Goal: Feedback & Contribution: Contribute content

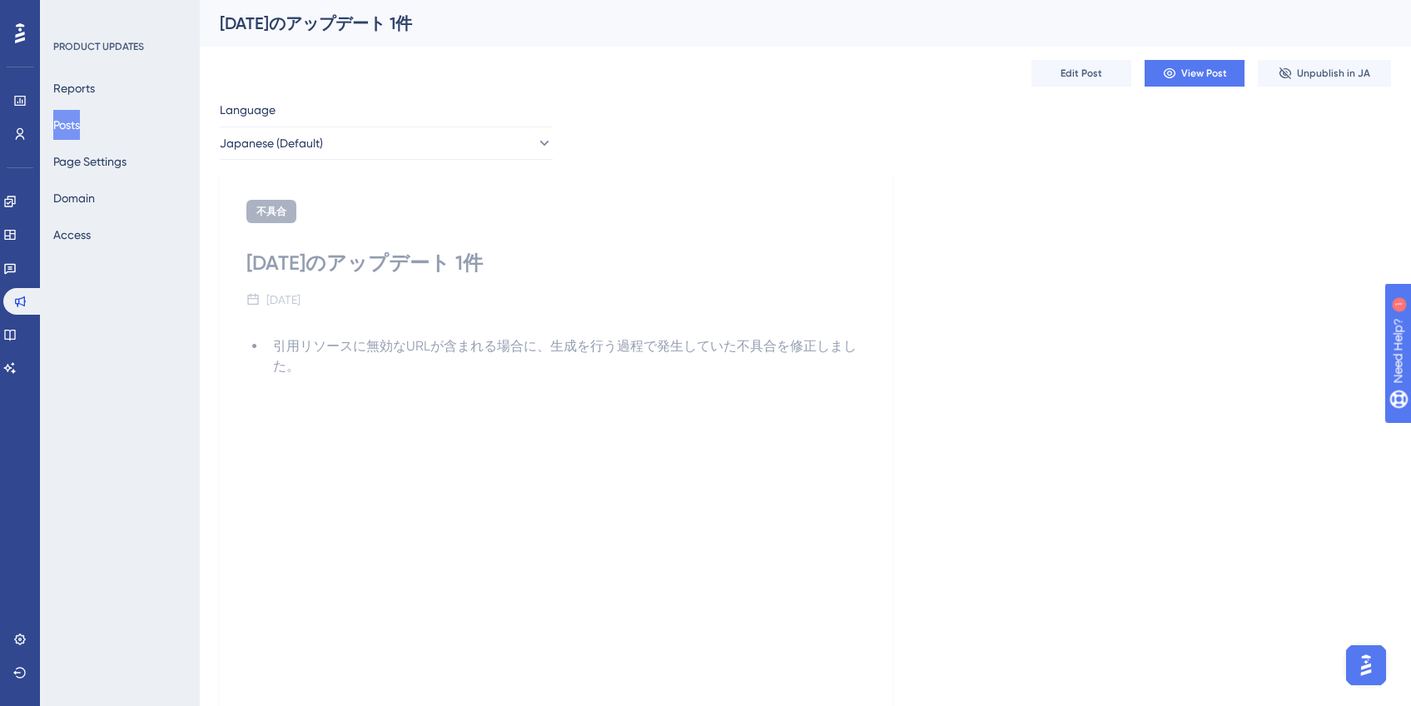
click at [80, 131] on button "Posts" at bounding box center [66, 125] width 27 height 30
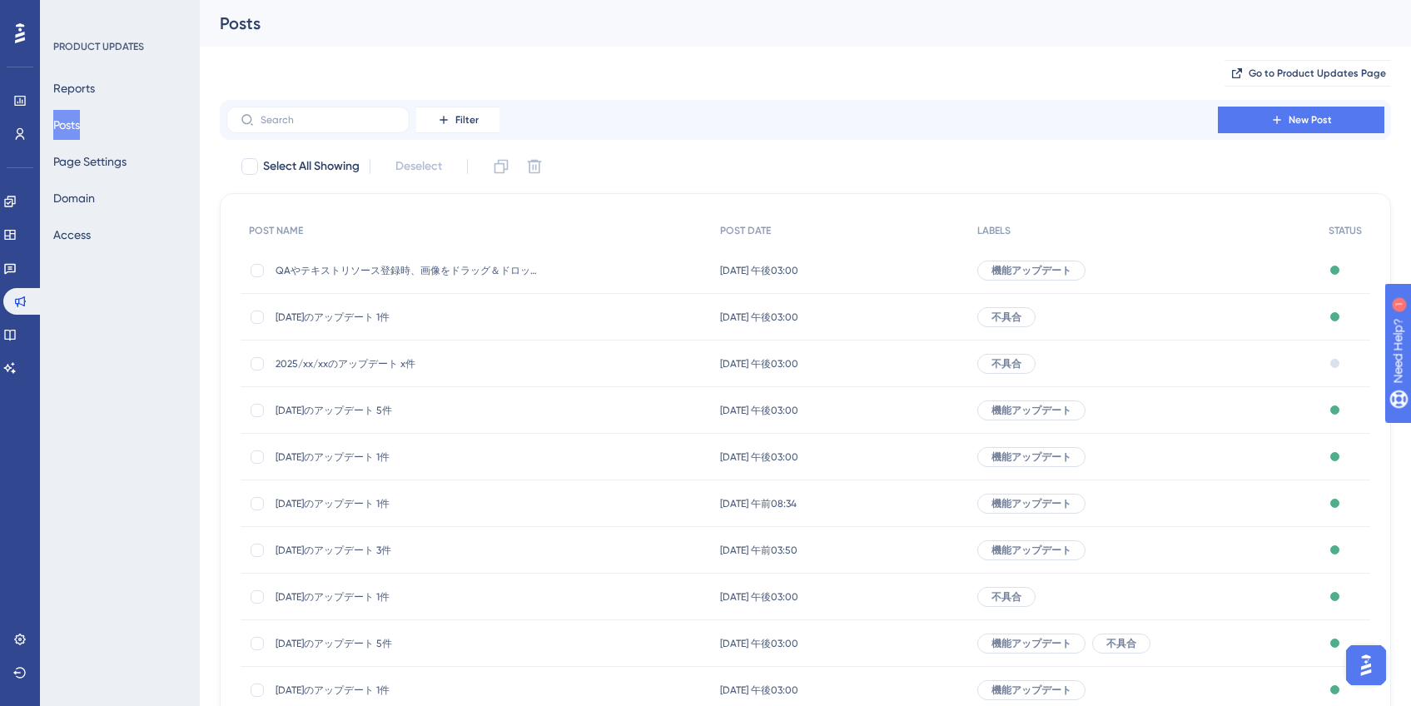
click at [366, 367] on span "2025/xx/xxのアップデート x件" at bounding box center [409, 363] width 266 height 13
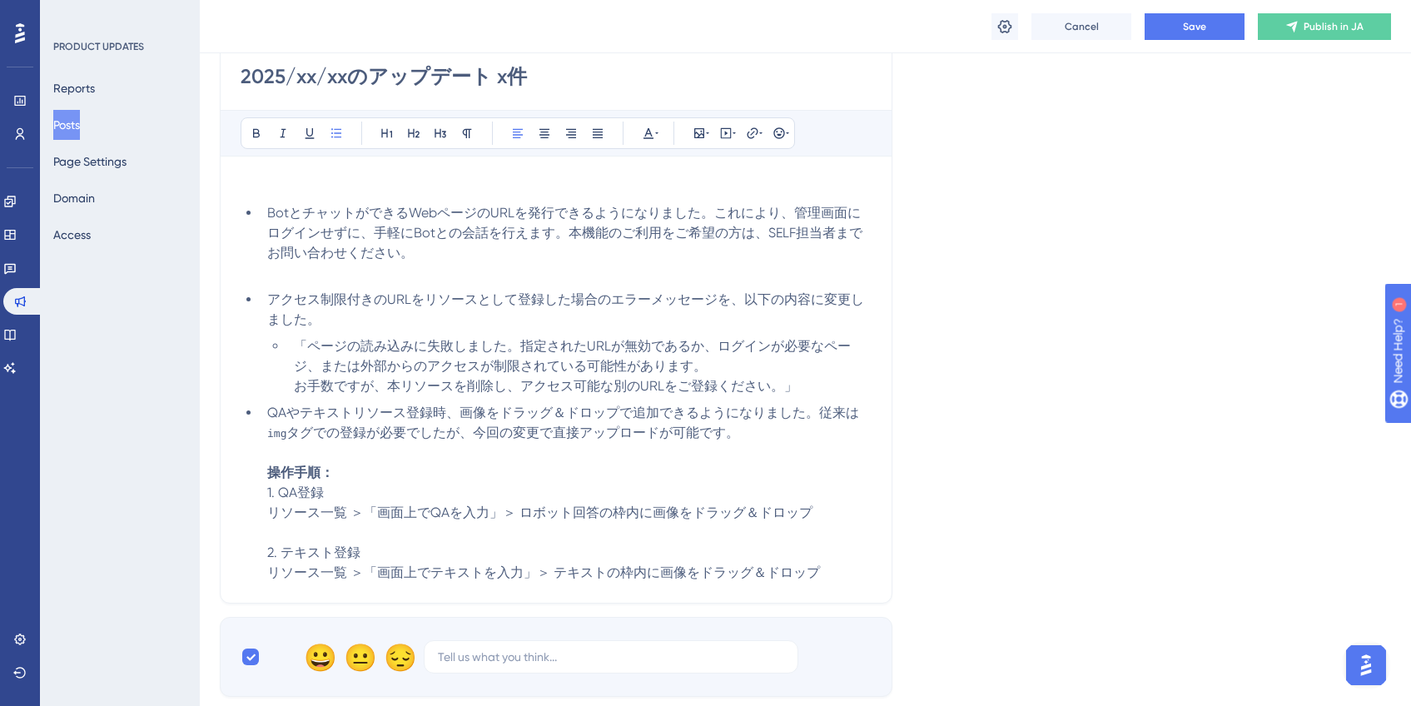
scroll to position [201, 0]
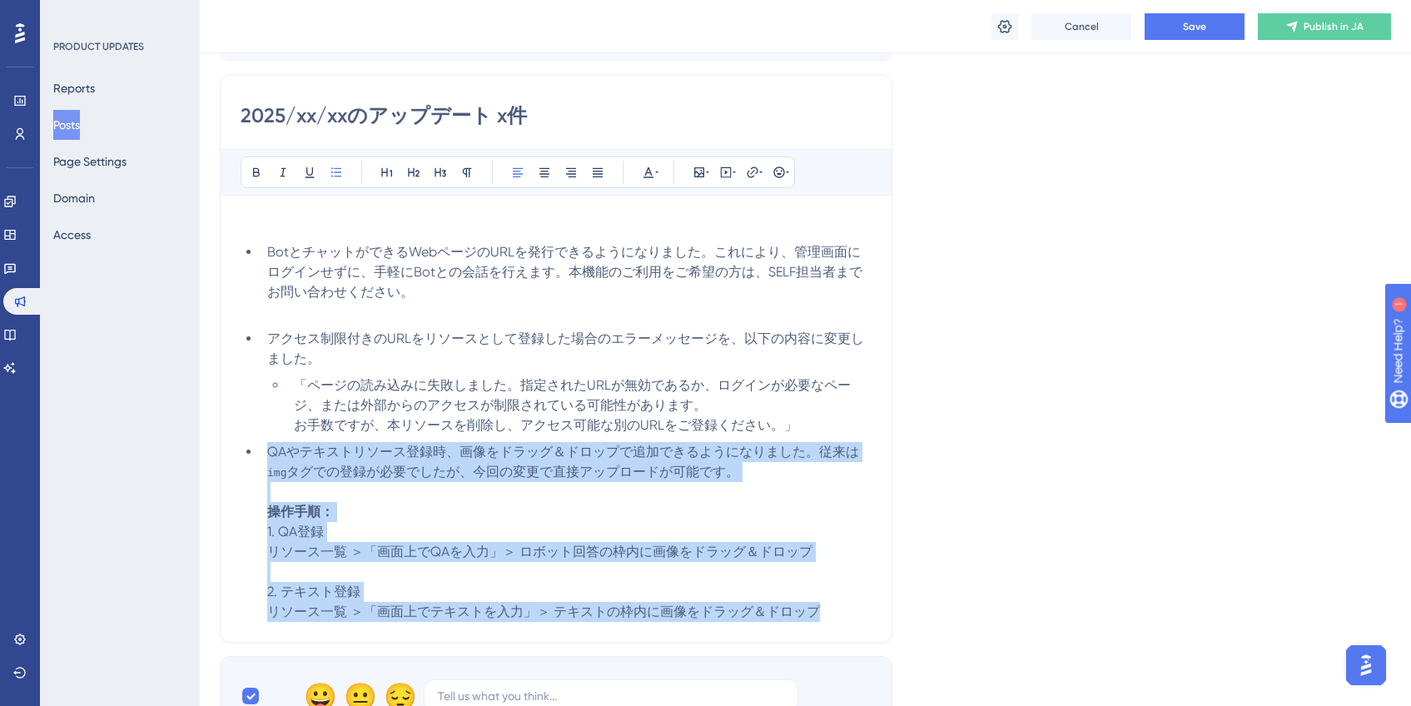
drag, startPoint x: 833, startPoint y: 614, endPoint x: 260, endPoint y: 445, distance: 598.2
click at [261, 445] on li "QAやテキストリソース登録時、画像をドラッグ＆ドロップで追加できるようになりました。従来は img タグでの登録が必要でしたが、今回の変更で直接アップロードが…" at bounding box center [566, 532] width 611 height 180
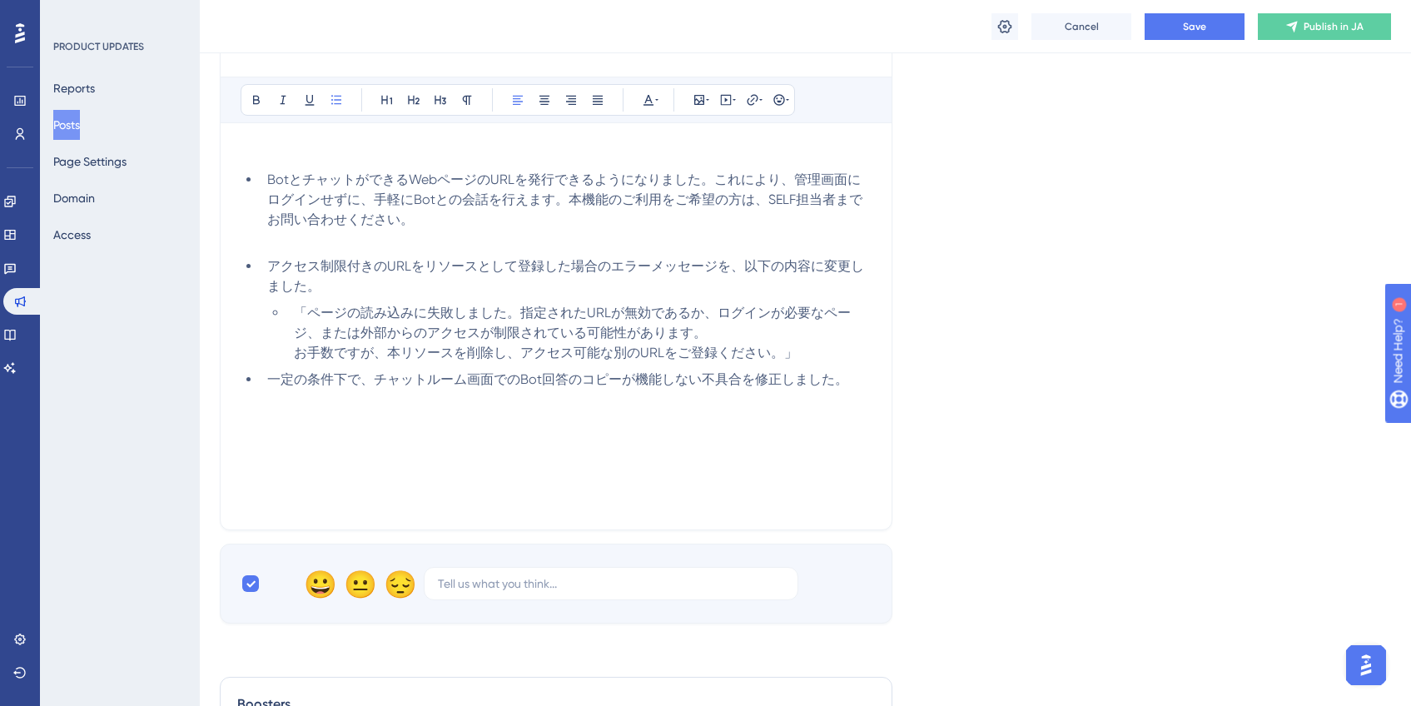
scroll to position [257, 0]
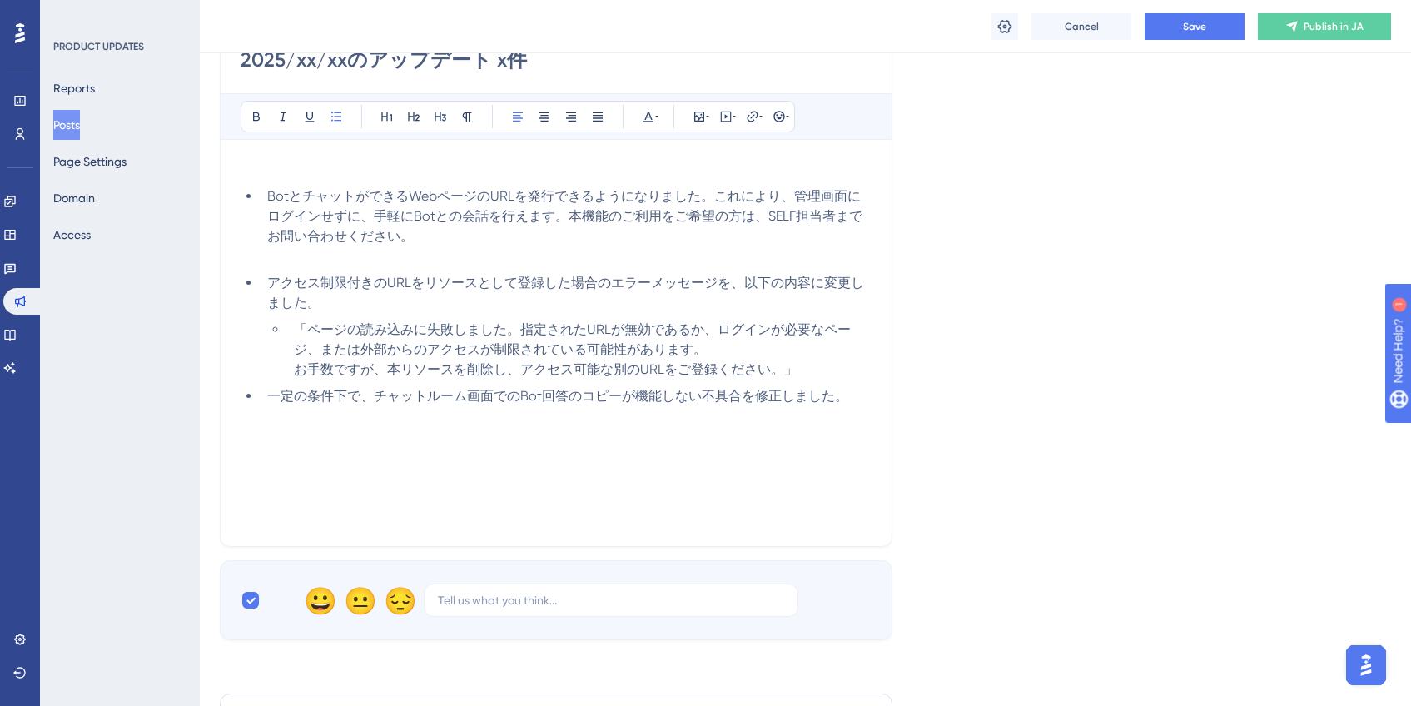
click at [792, 374] on li "「ページの読み込みに失敗しました。指定されたURLが無効であるか、ログインが必要なページ、または外部からのアクセスが制限されている可能性があります。 お手数で…" at bounding box center [579, 350] width 584 height 60
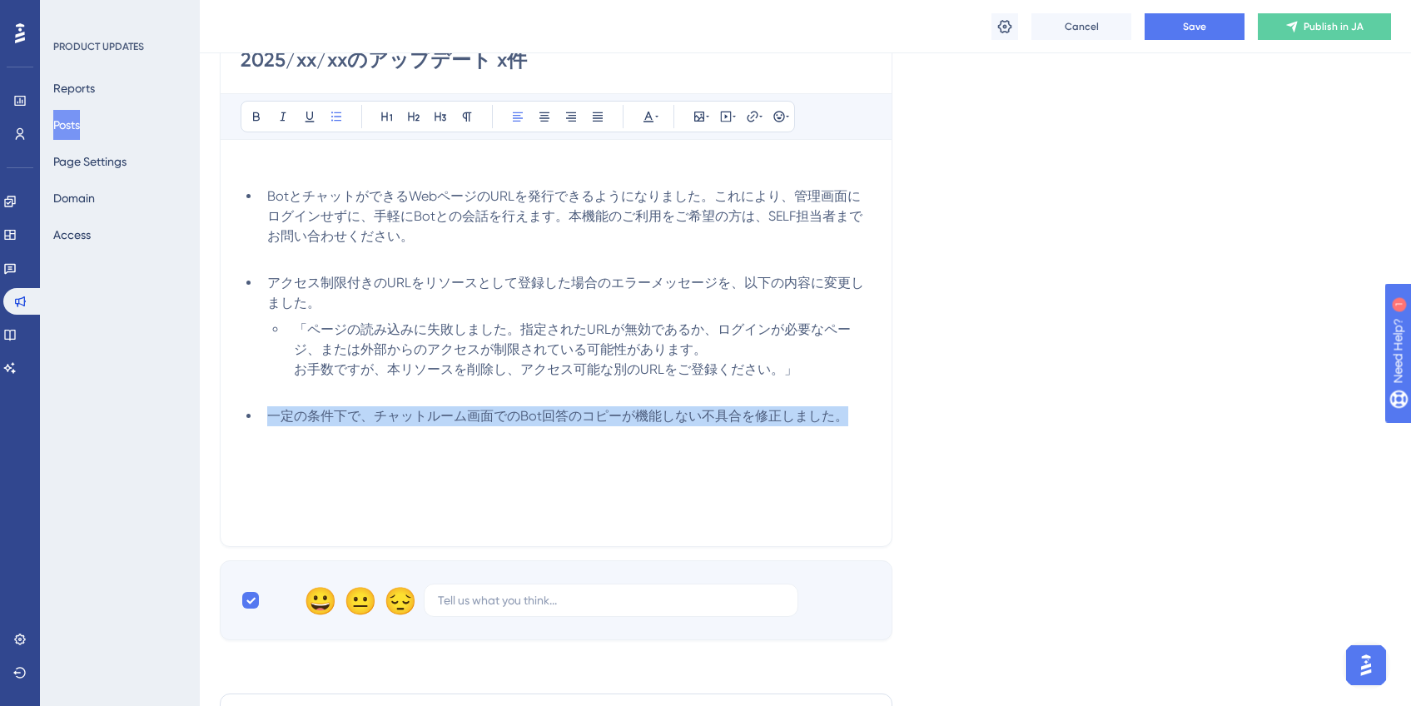
drag, startPoint x: 270, startPoint y: 420, endPoint x: 876, endPoint y: 417, distance: 606.0
click at [876, 417] on div "2025/xx/xxのアップデート x件 Bold Italic Underline Bullet Point Heading 1 Heading 2 Hea…" at bounding box center [556, 283] width 673 height 528
copy span "一定の条件下で、チャットルーム画面でのBot回答のコピーが機能しない不具合を修正しました。"
click at [861, 411] on li "一定の条件下で、チャットルーム画面でのBot回答のコピーが機能しない不具合を修正しました。" at bounding box center [566, 416] width 611 height 20
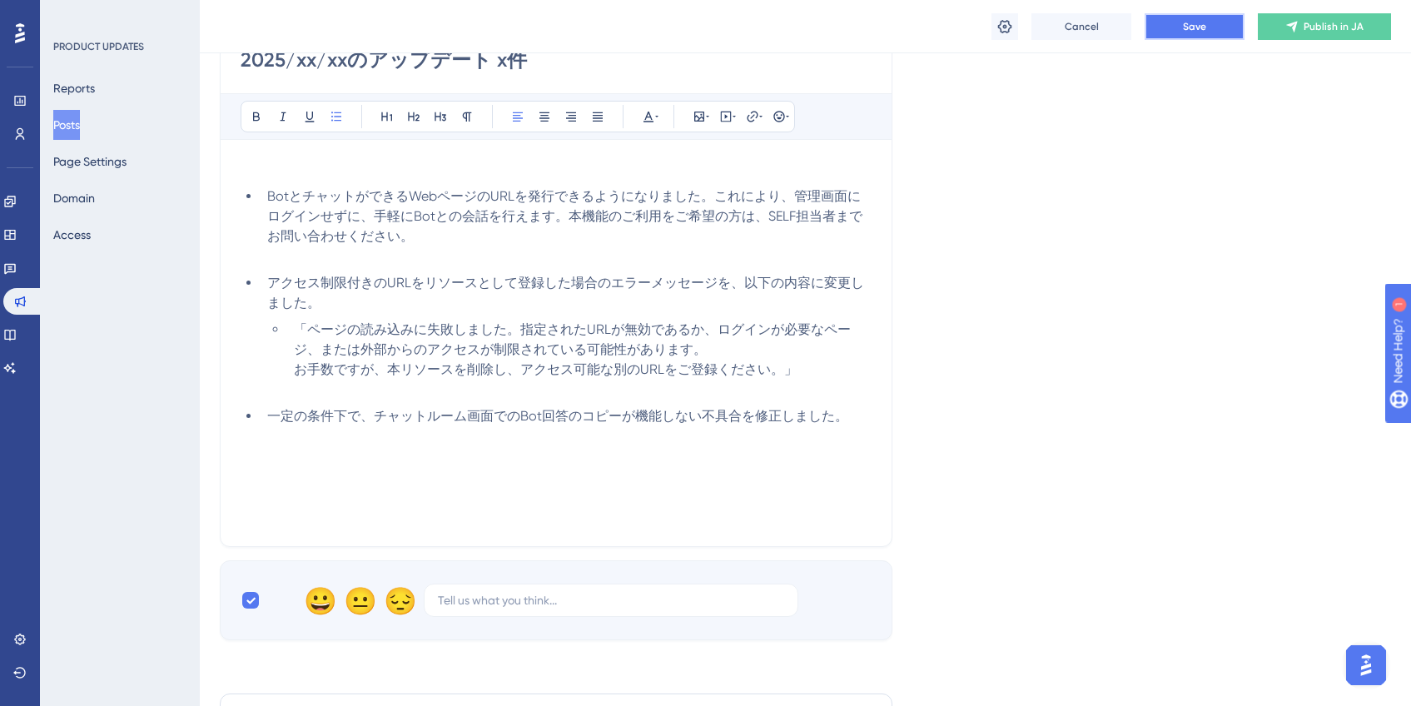
click at [1205, 25] on span "Save" at bounding box center [1194, 26] width 23 height 13
drag, startPoint x: 575, startPoint y: 426, endPoint x: 399, endPoint y: 422, distance: 176.5
click at [574, 426] on div "BotとチャットができるWebページのURLを発行できるようになりました。これにより、管理画面にログインせずに、手軽にBotとの会話を行えます。本機能のご利用…" at bounding box center [556, 343] width 631 height 366
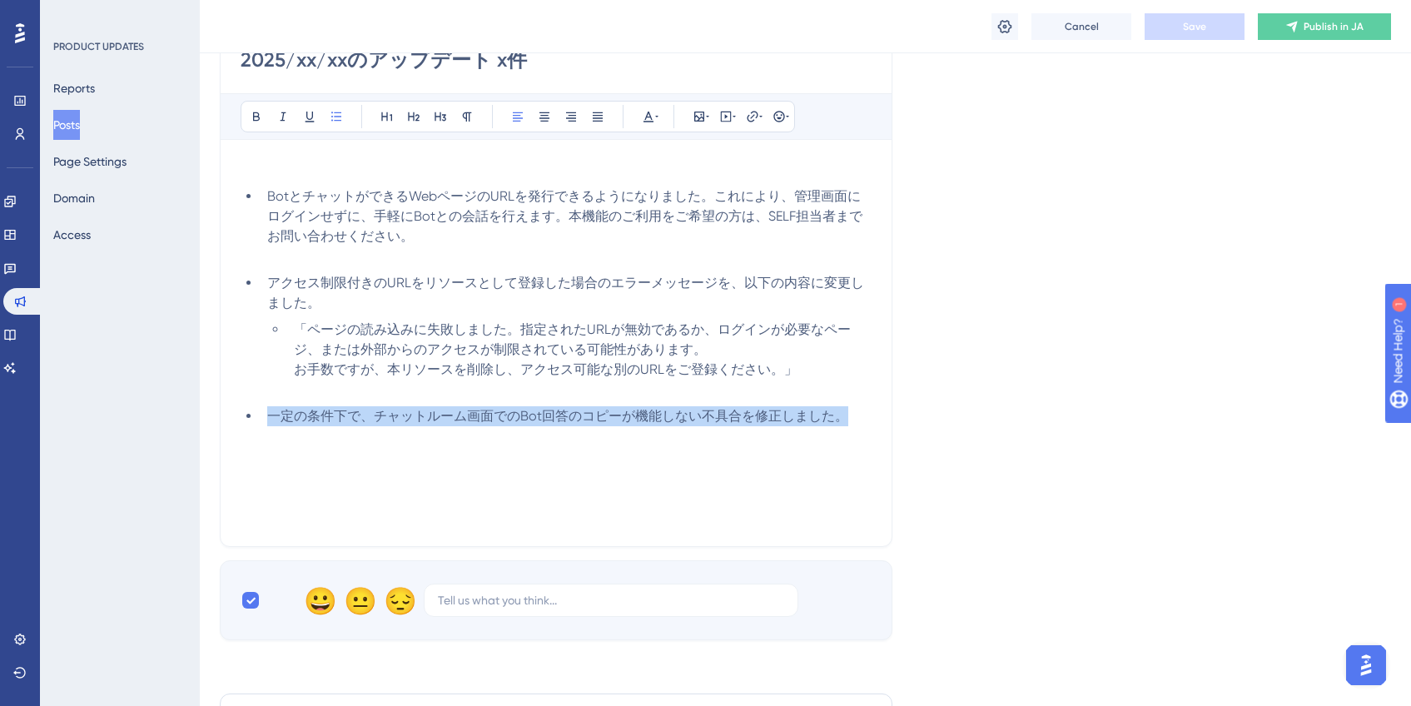
drag, startPoint x: 267, startPoint y: 418, endPoint x: 922, endPoint y: 410, distance: 655.2
click at [922, 410] on div "Language Japanese (Default) Upload Cover Image Suggested image width 808 px 202…" at bounding box center [805, 244] width 1171 height 791
drag, startPoint x: 792, startPoint y: 417, endPoint x: 246, endPoint y: 423, distance: 545.3
click at [246, 423] on ul "BotとチャットができるWebページのURLを発行できるようになりました。これにより、管理画面にログインせずに、手軽にBotとの会話を行えます。本機能のご利用…" at bounding box center [556, 306] width 631 height 240
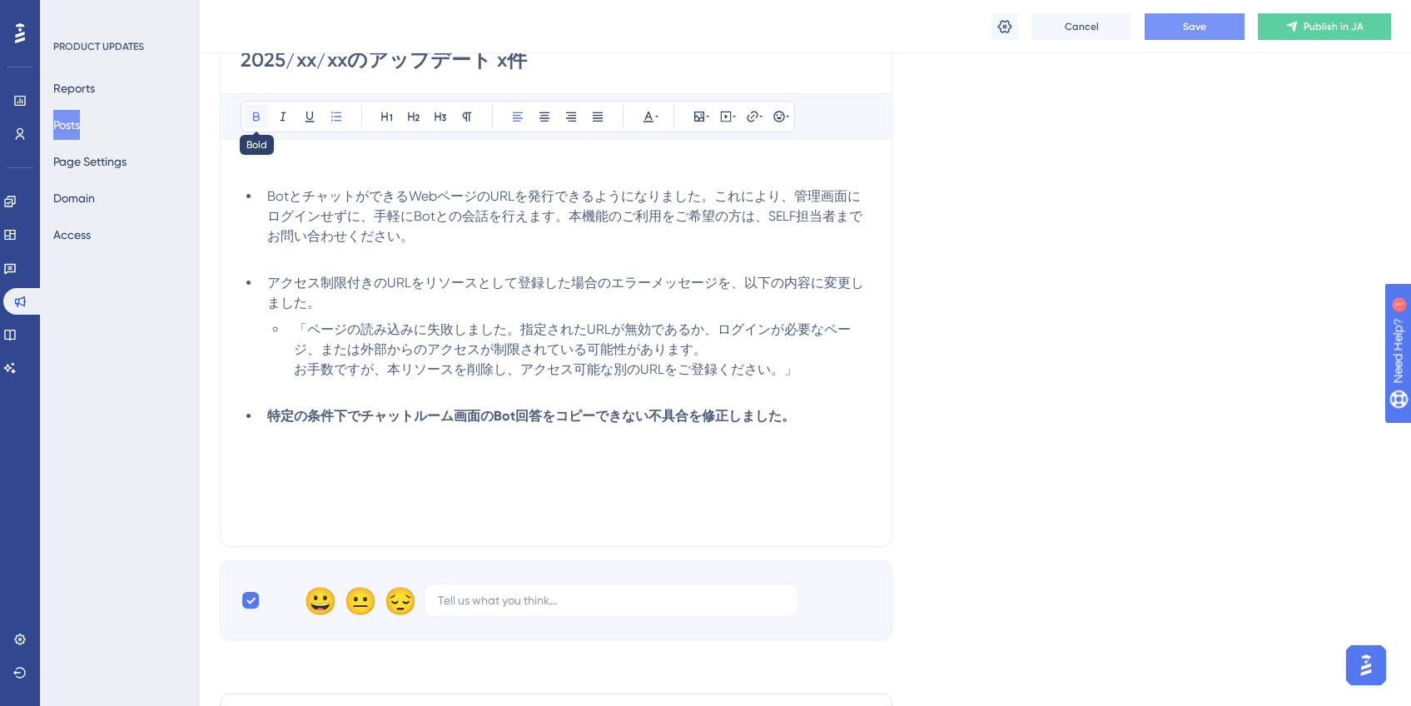
click at [260, 120] on icon at bounding box center [256, 116] width 13 height 13
click at [728, 395] on li "「ページの読み込みに失敗しました。指定されたURLが無効であるか、ログインが必要なページ、または外部からのアクセスが制限されている可能性があります。 お手数で…" at bounding box center [579, 360] width 584 height 80
click at [1177, 30] on button "Save" at bounding box center [1195, 26] width 100 height 27
click at [539, 416] on span "特定の条件下でチャットルーム画面のBot回答をコピーできない不具合を修正しました。" at bounding box center [531, 416] width 528 height 16
click at [1200, 32] on span "Save" at bounding box center [1194, 26] width 23 height 13
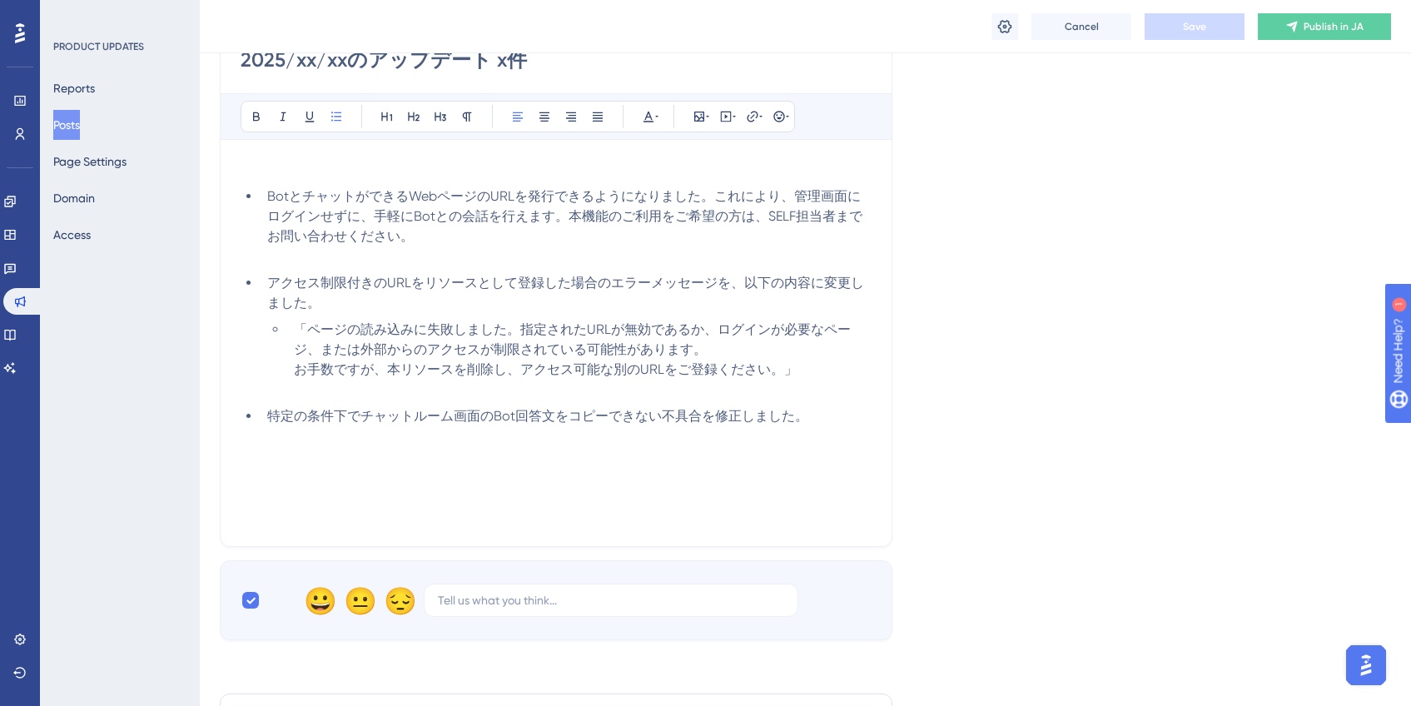
click at [795, 417] on span "特定の条件下でチャットルーム画面のBot回答文をコピーできない不具合を修正しました。" at bounding box center [537, 416] width 541 height 16
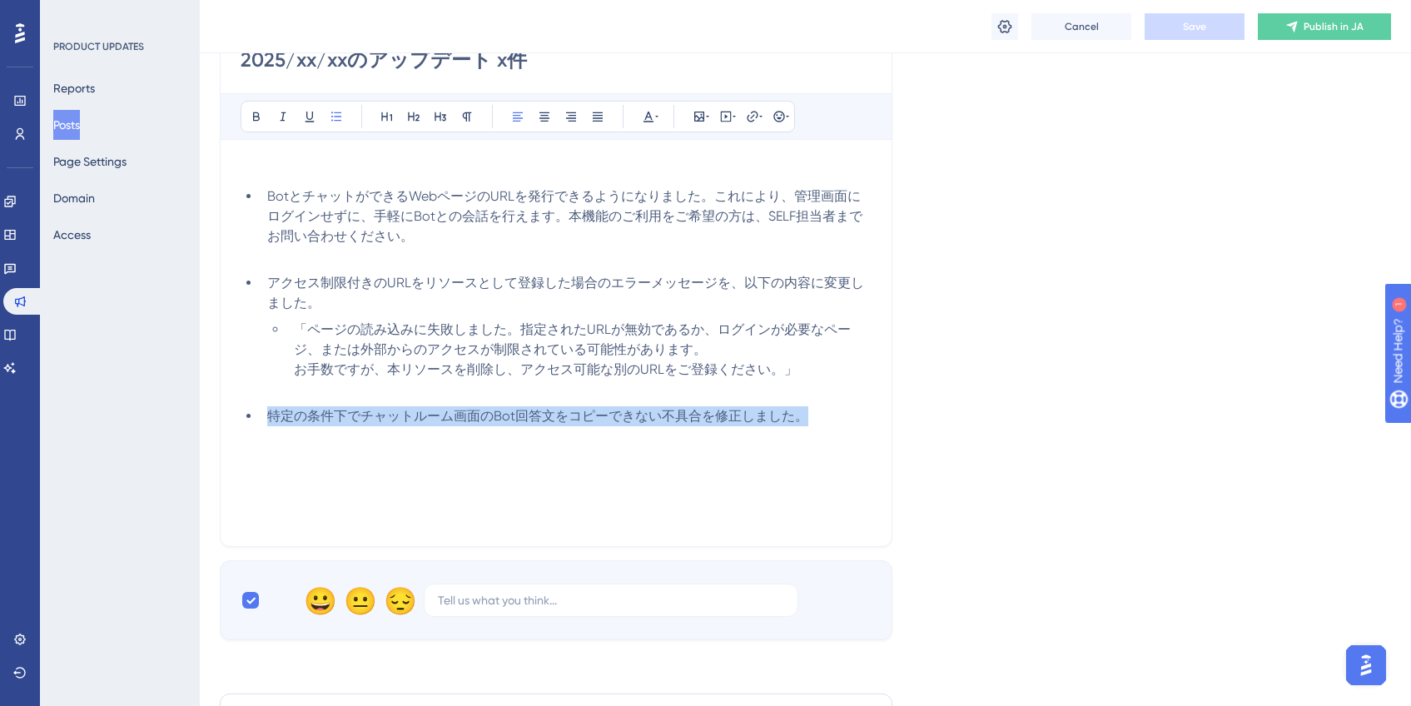
drag, startPoint x: 807, startPoint y: 416, endPoint x: 249, endPoint y: 418, distance: 557.7
click at [261, 418] on li "特定の条件下でチャットルーム画面のBot回答文をコピーできない不具合を修正しました。" at bounding box center [566, 416] width 611 height 20
copy span "特定の条件下でチャットルーム画面のBot回答文をコピーできない不具合を修正しました。"
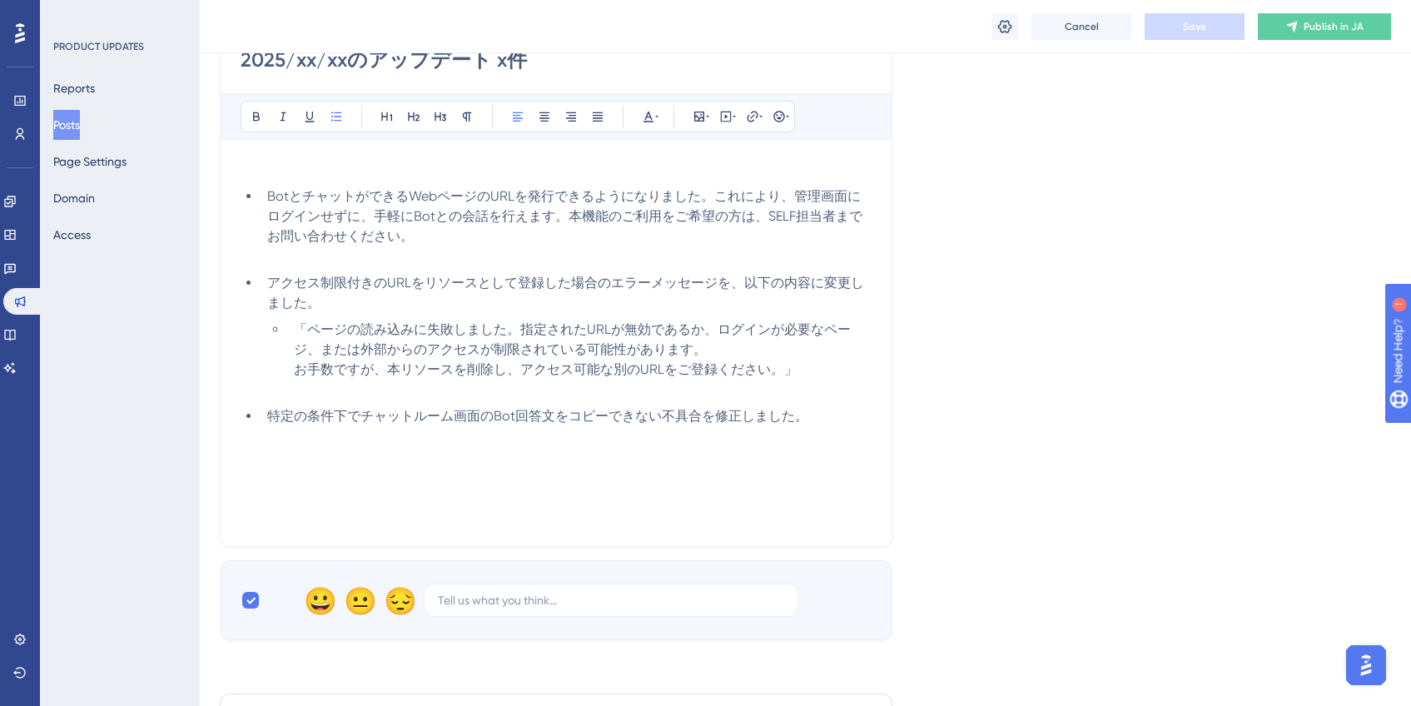
click at [539, 306] on li "アクセス制限付きのURLをリソースとして登録した場合のエラーメッセージを、以下の内容に変更しました。" at bounding box center [566, 293] width 611 height 40
click at [17, 327] on link at bounding box center [9, 334] width 13 height 27
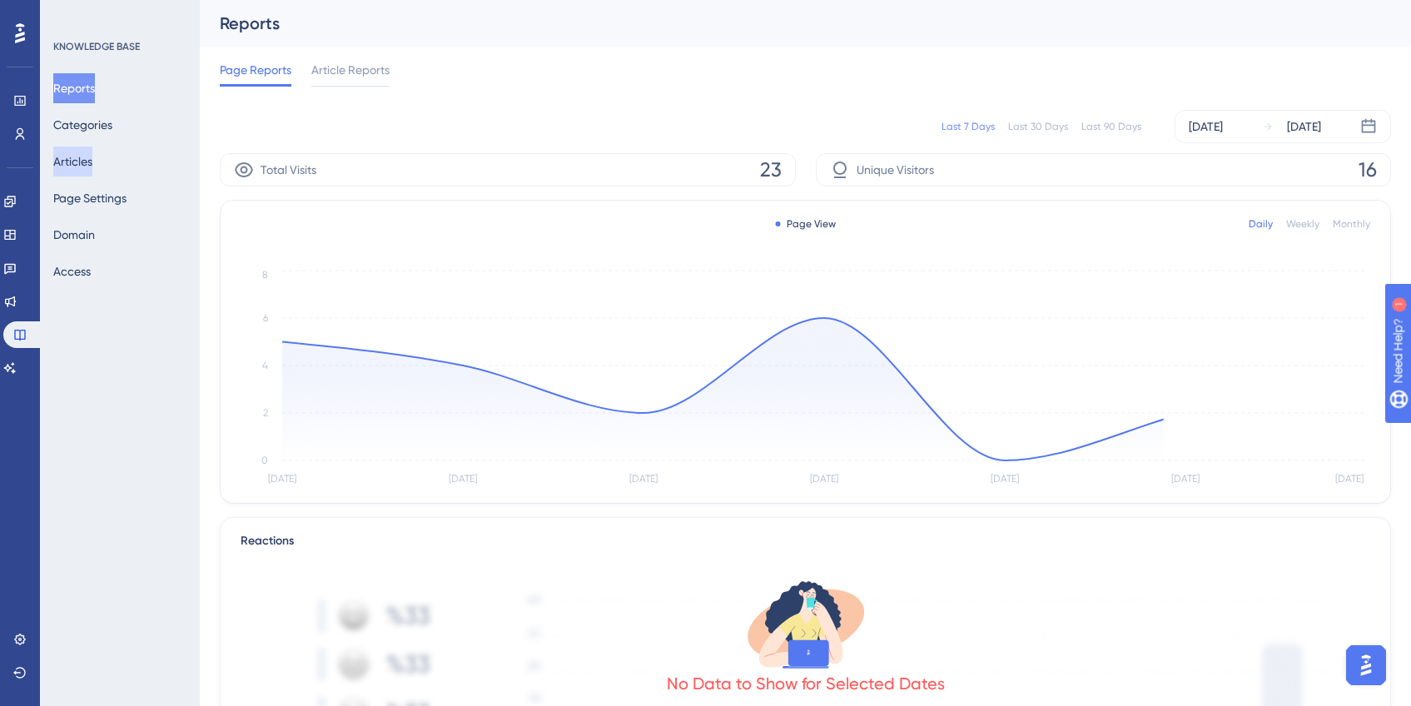
click at [84, 164] on button "Articles" at bounding box center [72, 162] width 39 height 30
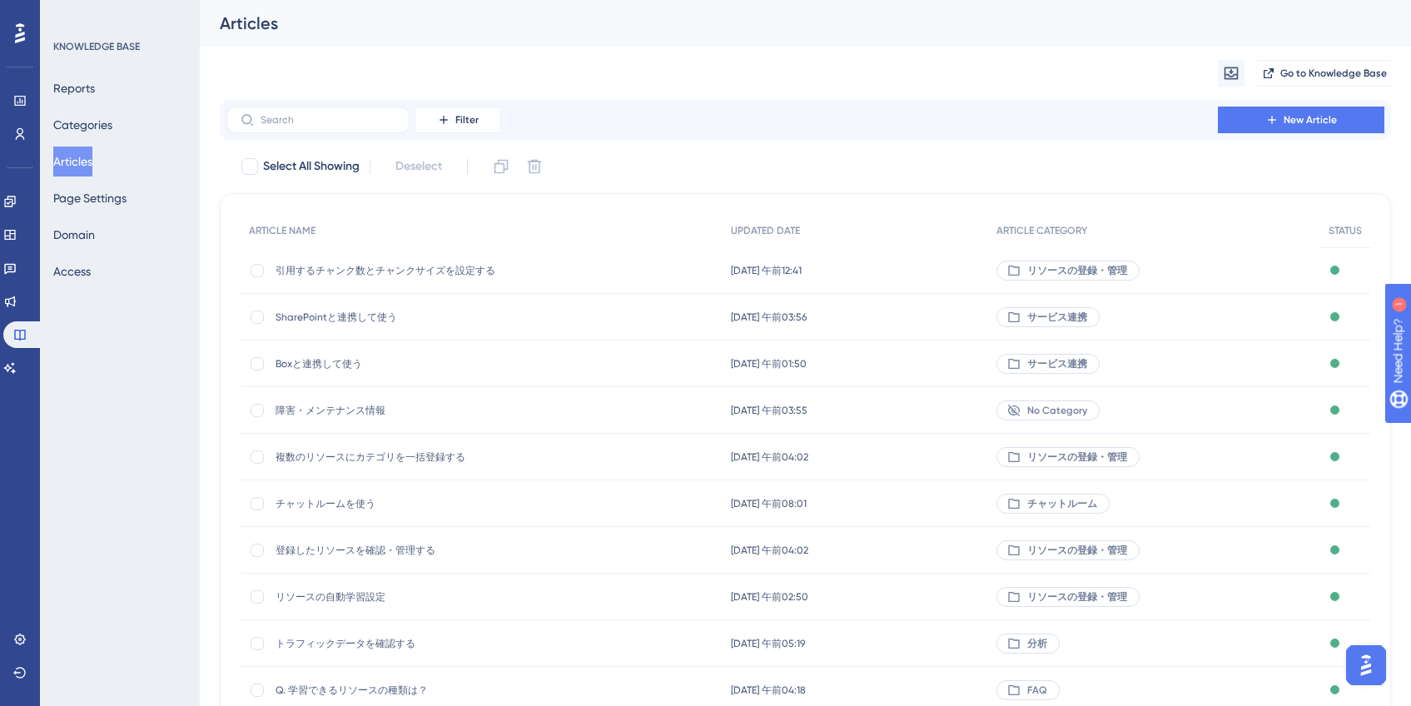
click at [421, 276] on span "引用するチャンク数とチャンクサイズを設定する" at bounding box center [409, 270] width 266 height 13
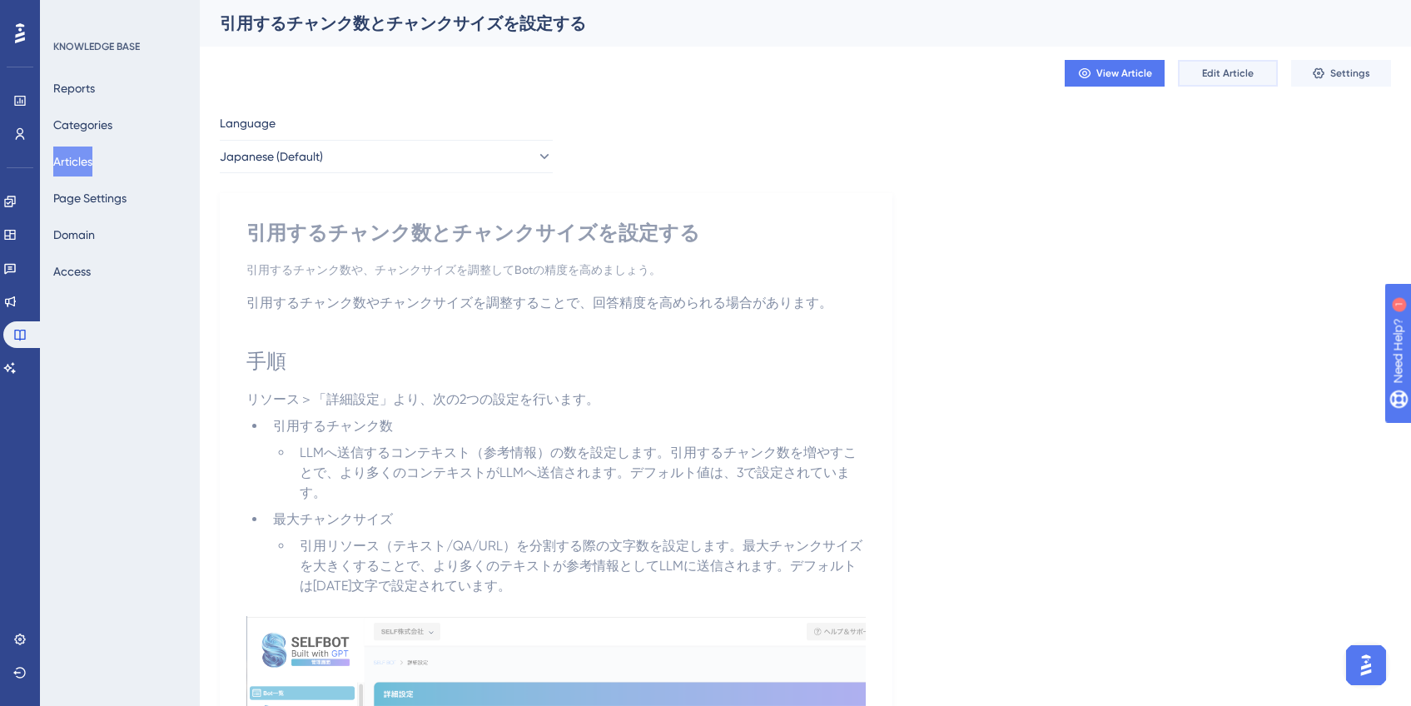
click at [1209, 84] on button "Edit Article" at bounding box center [1228, 73] width 100 height 27
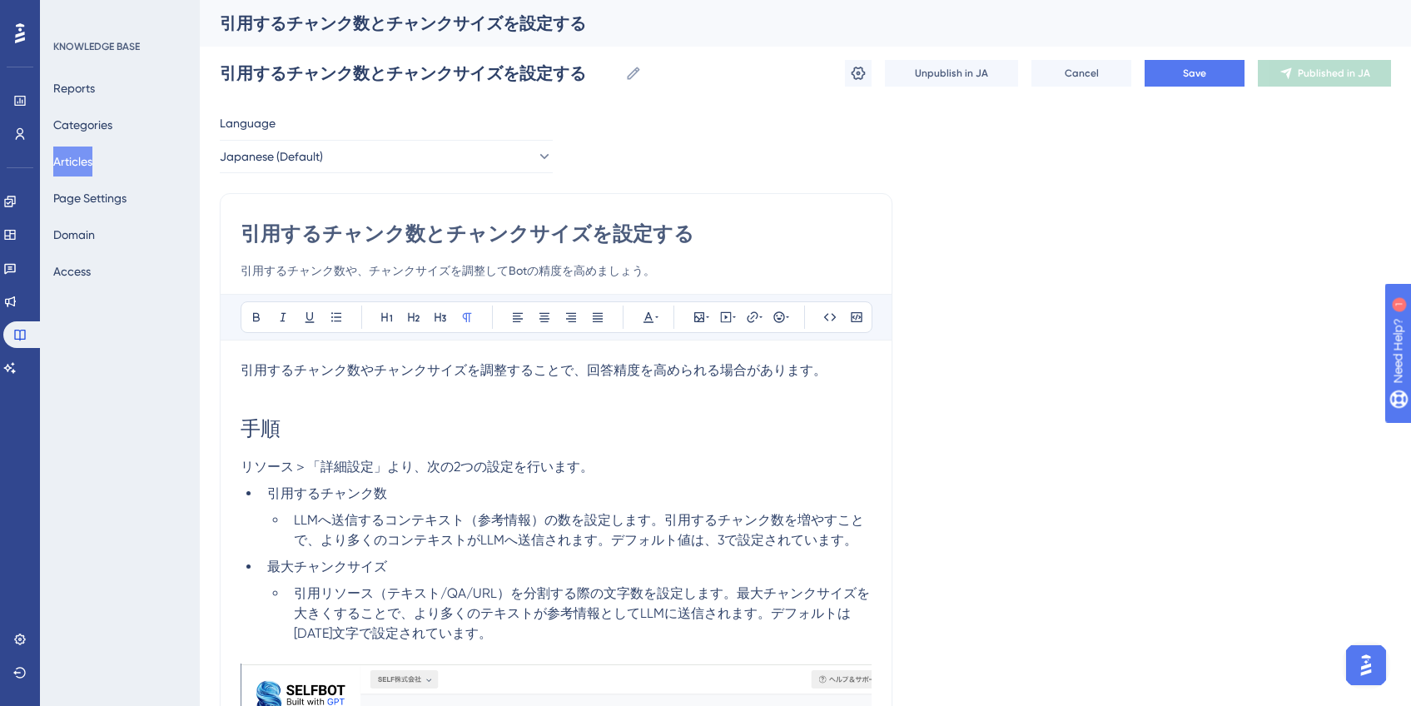
click at [270, 421] on span "手順" at bounding box center [261, 428] width 40 height 23
click at [321, 415] on h1 "手順" at bounding box center [556, 428] width 631 height 57
drag, startPoint x: 256, startPoint y: 429, endPoint x: 311, endPoint y: 427, distance: 55.8
click at [311, 427] on h1 "手順" at bounding box center [556, 428] width 631 height 57
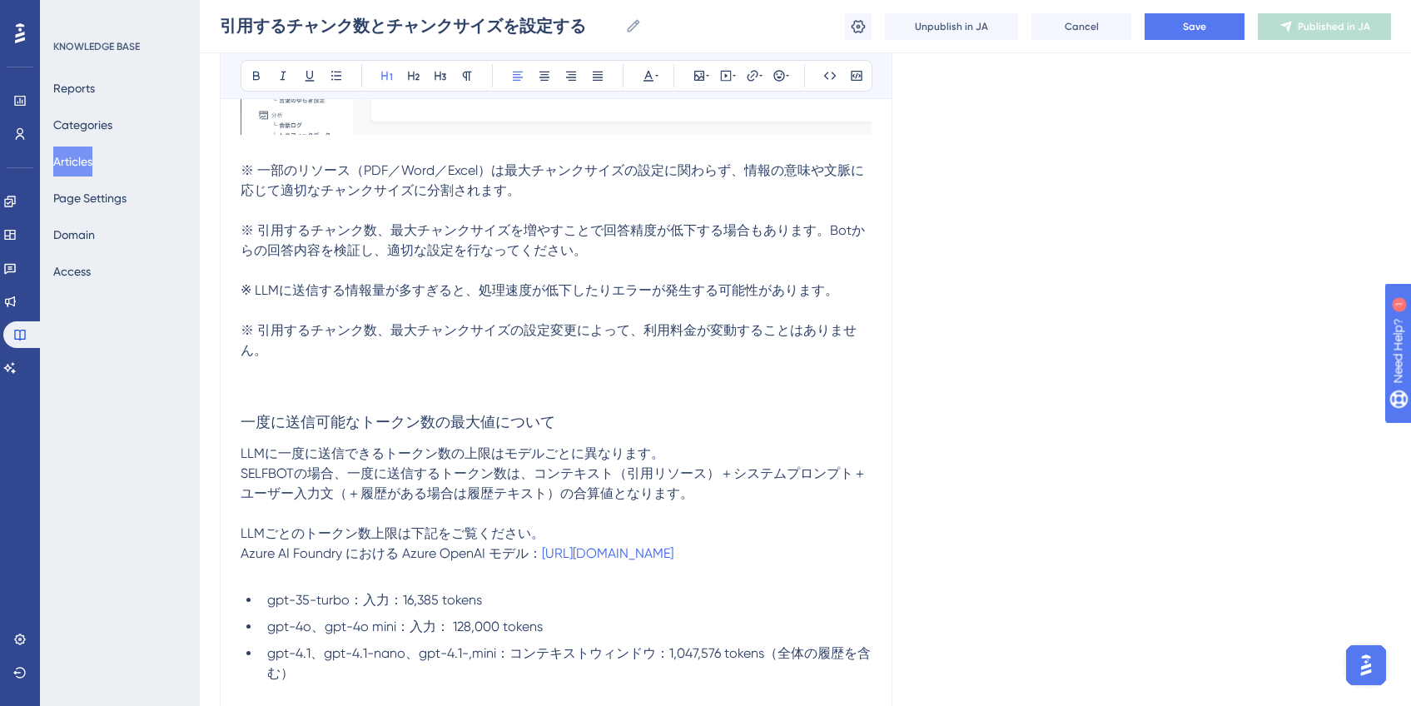
scroll to position [1028, 0]
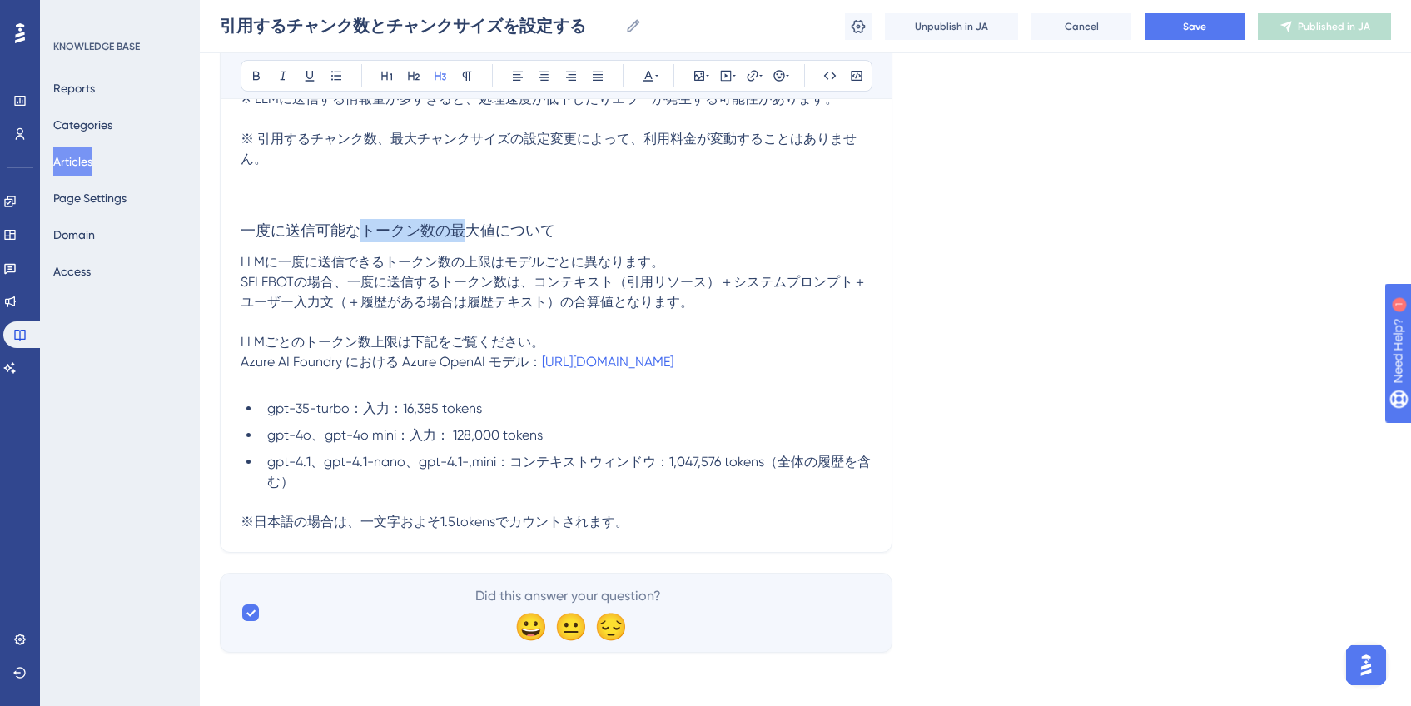
drag, startPoint x: 355, startPoint y: 214, endPoint x: 470, endPoint y: 210, distance: 115.0
click at [470, 221] on span "一度に送信可能なトークン数の最大値について" at bounding box center [398, 229] width 315 height 17
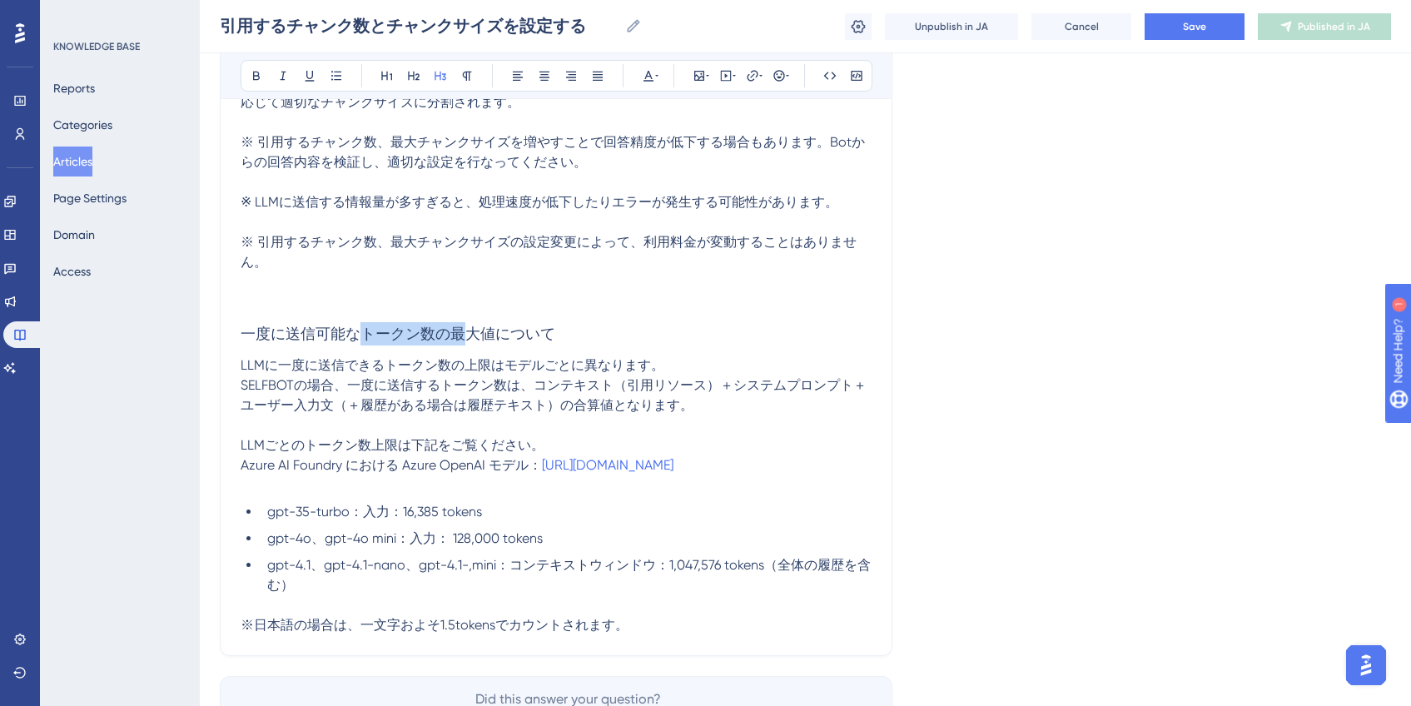
scroll to position [906, 0]
click at [575, 361] on span "LLMに一度に送信できるトークン数の上限はモデルごとに異なります。" at bounding box center [453, 365] width 424 height 16
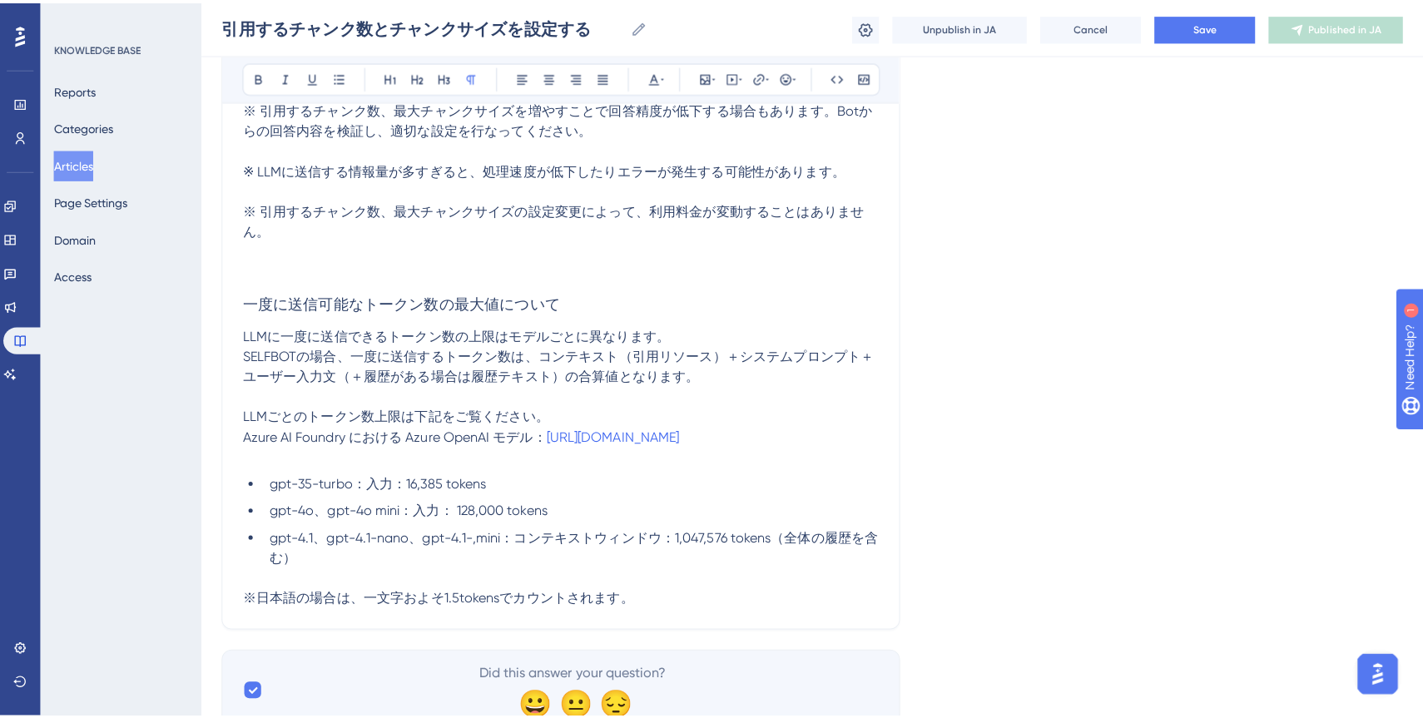
scroll to position [941, 0]
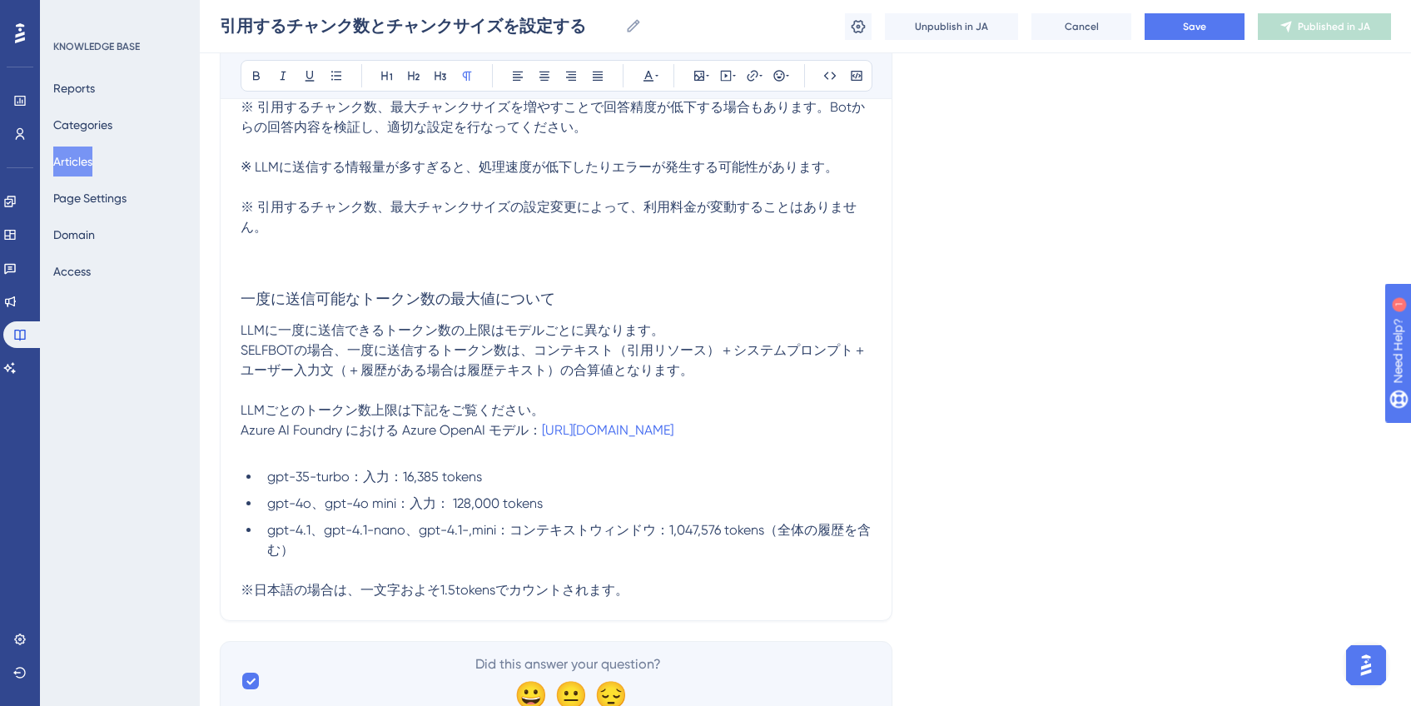
click at [92, 155] on button "Articles" at bounding box center [72, 162] width 39 height 30
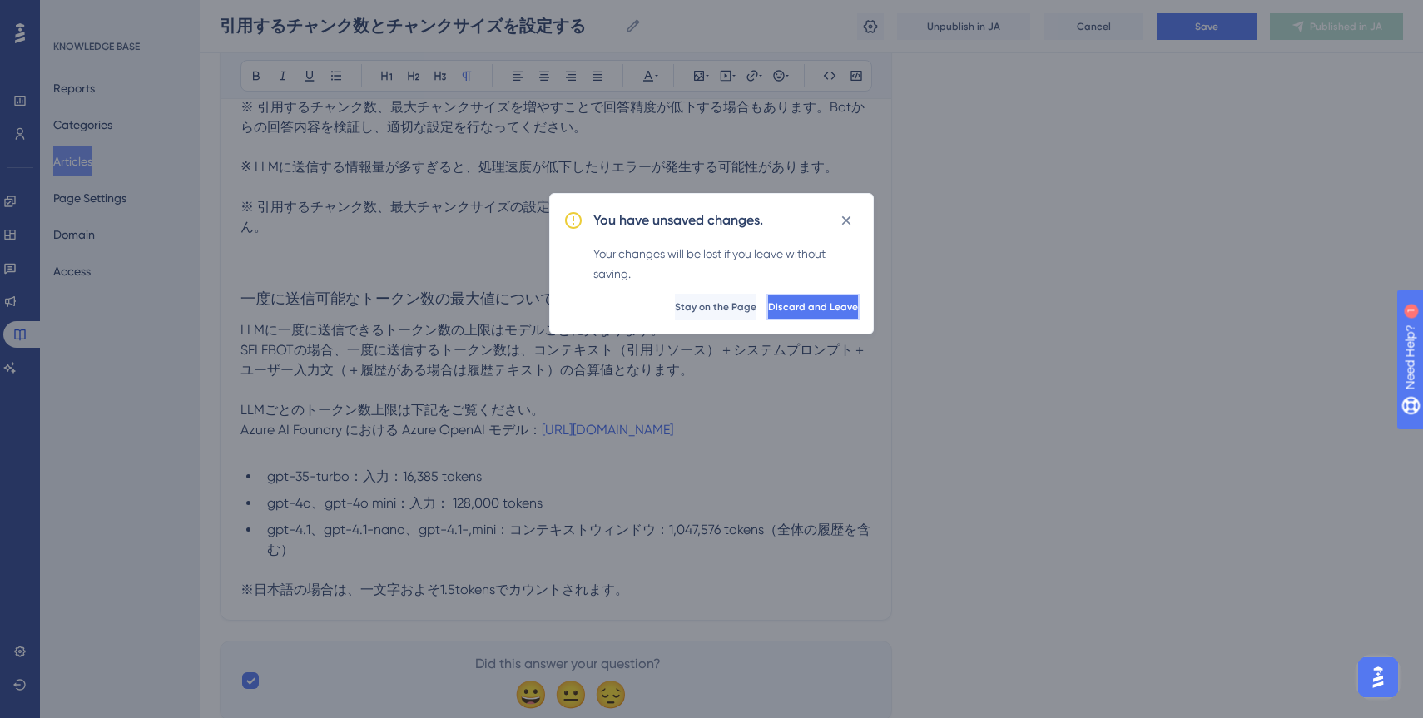
click at [802, 308] on span "Discard and Leave" at bounding box center [813, 307] width 90 height 13
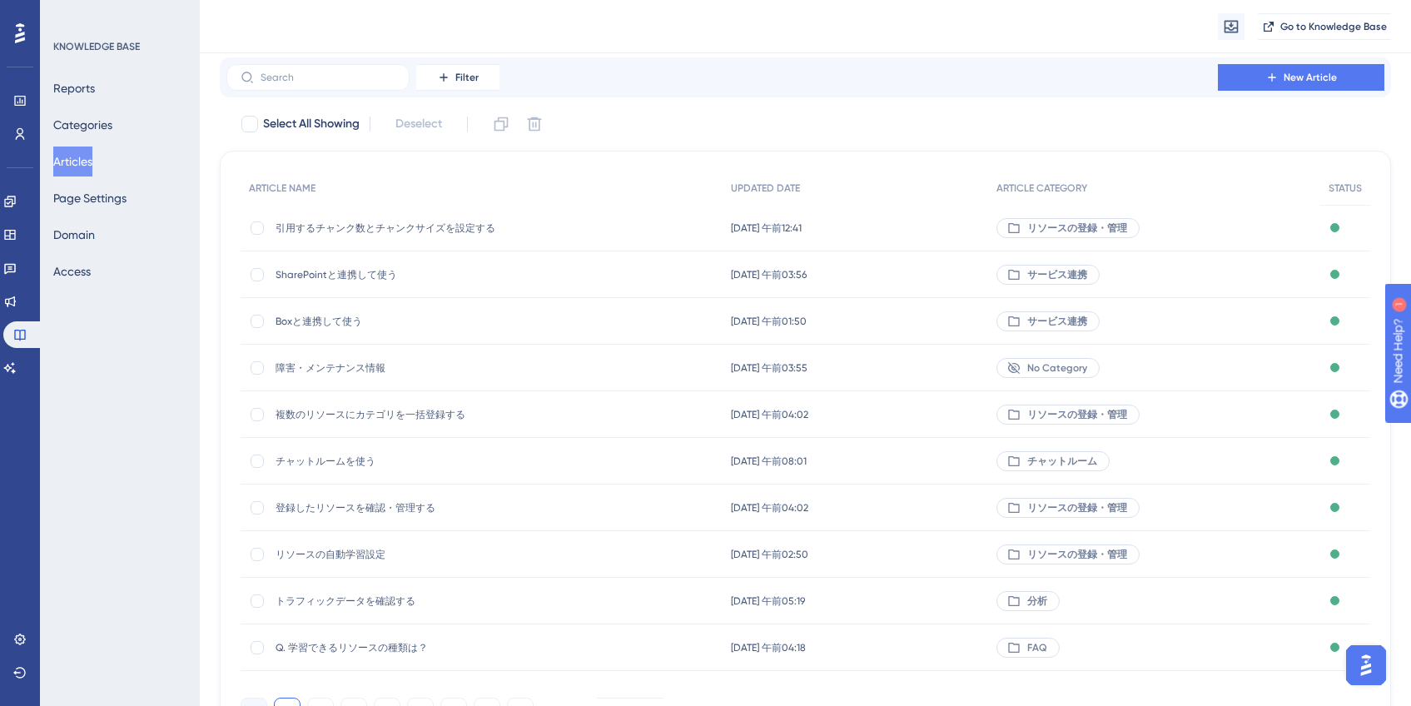
scroll to position [135, 0]
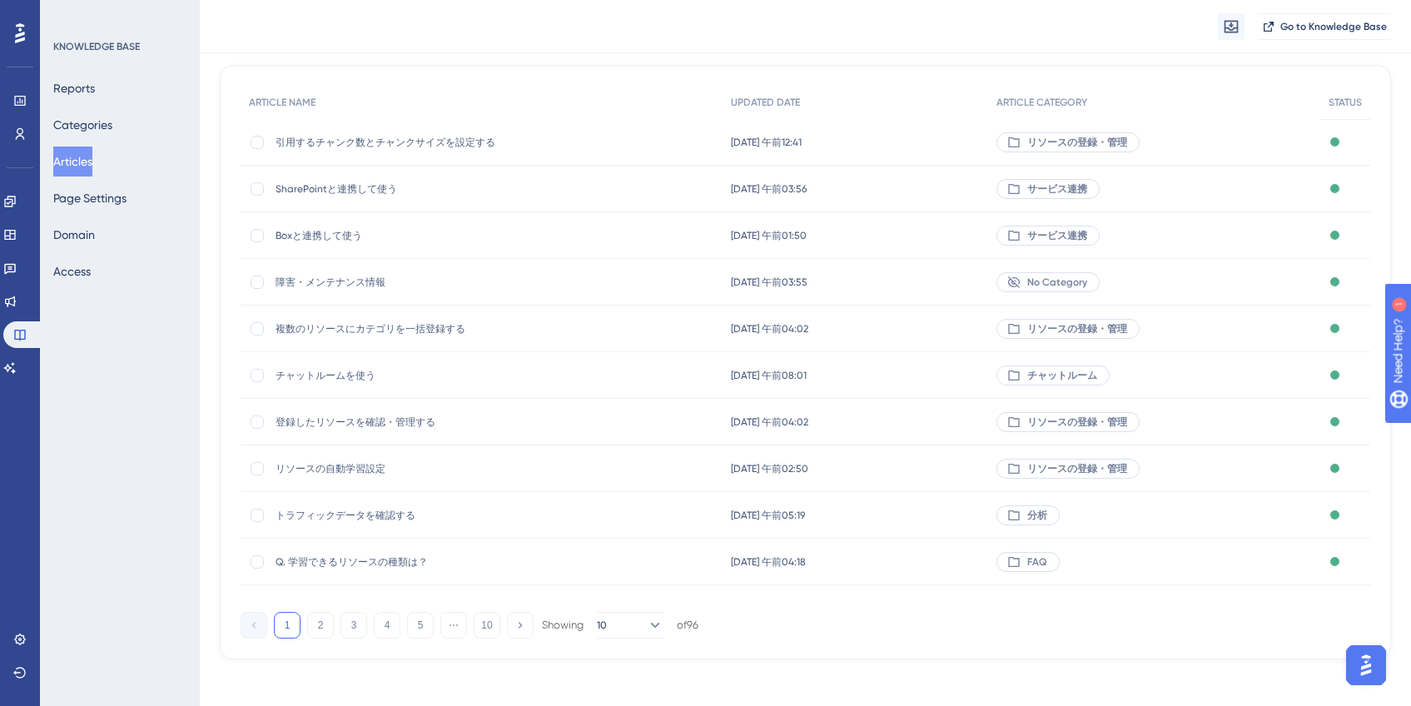
click at [349, 196] on div "SharePointと連携して使う SharePointと連携して使う" at bounding box center [409, 189] width 266 height 47
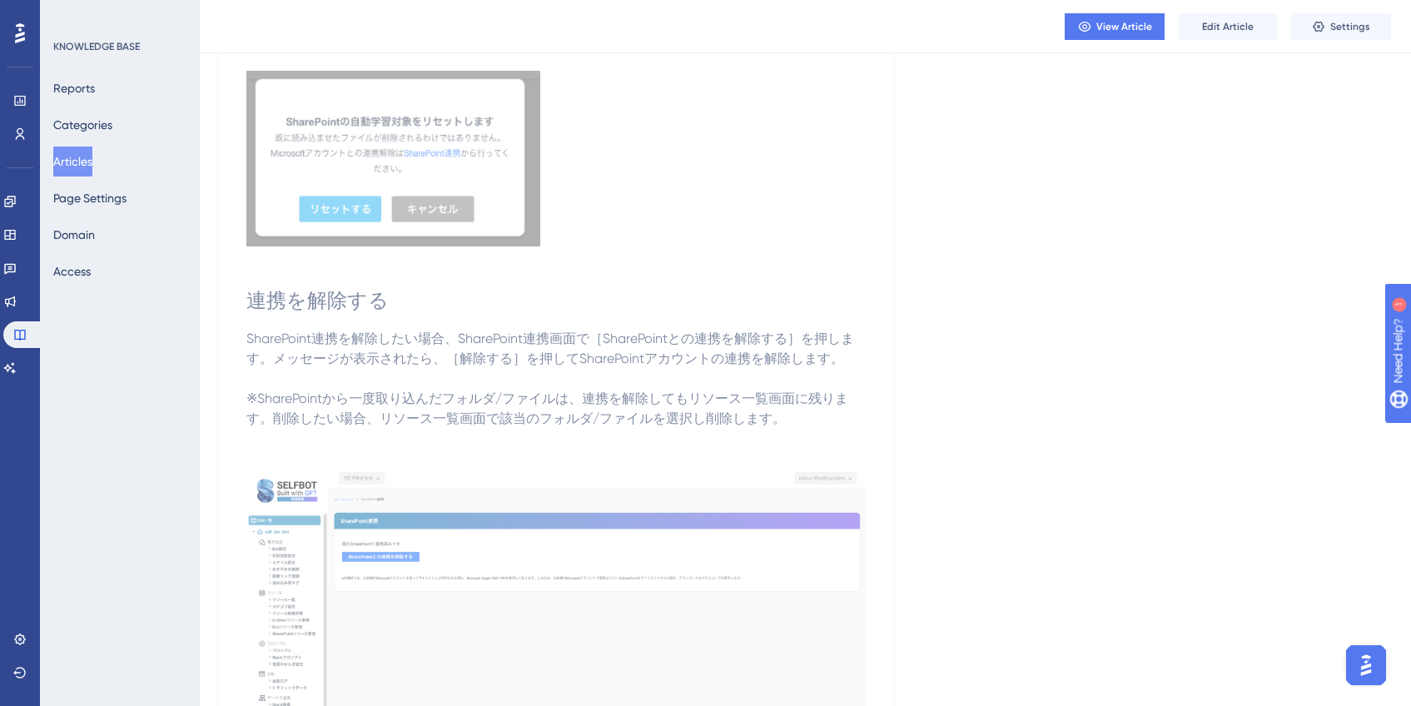
scroll to position [1666, 0]
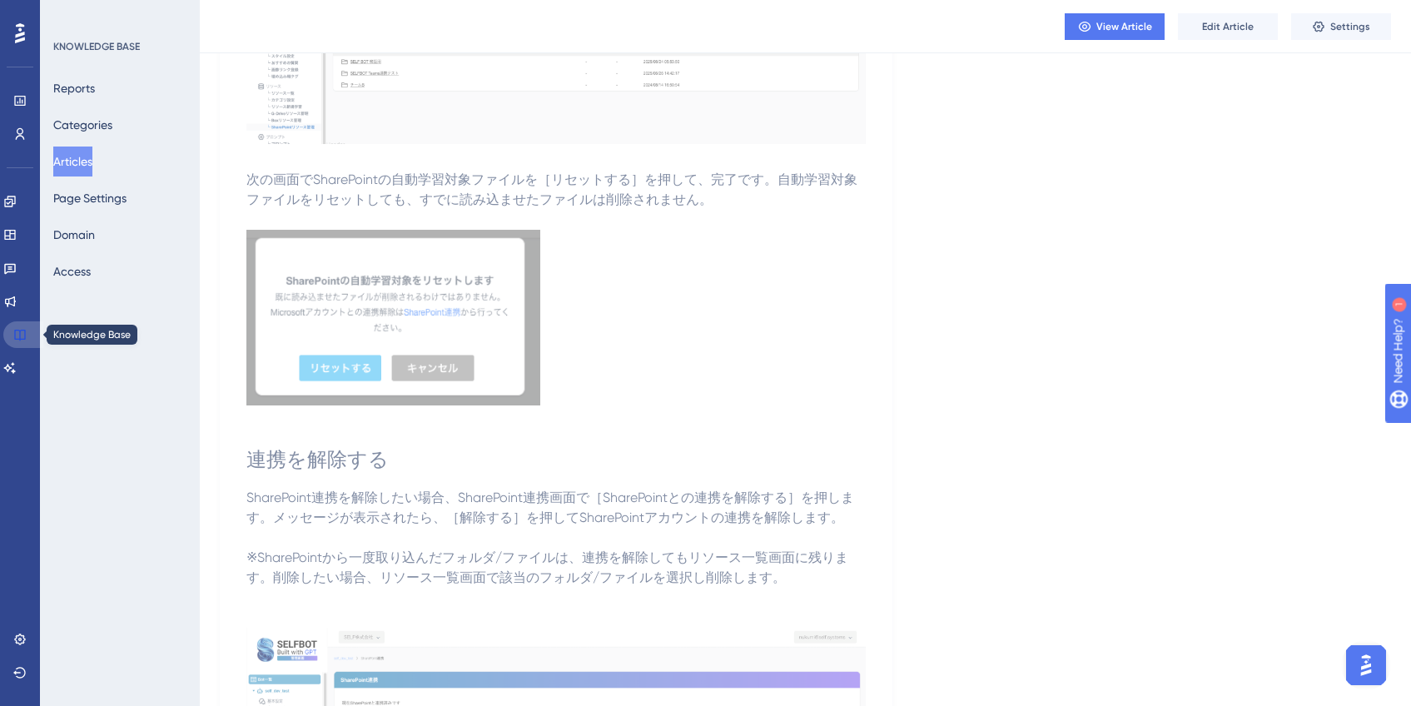
click at [24, 330] on icon at bounding box center [19, 335] width 11 height 11
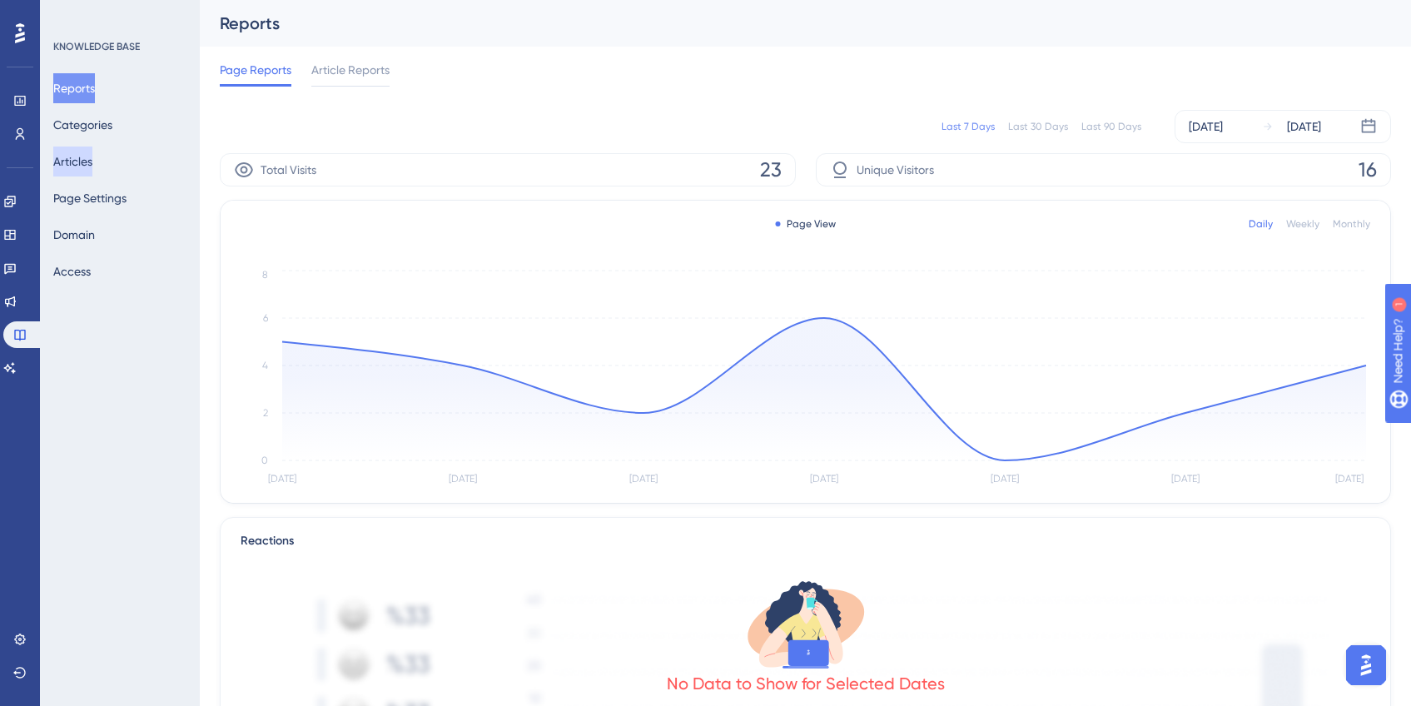
click at [89, 159] on button "Articles" at bounding box center [72, 162] width 39 height 30
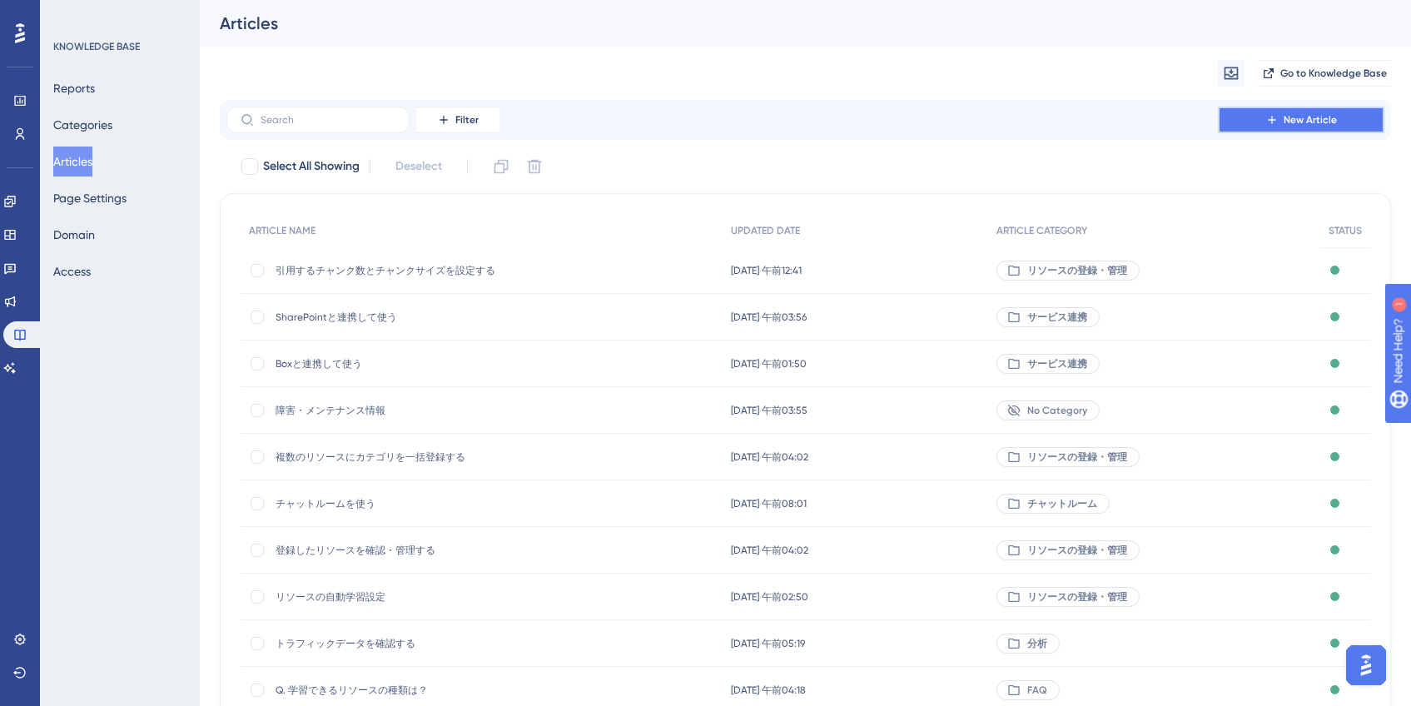
click at [1261, 116] on button "New Article" at bounding box center [1301, 120] width 166 height 27
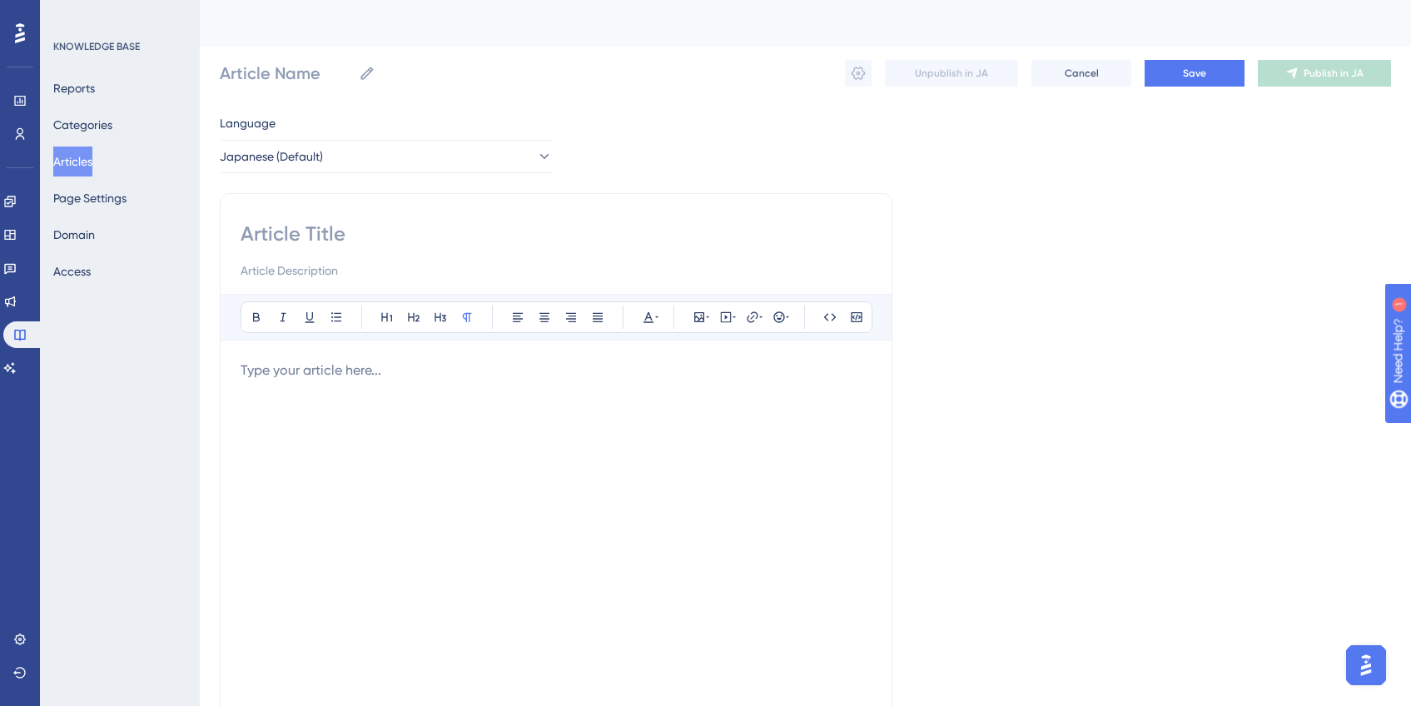
click at [392, 231] on input at bounding box center [556, 234] width 631 height 27
type input "にゅう"
type input "入力"
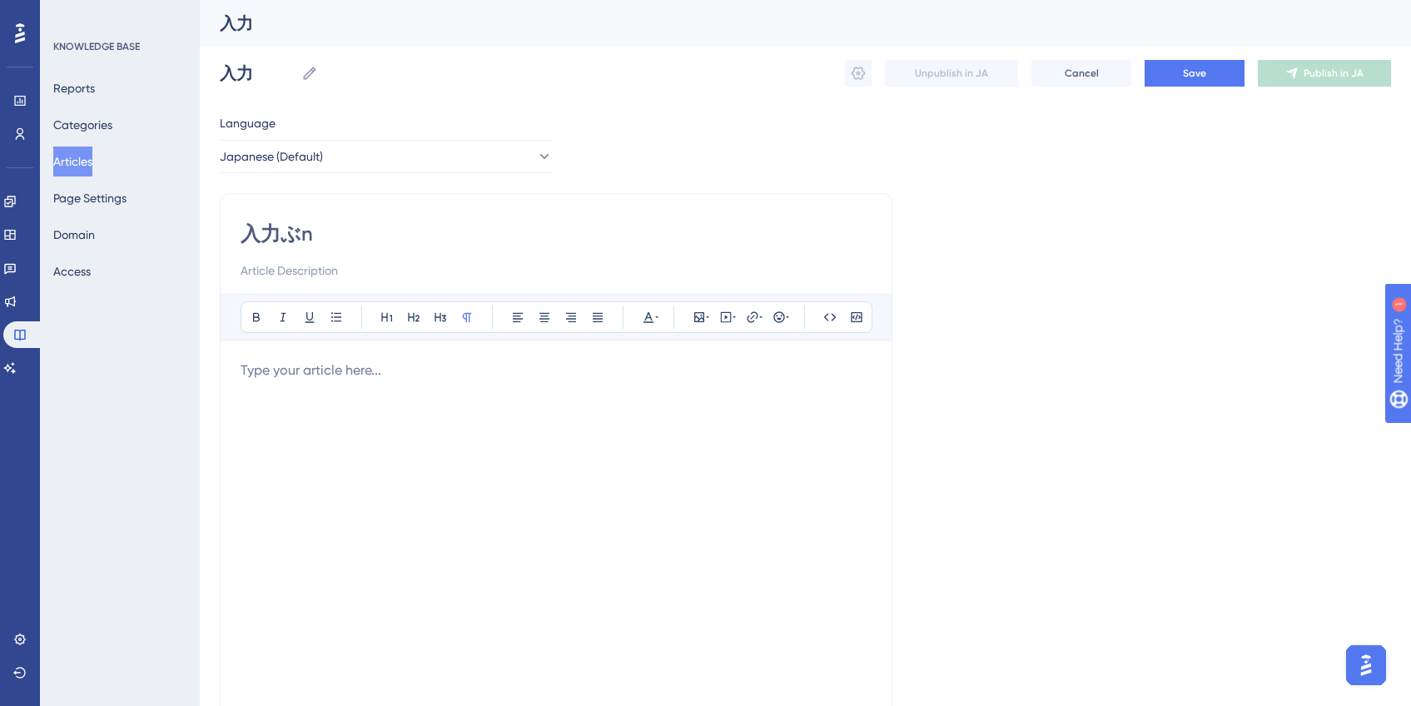
type input "入力文"
type input "入力文の"
type input "ユーザー入力文の"
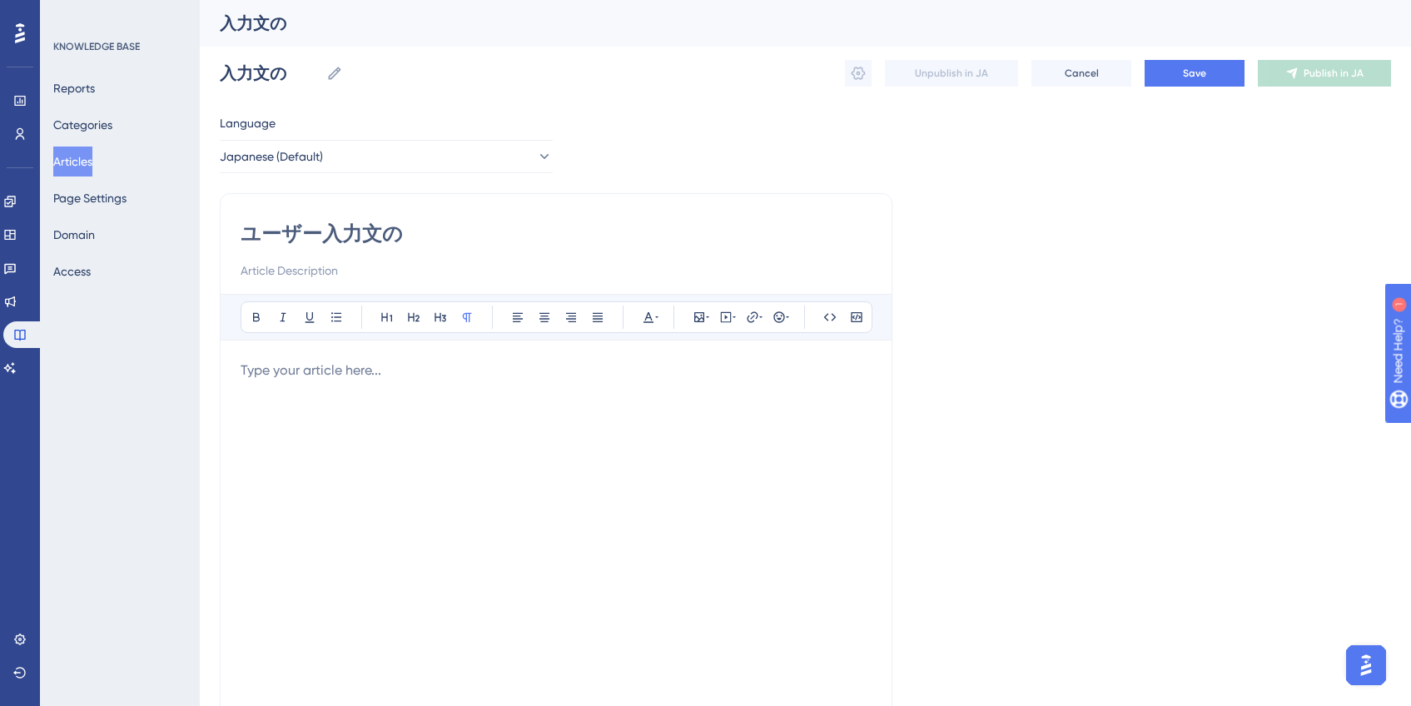
type input "ユーザー入力文の"
type input "ユーザー入力文の書き換え"
click at [509, 271] on input at bounding box center [556, 271] width 631 height 20
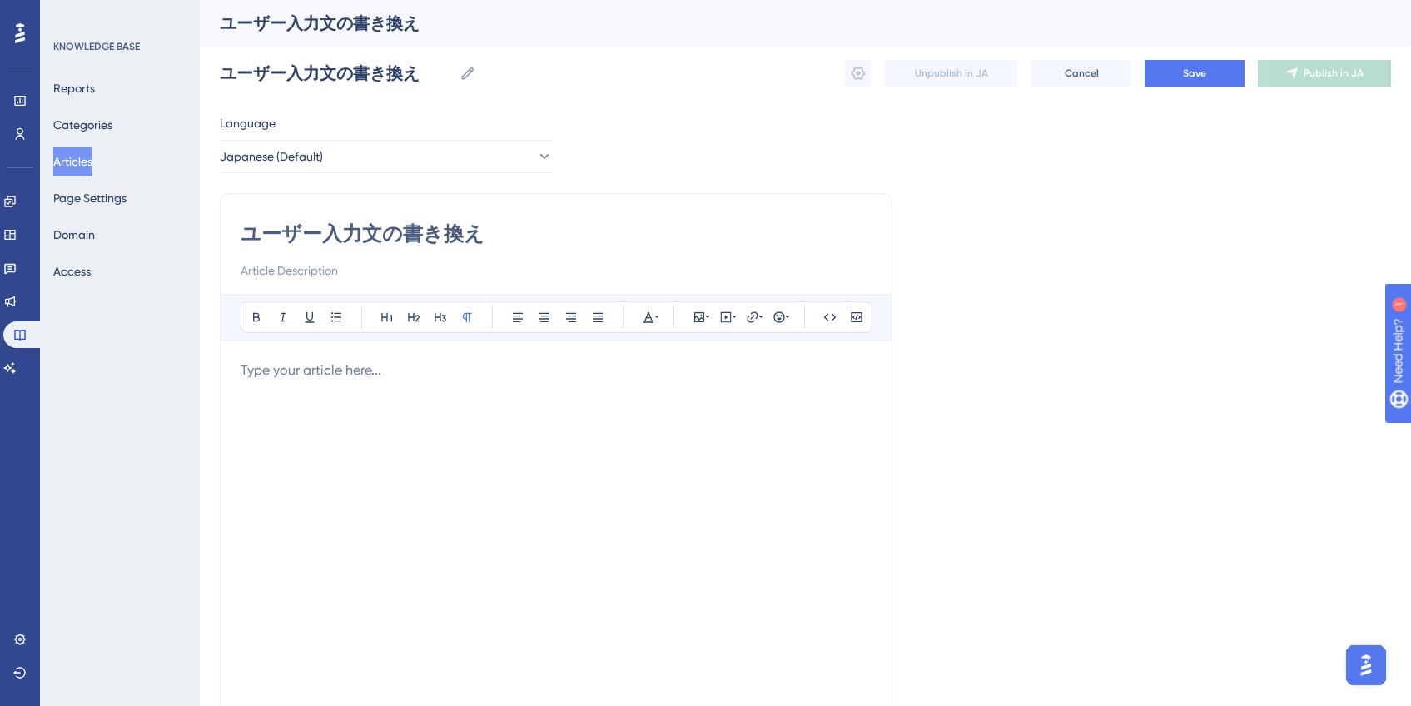
click at [1176, 87] on div "ユーザー入力文の書き換え ユーザー入力文の書き換え Unpublish in JA Cancel Save Publish in JA" at bounding box center [805, 73] width 1171 height 53
click at [1179, 84] on button "Save" at bounding box center [1195, 73] width 100 height 27
click at [859, 77] on icon at bounding box center [858, 73] width 17 height 17
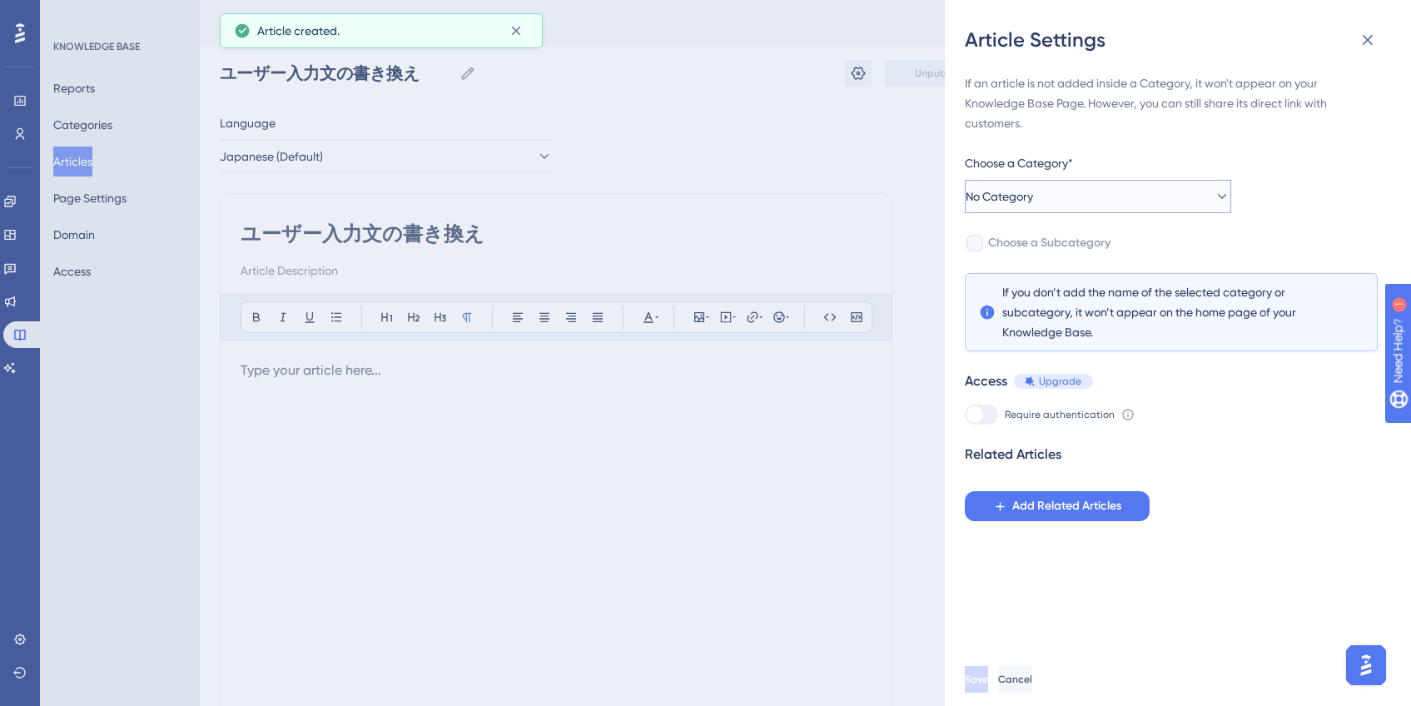
click at [1113, 195] on button "No Category" at bounding box center [1098, 196] width 266 height 33
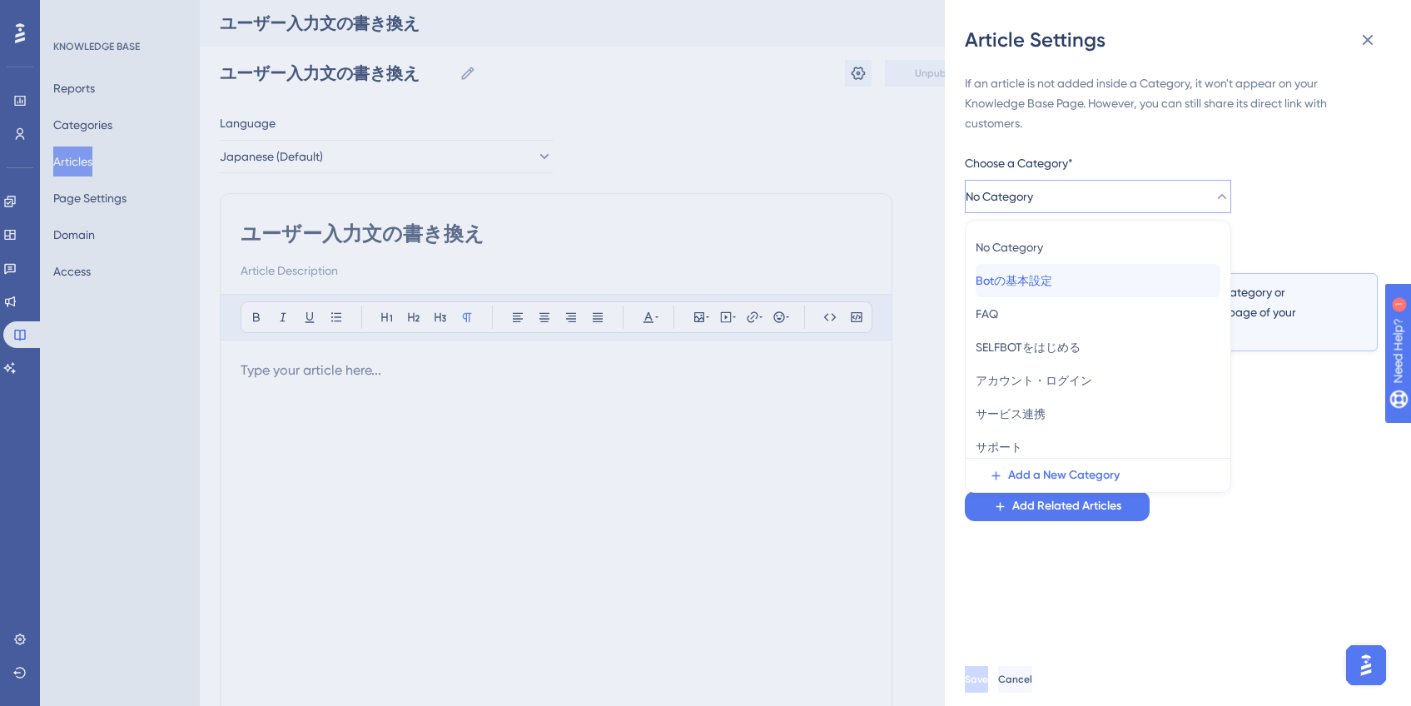
click at [1131, 286] on div "Botの基本設定 Botの基本設定" at bounding box center [1098, 280] width 245 height 33
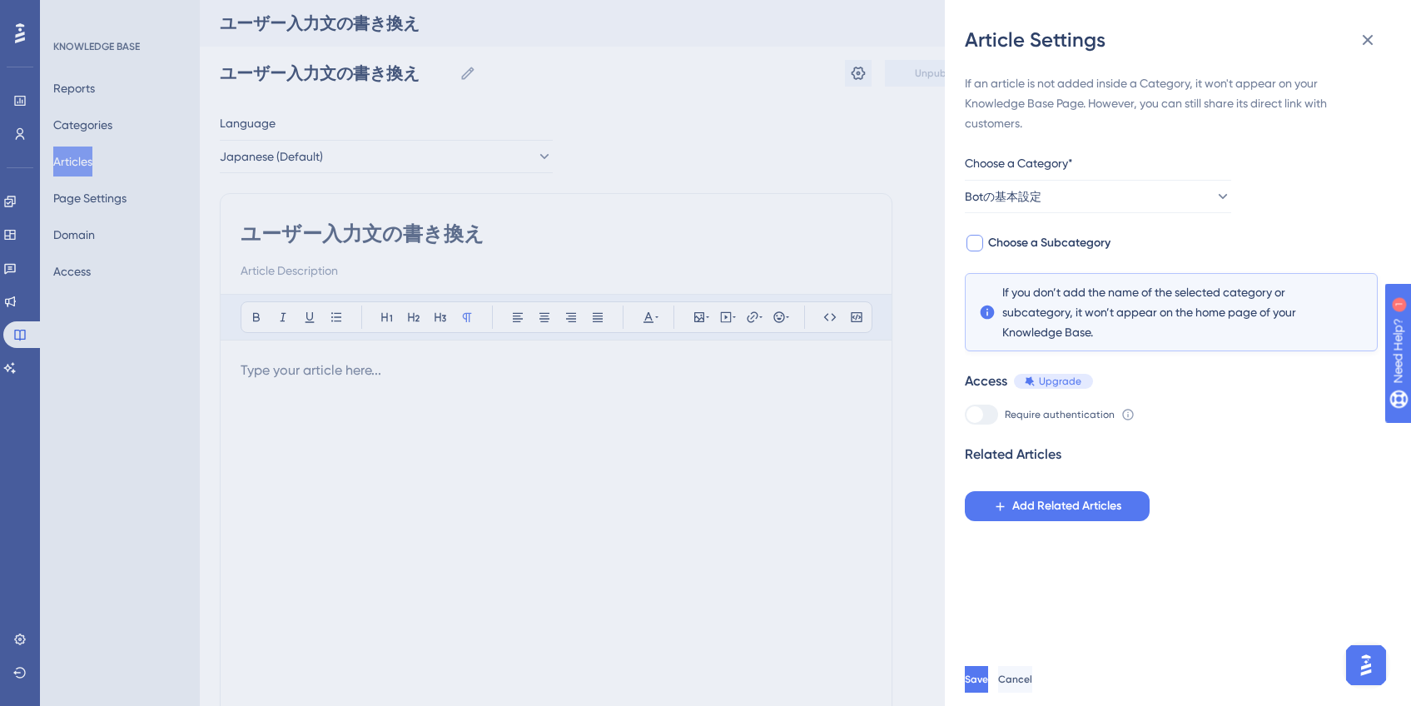
click at [1076, 243] on span "Choose a Subcategory" at bounding box center [1049, 243] width 122 height 20
checkbox input "true"
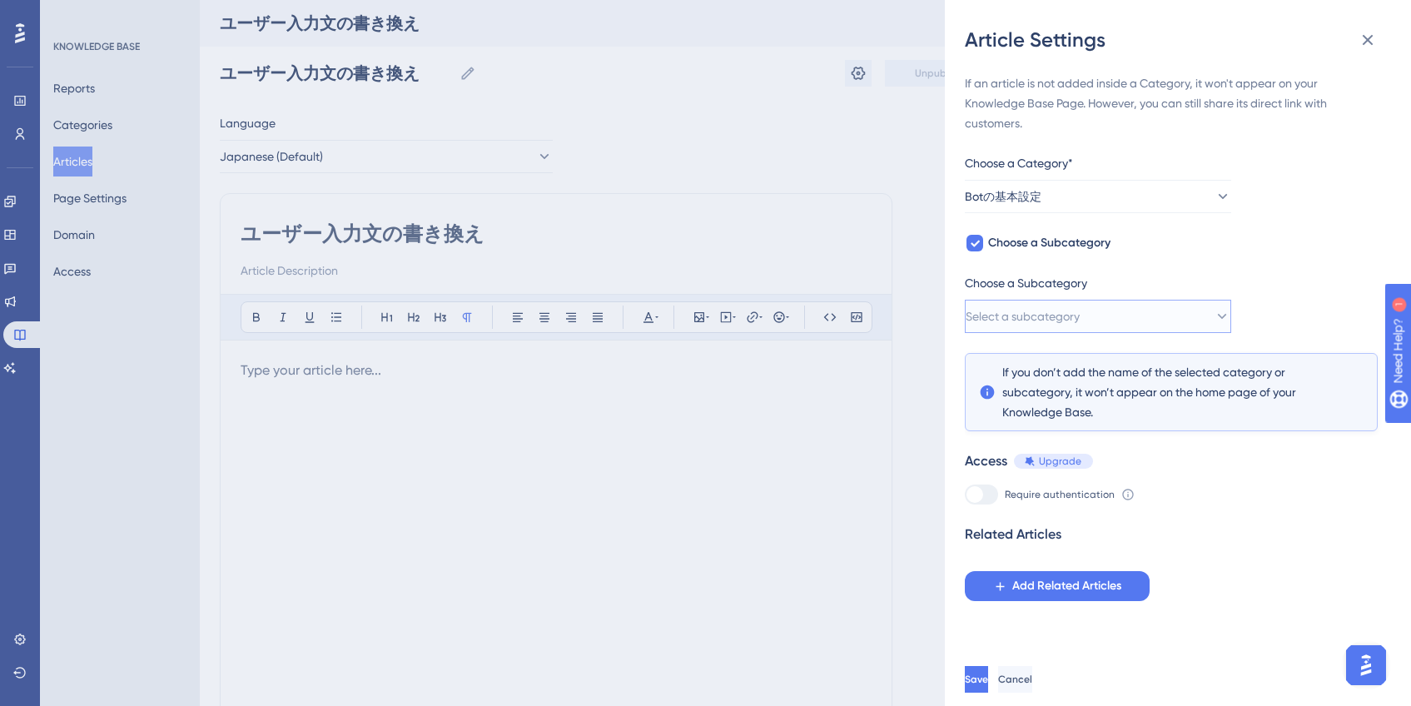
click at [1080, 317] on span "Select a subcategory" at bounding box center [1023, 316] width 114 height 20
click at [1095, 369] on div "基本設定 基本設定" at bounding box center [1098, 366] width 245 height 33
click at [991, 693] on button "Save" at bounding box center [978, 679] width 27 height 27
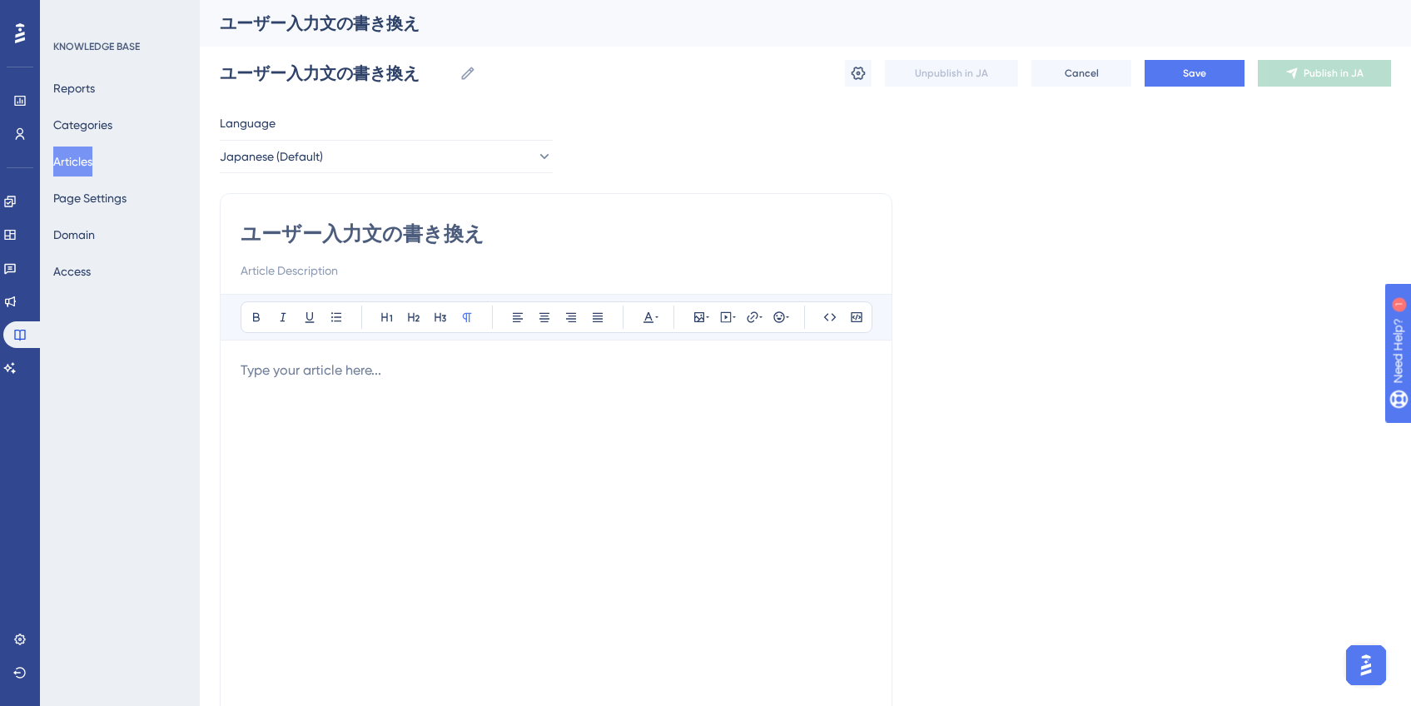
click at [417, 278] on input at bounding box center [556, 271] width 631 height 20
paste input "ユーザーが入力したテキストを分析し、コンテキスト検索に適した形式に変換します。"
type input "ユーザーが入力したテキストを分析し、コンテキスト検索に適した形式に変換します。"
click at [360, 380] on div at bounding box center [556, 543] width 631 height 366
paste div
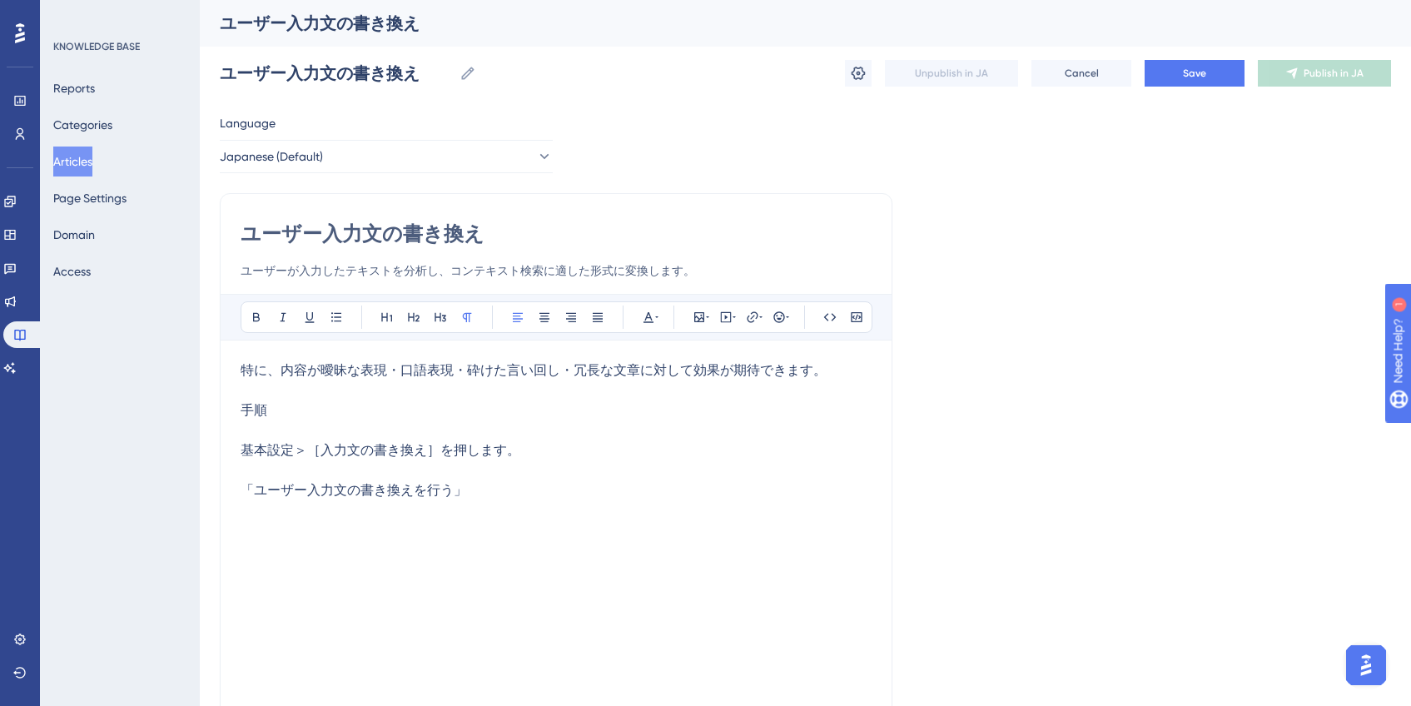
click at [596, 492] on p "基本設定＞［入力文の書き換え］を押します。 「ユーザー入力文の書き換えを行う」" at bounding box center [556, 470] width 631 height 60
click at [860, 370] on p "特に、内容が曖昧な表現・口語表現・砕けた言い回し・冗長な文章に対して効果が期待できます。 手順" at bounding box center [556, 390] width 631 height 60
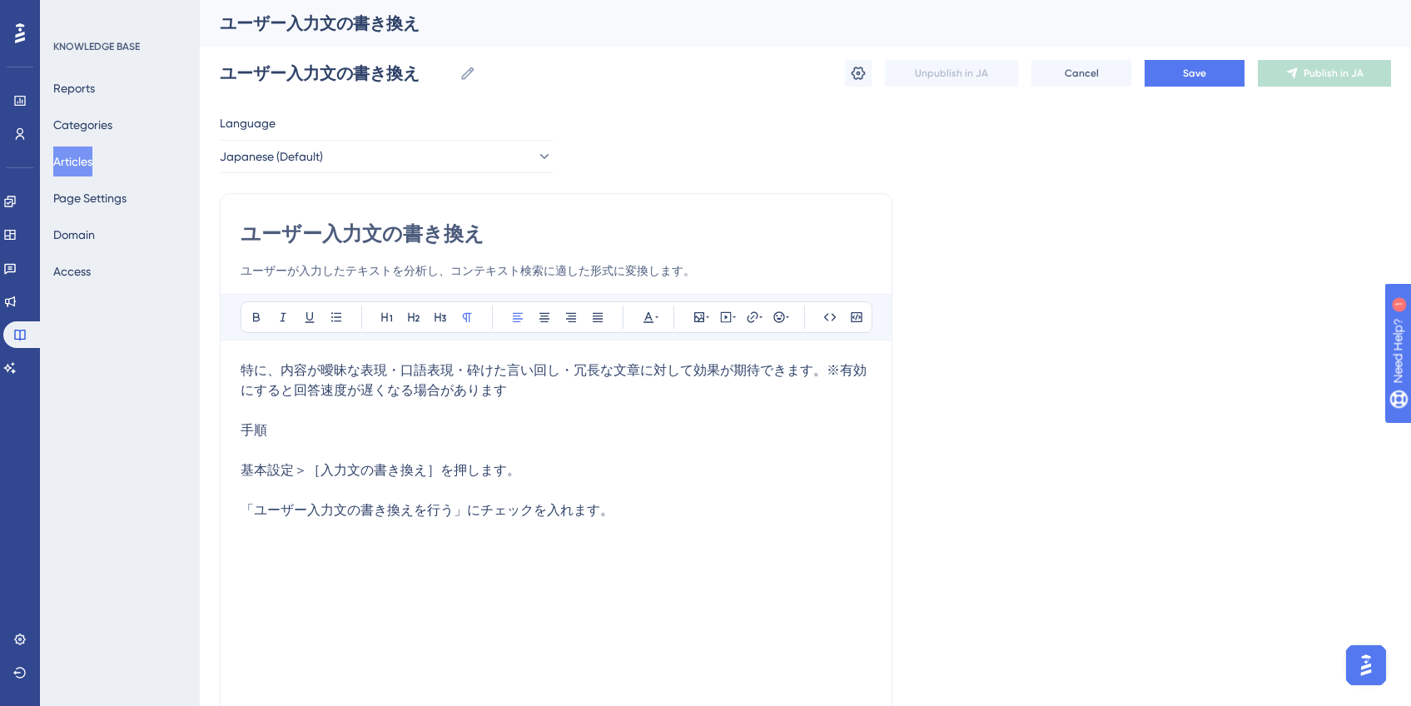
click at [748, 395] on p "特に、内容が曖昧な表現・口語表現・砕けた言い回し・冗長な文章に対して効果が期待できます。※有効にすると回答速度が遅くなる場合があります 手順" at bounding box center [556, 400] width 631 height 80
click at [1192, 79] on span "Save" at bounding box center [1194, 73] width 23 height 13
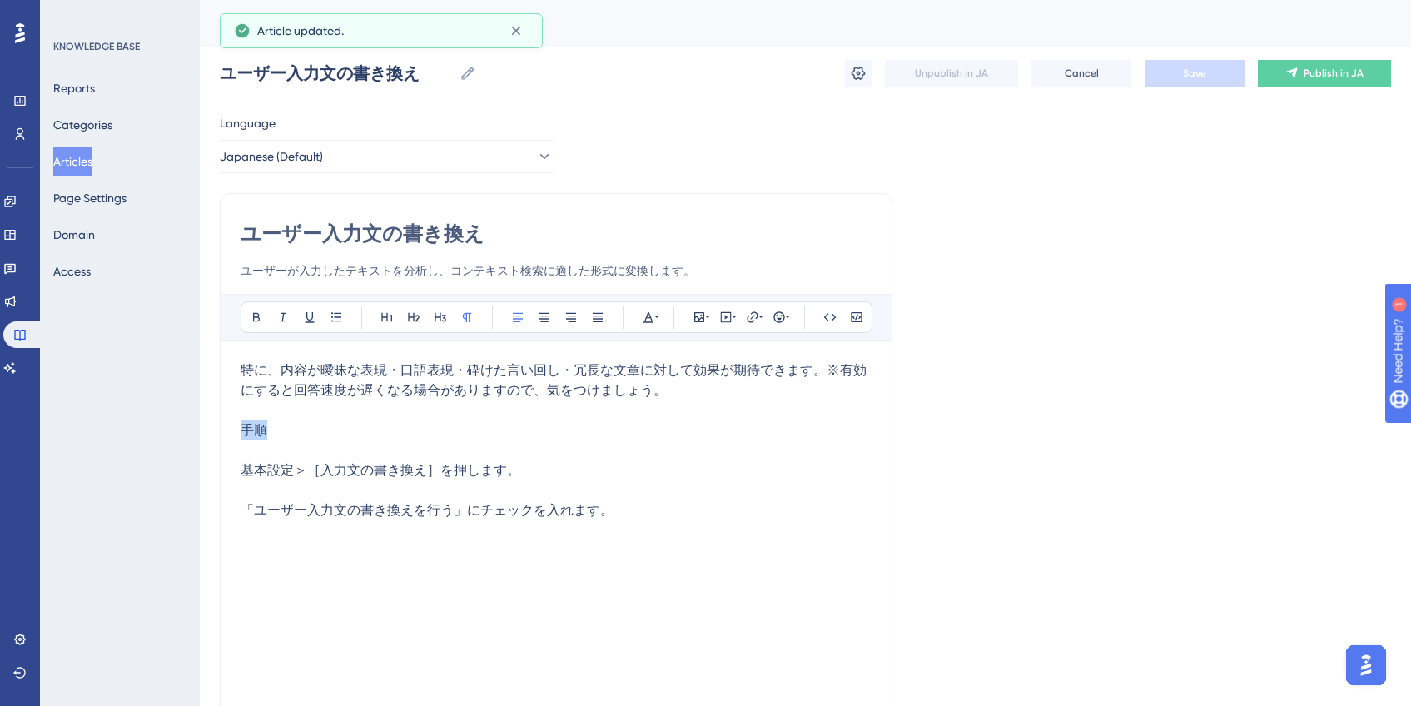
drag, startPoint x: 283, startPoint y: 435, endPoint x: 197, endPoint y: 432, distance: 85.8
click at [0, 0] on div "Performance Users Engagement Widgets Feedback Product Updates Knowledge Base AI…" at bounding box center [0, 0] width 0 height 0
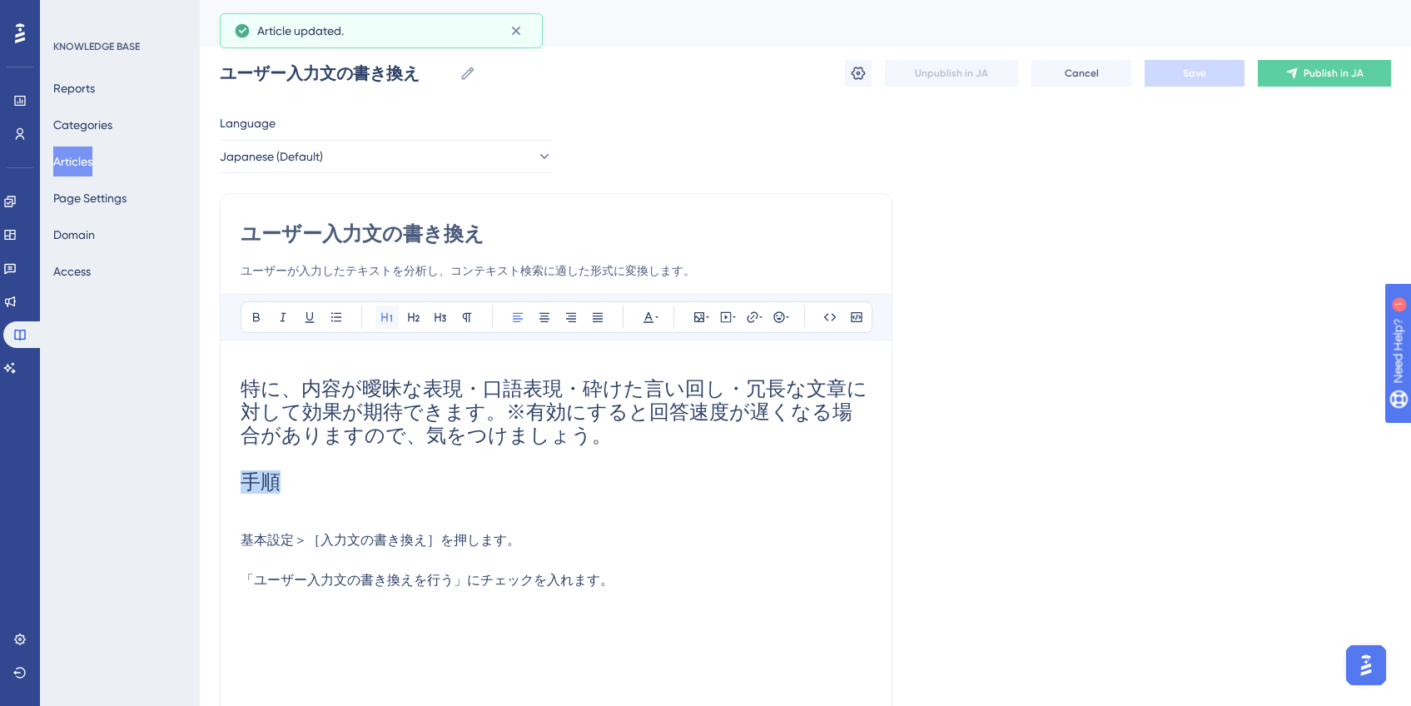
click at [380, 311] on icon at bounding box center [386, 317] width 13 height 13
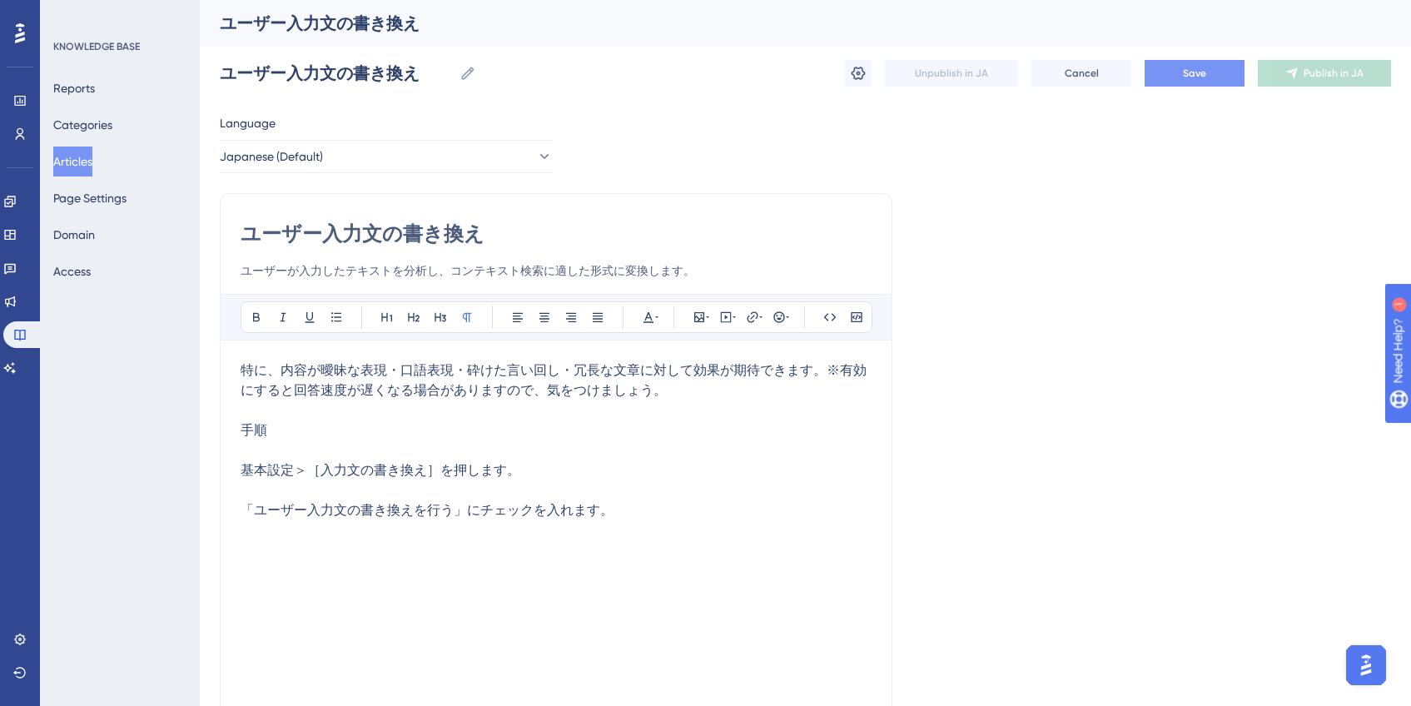
click at [340, 445] on p at bounding box center [556, 450] width 631 height 20
click at [311, 416] on p "特に、内容が曖昧な表現・口語表現・砕けた言い回し・冗長な文章に対して効果が期待できます。※有効にすると回答速度が遅くなる場合がありますので、気をつけましょう。…" at bounding box center [556, 400] width 631 height 80
drag, startPoint x: 291, startPoint y: 430, endPoint x: 235, endPoint y: 438, distance: 56.4
click at [235, 438] on div "ユーザー入力文の書き換え ユーザーが入力したテキストを分析し、コンテキスト検索に適した形式に変換します。 Bold Italic Underline Bull…" at bounding box center [556, 470] width 673 height 554
click at [390, 314] on icon at bounding box center [386, 317] width 13 height 13
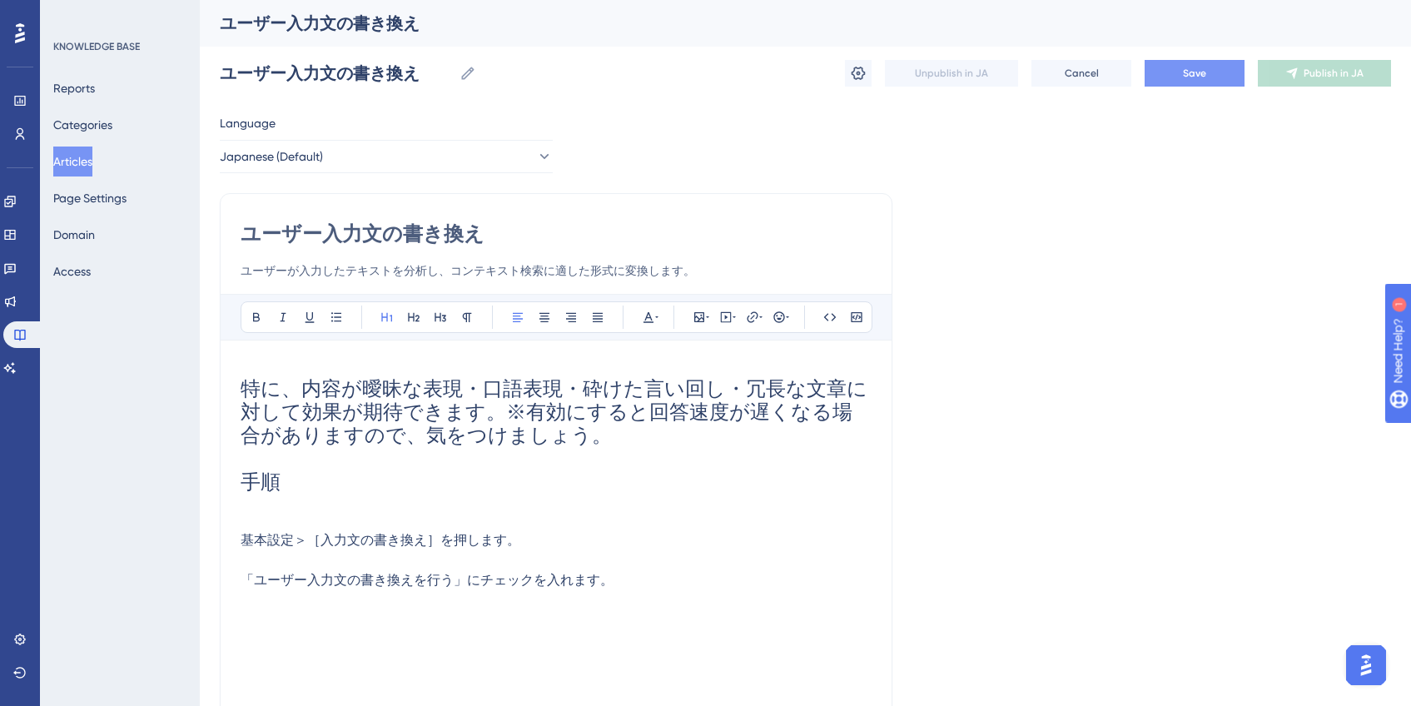
click at [446, 385] on span "特に、内容が曖昧な表現・口語表現・砕けた言い回し・冗長な文章に対して効果が期待できます。※有効にすると回答速度が遅くなる場合がありますので、気をつけましょう。" at bounding box center [554, 412] width 627 height 70
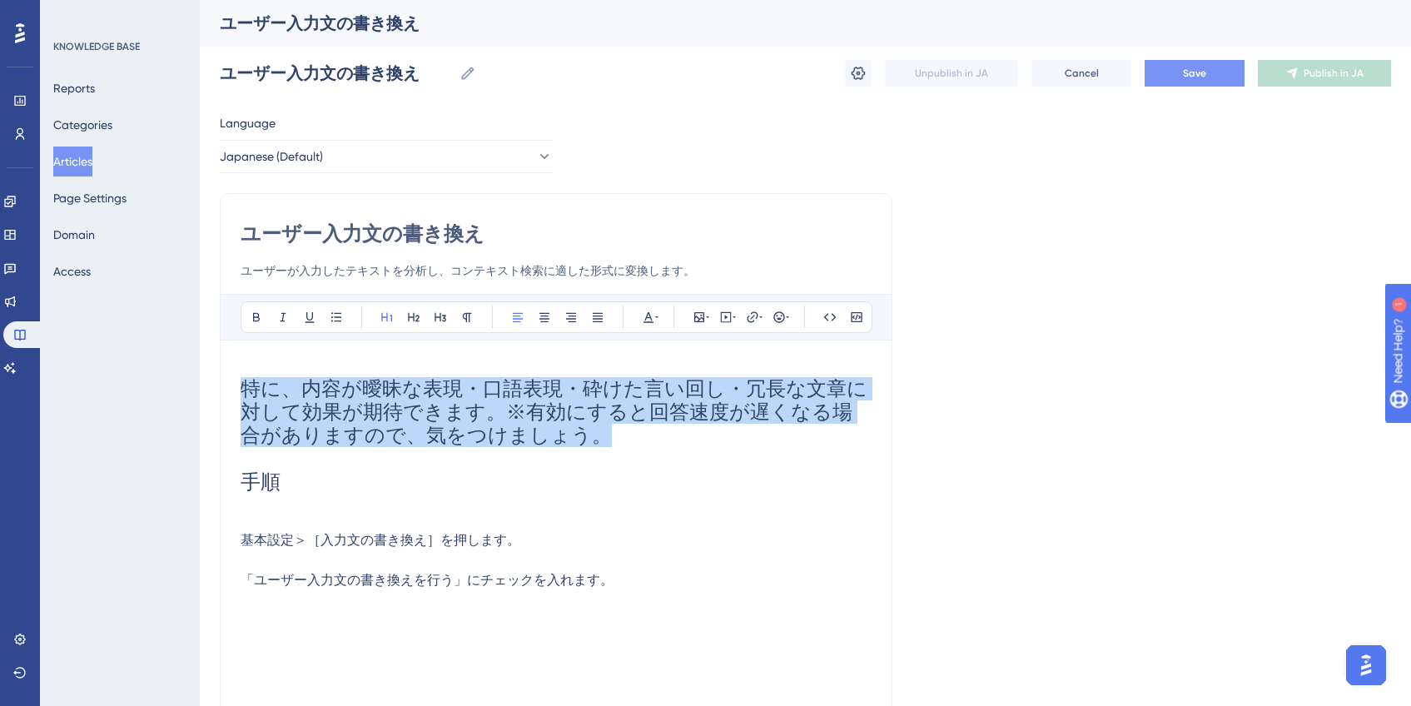
drag, startPoint x: 615, startPoint y: 440, endPoint x: 399, endPoint y: 360, distance: 231.0
click at [255, 374] on h1 "特に、内容が曖昧な表現・口語表現・砕けた言い回し・冗長な文章に対して効果が期待できます。※有効にすると回答速度が遅くなる場合がありますので、気をつけましょう。…" at bounding box center [556, 435] width 631 height 150
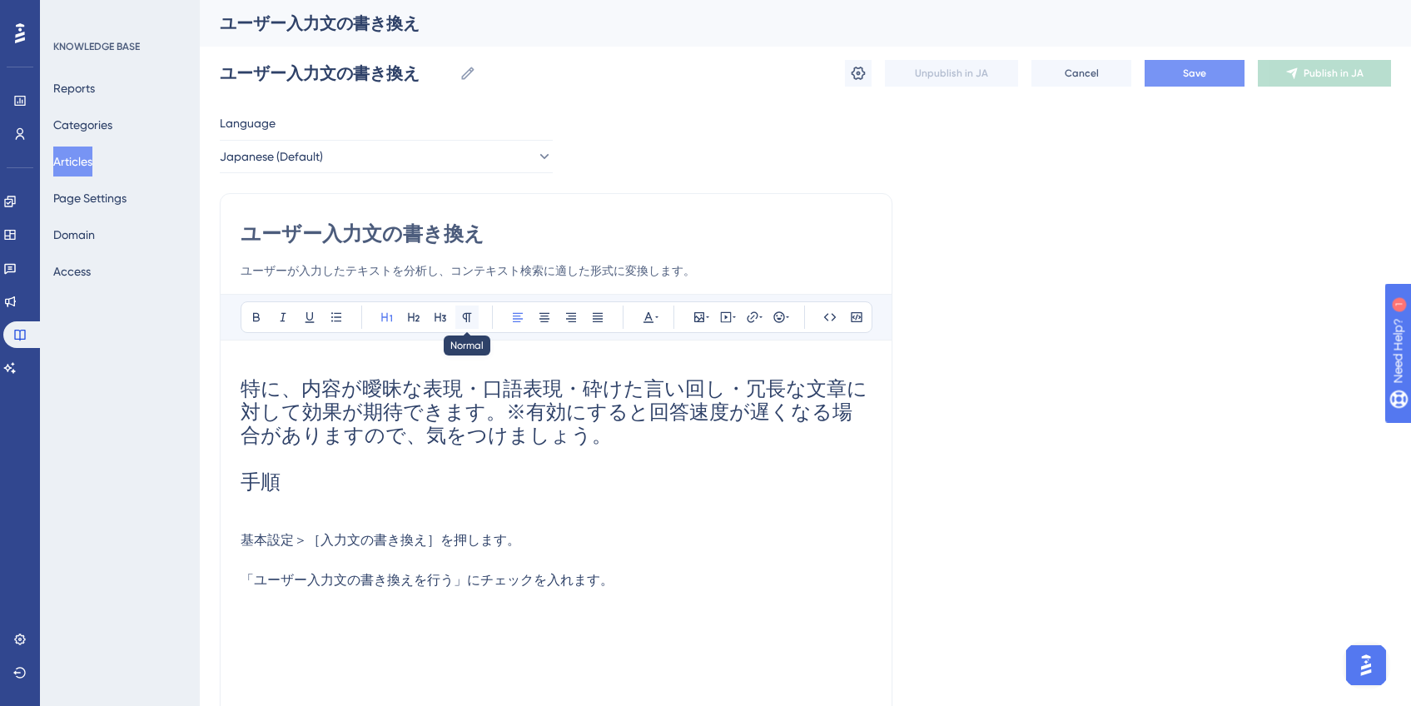
click at [468, 313] on icon at bounding box center [467, 317] width 9 height 9
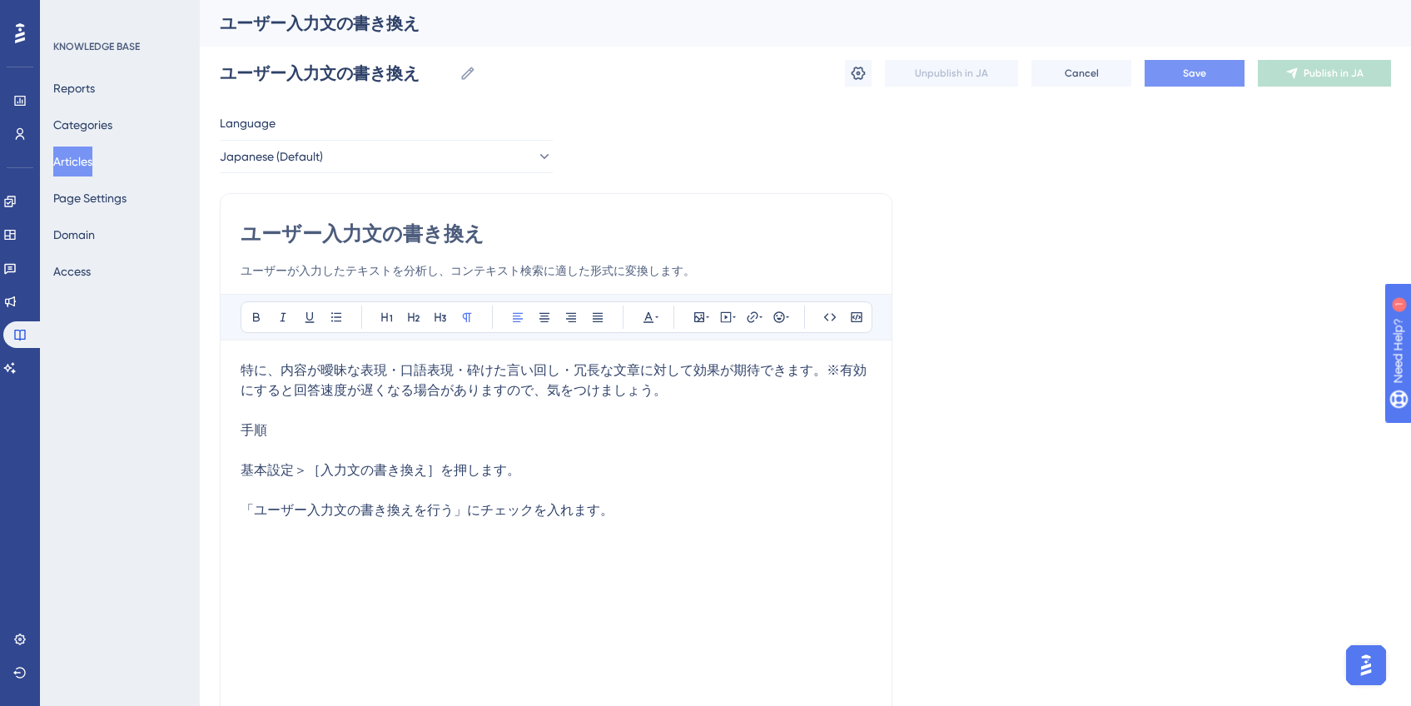
drag, startPoint x: 554, startPoint y: 442, endPoint x: 556, endPoint y: 455, distance: 13.4
click at [554, 442] on p at bounding box center [556, 450] width 631 height 20
drag, startPoint x: 267, startPoint y: 430, endPoint x: 251, endPoint y: 427, distance: 17.0
click at [241, 430] on p "特に、内容が曖昧な表現・口語表現・砕けた言い回し・冗長な文章に対して効果が期待できます。※有効にすると回答速度が遅くなる場合がありますので、気をつけましょう。…" at bounding box center [556, 400] width 631 height 80
click at [384, 312] on icon at bounding box center [386, 317] width 13 height 13
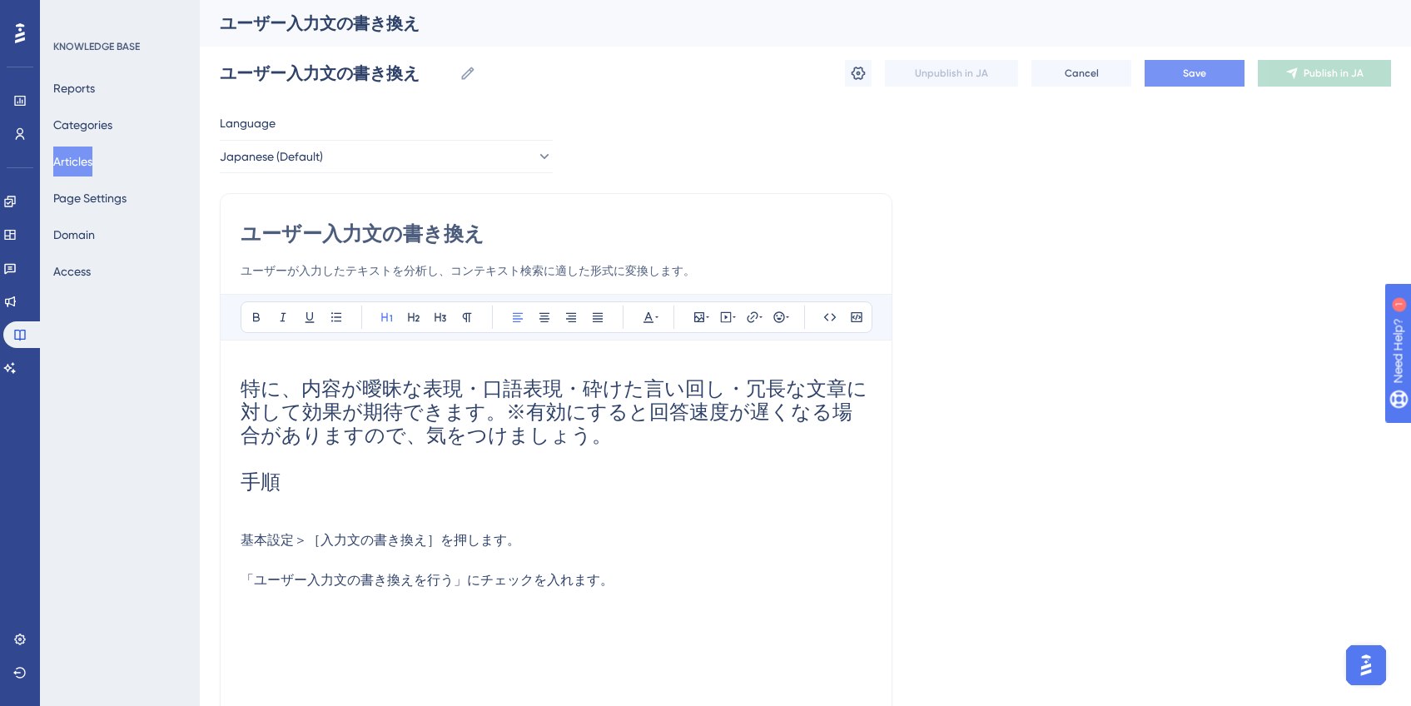
click at [366, 426] on span "特に、内容が曖昧な表現・口語表現・砕けた言い回し・冗長な文章に対して効果が期待できます。※有効にすると回答速度が遅くなる場合がありますので、気をつけましょう。" at bounding box center [554, 412] width 627 height 70
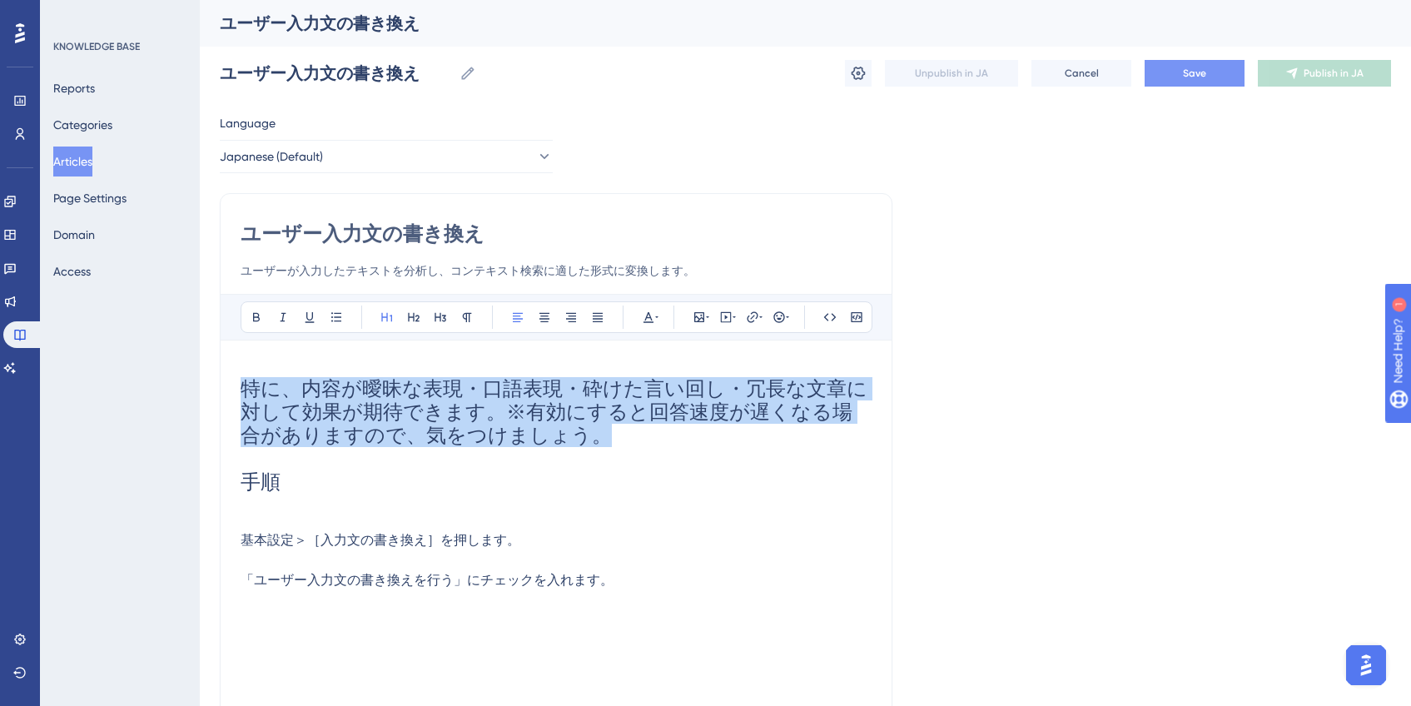
drag, startPoint x: 571, startPoint y: 438, endPoint x: 236, endPoint y: 387, distance: 338.5
click at [233, 387] on div "ユーザー入力文の書き換え ユーザーが入力したテキストを分析し、コンテキスト検索に適した形式に変換します。 Bold Italic Underline Bull…" at bounding box center [556, 470] width 673 height 554
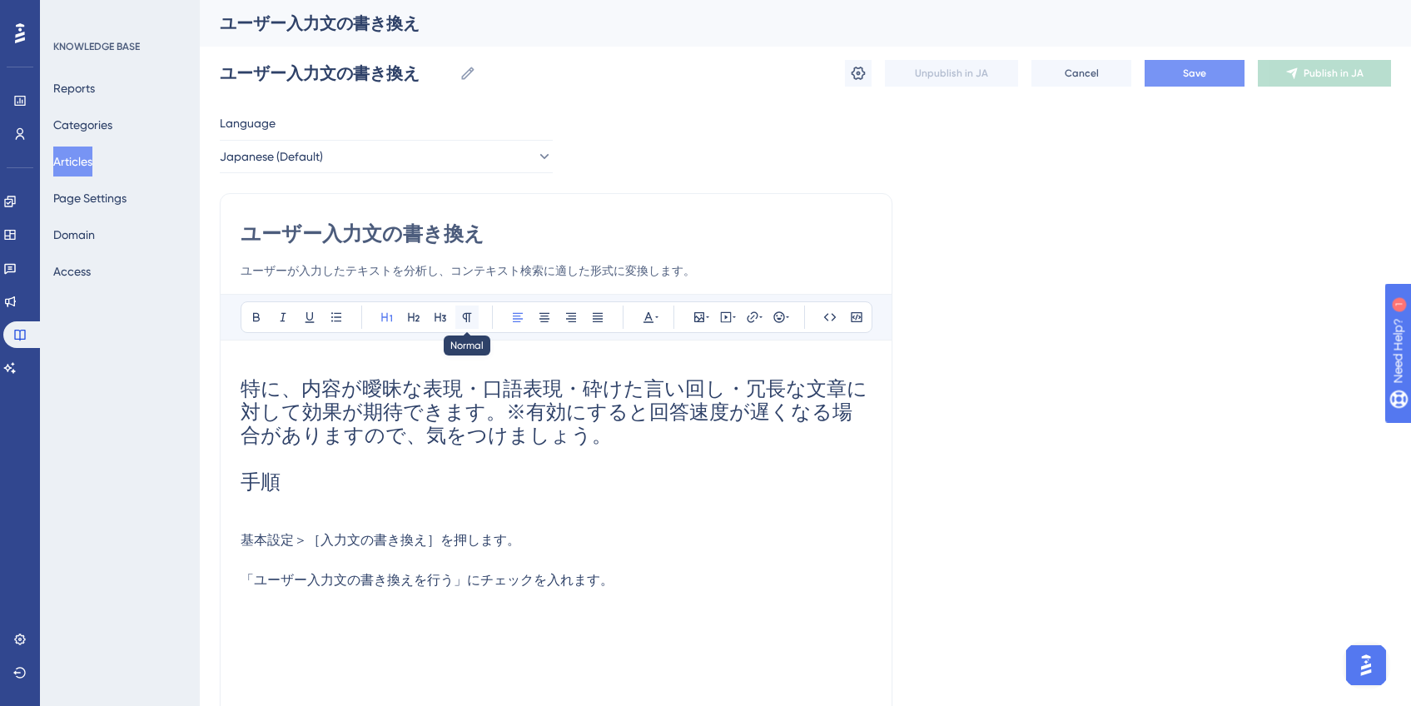
click at [460, 316] on icon at bounding box center [466, 317] width 13 height 13
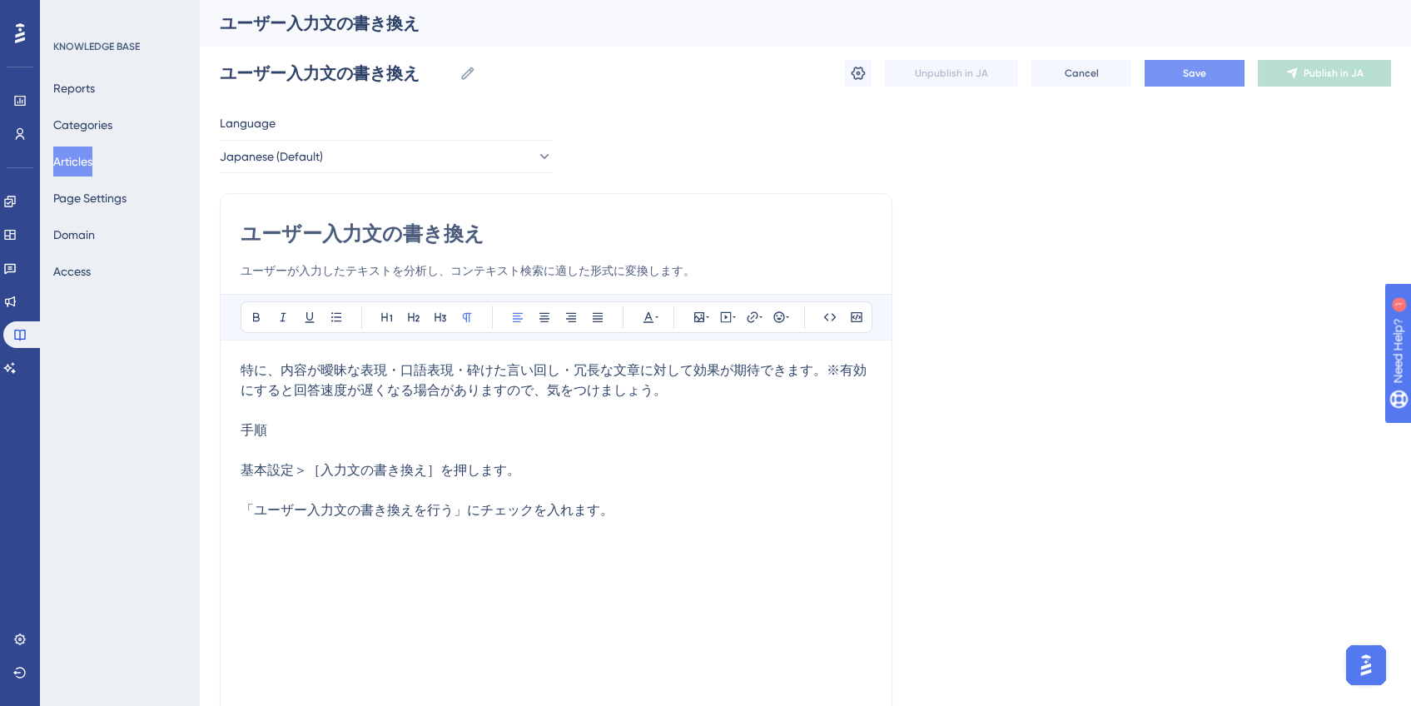
click at [325, 411] on p "特に、内容が曖昧な表現・口語表現・砕けた言い回し・冗長な文章に対して効果が期待できます。※有効にすると回答速度が遅くなる場合がありますので、気をつけましょう。…" at bounding box center [556, 400] width 631 height 80
drag, startPoint x: 271, startPoint y: 431, endPoint x: 230, endPoint y: 432, distance: 41.6
click at [230, 432] on div "ユーザー入力文の書き換え ユーザーが入力したテキストを分析し、コンテキスト検索に適した形式に変換します。 Bold Italic Underline Bull…" at bounding box center [556, 470] width 673 height 554
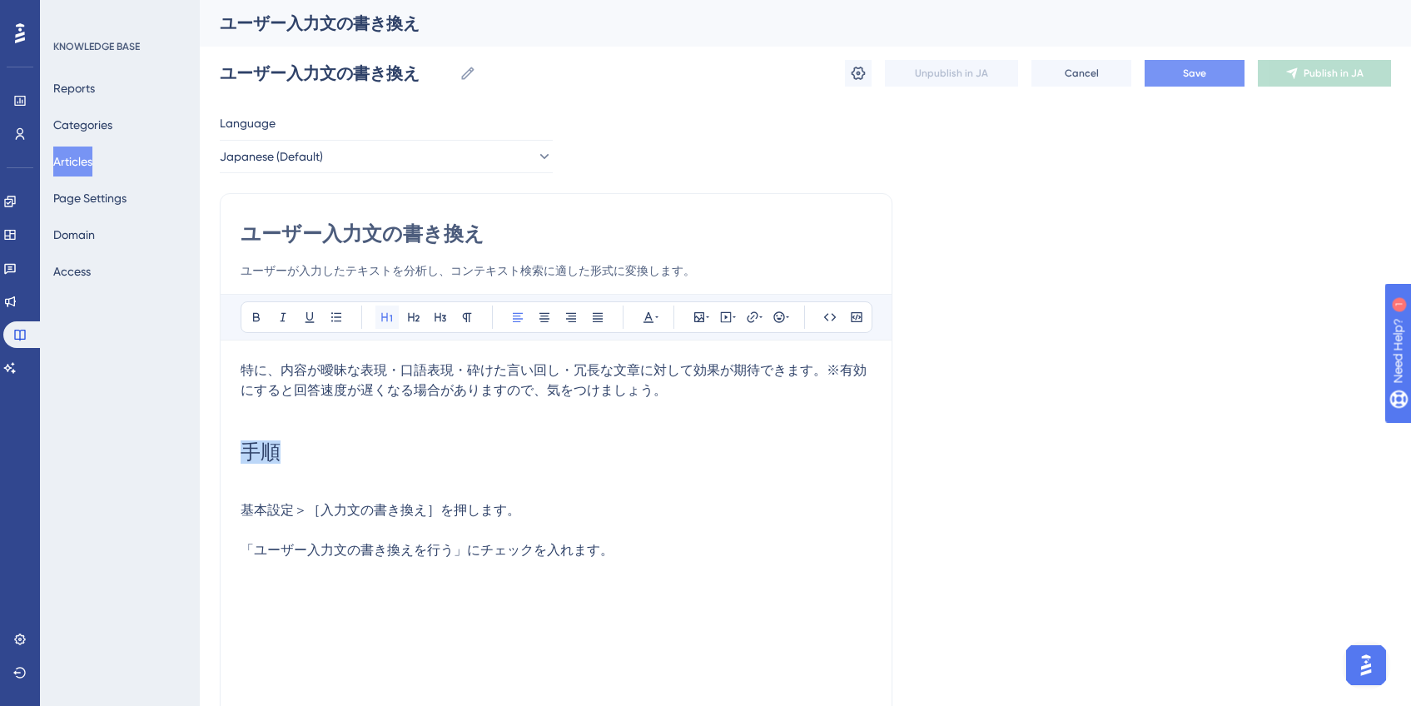
click at [394, 314] on button at bounding box center [386, 317] width 23 height 23
click at [385, 470] on h1 "手順" at bounding box center [556, 440] width 631 height 80
click at [367, 488] on p at bounding box center [556, 490] width 631 height 20
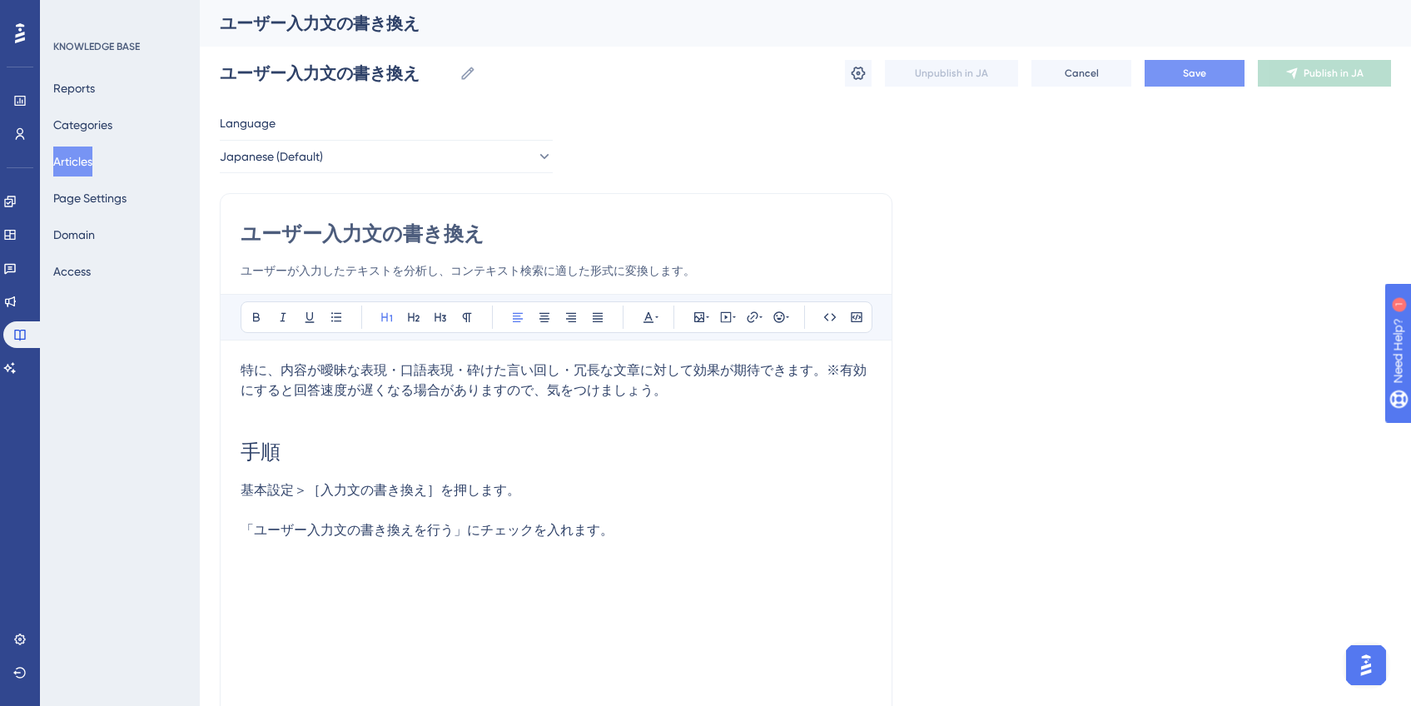
click at [684, 533] on p "基本設定＞［入力文の書き換え］を押します。 「ユーザー入力文の書き換えを行う」にチェックを入れます。" at bounding box center [556, 510] width 631 height 60
drag, startPoint x: 246, startPoint y: 570, endPoint x: 380, endPoint y: 576, distance: 134.2
click at [380, 576] on strong "書き換え対象外のワード" at bounding box center [314, 570] width 147 height 16
click at [596, 574] on p "基本設定＞［入力文の書き換え］を押します。 「ユーザー入力文の書き換えを行う」にチェックを入れます。 書き換え対象外のワード を入力します。" at bounding box center [556, 530] width 631 height 100
click at [427, 569] on span "を入力します。複数ある場合は、改行して入力します。" at bounding box center [553, 570] width 333 height 16
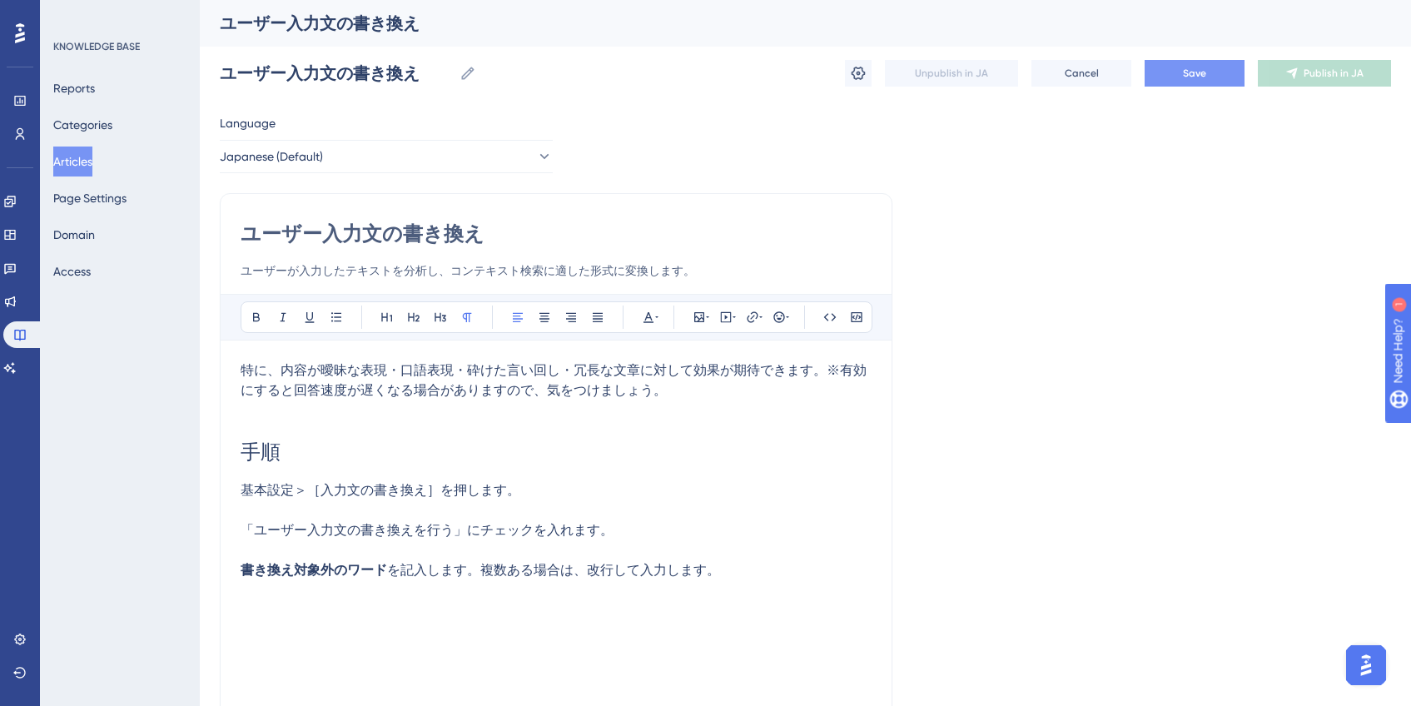
click at [661, 574] on span "を記入します。複数ある場合は、改行して入力します。" at bounding box center [553, 570] width 333 height 16
click at [644, 580] on p at bounding box center [556, 590] width 631 height 20
click at [465, 594] on span "に入力すると、書き換えを行わず" at bounding box center [487, 590] width 200 height 16
click at [654, 598] on p "書き換え対象外のワード に入力したワードは、書き換えを行わず" at bounding box center [556, 590] width 631 height 20
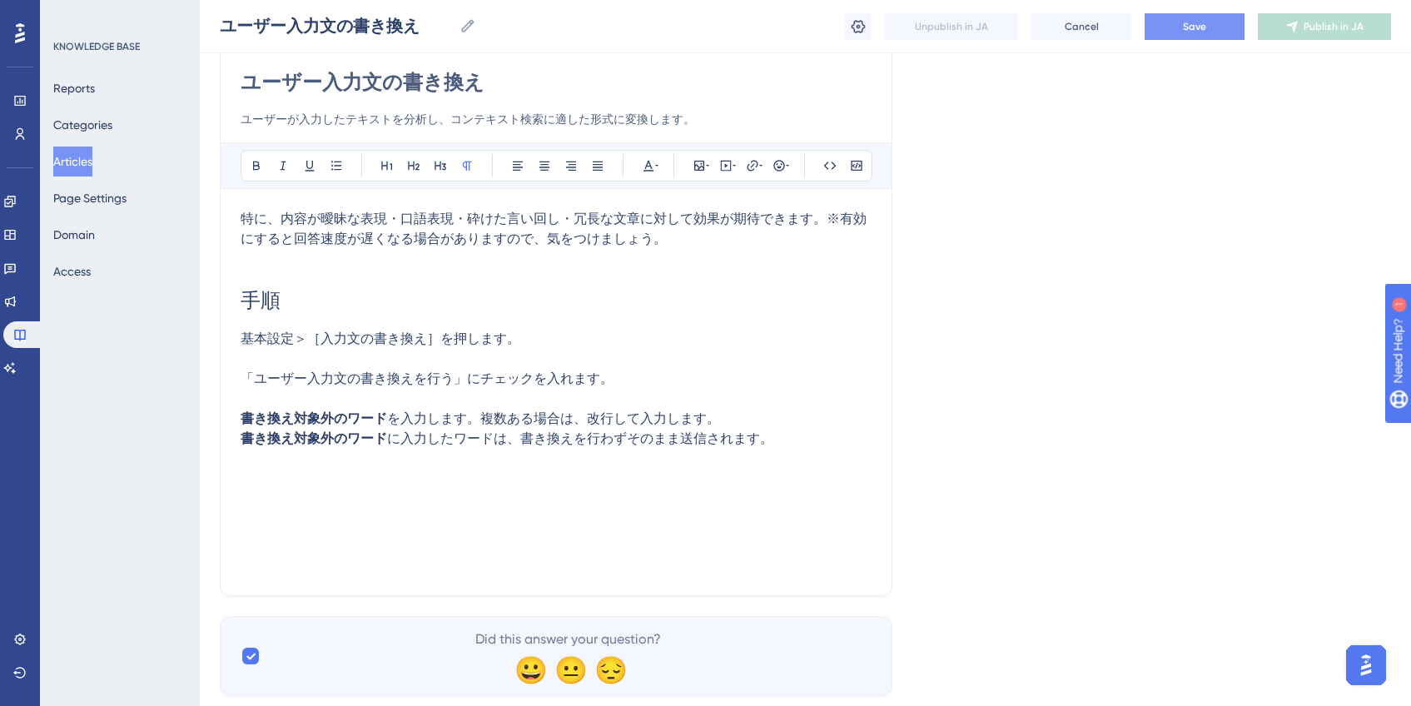
scroll to position [188, 0]
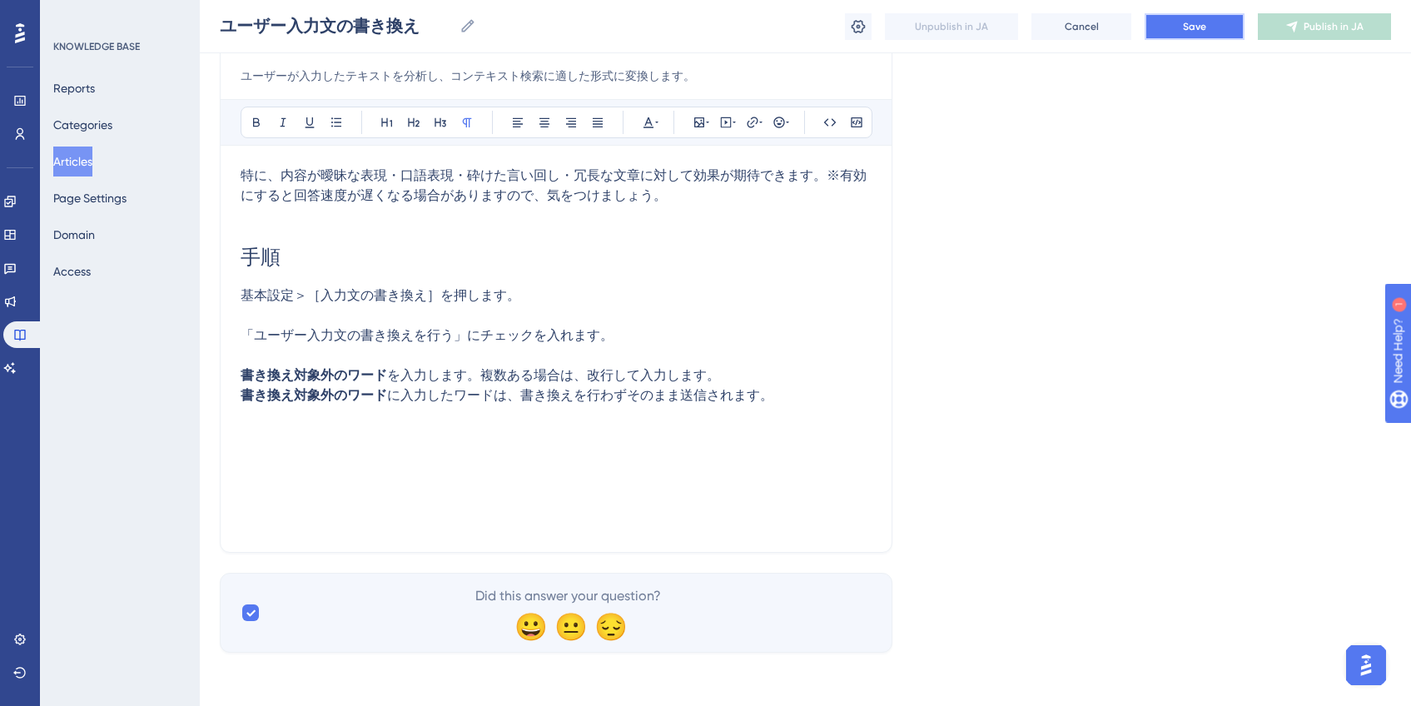
click at [1176, 23] on button "Save" at bounding box center [1195, 26] width 100 height 27
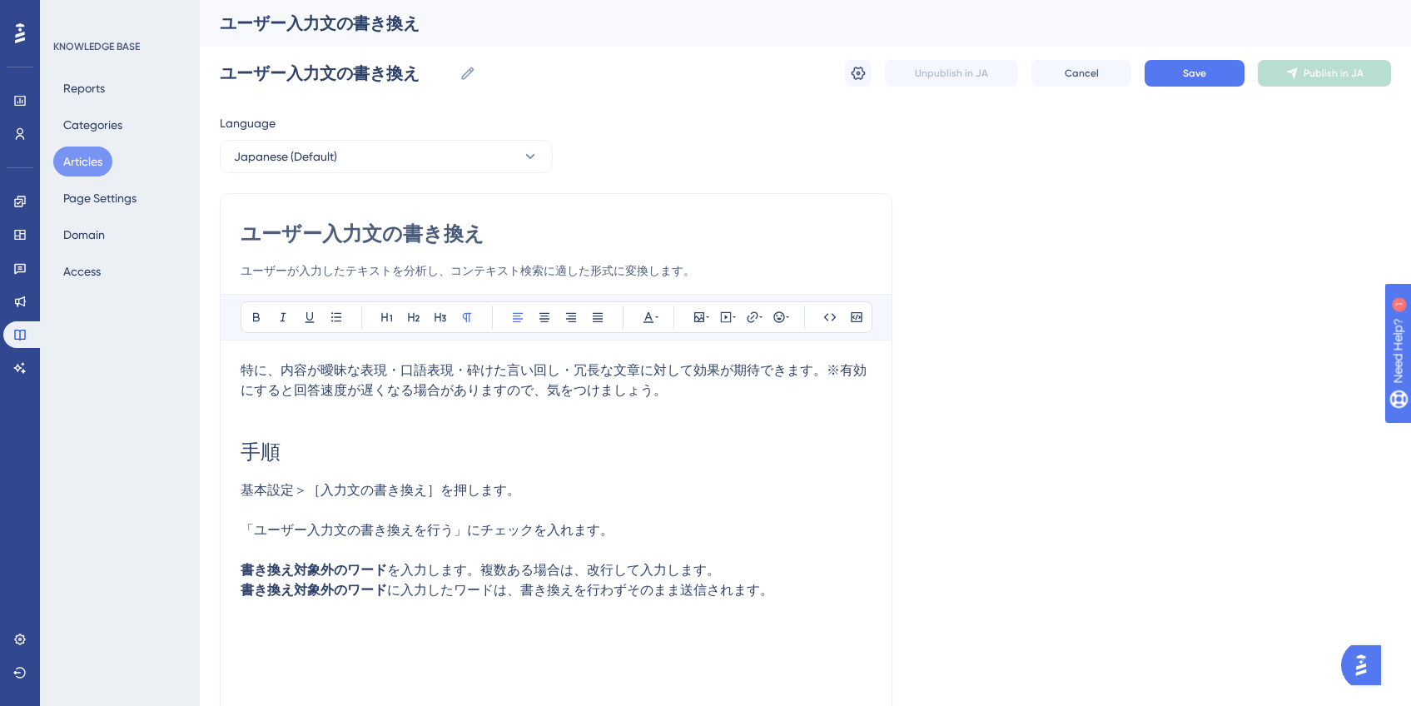
click at [613, 491] on p "基本設定＞［入力文の書き換え］を押します。 「ユーザー入力文の書き換えを行う」にチェックを入れます。 書き換え対象外のワード を入力します。複数ある場合は、改…" at bounding box center [556, 530] width 631 height 100
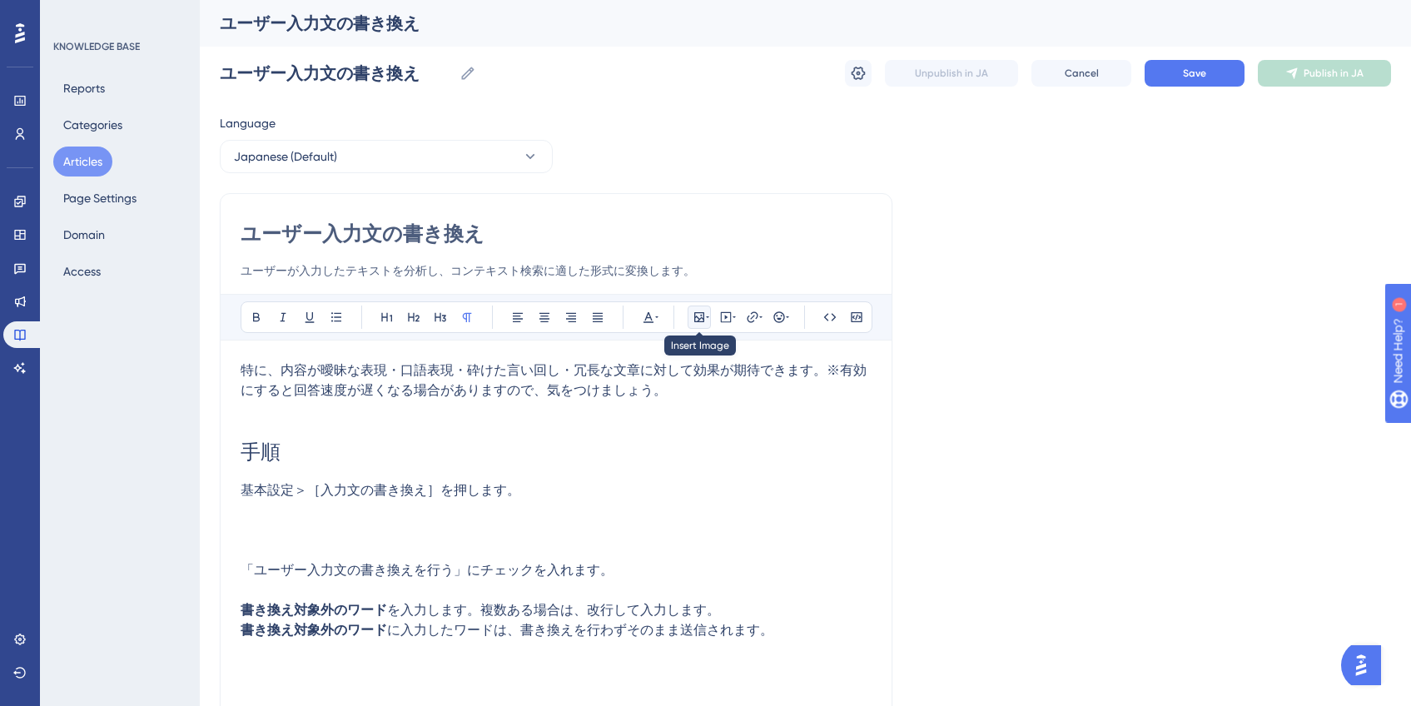
click at [703, 318] on icon at bounding box center [699, 317] width 10 height 10
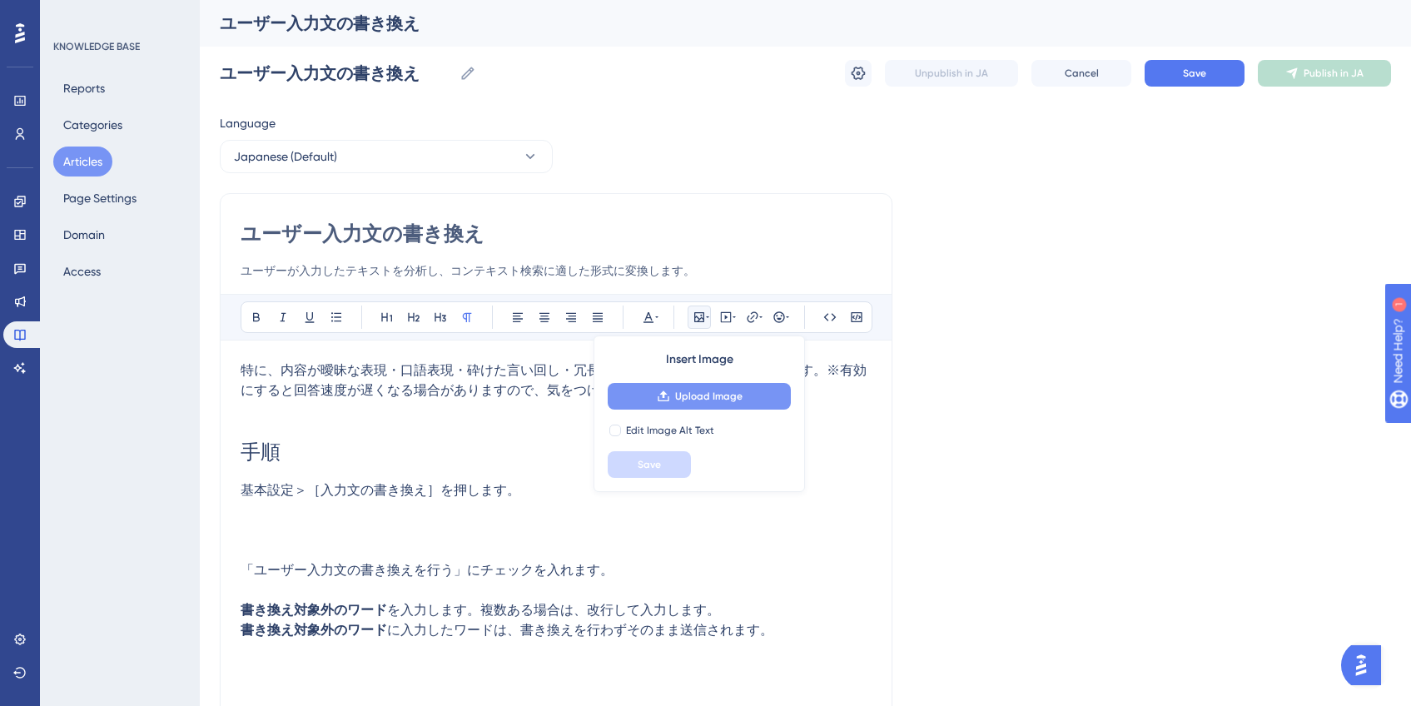
click at [711, 405] on button "Upload Image" at bounding box center [699, 396] width 183 height 27
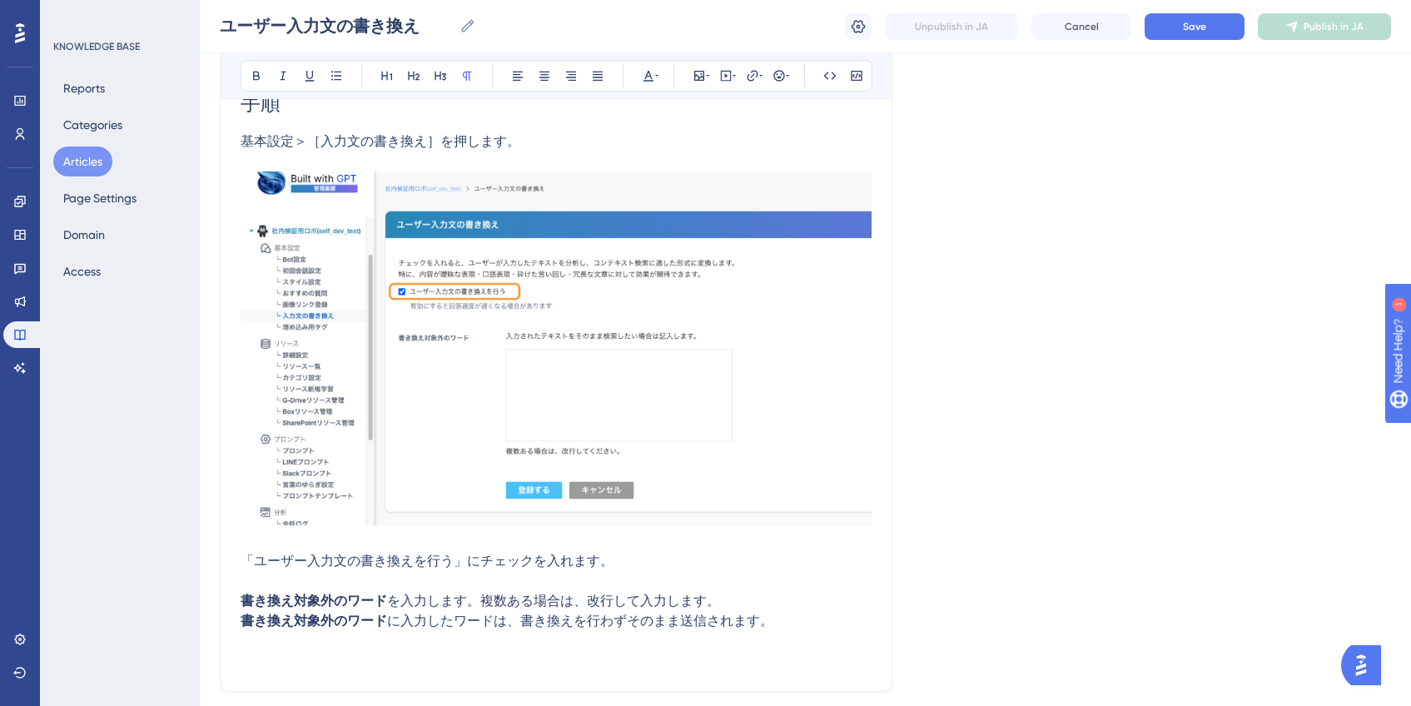
scroll to position [375, 0]
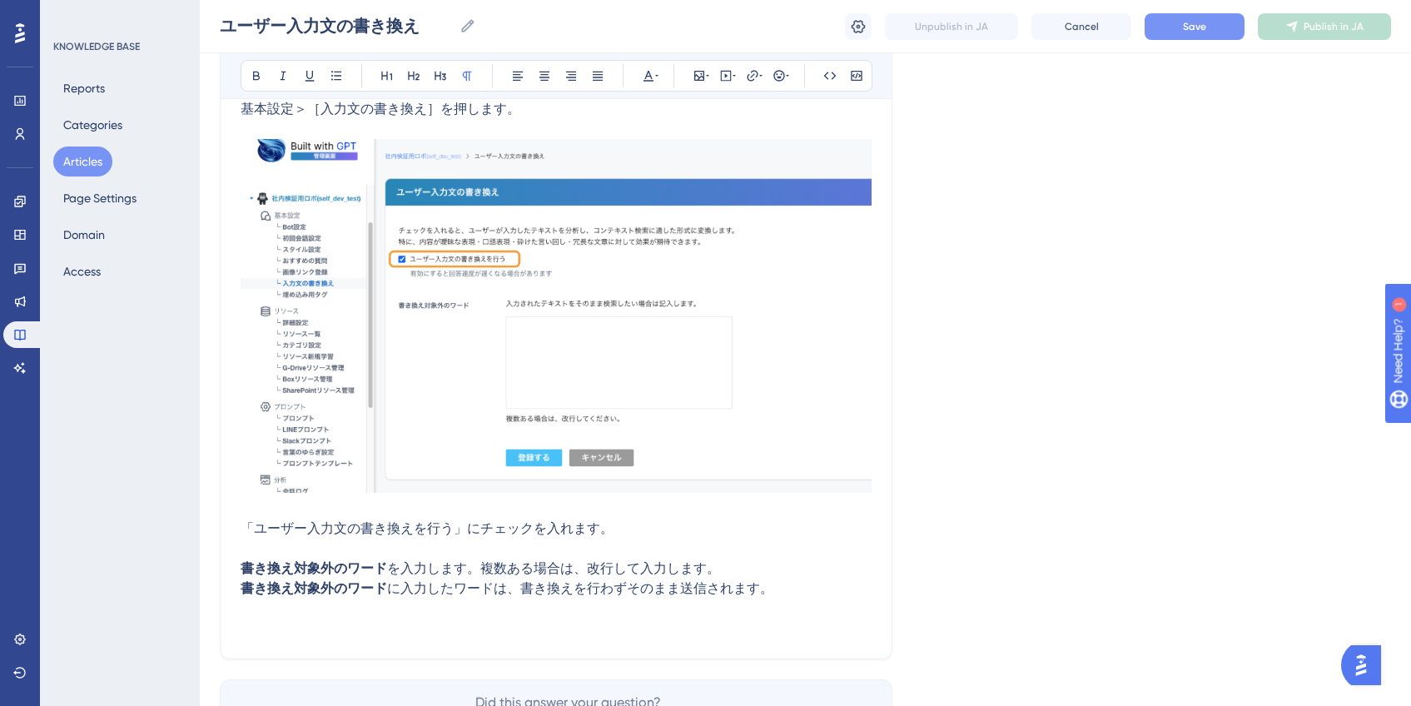
click at [1219, 22] on button "Save" at bounding box center [1195, 26] width 100 height 27
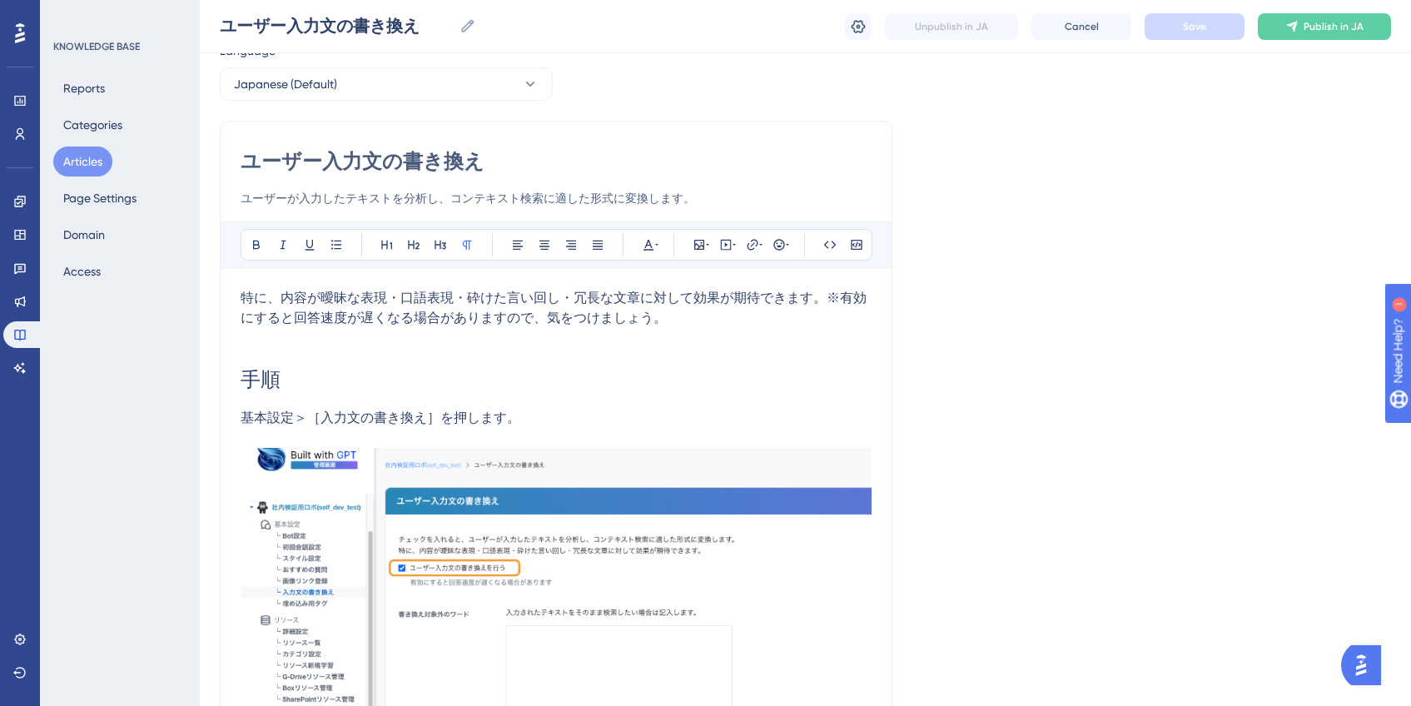
scroll to position [0, 0]
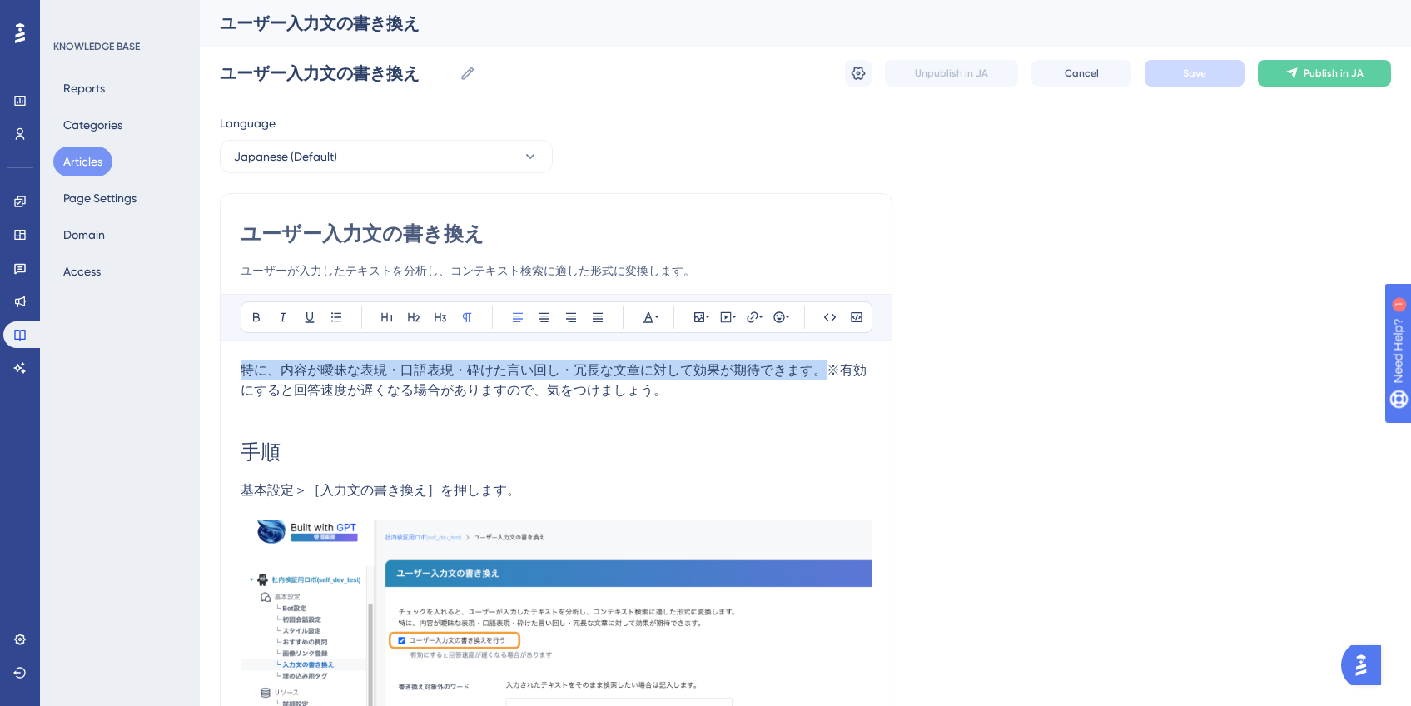
drag, startPoint x: 244, startPoint y: 370, endPoint x: 817, endPoint y: 374, distance: 573.6
click at [817, 374] on span "特に、内容が曖昧な表現・口語表現・砕けた言い回し・冗長な文章に対して効果が期待できます。※有効にすると回答速度が遅くなる場合がありますので、気をつけましょう。" at bounding box center [554, 380] width 626 height 36
copy span "特に、内容が曖昧な表現・口語表現・砕けた言い回し・冗長な文章に対して効果が期待できます。"
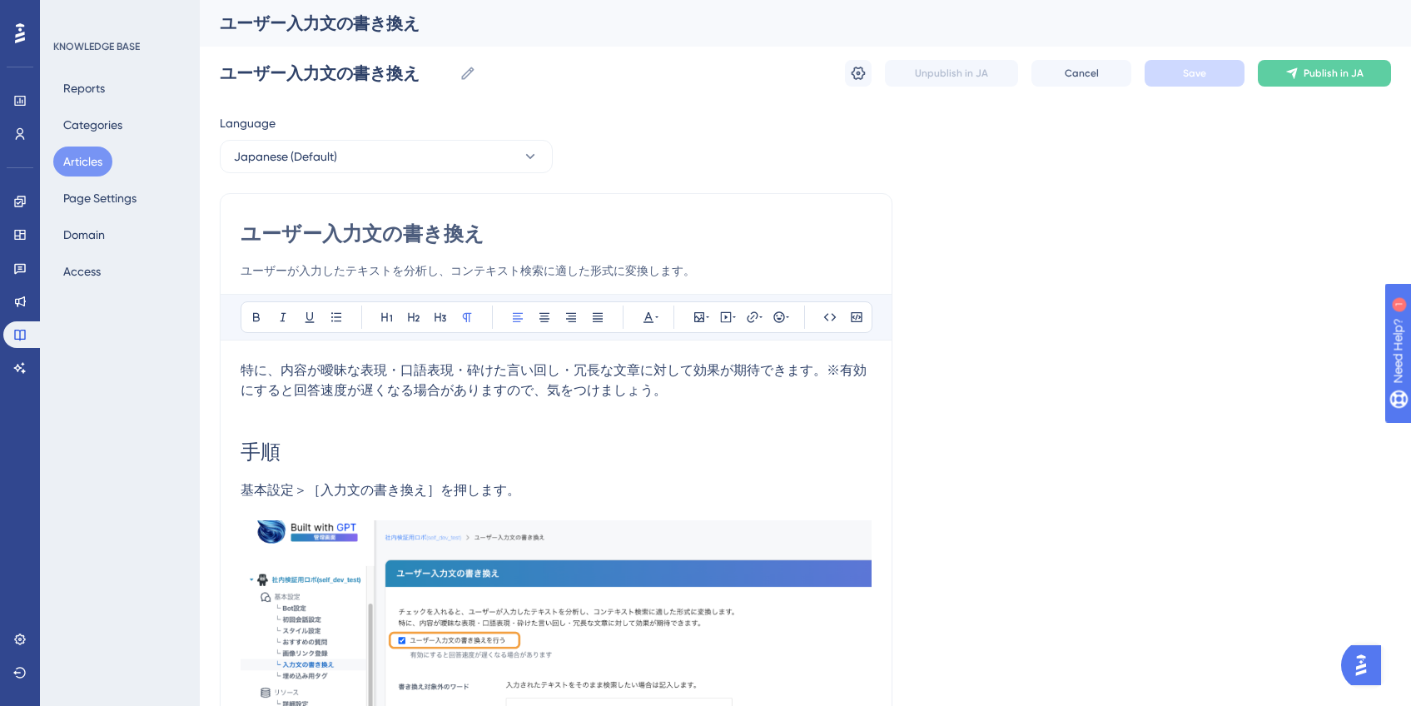
click at [743, 266] on input "ユーザーが入力したテキストを分析し、コンテキスト検索に適した形式に変換します。" at bounding box center [556, 271] width 631 height 20
paste input "特に、内容が曖昧な表現・口語表現・砕けた言い回し・冗長な文章に対して効果が期待できます。"
drag, startPoint x: 357, startPoint y: 271, endPoint x: 212, endPoint y: 271, distance: 144.8
click at [212, 271] on div "Performance Users Engagement Widgets Feedback Product Updates Knowledge Base AI…" at bounding box center [805, 583] width 1211 height 1167
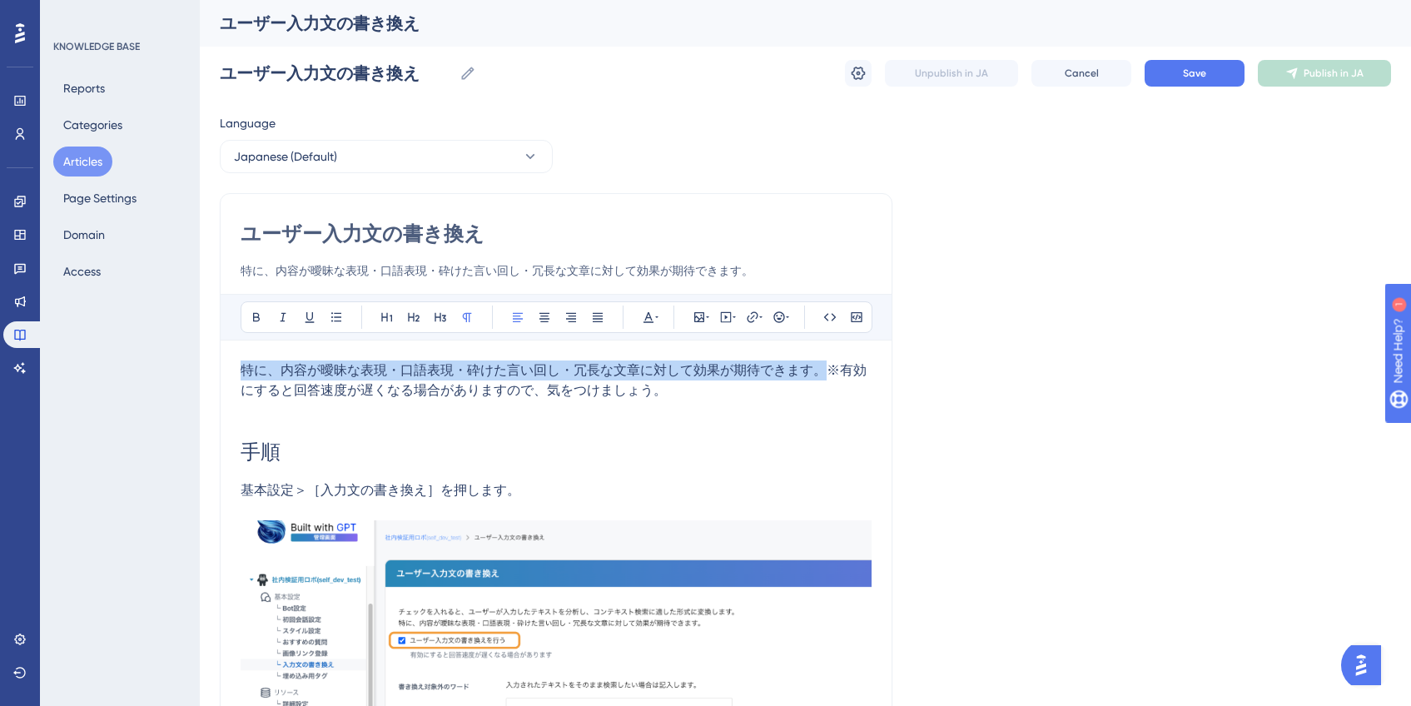
drag, startPoint x: 240, startPoint y: 372, endPoint x: 818, endPoint y: 367, distance: 578.6
click at [818, 367] on span "特に、内容が曖昧な表現・口語表現・砕けた言い回し・冗長な文章に対して効果が期待できます。※有効にすると回答速度が遅くなる場合がありますので、気をつけましょう。" at bounding box center [554, 380] width 626 height 36
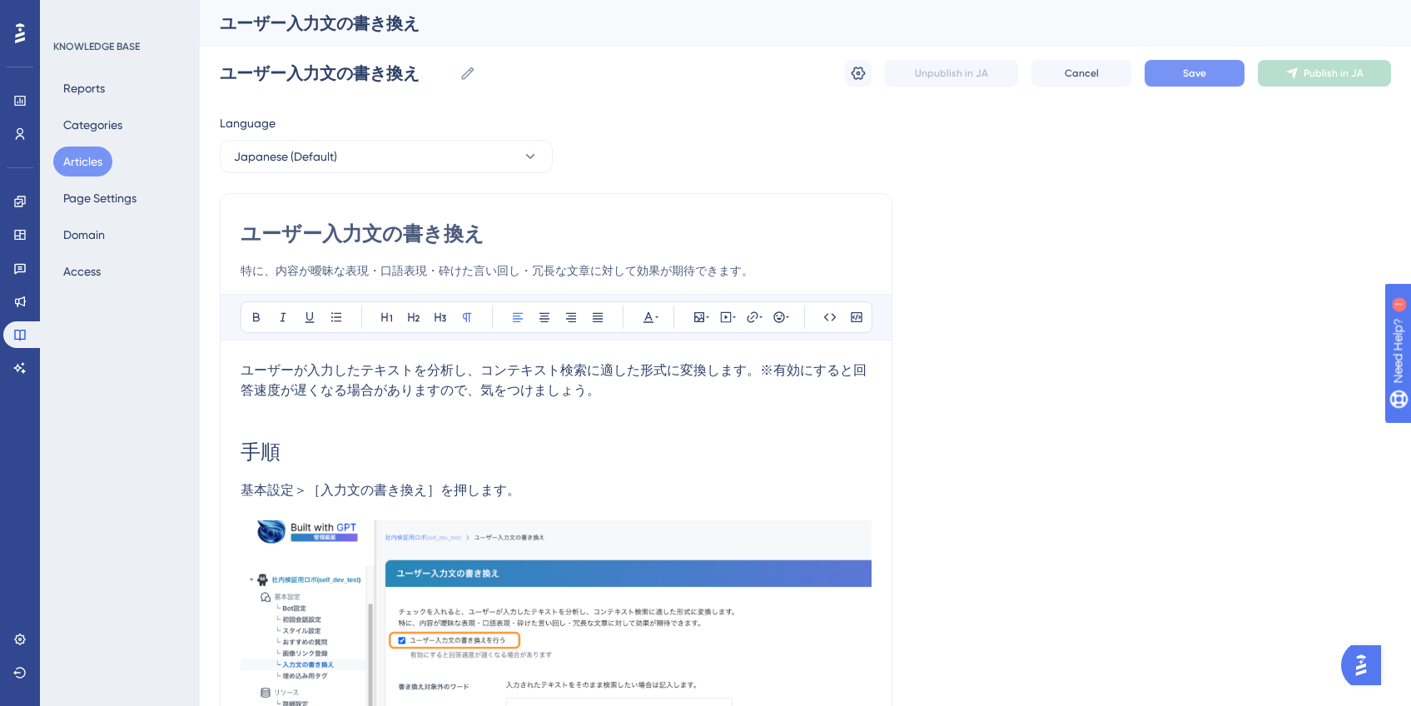
click at [1226, 71] on button "Save" at bounding box center [1195, 73] width 100 height 27
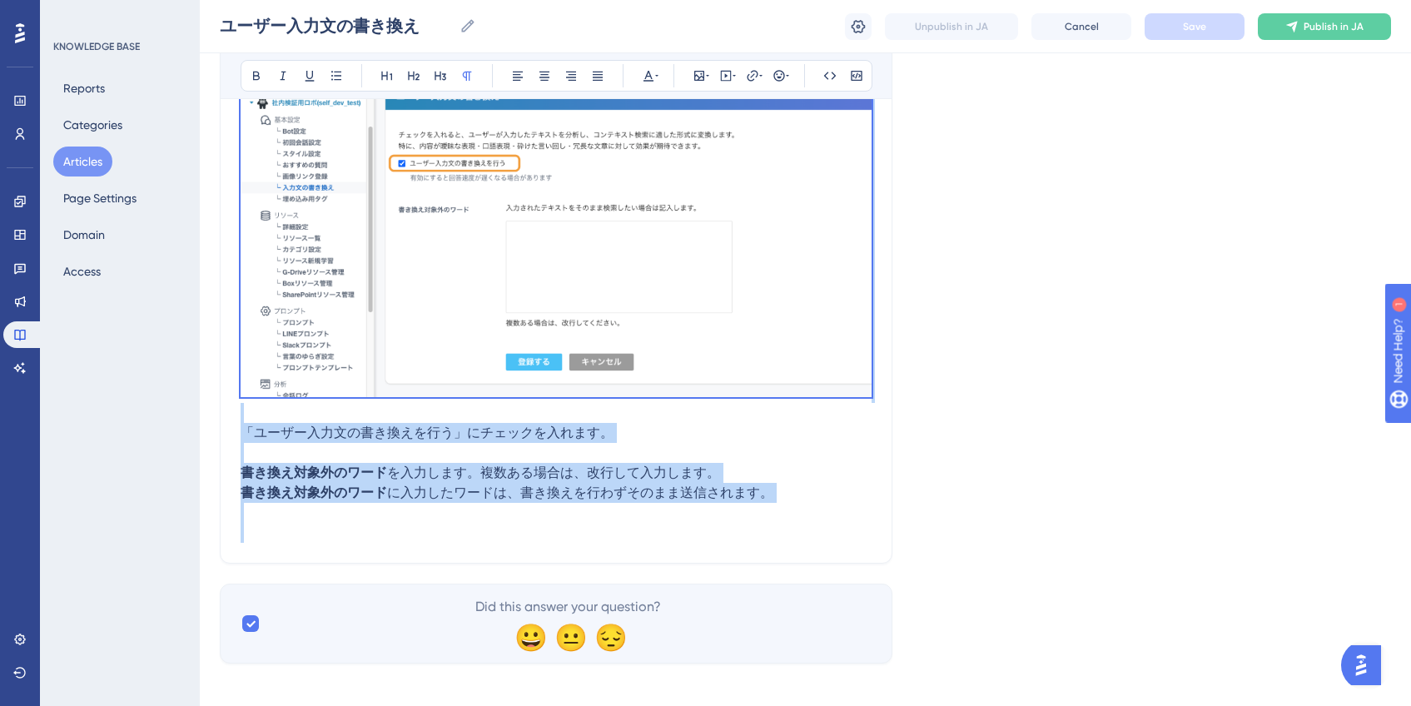
scroll to position [481, 0]
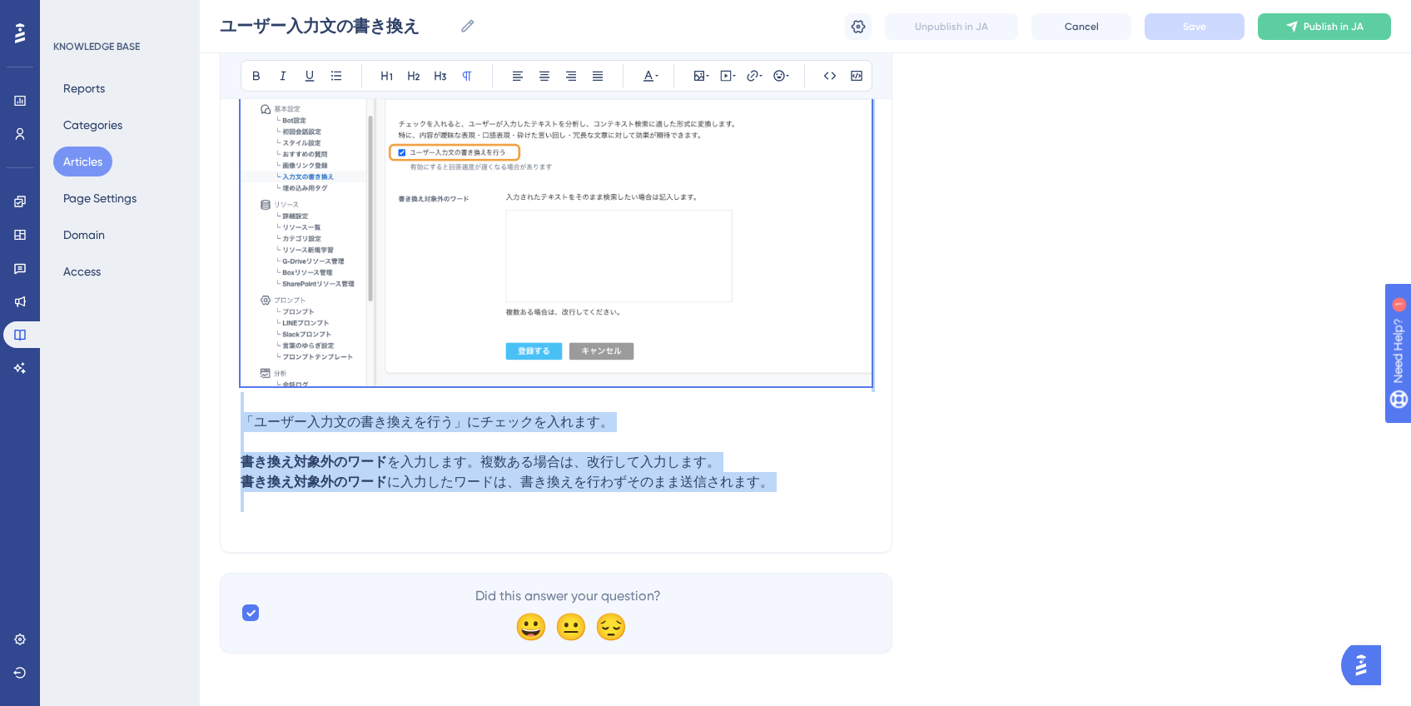
drag, startPoint x: 244, startPoint y: 163, endPoint x: 798, endPoint y: 509, distance: 653.7
click at [798, 509] on div "ユーザーが入力したテキストを分析し、コンテキスト検索に適した形式に変換します。※有効にすると回答速度が遅くなる場合がありますので、気をつけましょう。 手順 基…" at bounding box center [556, 202] width 631 height 659
copy div "ユーザーが入力したテキストを分析し、コンテキスト検索に適した形式に変換します。※有効にすると回答速度が遅くなる場合がありますので、気をつけましょう。 手順 基…"
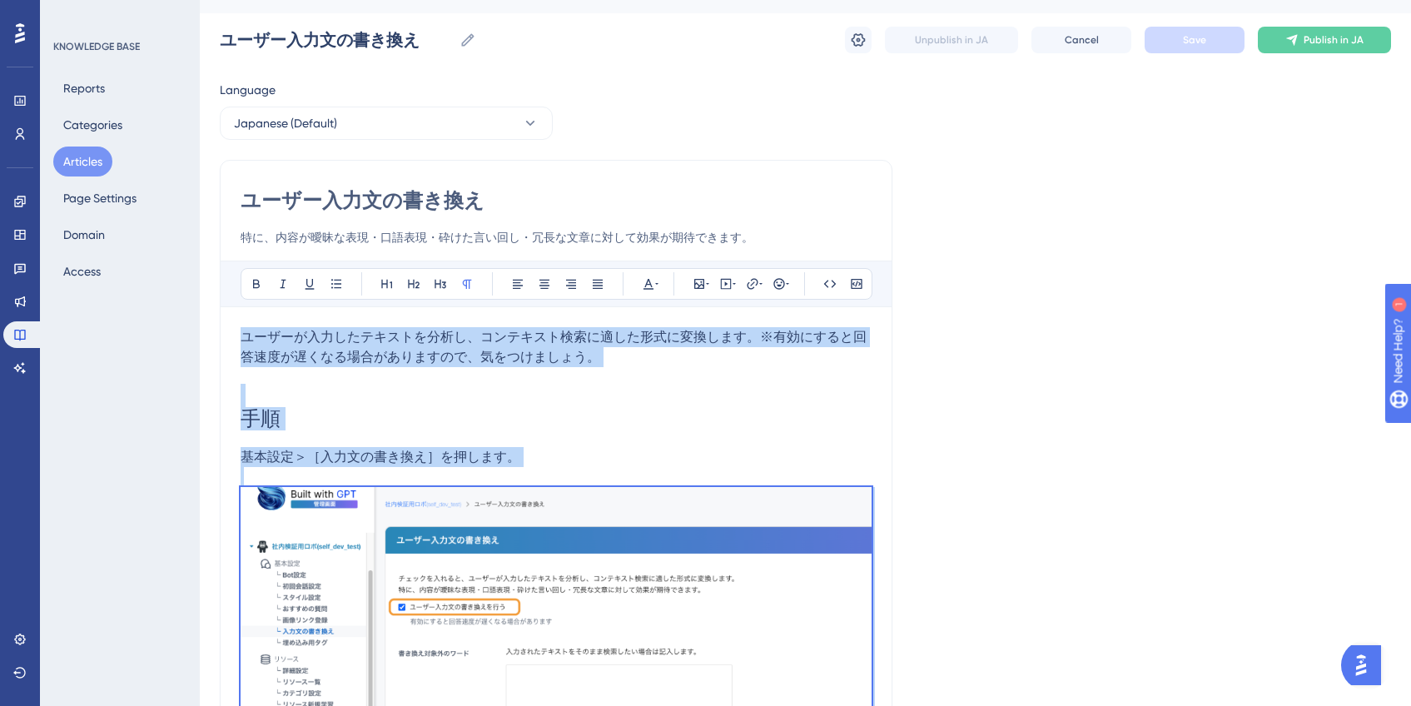
scroll to position [0, 0]
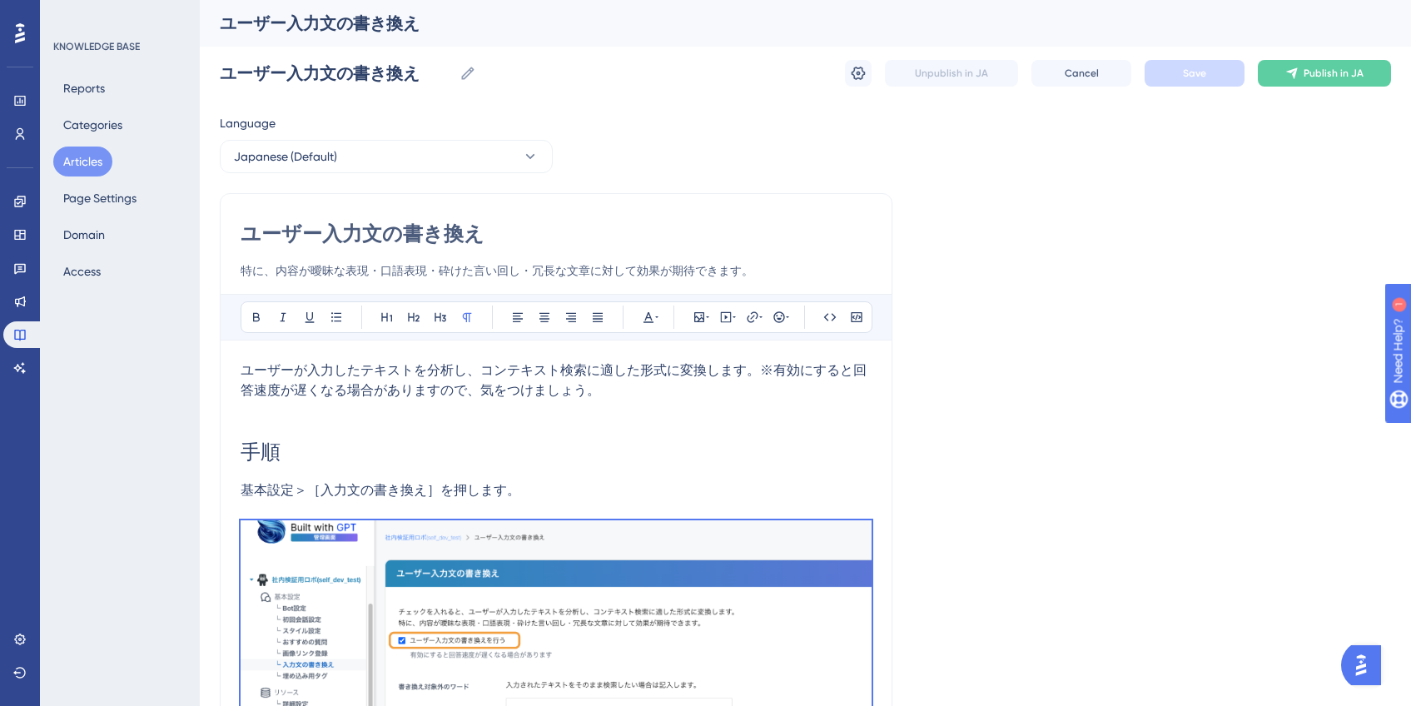
click at [380, 277] on input "特に、内容が曖昧な表現・口語表現・砕けた言い回し・冗長な文章に対して効果が期待できます。" at bounding box center [556, 271] width 631 height 20
drag, startPoint x: 244, startPoint y: 271, endPoint x: 776, endPoint y: 268, distance: 531.9
click at [776, 268] on input "特に、内容が曖昧な表現・口語表現・砕けた言い回し・冗長な文章に対して効果が期待できます。" at bounding box center [556, 271] width 631 height 20
paste input "ユーザーが入力した文を自動で最適化し、検索精度を向上させ"
type input "ユーザーが入力した文を自動で最適化し、検索精度を向上させます。"
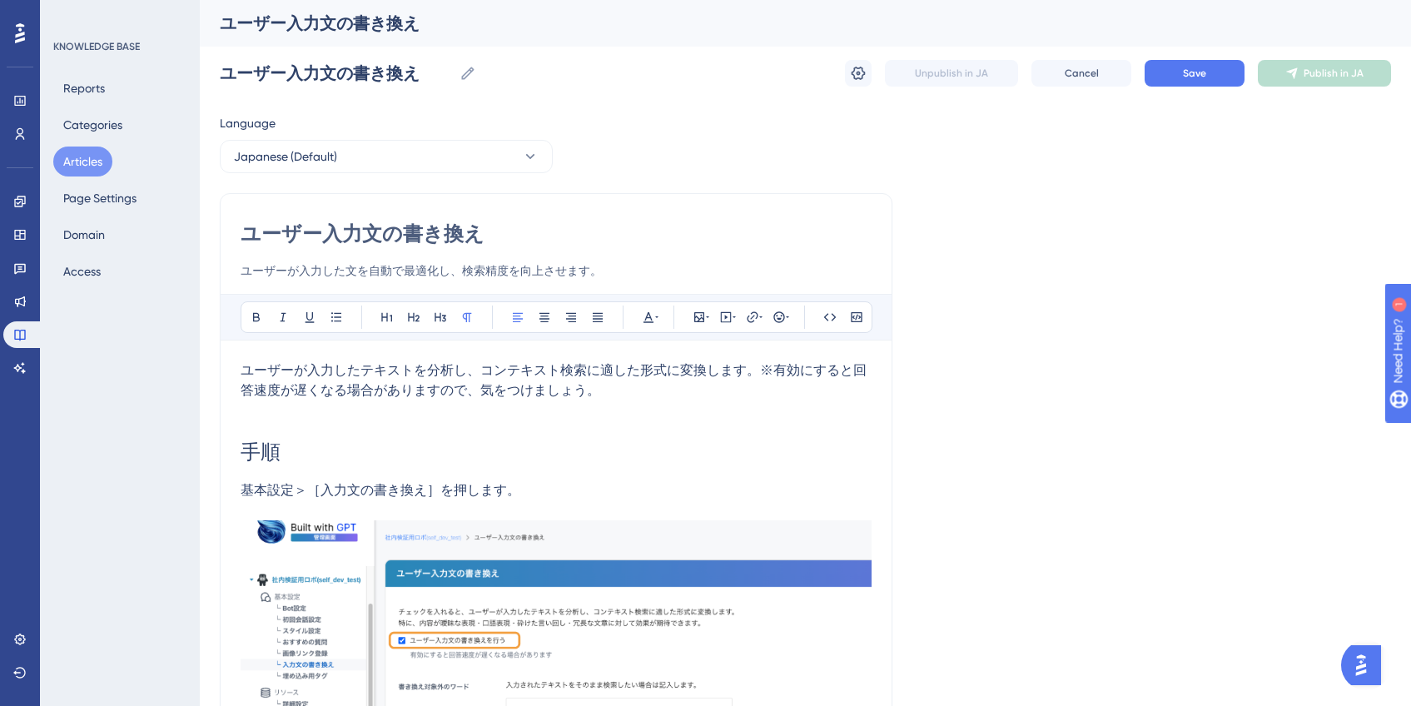
click at [676, 400] on p "ユーザーが入力したテキストを分析し、コンテキスト検索に適した形式に変換します。※有効にすると回答速度が遅くなる場合がありますので、気をつけましょう。" at bounding box center [556, 380] width 631 height 40
click at [1184, 83] on button "Save" at bounding box center [1195, 73] width 100 height 27
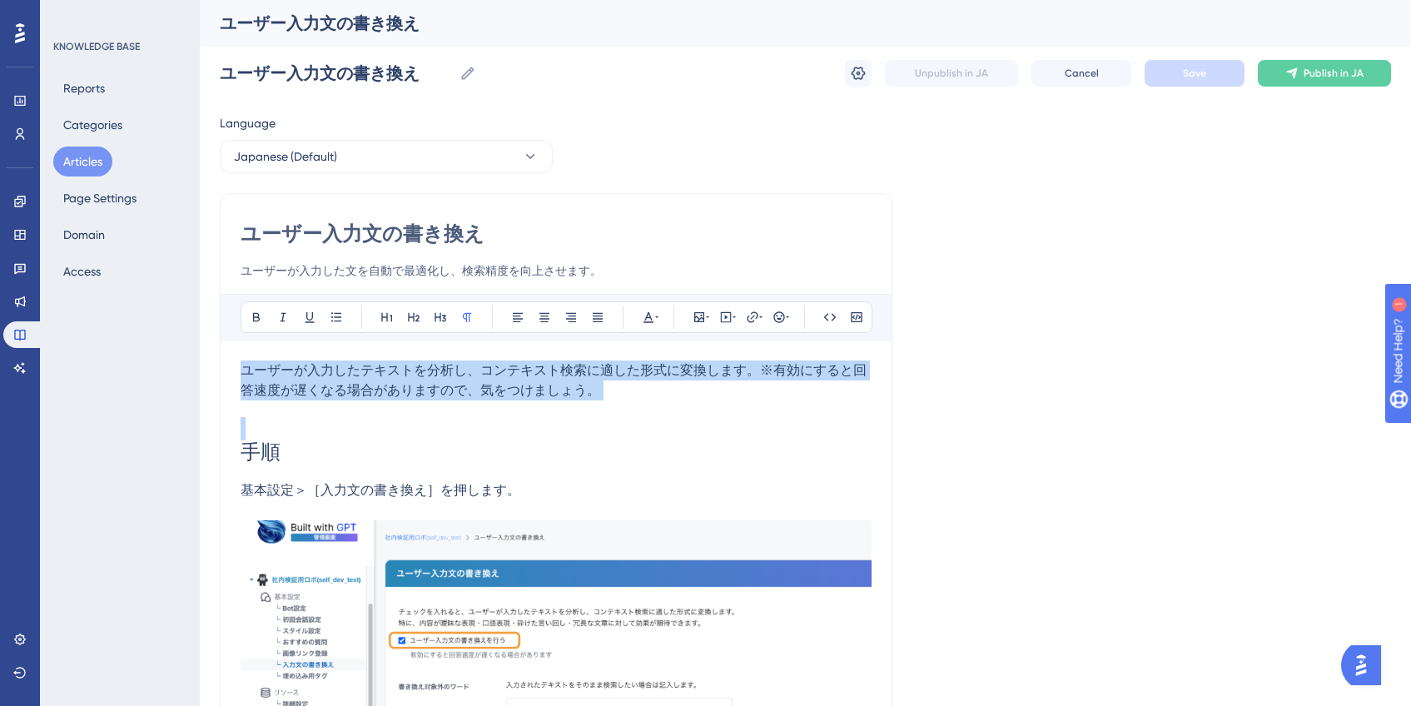
drag, startPoint x: 240, startPoint y: 370, endPoint x: 618, endPoint y: 405, distance: 379.5
click at [618, 405] on div "ユーザーが入力したテキストを分析し、コンテキスト検索に適した形式に変換します。※有効にすると回答速度が遅くなる場合がありますので、気をつけましょう。 手順 基…" at bounding box center [556, 689] width 631 height 659
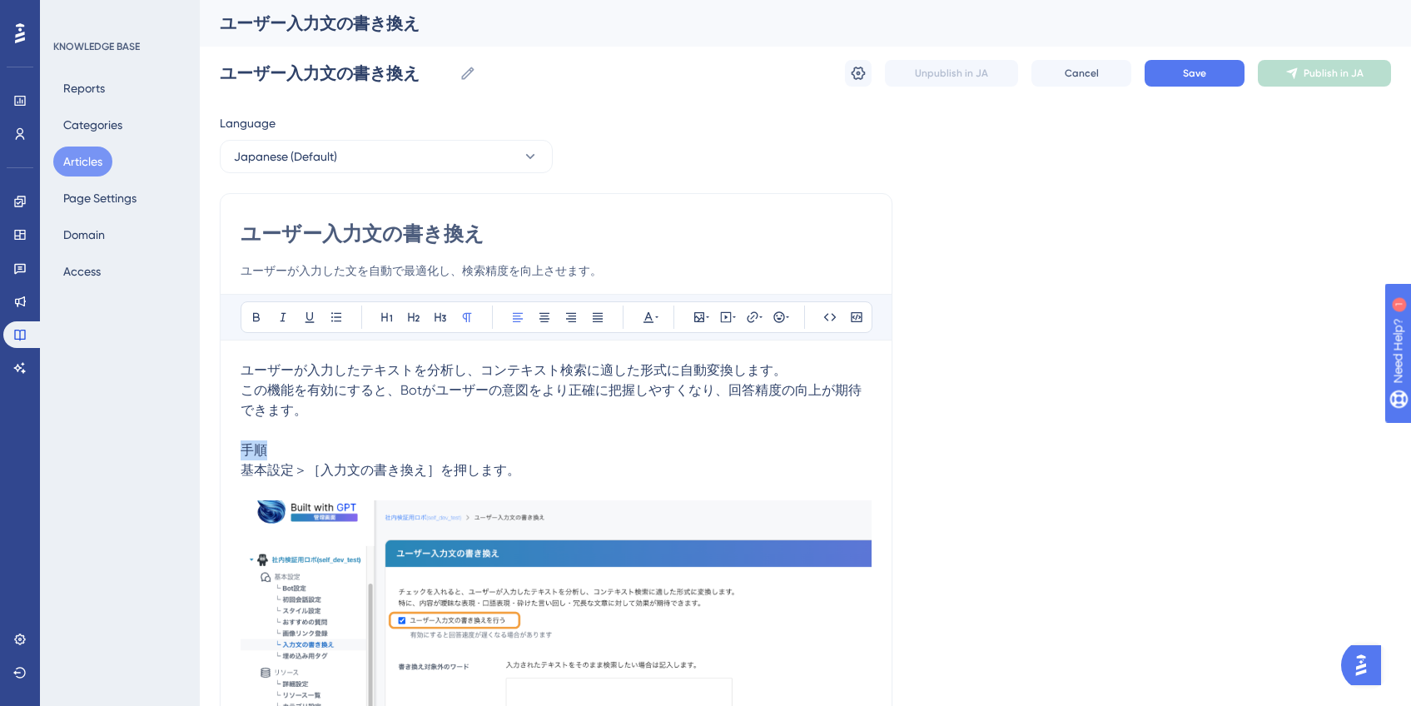
drag, startPoint x: 281, startPoint y: 451, endPoint x: 219, endPoint y: 451, distance: 61.6
click at [220, 451] on div "ユーザー入力文の書き換え ユーザーが入力した文を自動で最適化し、検索精度を向上させます。 Bold Italic Underline Bullet Point…" at bounding box center [556, 606] width 673 height 827
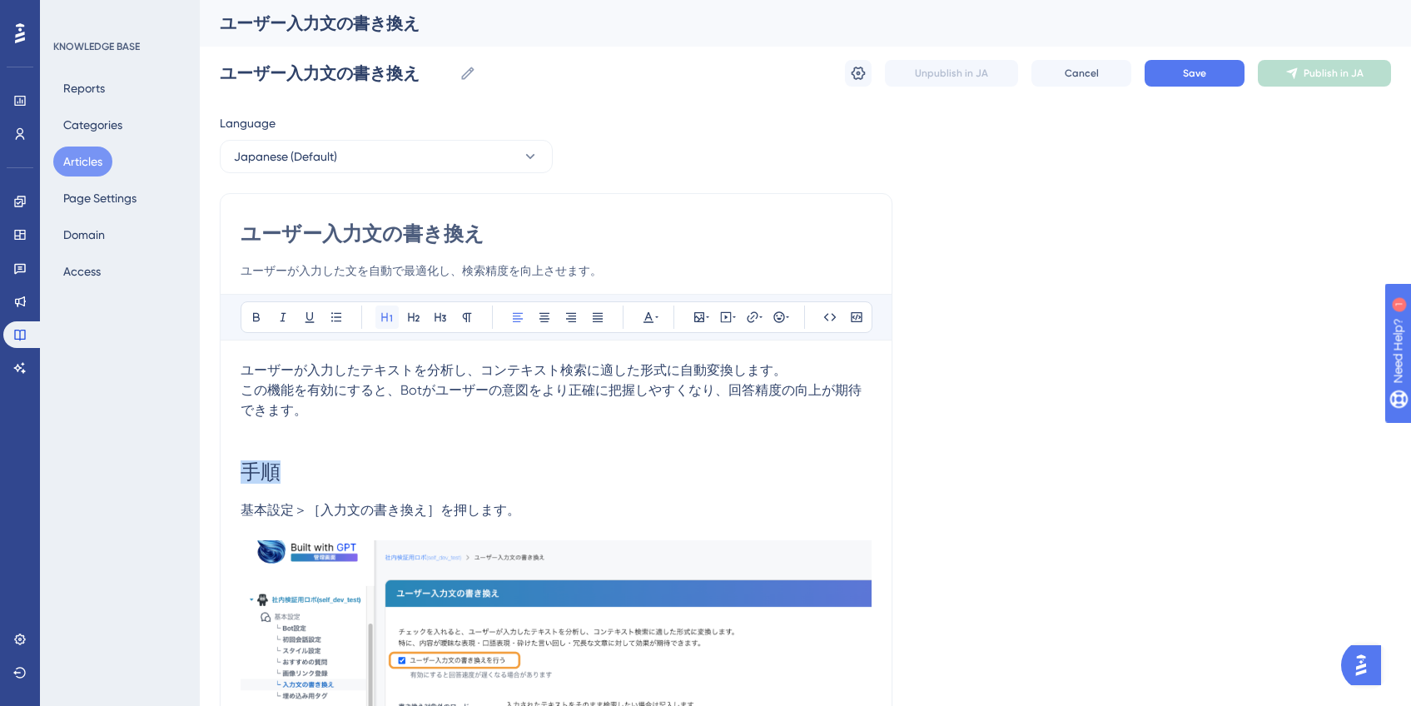
click at [387, 311] on icon at bounding box center [386, 317] width 13 height 13
click at [465, 444] on h1 "手順" at bounding box center [556, 460] width 631 height 80
click at [399, 419] on p "ユーザーが入力したテキストを分析し、コンテキスト検索に適した形式に自動変換します。 この機能を有効にすると、Botがユーザーの意図をより正確に把握しやすくなり…" at bounding box center [556, 390] width 631 height 60
click at [398, 424] on h1 "手順" at bounding box center [556, 460] width 631 height 80
click at [1210, 78] on button "Save" at bounding box center [1195, 73] width 100 height 27
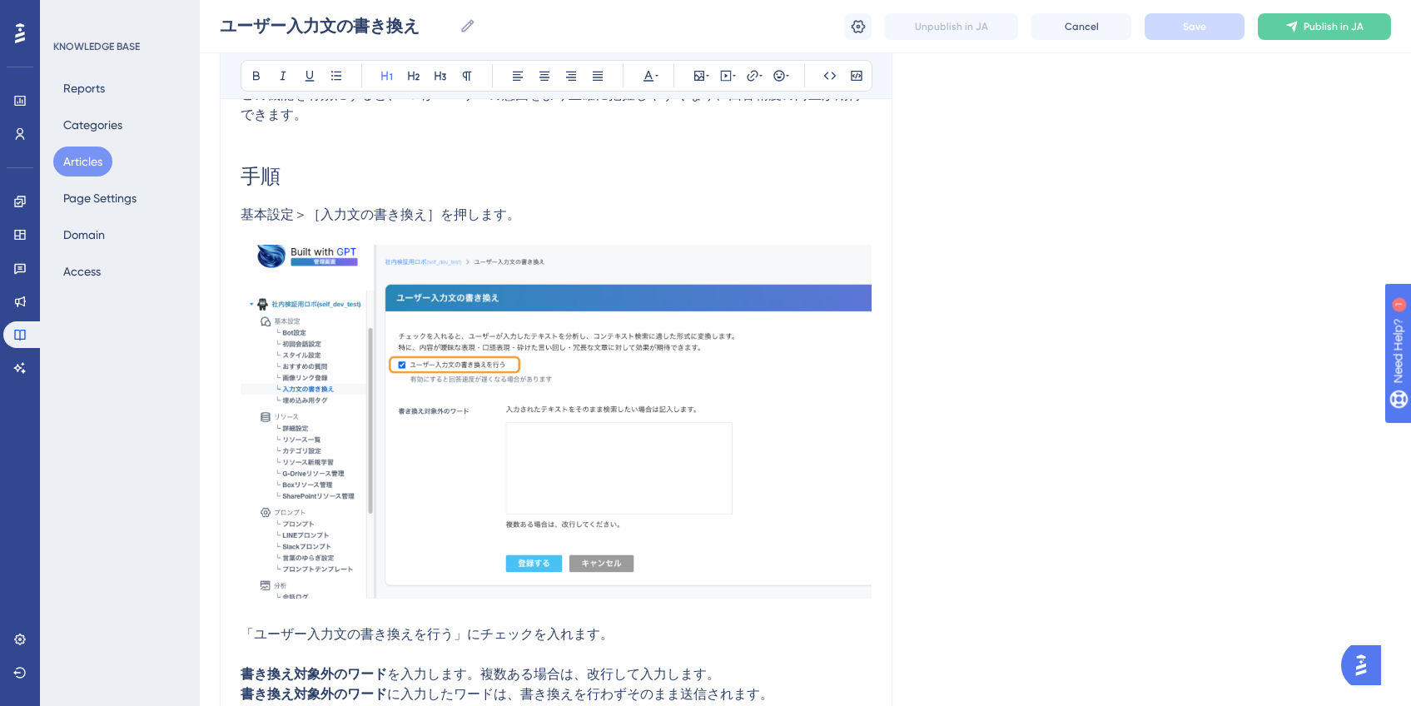
scroll to position [501, 0]
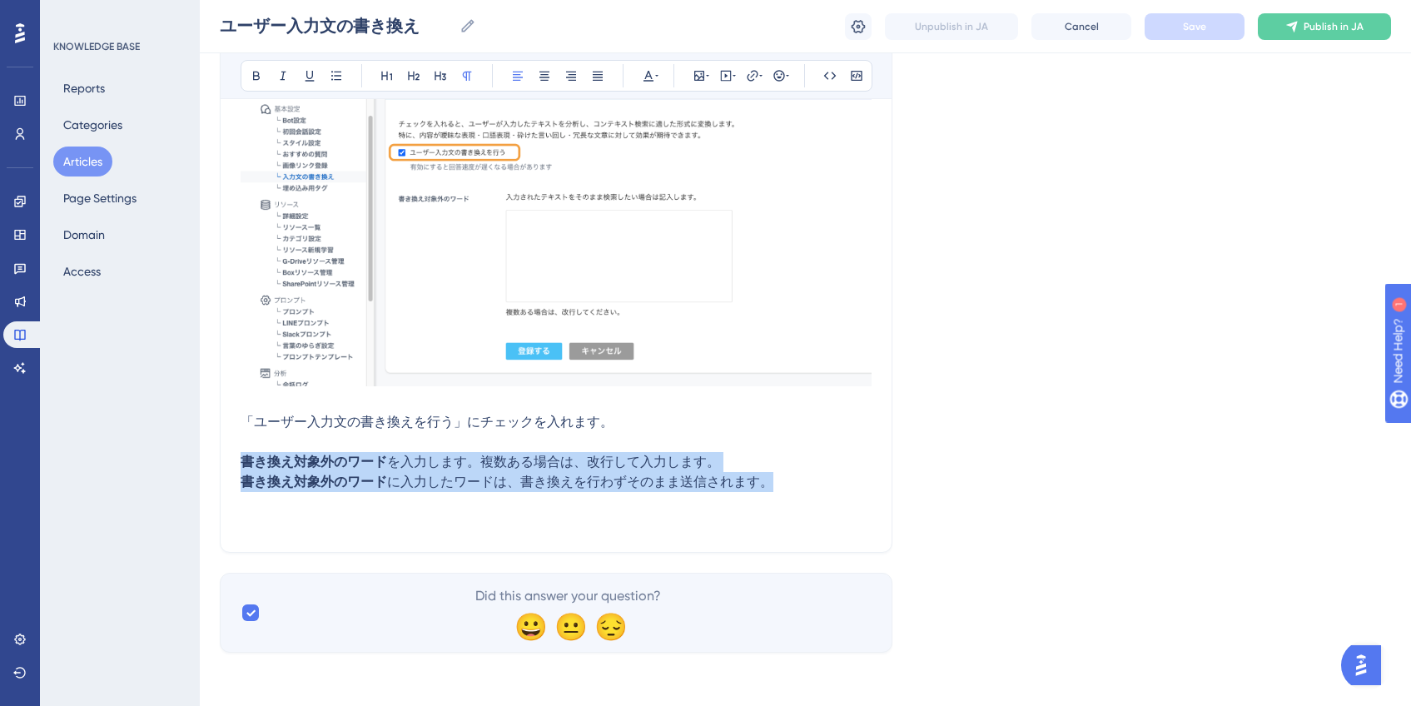
drag, startPoint x: 779, startPoint y: 483, endPoint x: 233, endPoint y: 457, distance: 546.7
click at [233, 457] on div "ユーザー入力文の書き換え ユーザーが入力した文を自動で最適化し、検索精度を向上させます。 Bold Italic Underline Bullet Point…" at bounding box center [556, 118] width 673 height 867
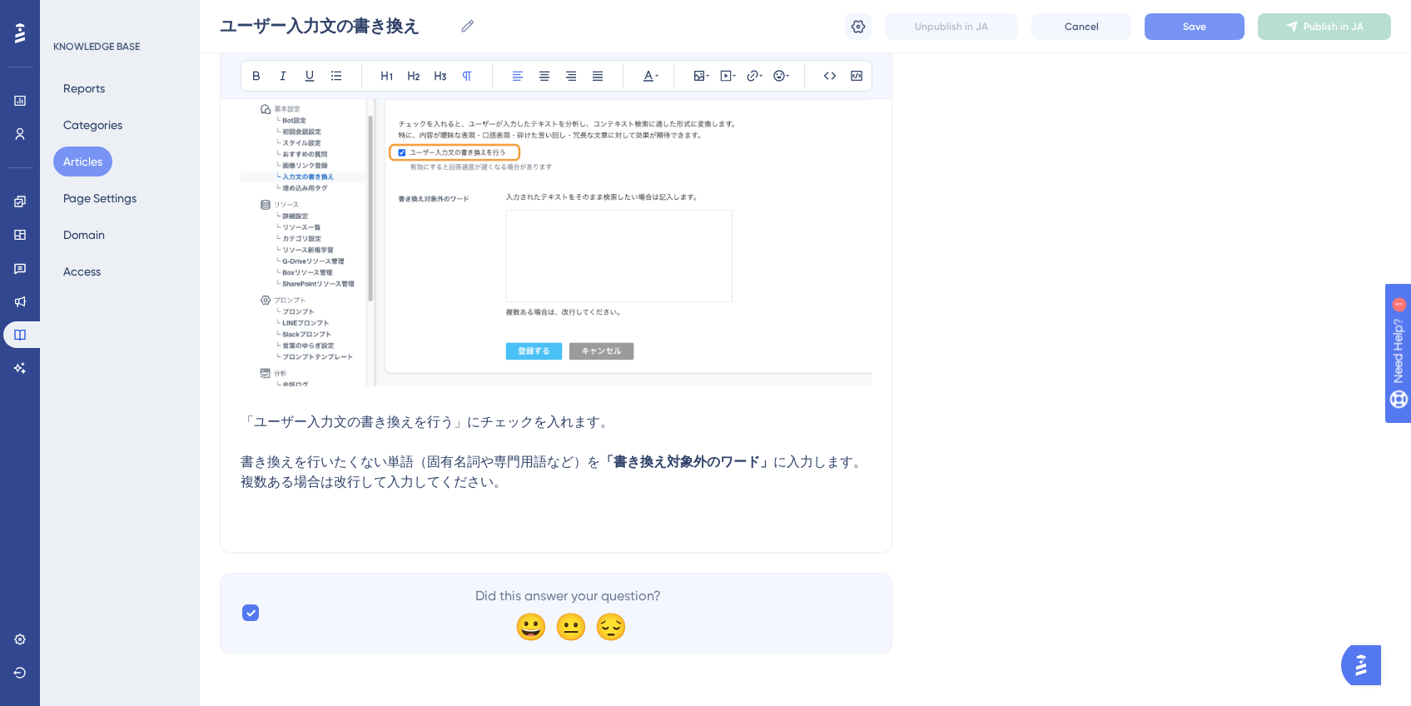
click at [1185, 27] on span "Save" at bounding box center [1194, 26] width 23 height 13
click at [451, 524] on p at bounding box center [556, 522] width 631 height 20
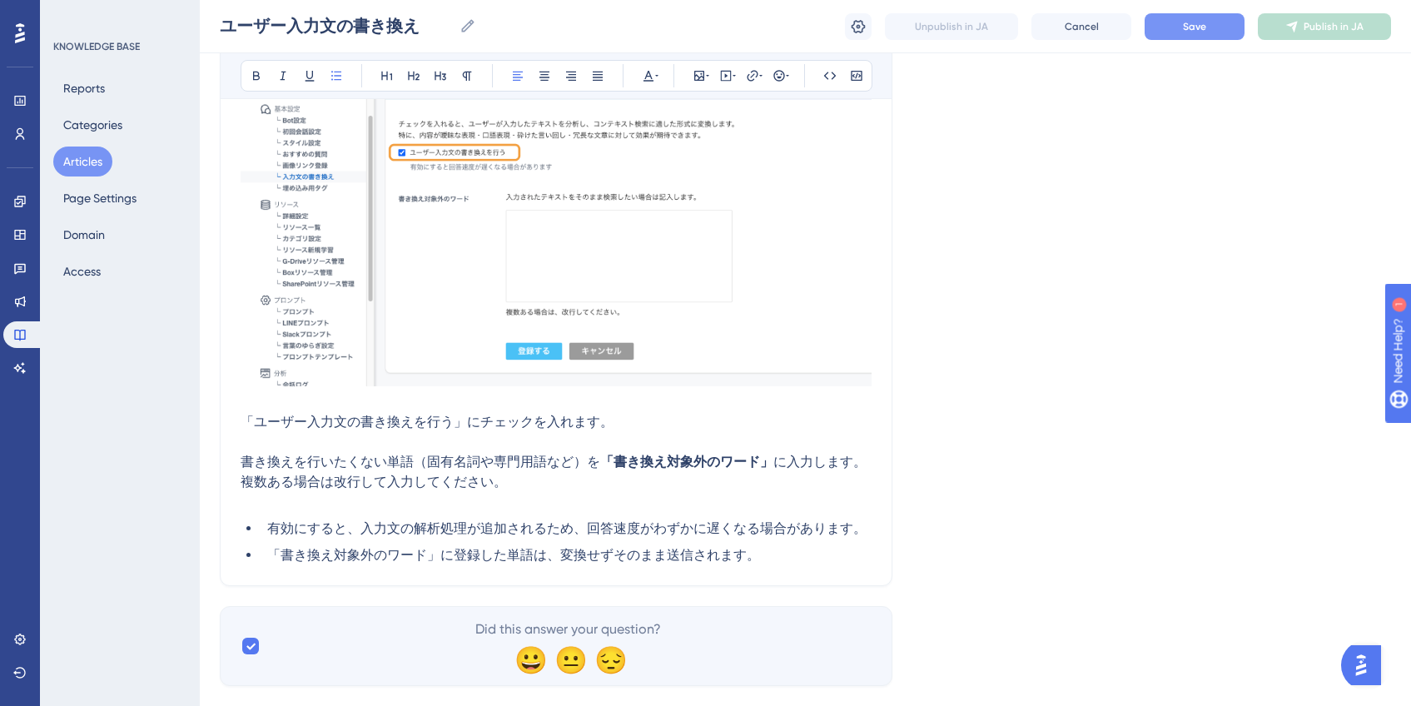
click at [269, 531] on span "有効にすると、入力文の解析処理が追加されるため、回答速度がわずかに遅くなる場合があります。" at bounding box center [566, 528] width 599 height 16
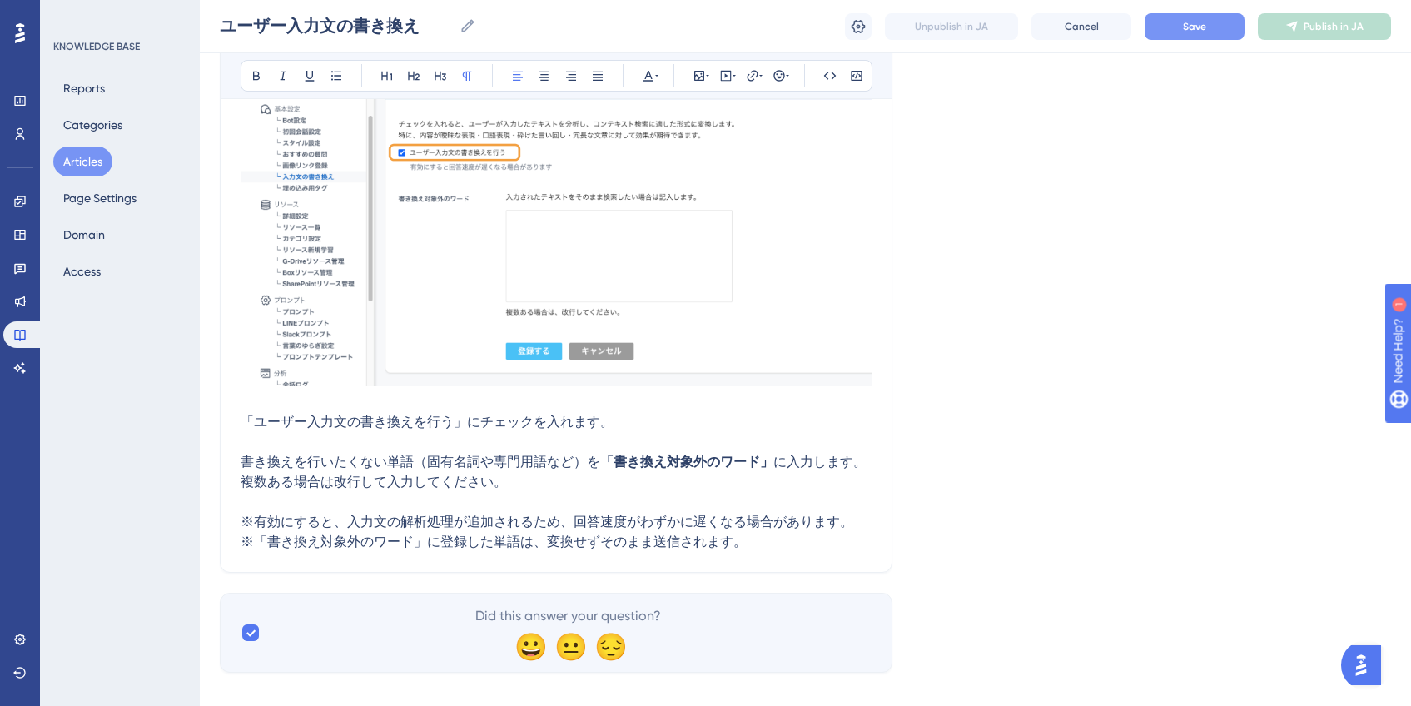
click at [1225, 37] on button "Save" at bounding box center [1195, 26] width 100 height 27
click at [780, 539] on p "※「書き換え対象外のワード」に登録した単語は、変換せずそのまま送信されます。" at bounding box center [556, 542] width 631 height 20
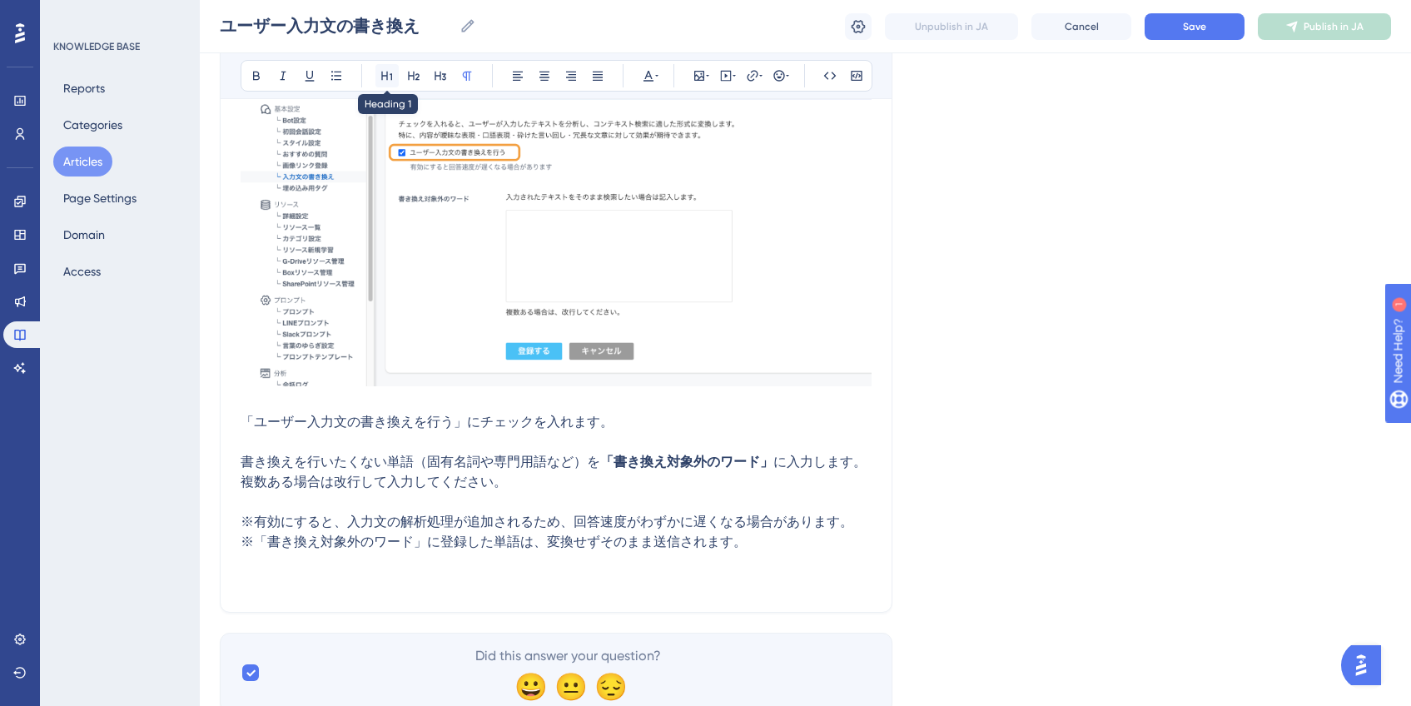
click at [386, 79] on icon at bounding box center [386, 76] width 11 height 9
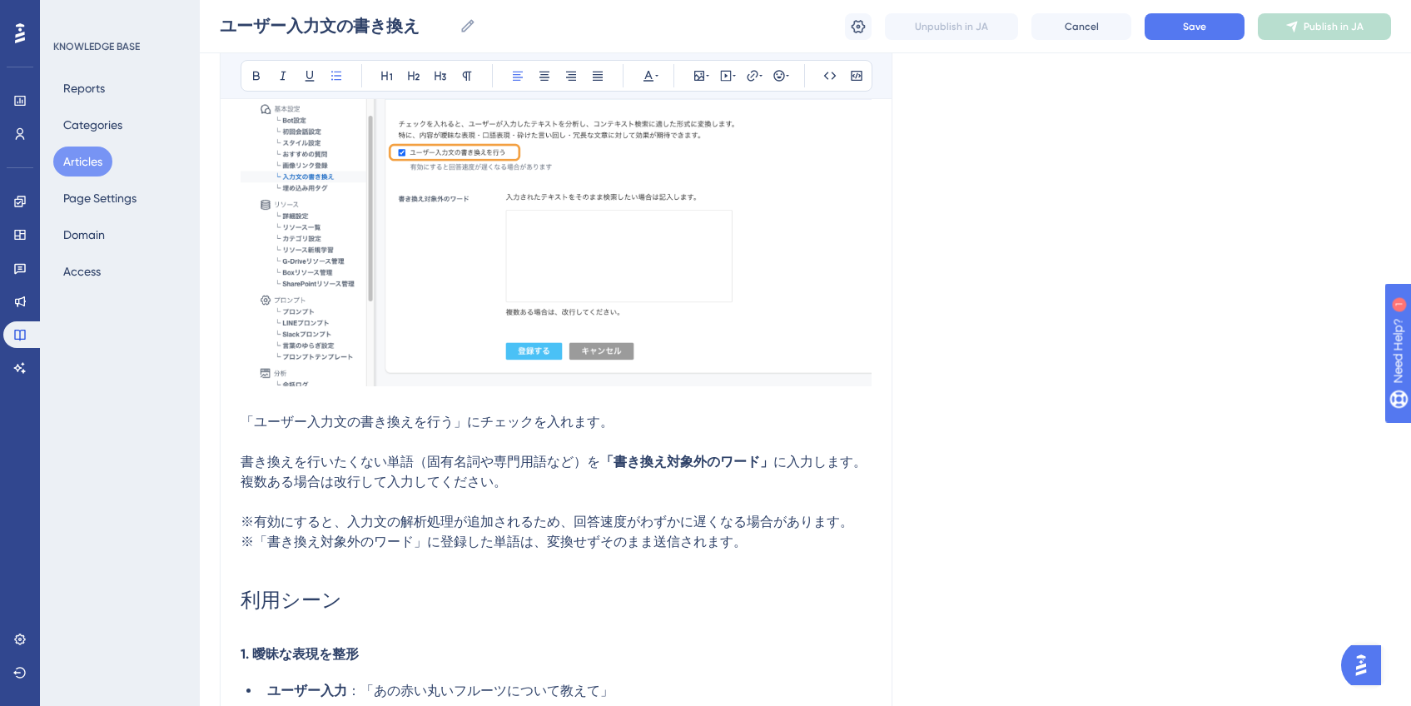
scroll to position [927, 0]
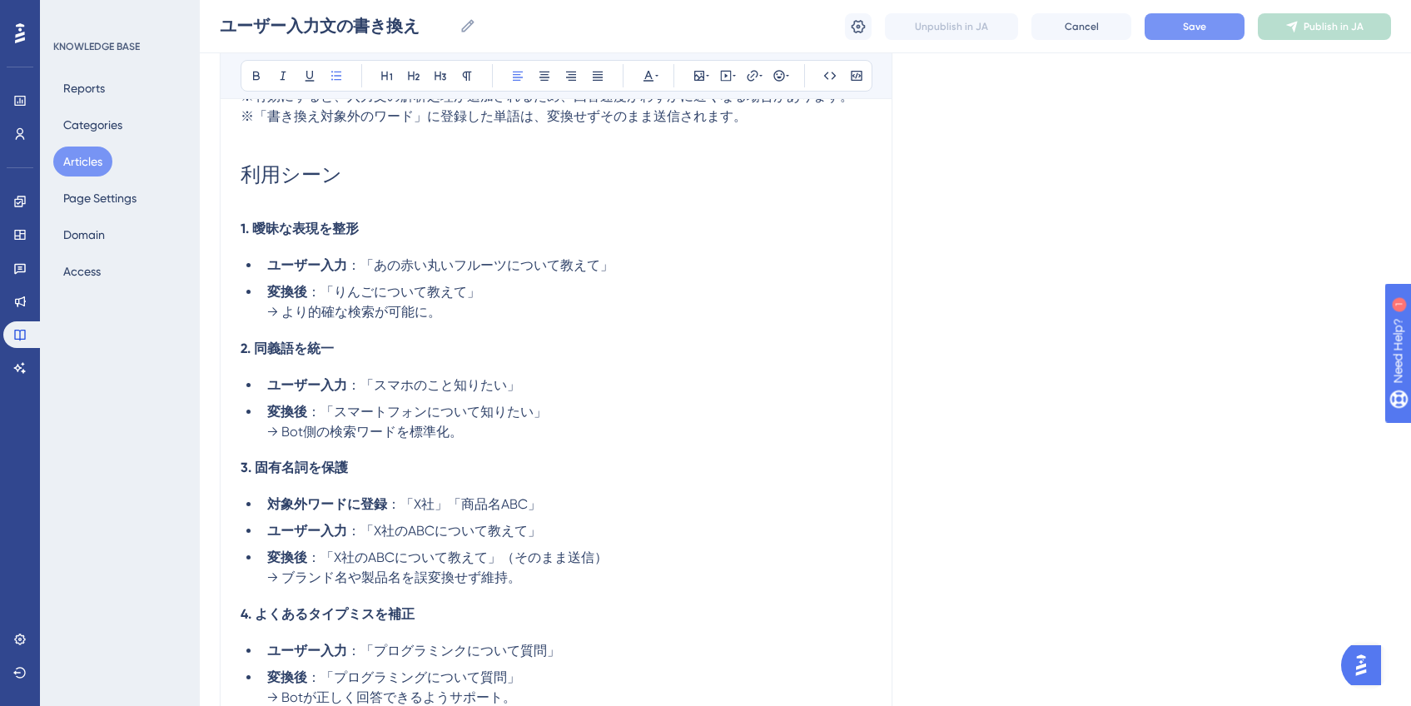
click at [1235, 36] on button "Save" at bounding box center [1195, 26] width 100 height 27
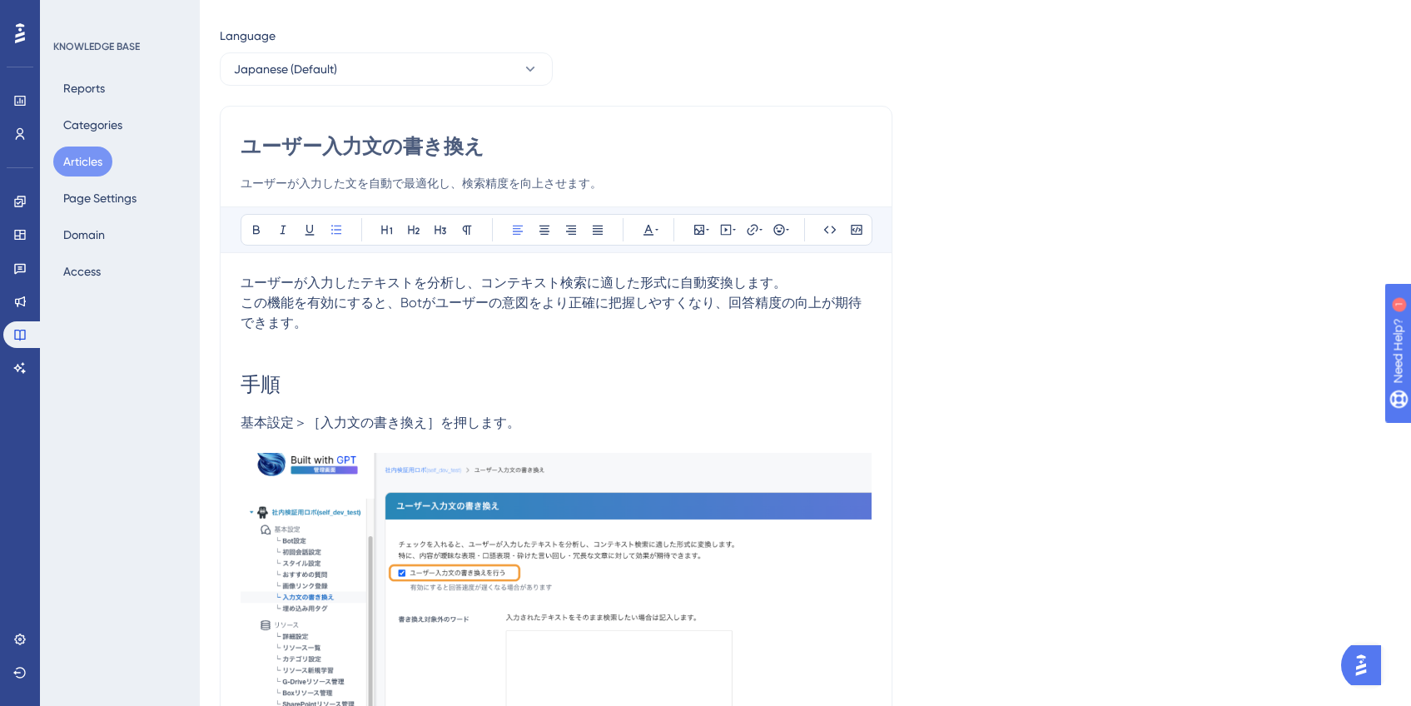
scroll to position [0, 0]
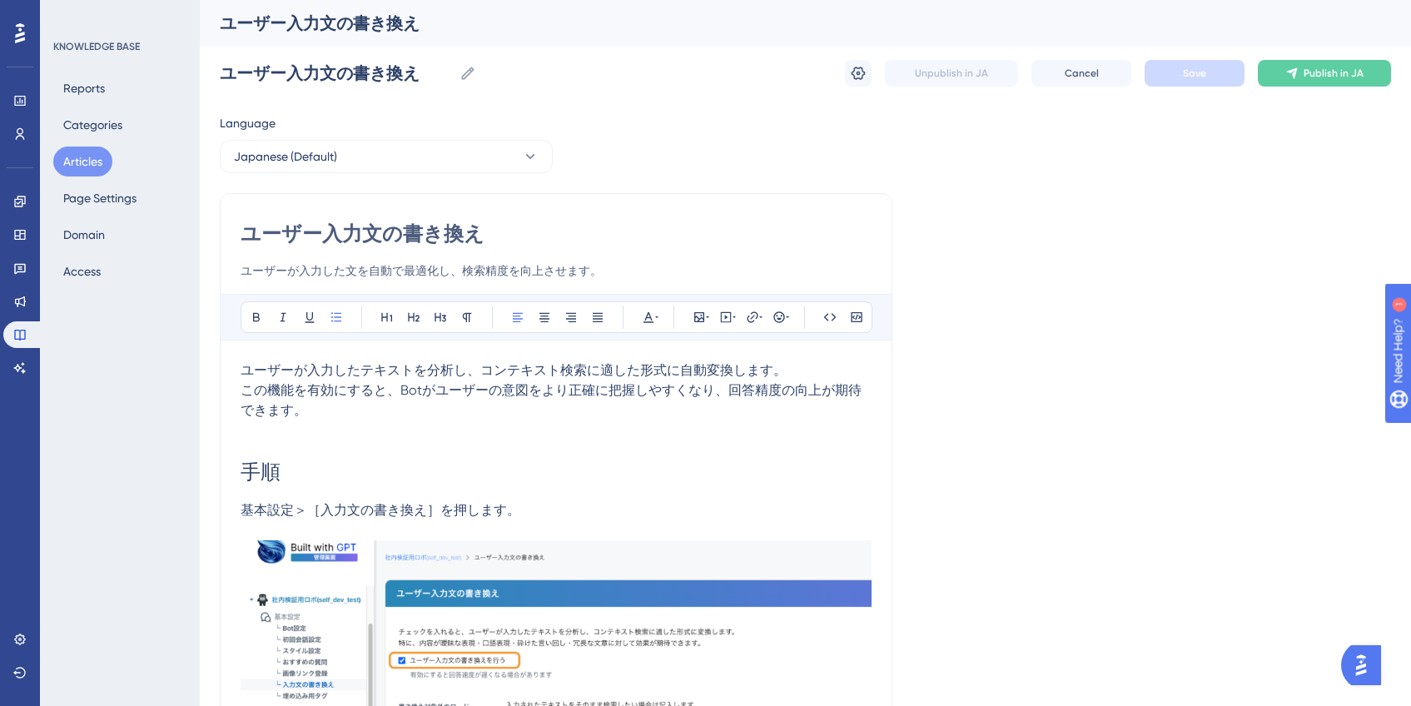
click at [96, 164] on button "Articles" at bounding box center [82, 162] width 59 height 30
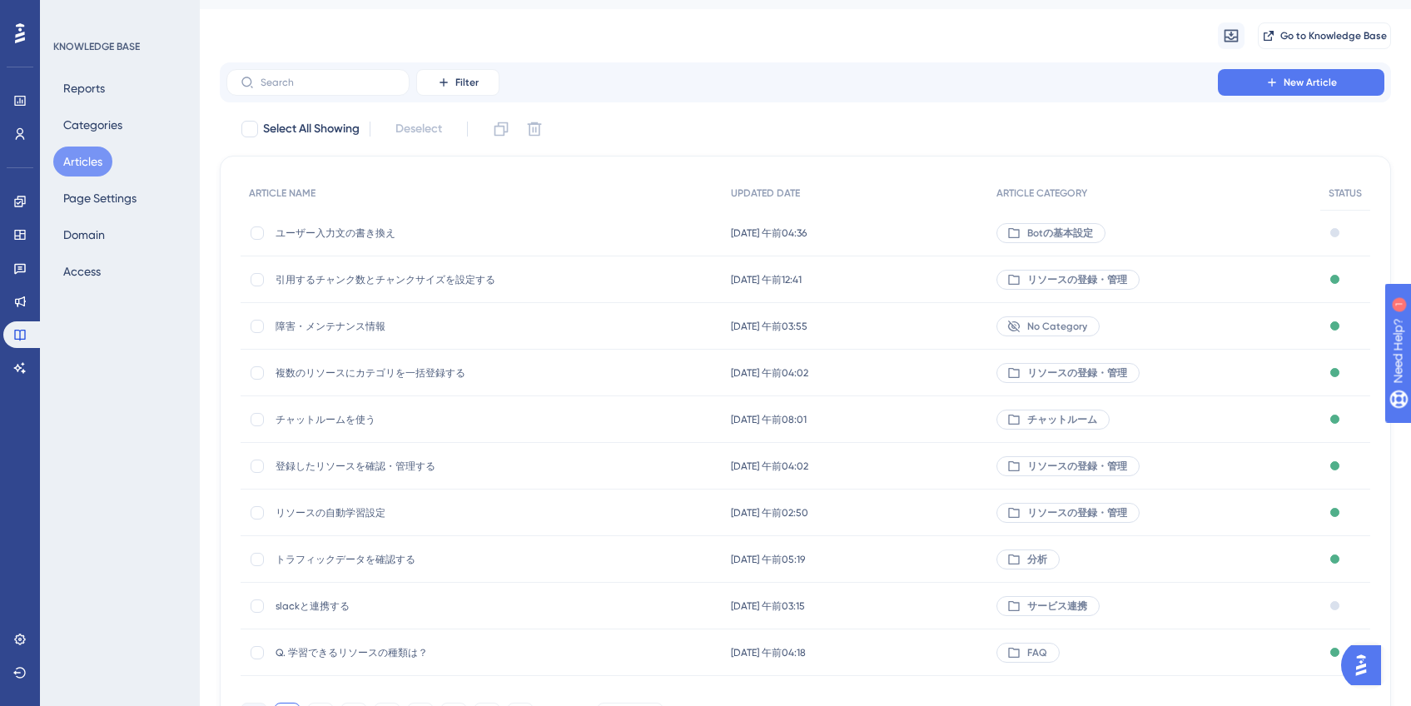
scroll to position [41, 0]
click at [420, 365] on span "複数のリソースにカテゴリを一括登録する" at bounding box center [409, 369] width 266 height 13
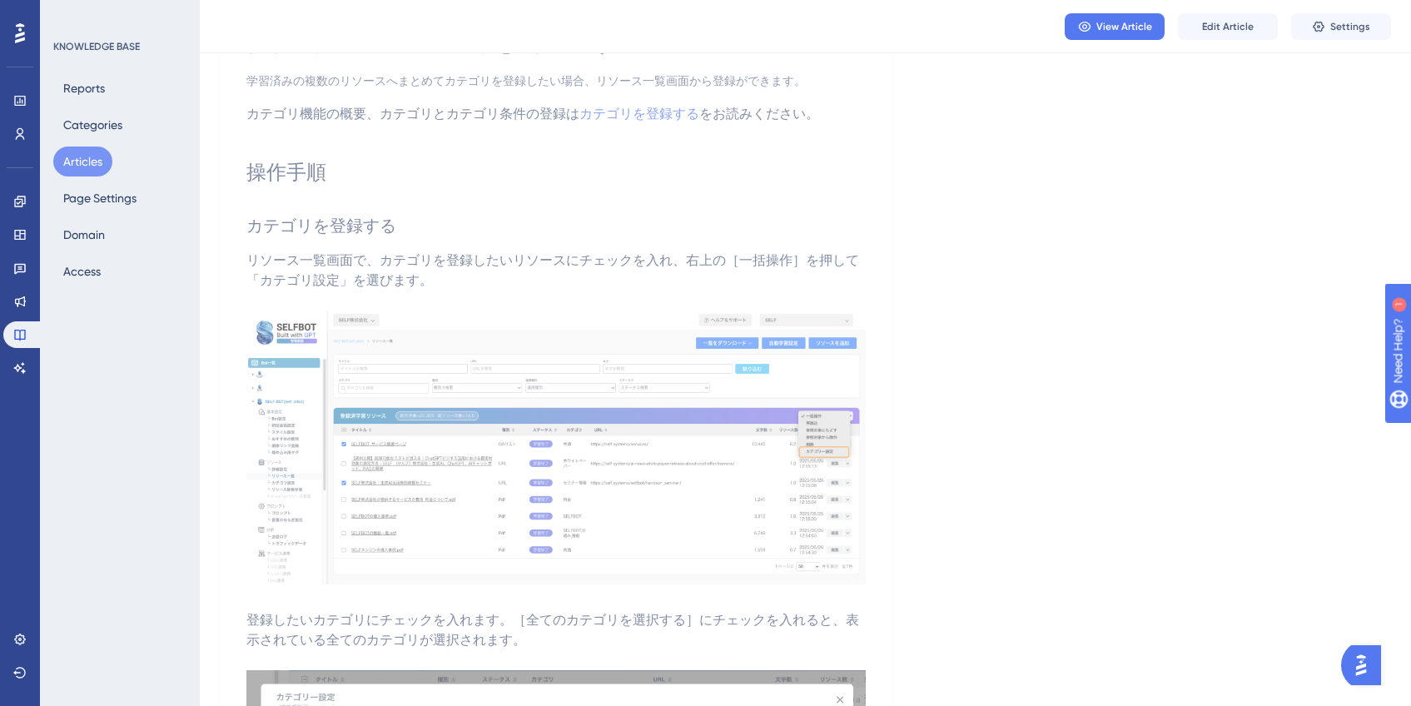
scroll to position [179, 0]
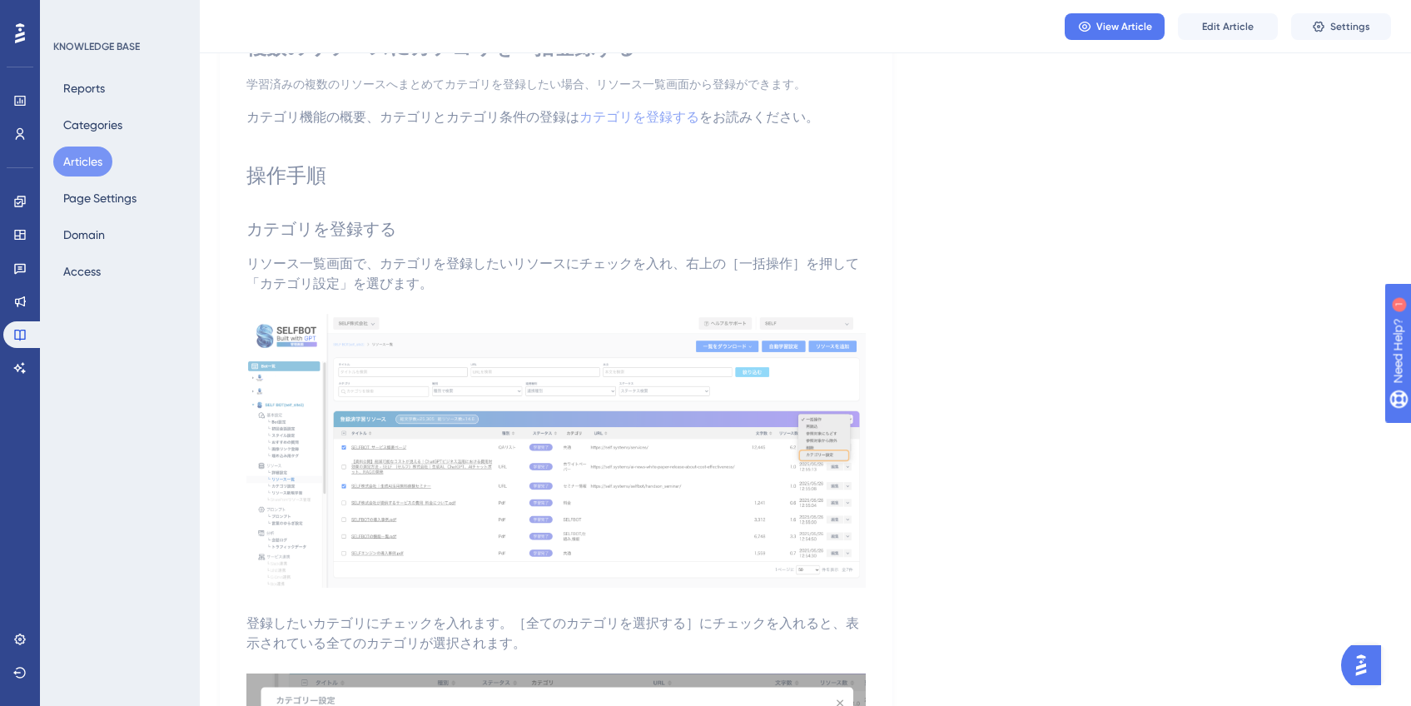
click at [95, 156] on button "Articles" at bounding box center [82, 162] width 59 height 30
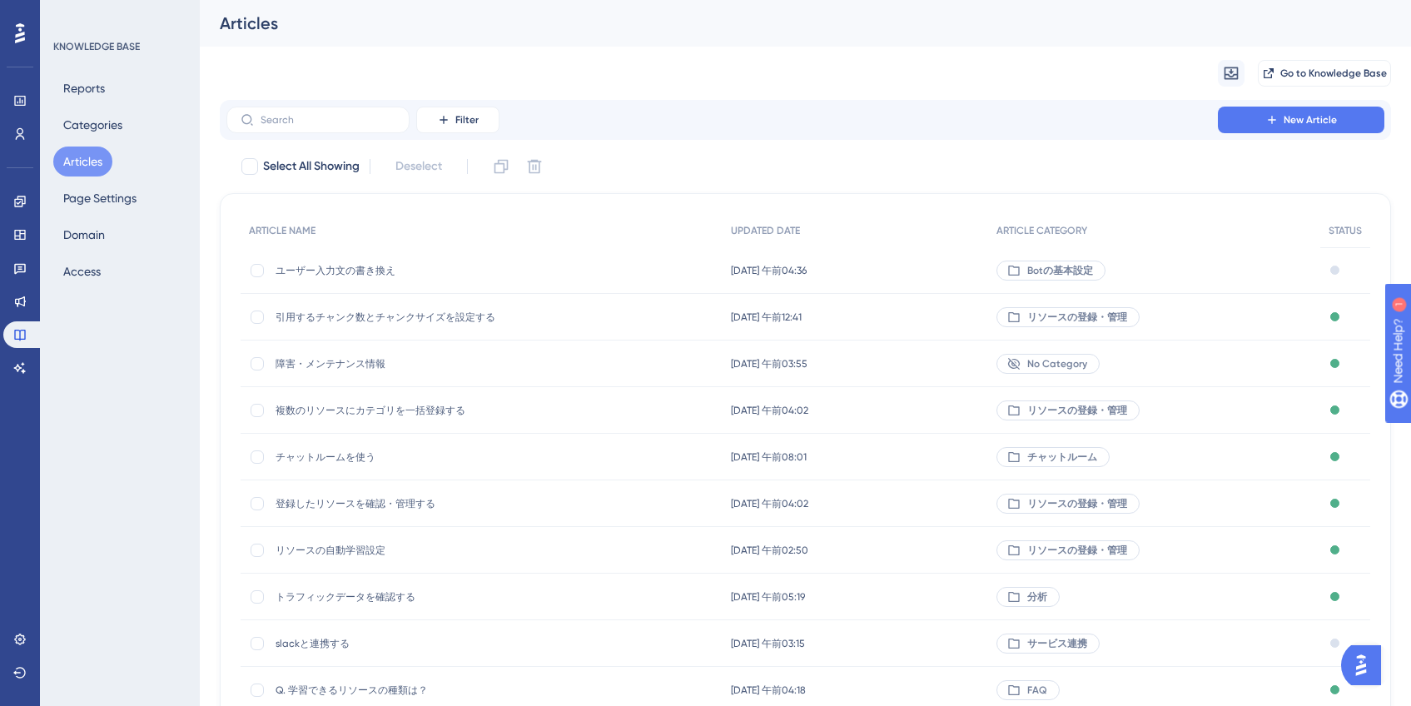
click at [349, 271] on span "ユーザー入力文の書き換え" at bounding box center [409, 270] width 266 height 13
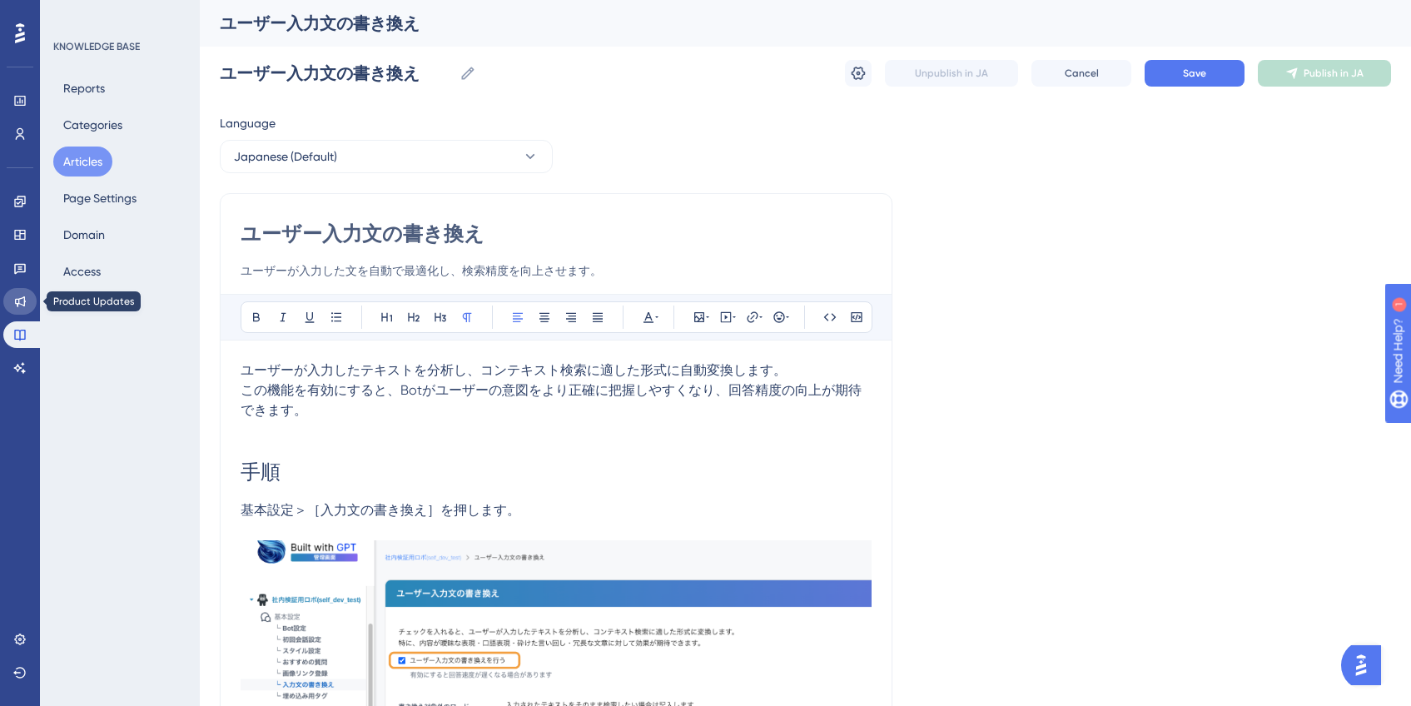
click at [25, 309] on link at bounding box center [19, 301] width 33 height 27
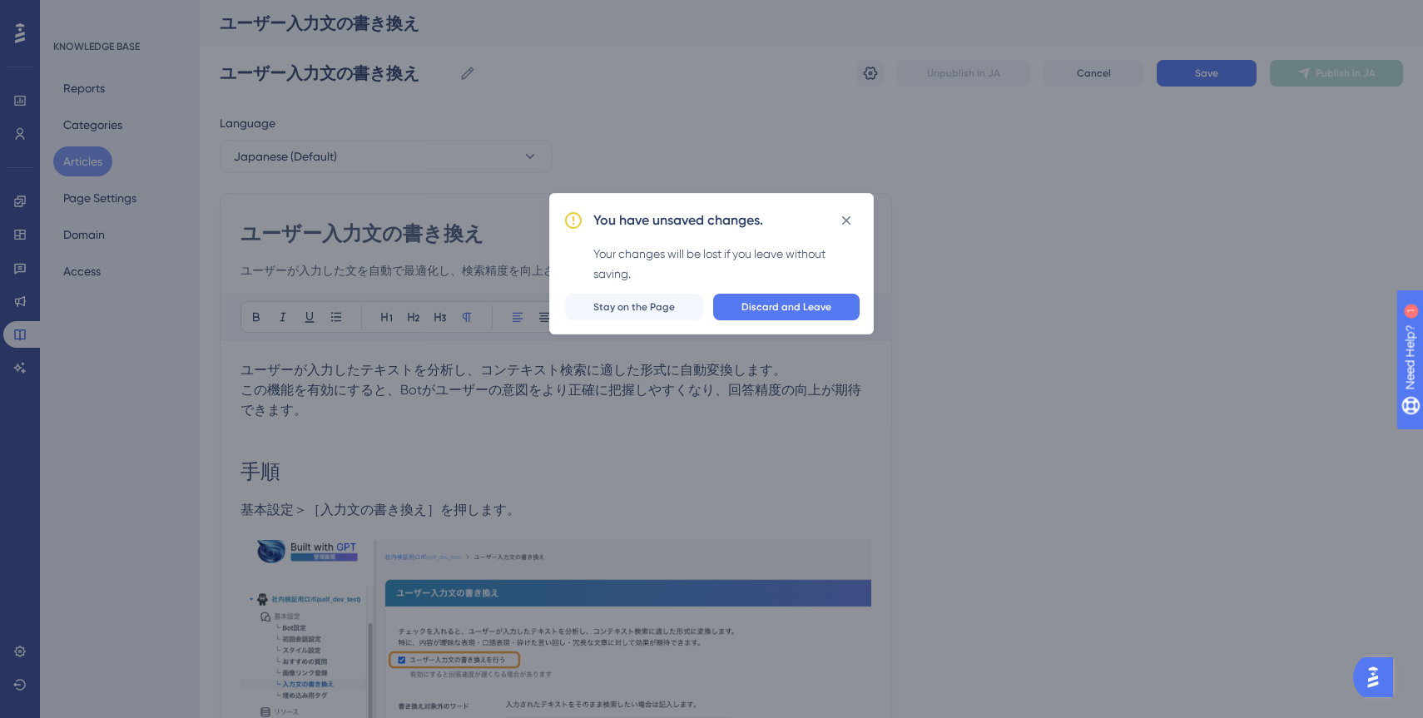
click at [845, 216] on icon at bounding box center [846, 220] width 17 height 17
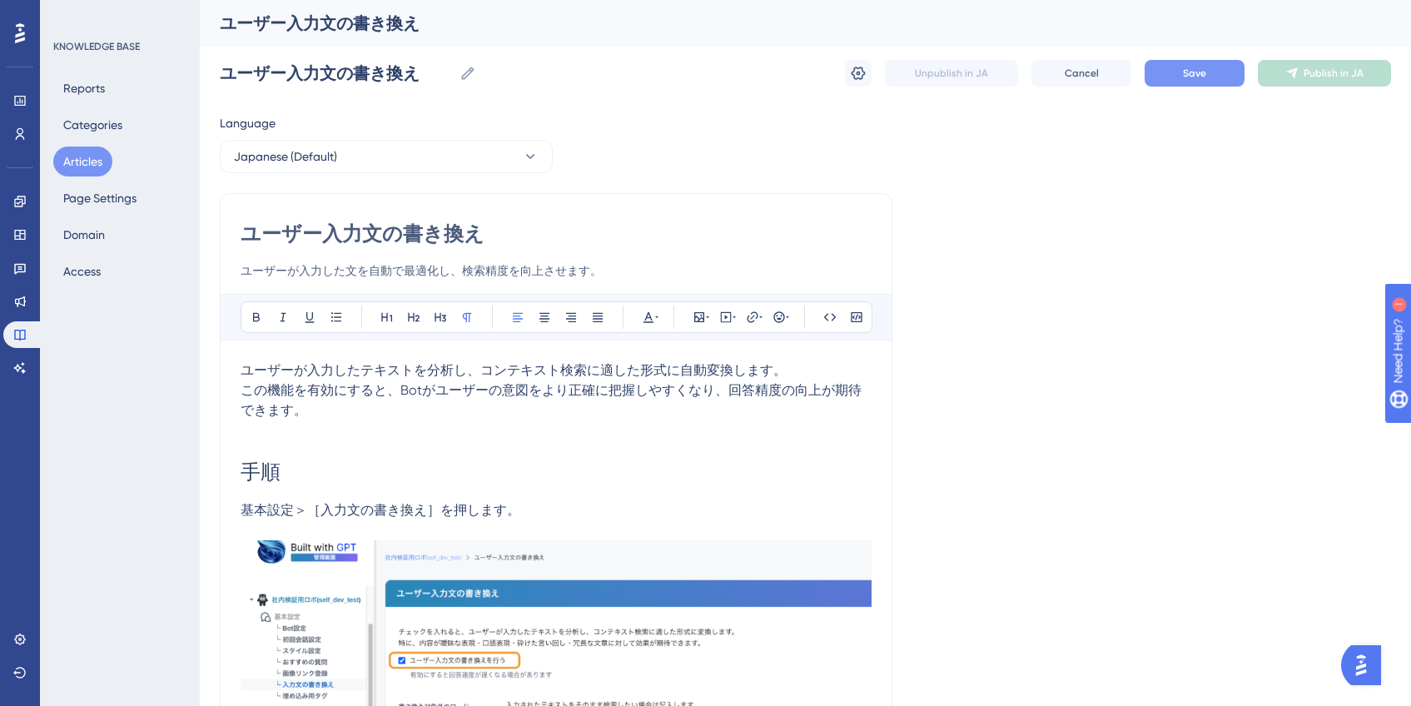
click at [1170, 77] on button "Save" at bounding box center [1195, 73] width 100 height 27
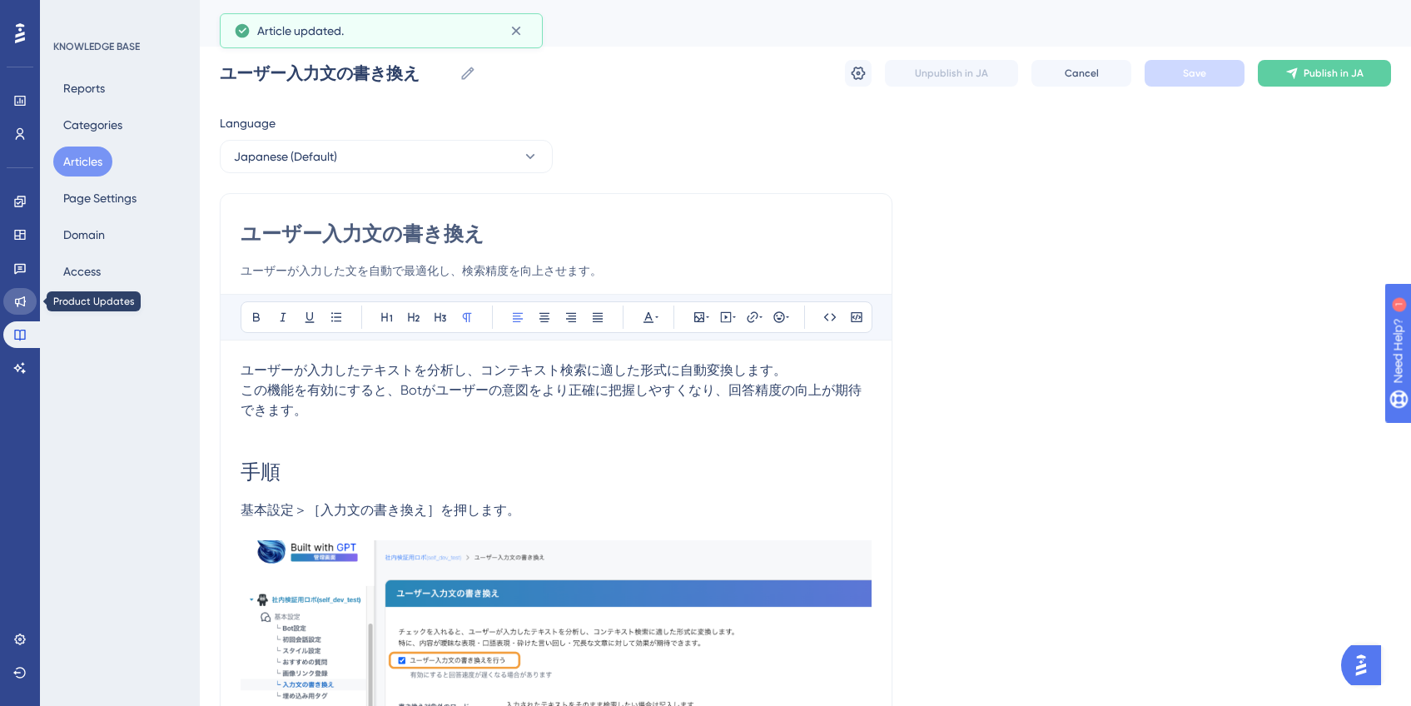
click at [30, 299] on link at bounding box center [19, 301] width 33 height 27
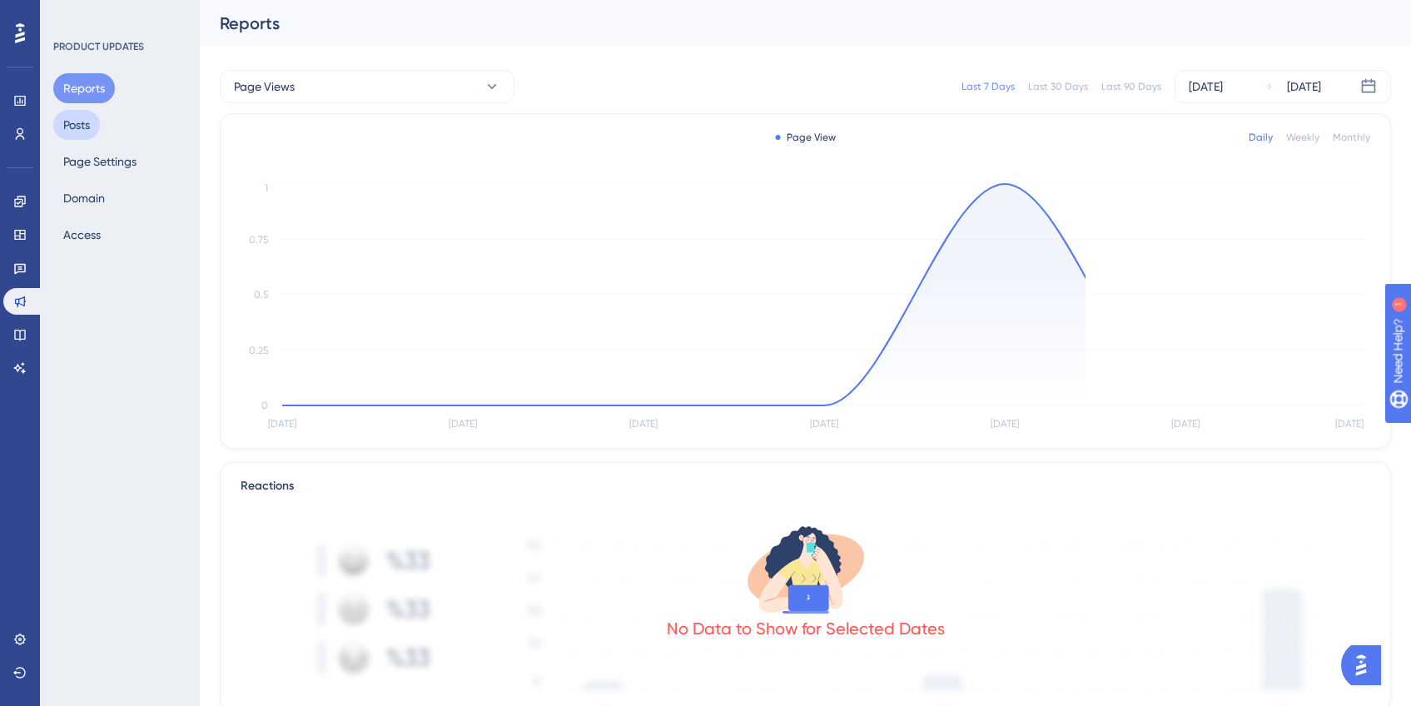
click at [86, 125] on button "Posts" at bounding box center [76, 125] width 47 height 30
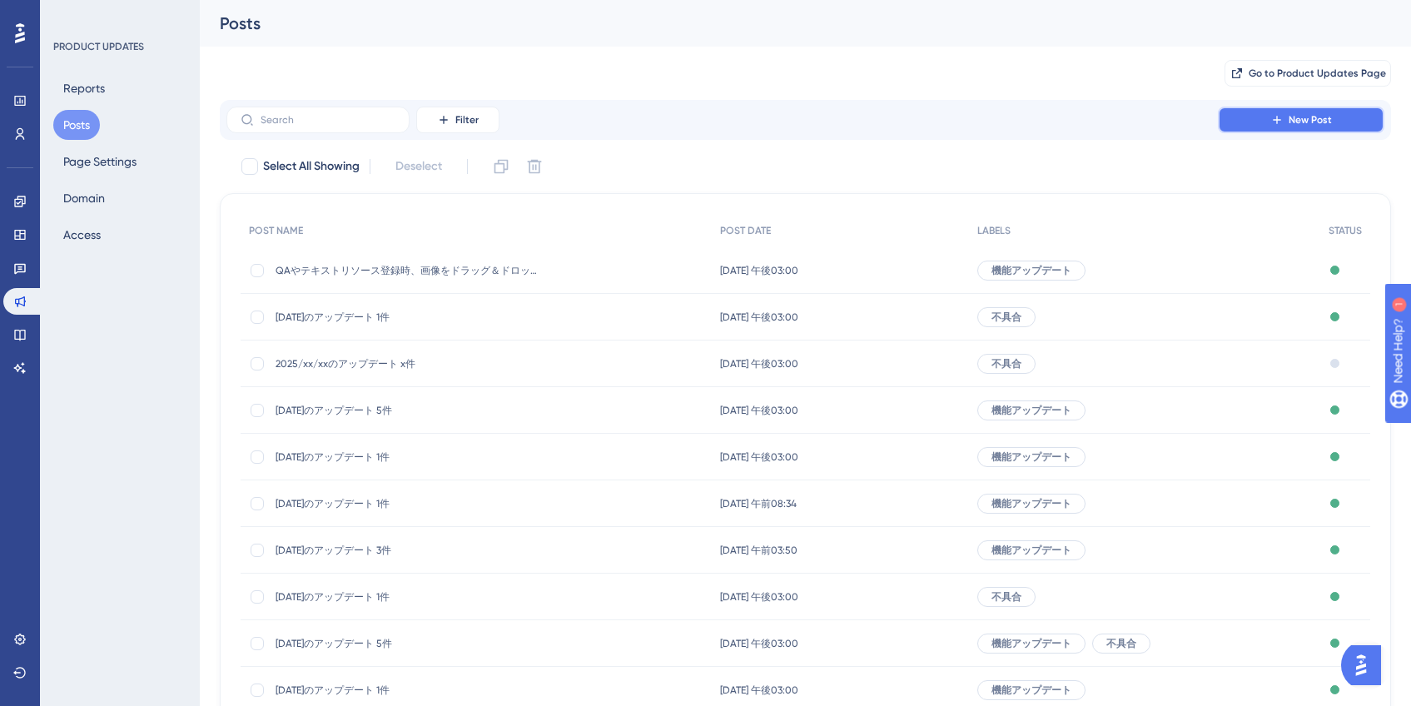
click at [1265, 124] on button "New Post" at bounding box center [1301, 120] width 166 height 27
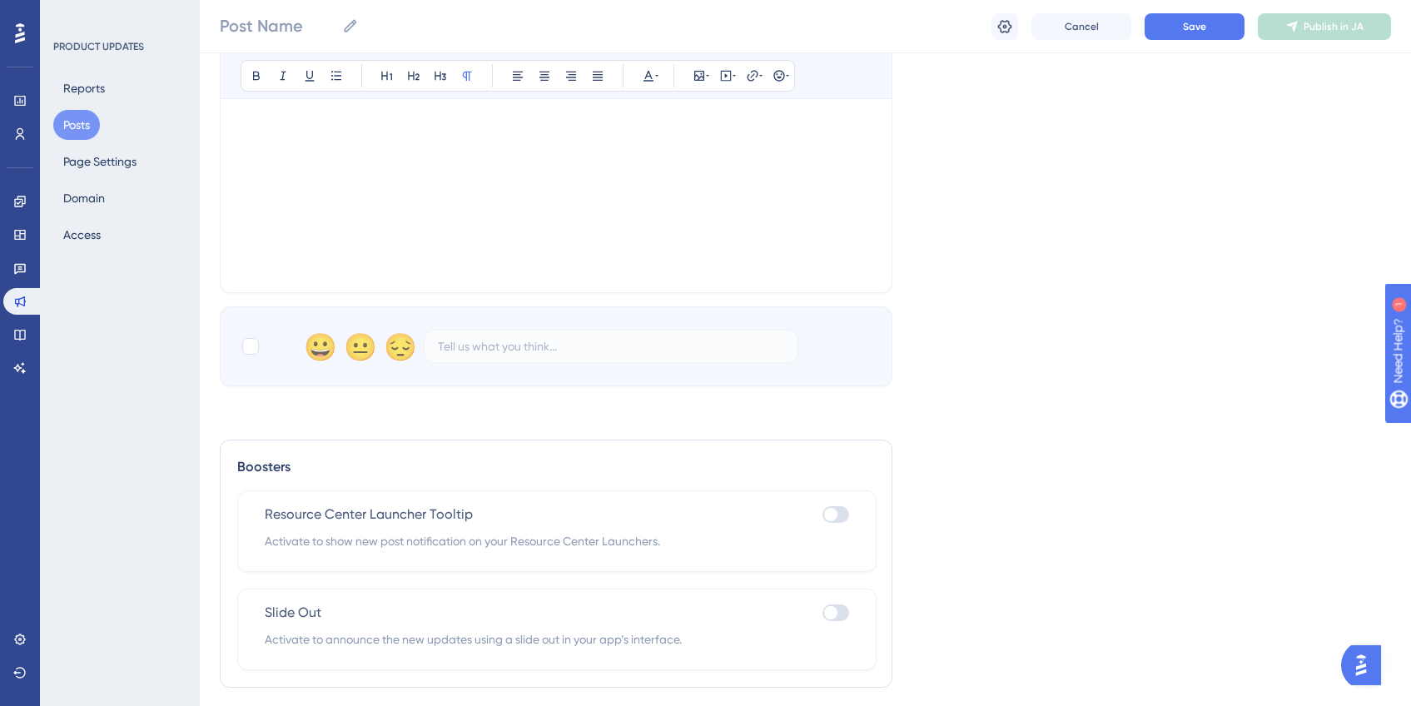
scroll to position [559, 0]
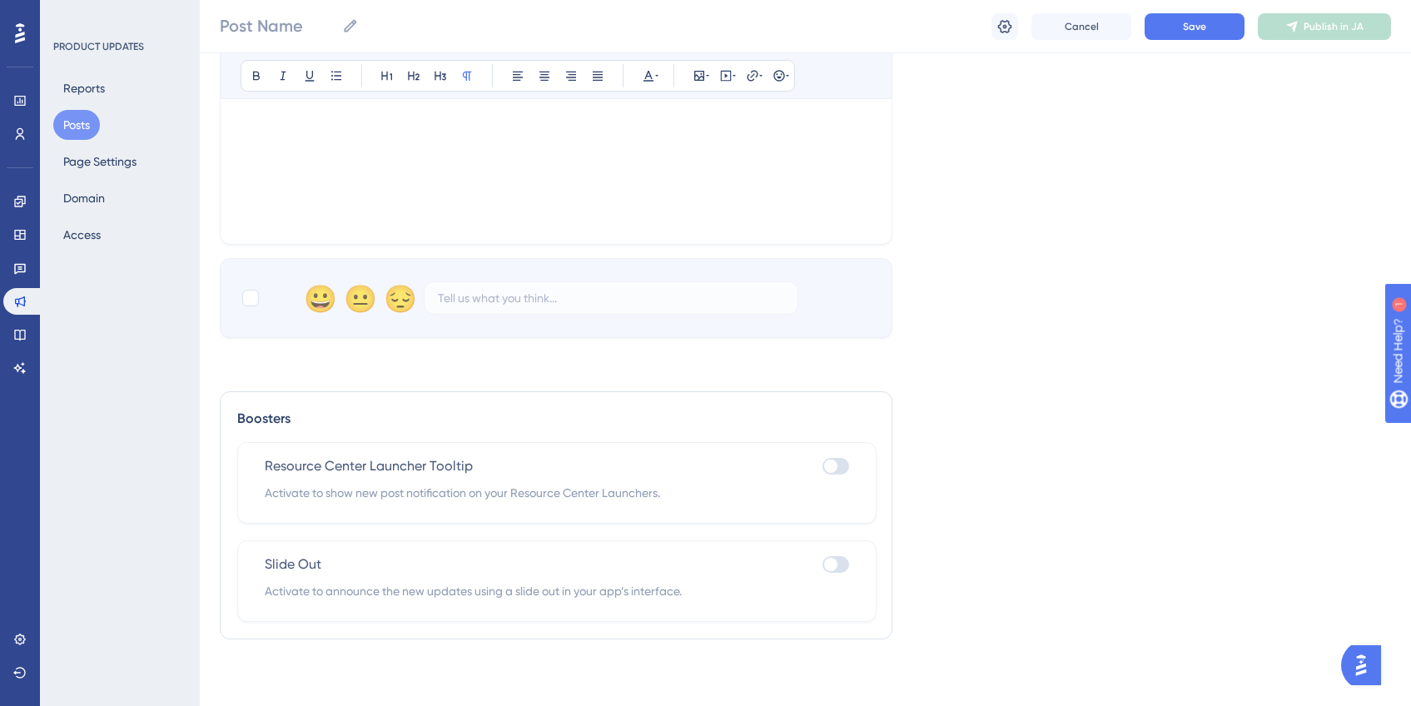
click at [842, 568] on div at bounding box center [835, 564] width 27 height 17
click at [822, 565] on input "checkbox" at bounding box center [822, 564] width 1 height 1
checkbox input "true"
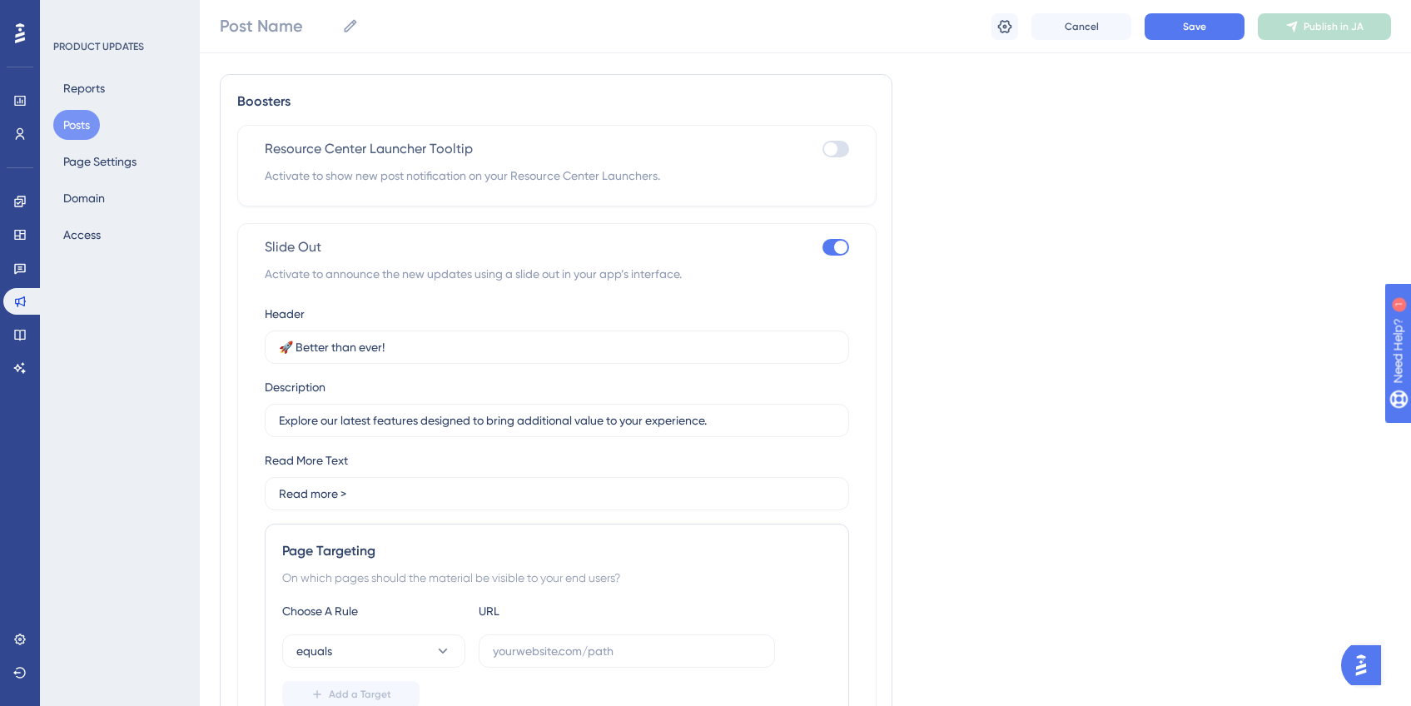
scroll to position [940, 0]
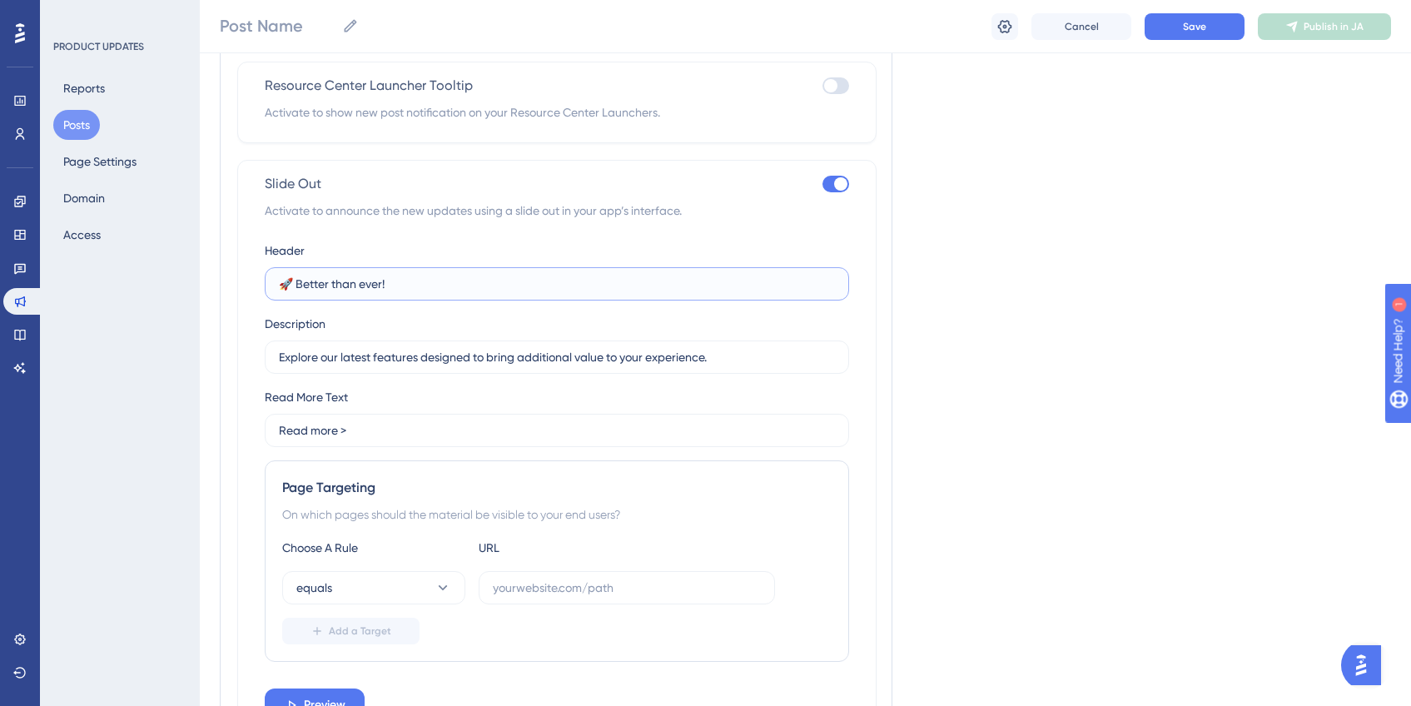
drag, startPoint x: 474, startPoint y: 290, endPoint x: 296, endPoint y: 288, distance: 179.0
click at [296, 288] on input "🚀 Better than ever!" at bounding box center [557, 284] width 556 height 18
paste input "ユーザー入力文を自動で最適化して検索精度を向上します。"
type input "🚀 ユーザー入力文を自動で最適化して検索精度を向上します。"
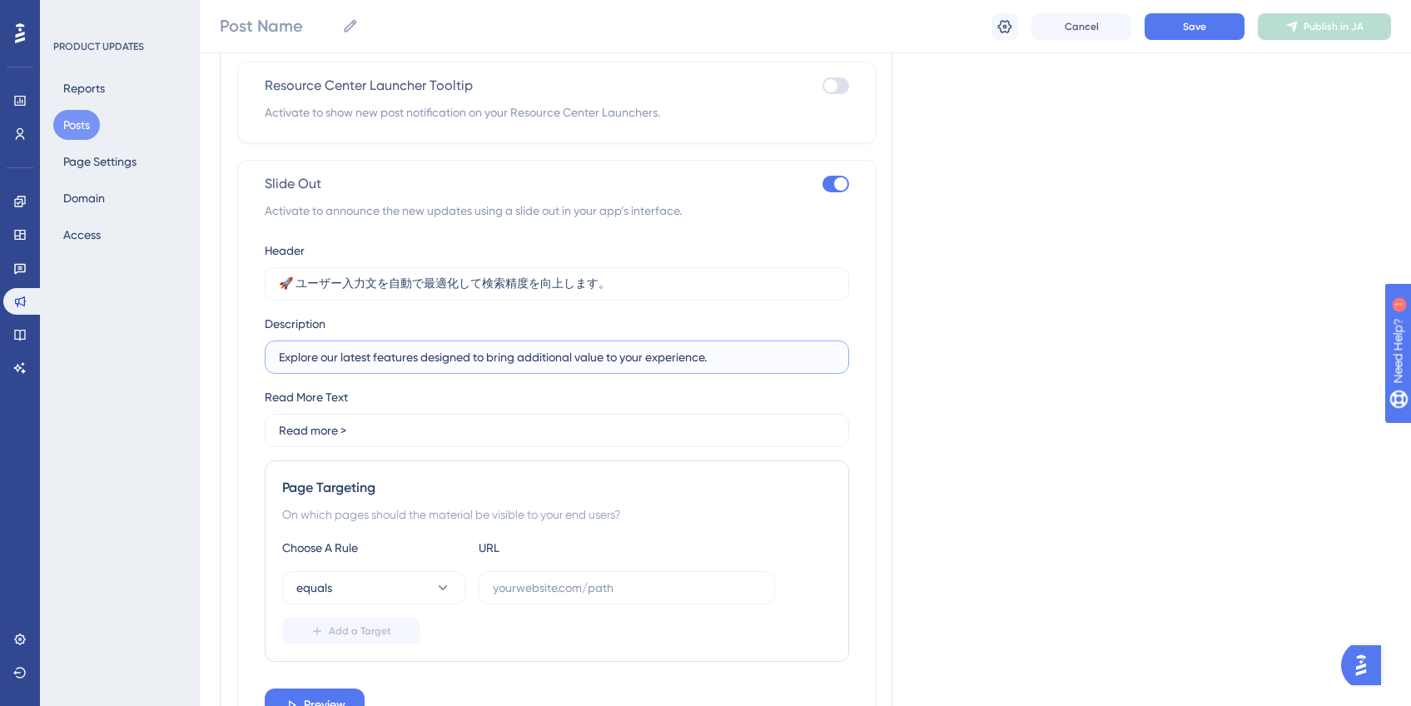
drag, startPoint x: 748, startPoint y: 358, endPoint x: 278, endPoint y: 353, distance: 469.5
click at [279, 353] on input "Explore our latest features designed to bring additional value to your experien…" at bounding box center [557, 357] width 556 height 18
drag, startPoint x: 337, startPoint y: 435, endPoint x: 248, endPoint y: 430, distance: 89.2
click at [248, 430] on div "Slide Out Activate to announce the new updates using a slide out in your app’s …" at bounding box center [556, 451] width 639 height 583
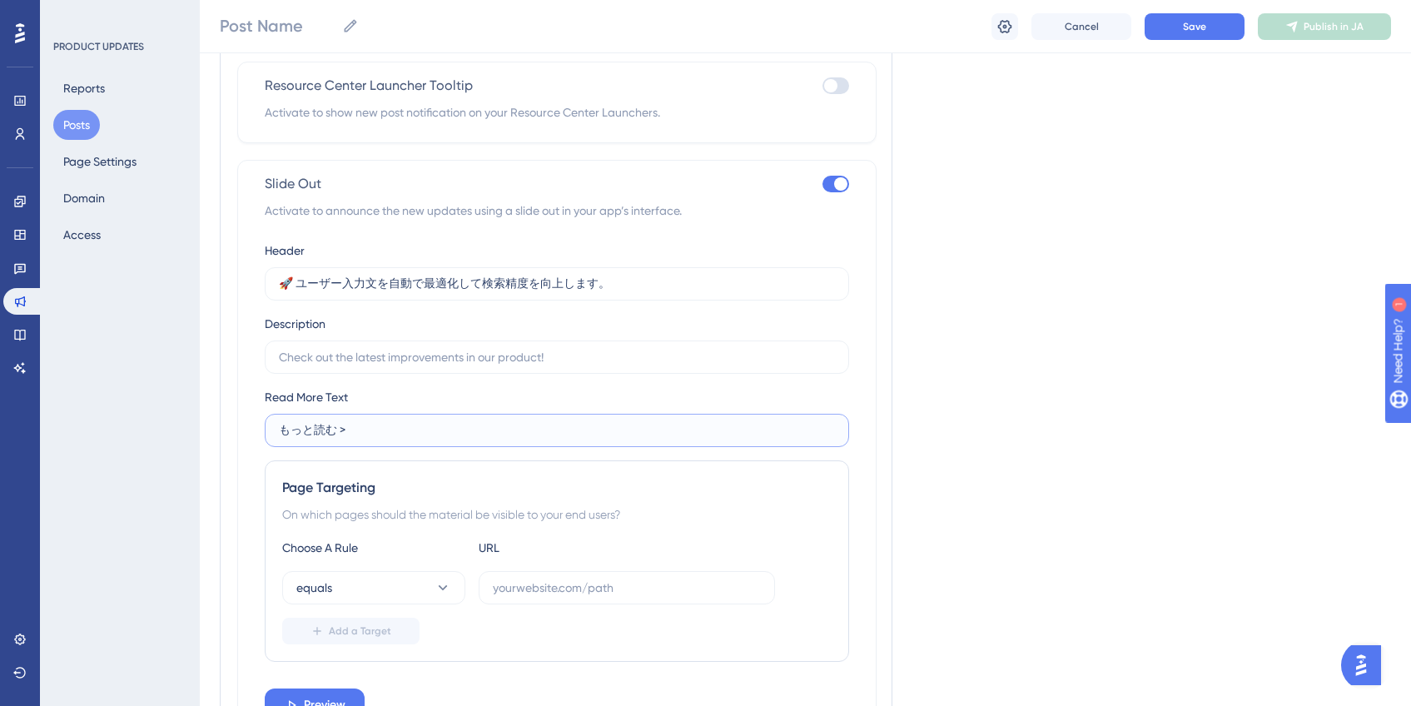
type input "もっと読む >"
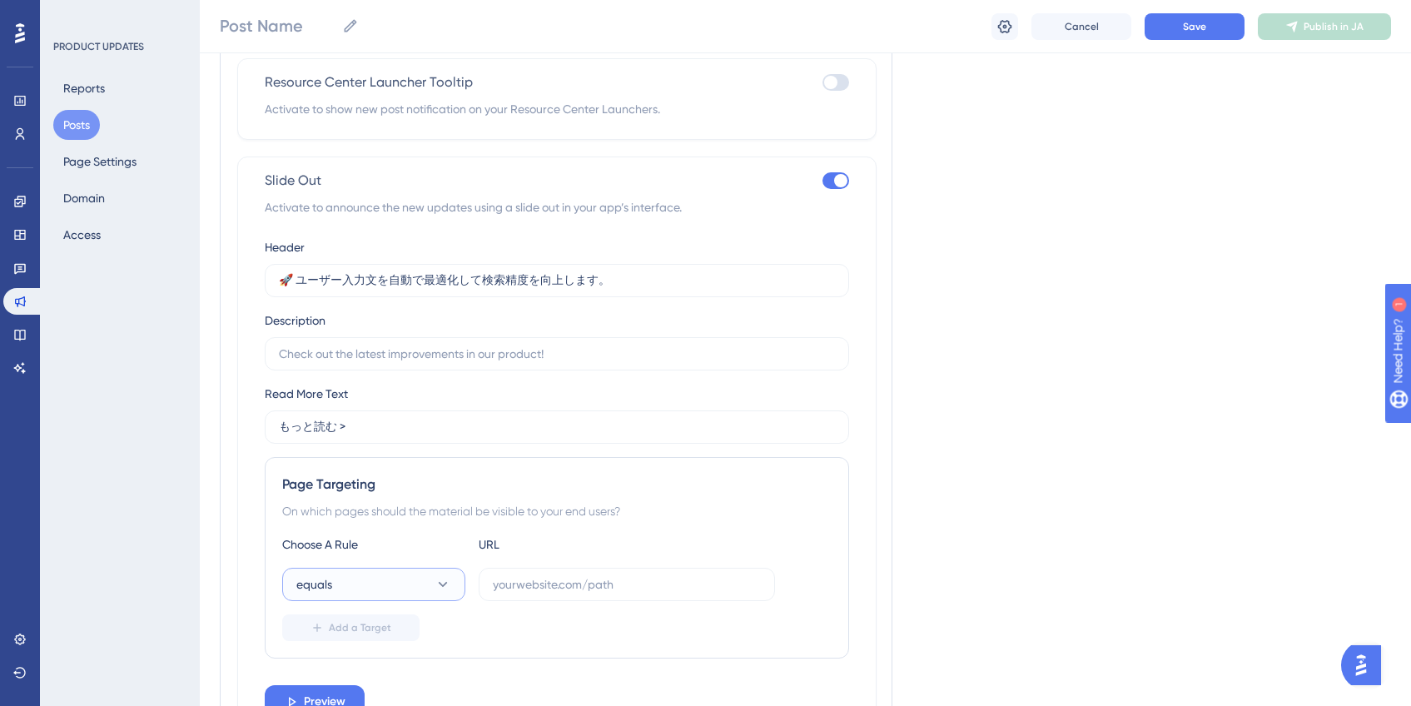
click at [337, 590] on button "equals" at bounding box center [373, 584] width 183 height 33
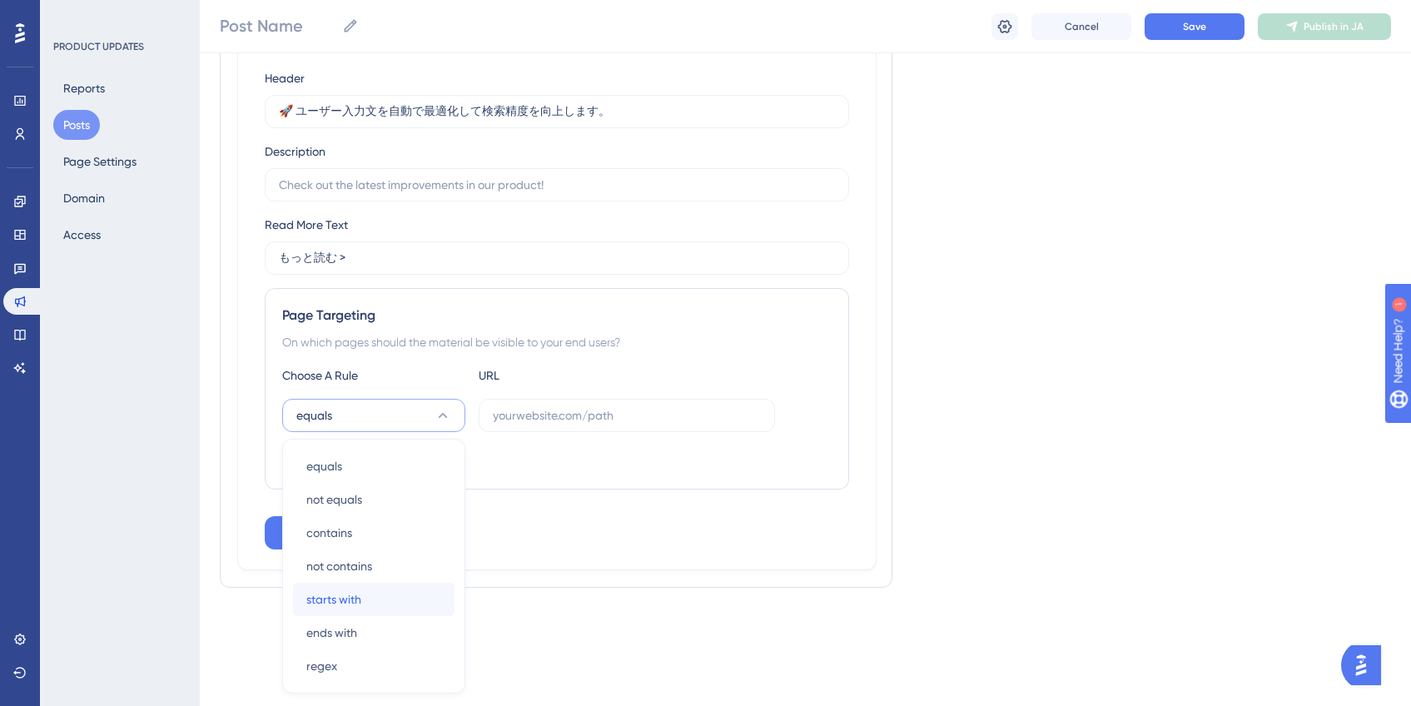
click at [361, 599] on div "starts with starts with" at bounding box center [373, 599] width 135 height 33
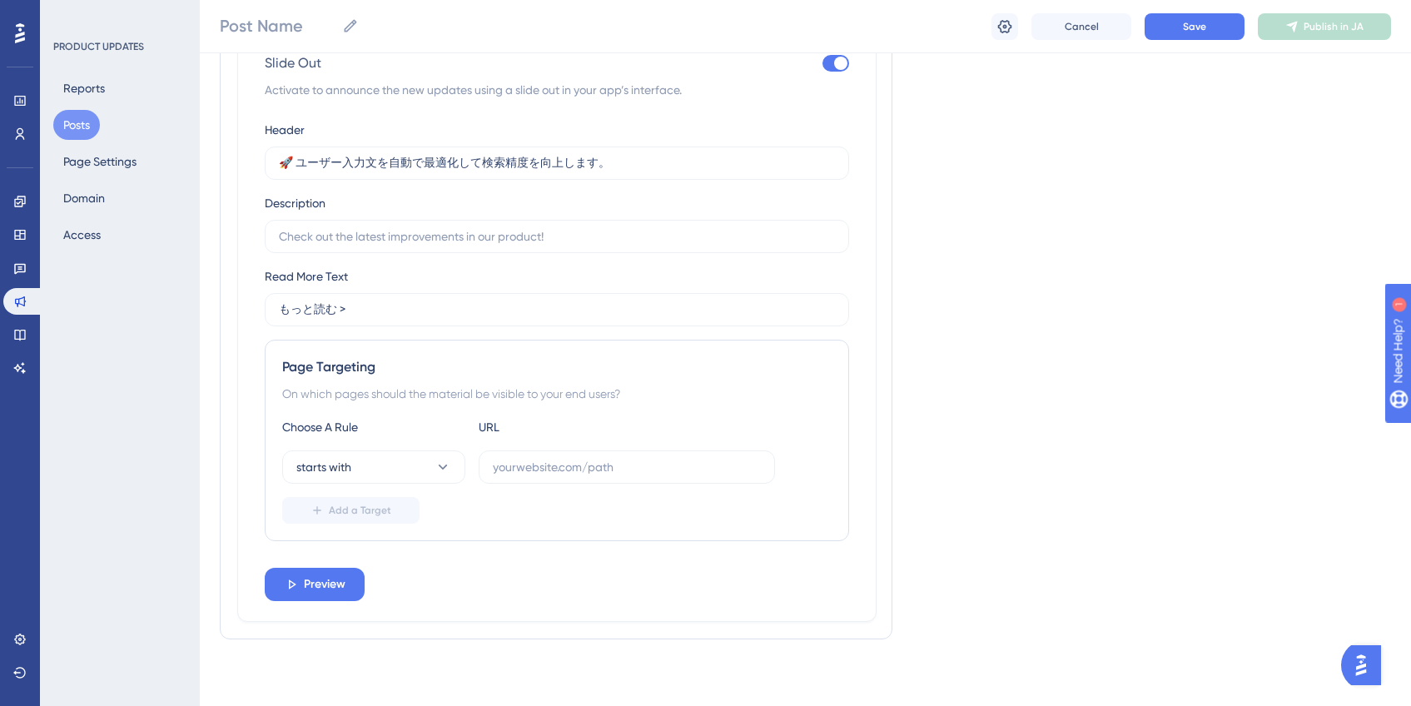
click at [600, 464] on input "text" at bounding box center [627, 467] width 268 height 18
paste input "https://admin.self.systems/selfcmps/managers/"
type input "https://admin.self.systems/selfcmps/managers/"
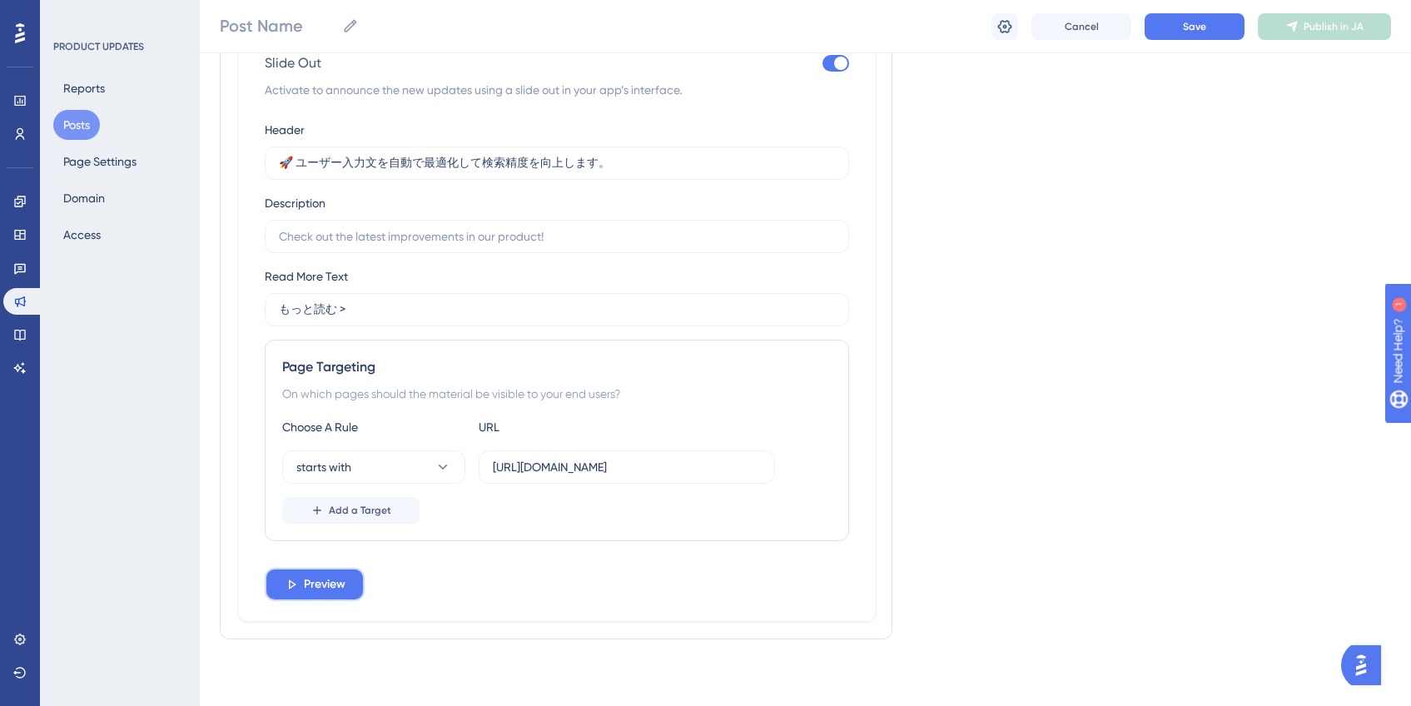
click at [315, 584] on span "Preview" at bounding box center [325, 584] width 42 height 20
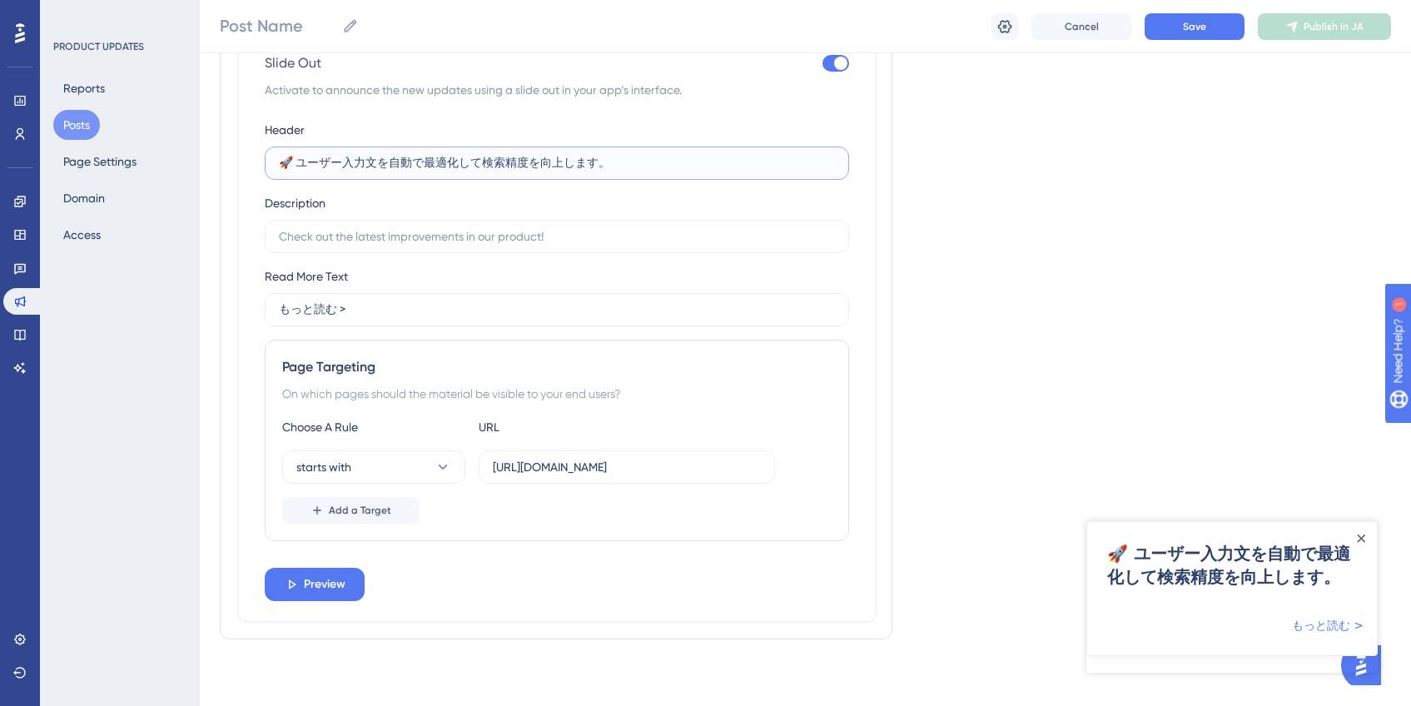
click at [690, 165] on input "🚀 ユーザー入力文を自動で最適化して検索精度を向上します。" at bounding box center [557, 163] width 556 height 18
type input "🚀 ユーザー入力文を自動で最適化して検索精度を向上します"
click at [630, 241] on input "text" at bounding box center [557, 236] width 556 height 18
type input "ユーザー入力文の書き換え機能がリリース"
click at [1198, 32] on span "Save" at bounding box center [1194, 26] width 23 height 13
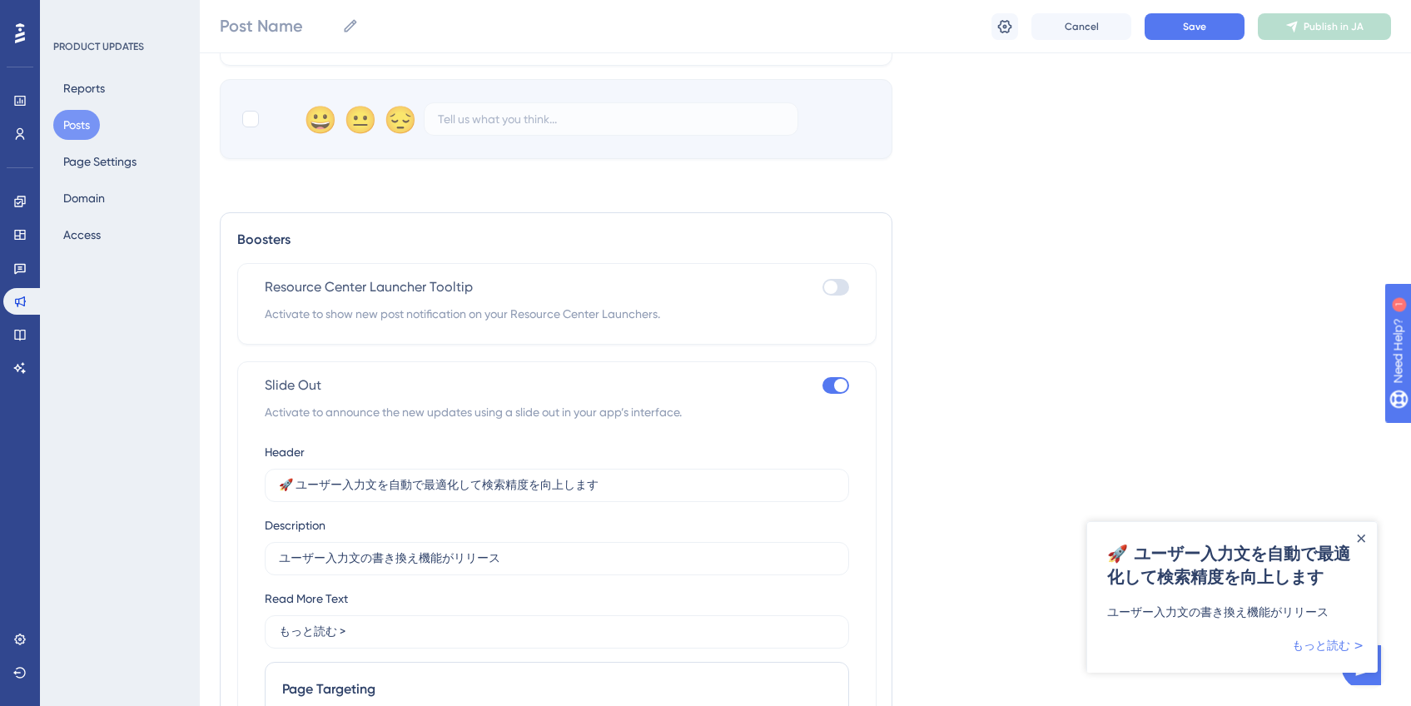
scroll to position [783, 0]
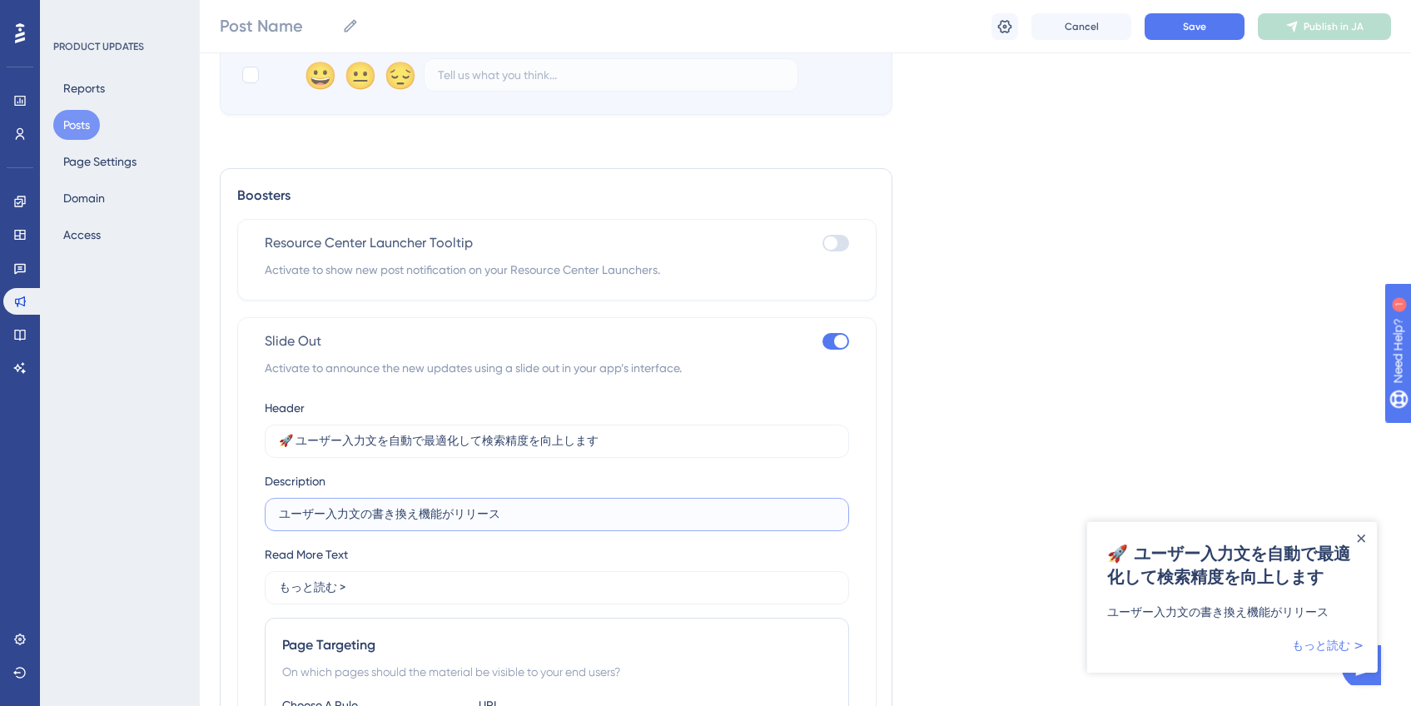
drag, startPoint x: 566, startPoint y: 519, endPoint x: 287, endPoint y: 505, distance: 279.2
click at [287, 505] on input "ユーザー入力文の書き換え機能がリリース" at bounding box center [557, 514] width 556 height 18
drag, startPoint x: 281, startPoint y: 517, endPoint x: 626, endPoint y: 519, distance: 344.6
click at [626, 519] on input "ユーザー入力文の書き換え機能がリリース" at bounding box center [557, 514] width 556 height 18
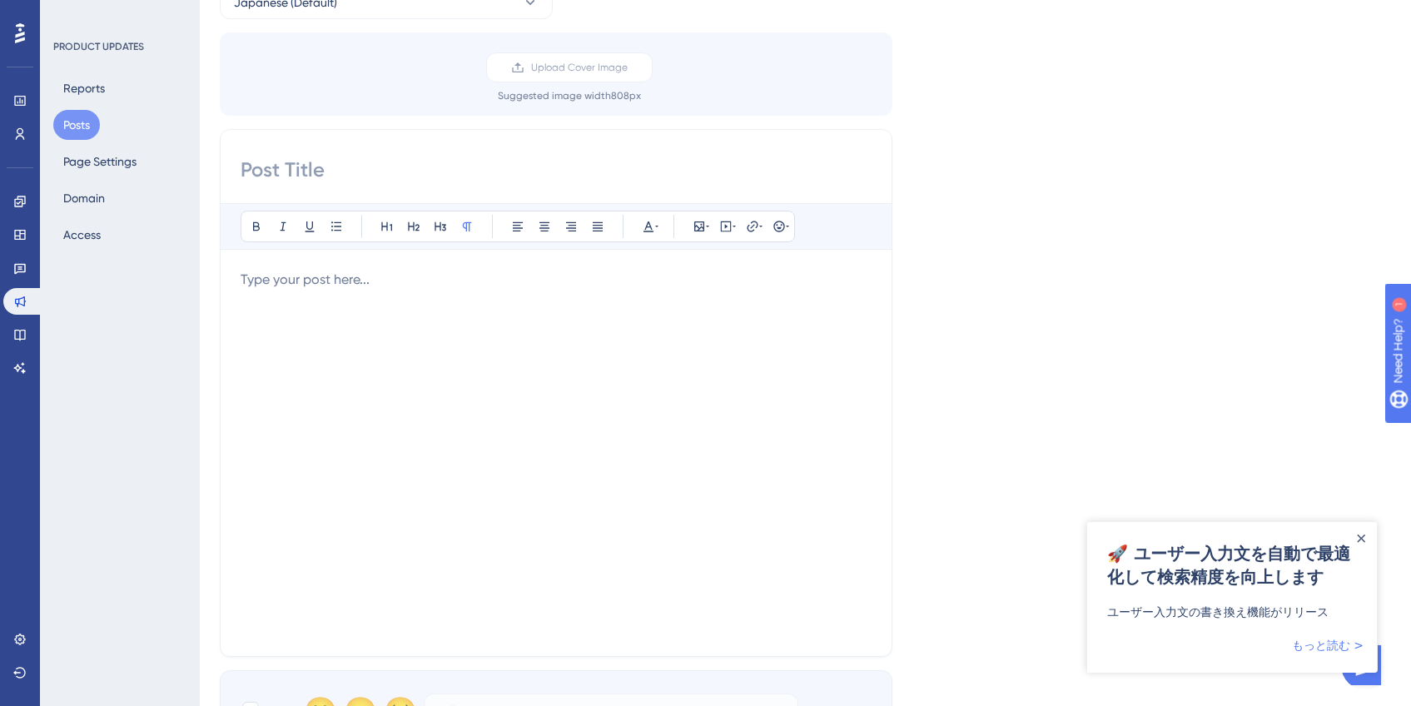
scroll to position [0, 0]
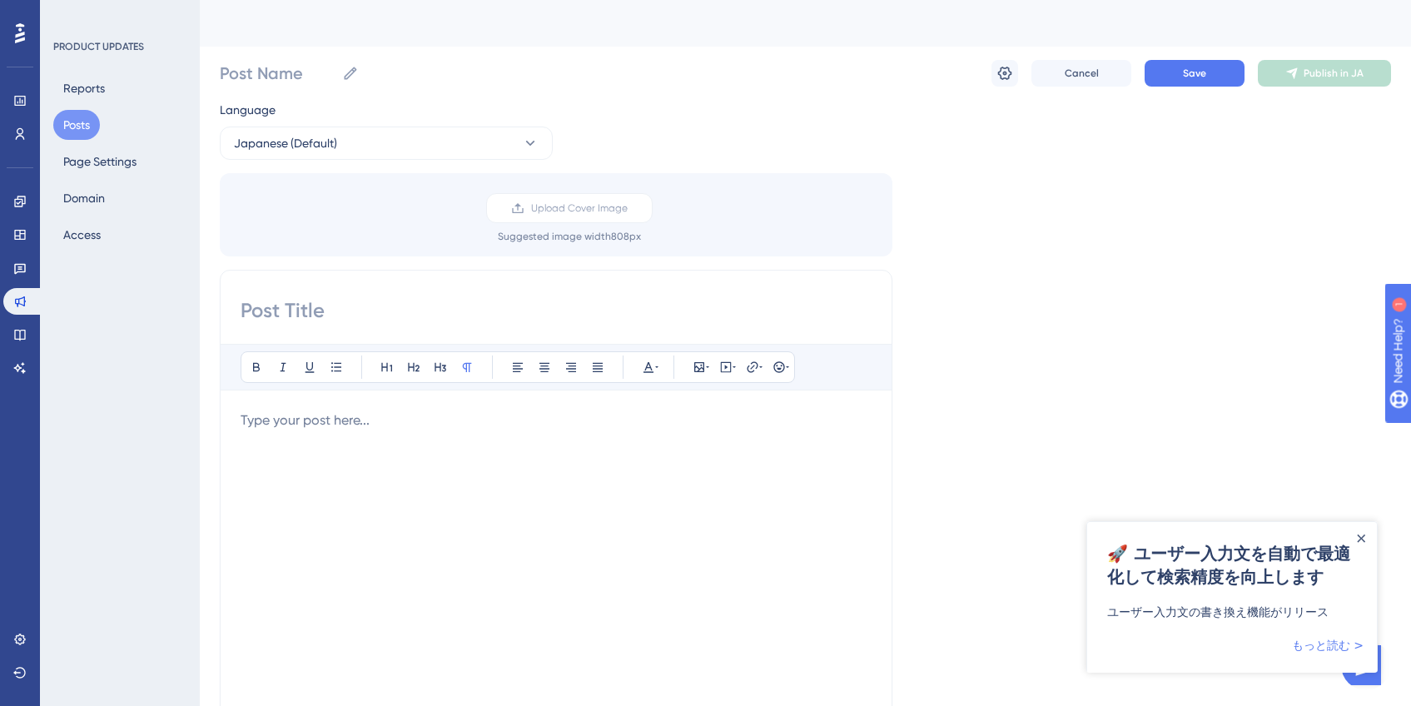
click at [340, 310] on input at bounding box center [556, 310] width 631 height 27
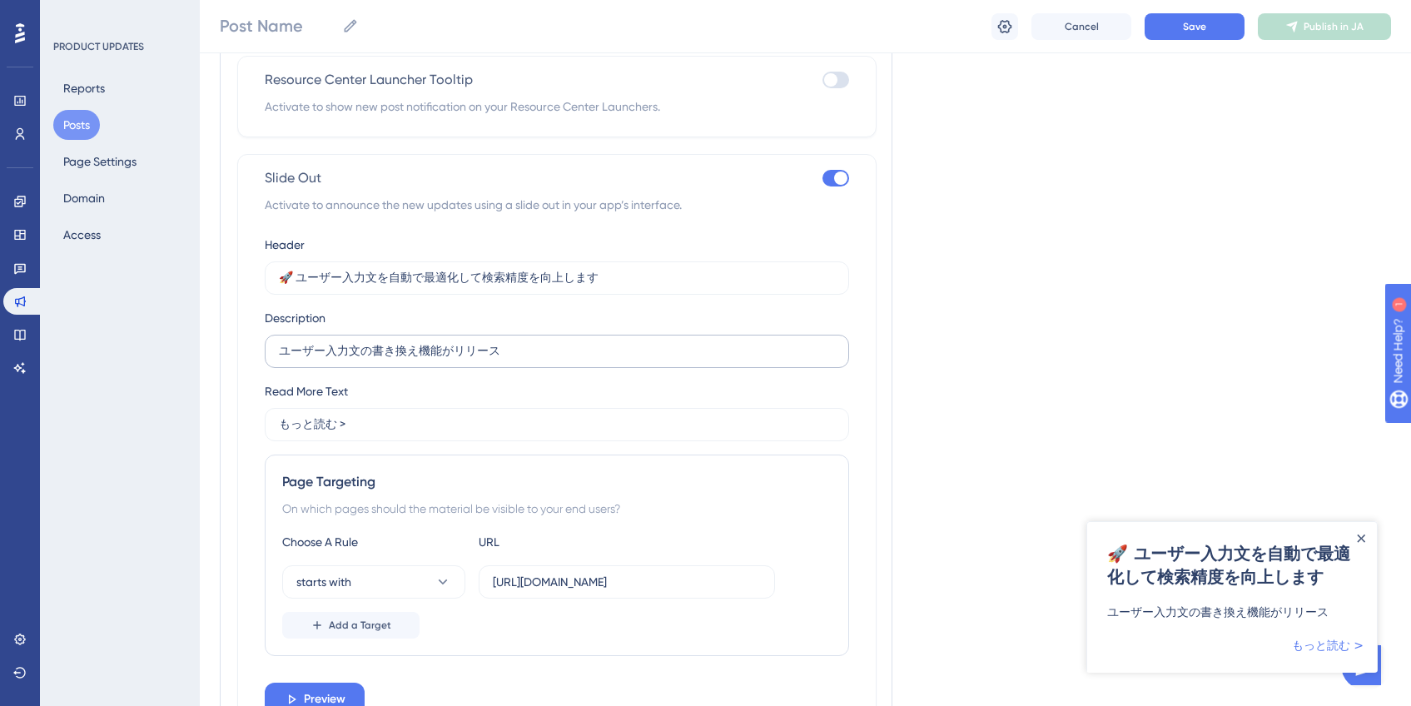
scroll to position [962, 0]
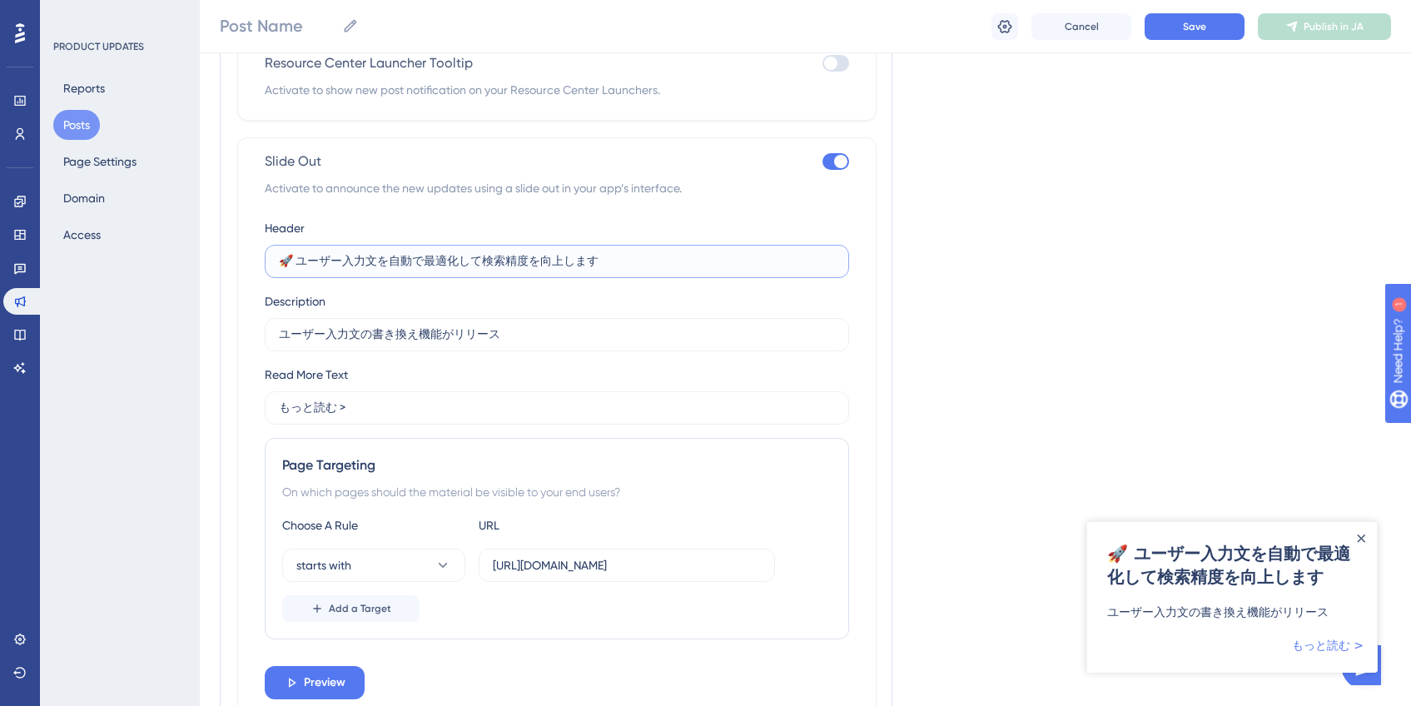
drag, startPoint x: 297, startPoint y: 263, endPoint x: 690, endPoint y: 266, distance: 392.9
click at [690, 266] on input "🚀 ユーザー入力文を自動で最適化して検索精度を向上します" at bounding box center [557, 261] width 556 height 18
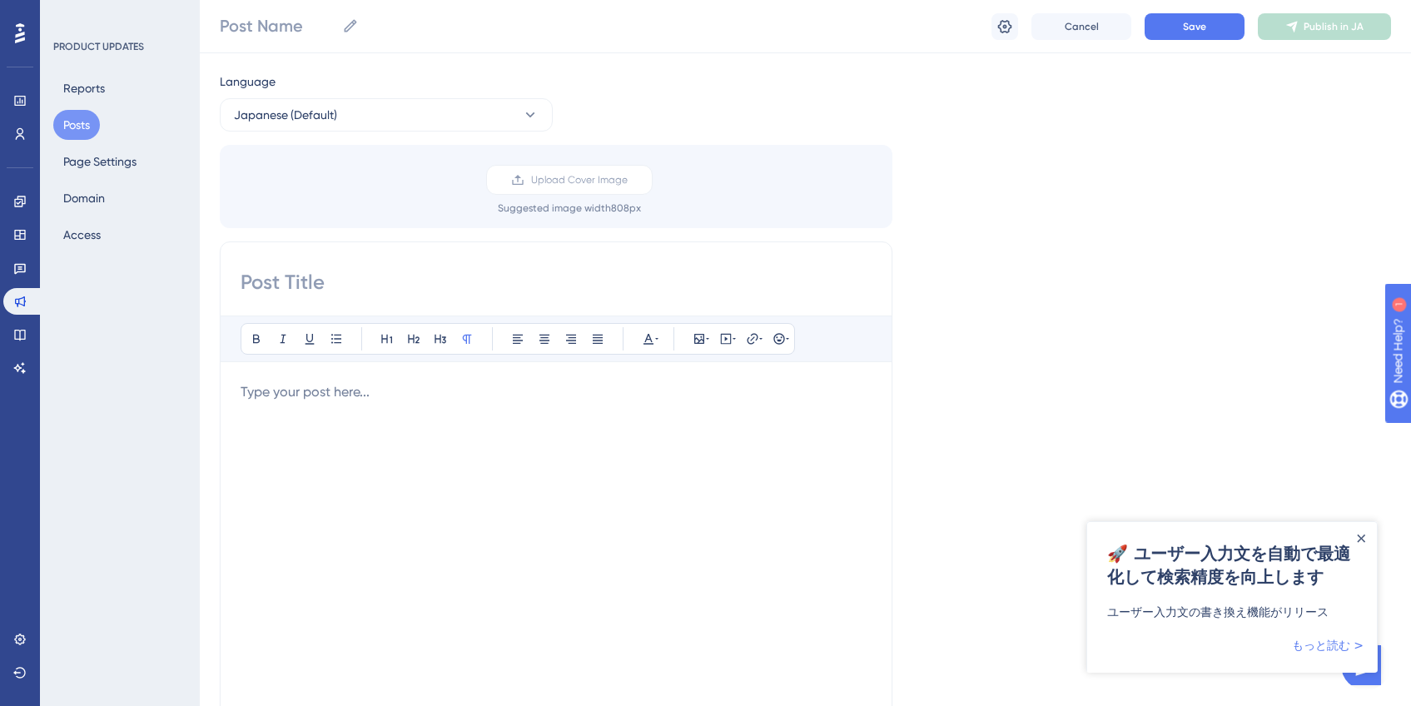
scroll to position [0, 0]
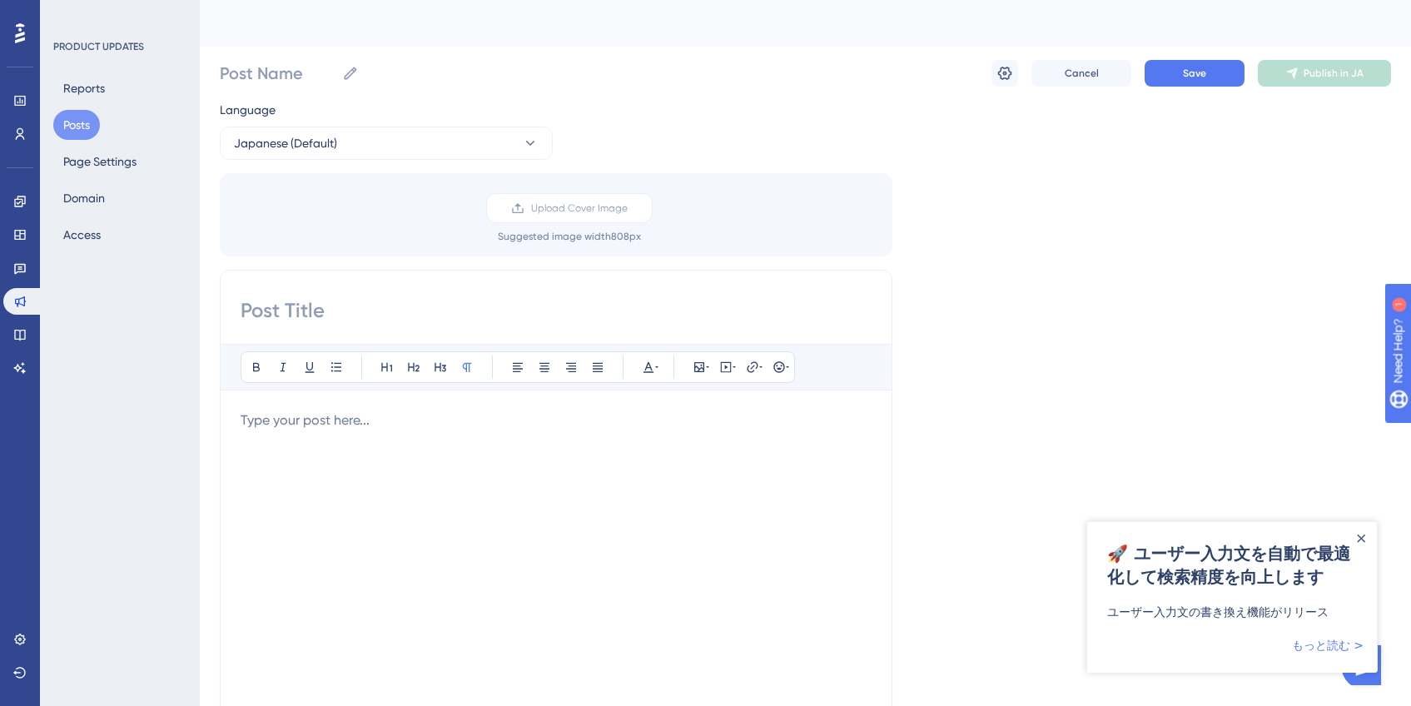
click at [446, 326] on div "Bold Italic Underline Bullet Point Heading 1 Heading 2 Heading 3 Normal Align L…" at bounding box center [556, 534] width 673 height 528
click at [445, 316] on input at bounding box center [556, 310] width 631 height 27
paste input "ユーザー入力文を自動で最適化して検索精度を向上します"
type input "ユーザー入力文を自動で最適化して検索精度を向上します"
click at [1197, 274] on div "Language Japanese (Default) Upload Cover Image Suggested image width 808 px ユーザ…" at bounding box center [805, 495] width 1171 height 791
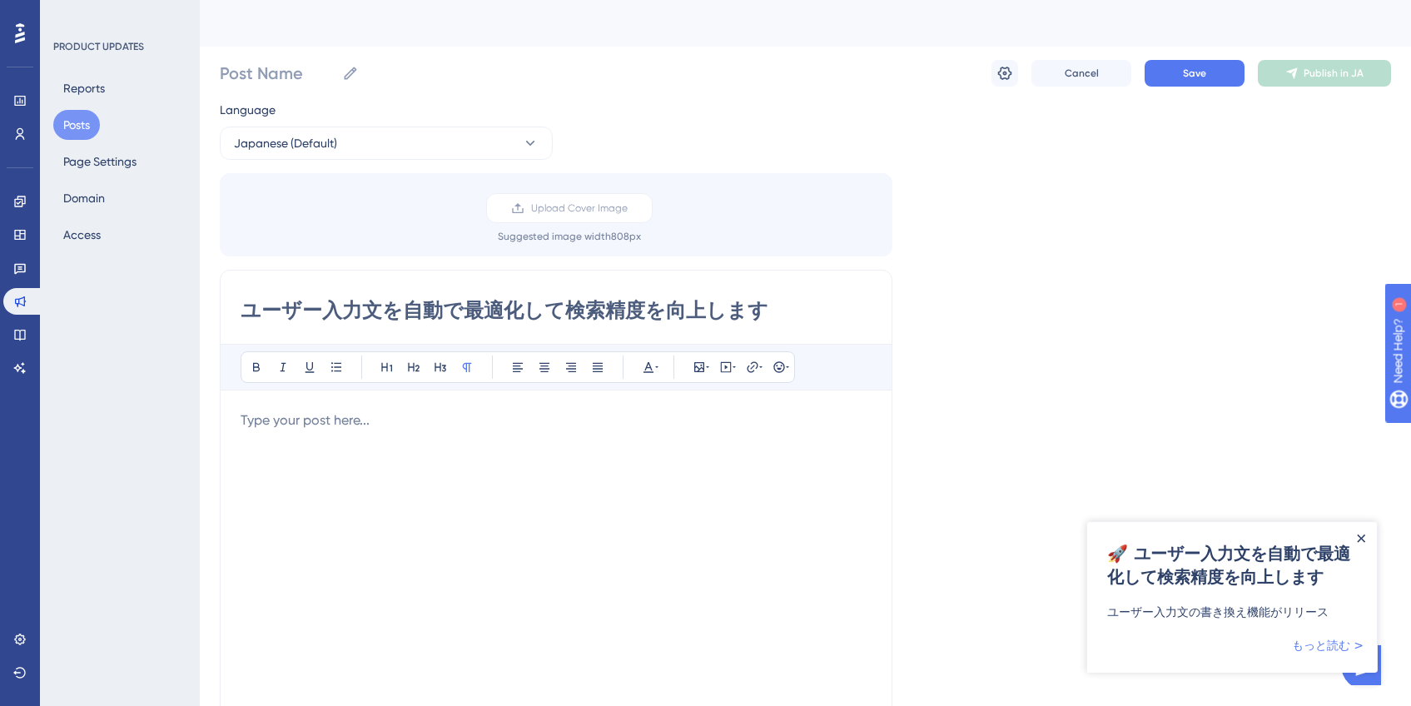
click at [1362, 535] on icon "Close Announcement" at bounding box center [1361, 538] width 8 height 8
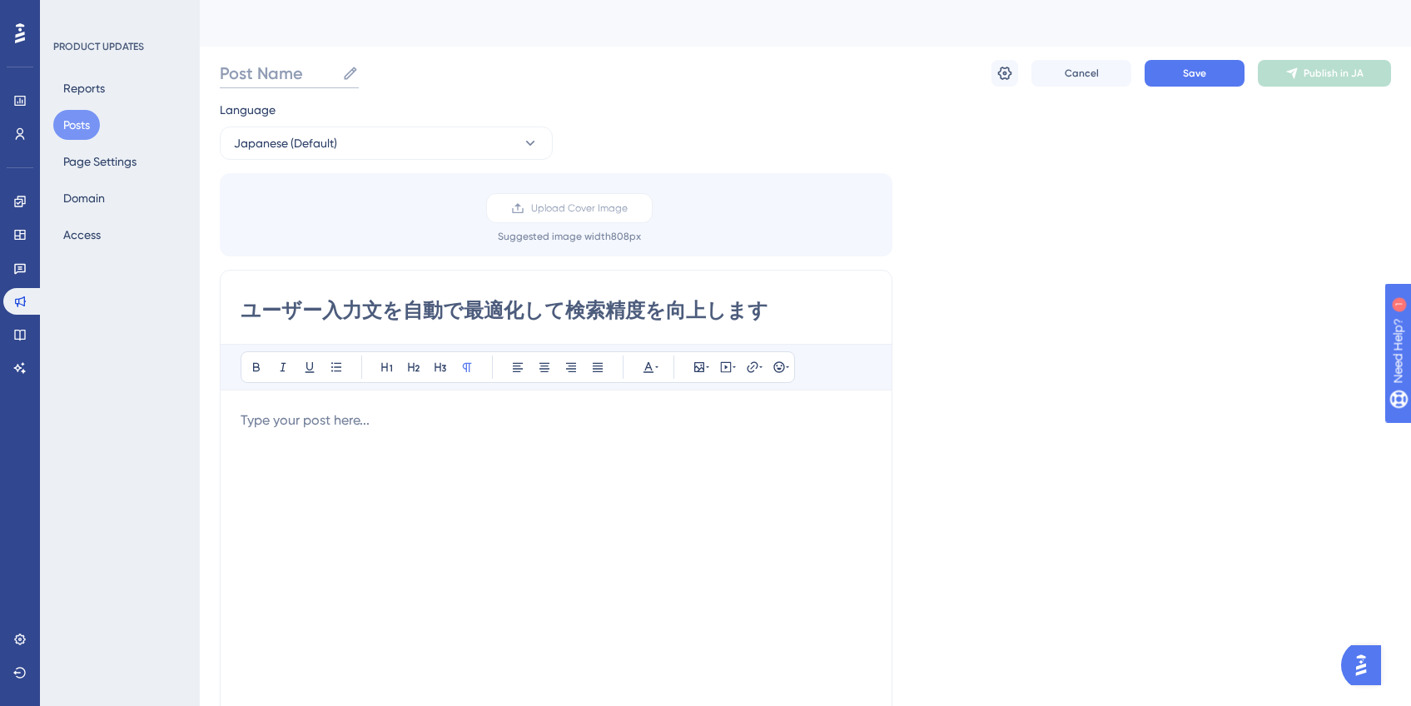
click at [276, 67] on input "Post Name" at bounding box center [278, 73] width 116 height 23
paste input "ユーザー入力文を自動で最適化して検索精度を向上します"
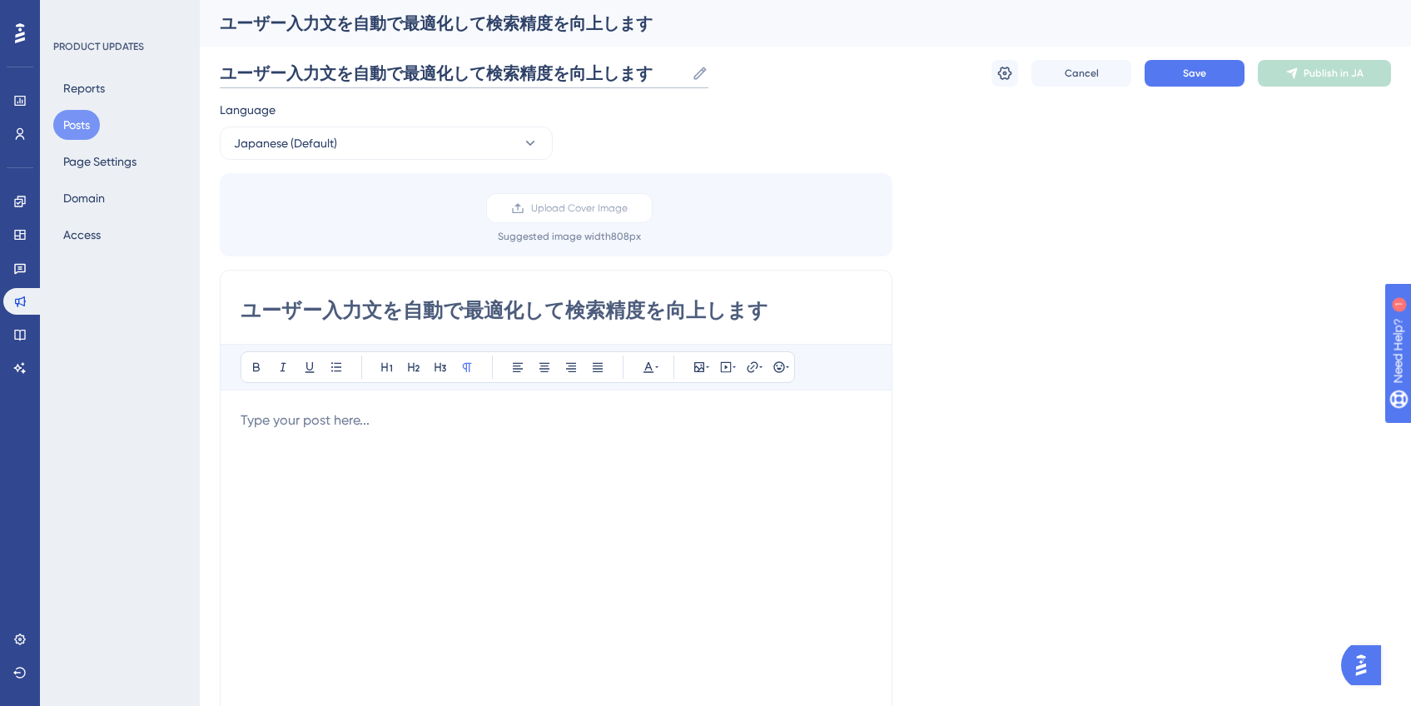
type input "ユーザー入力文を自動で最適化して検索精度を向上します"
click at [887, 178] on div "Upload Cover Image Suggested image width 808 px" at bounding box center [556, 214] width 673 height 83
click at [1161, 84] on button "Save" at bounding box center [1195, 73] width 100 height 27
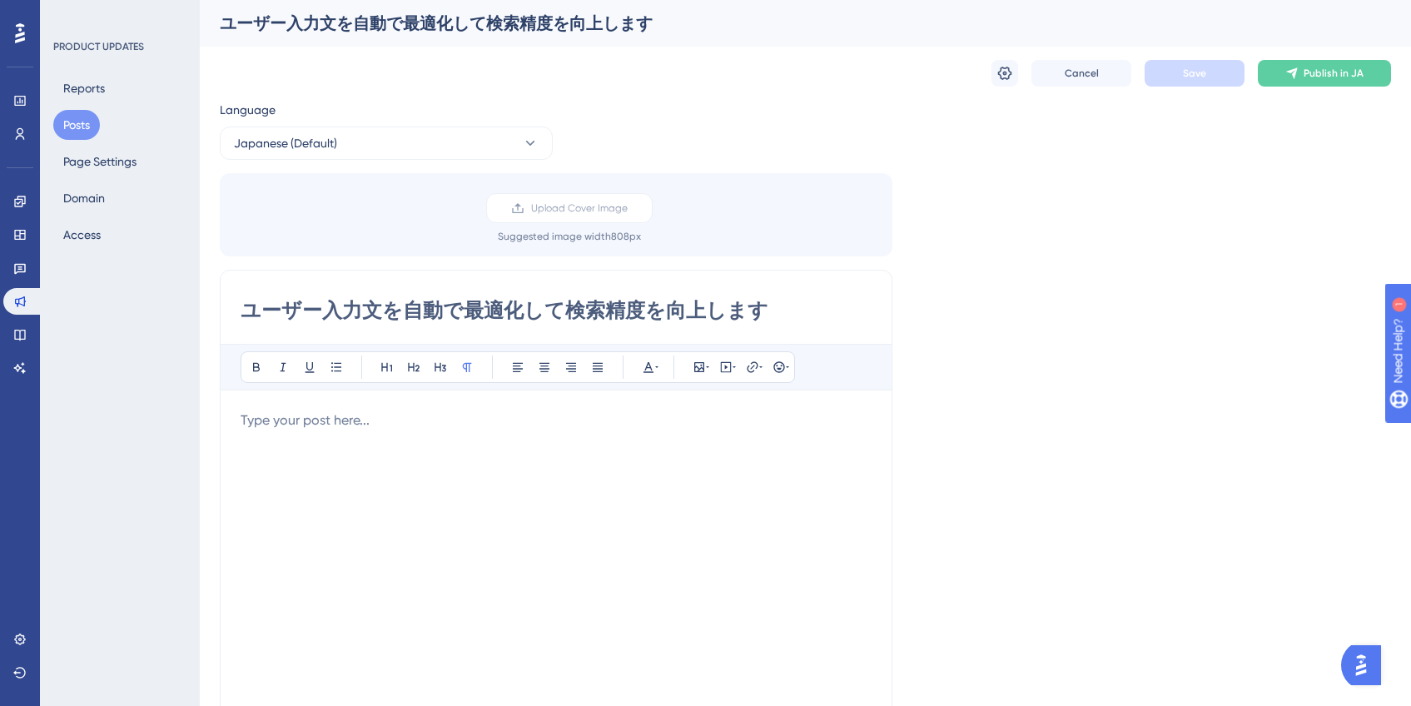
click at [433, 440] on div at bounding box center [556, 593] width 631 height 366
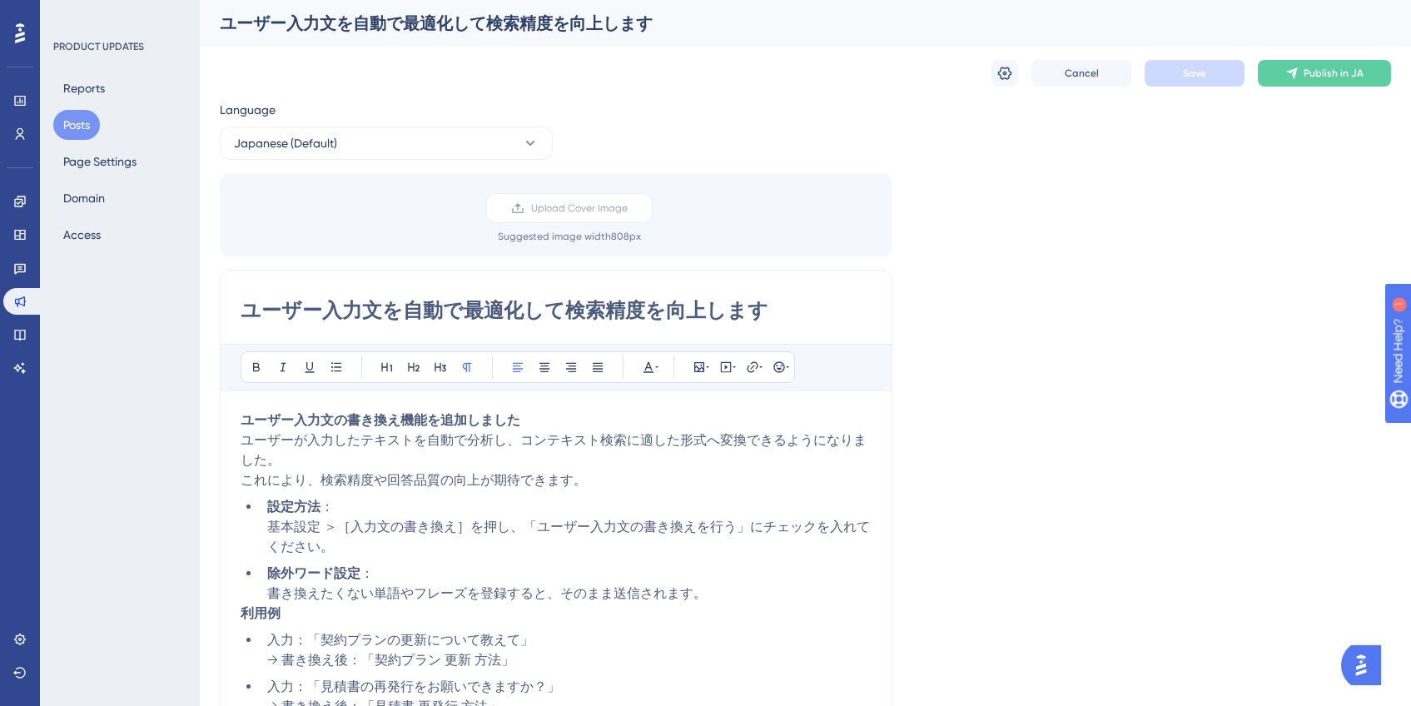
scroll to position [17, 0]
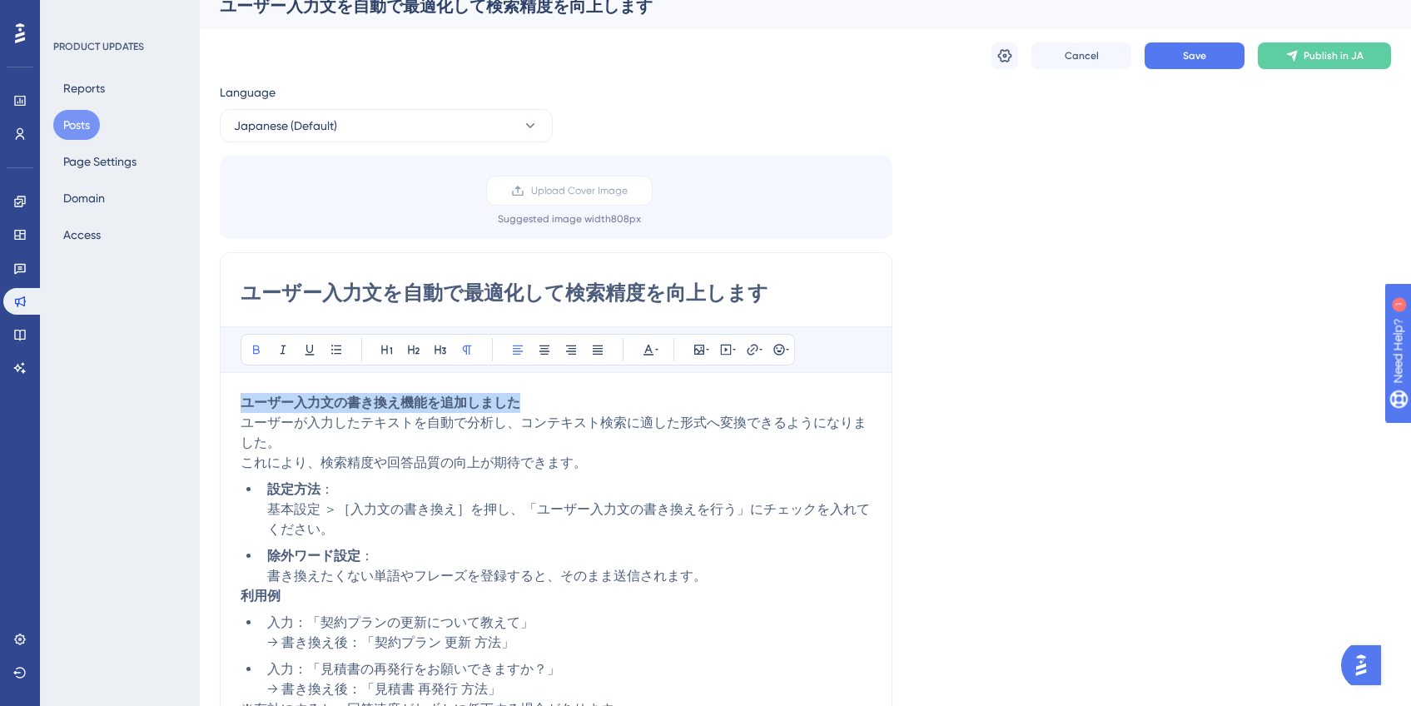
drag, startPoint x: 551, startPoint y: 406, endPoint x: 211, endPoint y: 401, distance: 339.7
drag, startPoint x: 555, startPoint y: 405, endPoint x: 242, endPoint y: 401, distance: 313.0
click at [242, 401] on p "ユーザー入力文の書き換え機能を追加しました ユーザーが入力したテキストを自動で分析し、コンテキスト検索に適した形式へ変換できるようになりました。 これにより、…" at bounding box center [556, 433] width 631 height 80
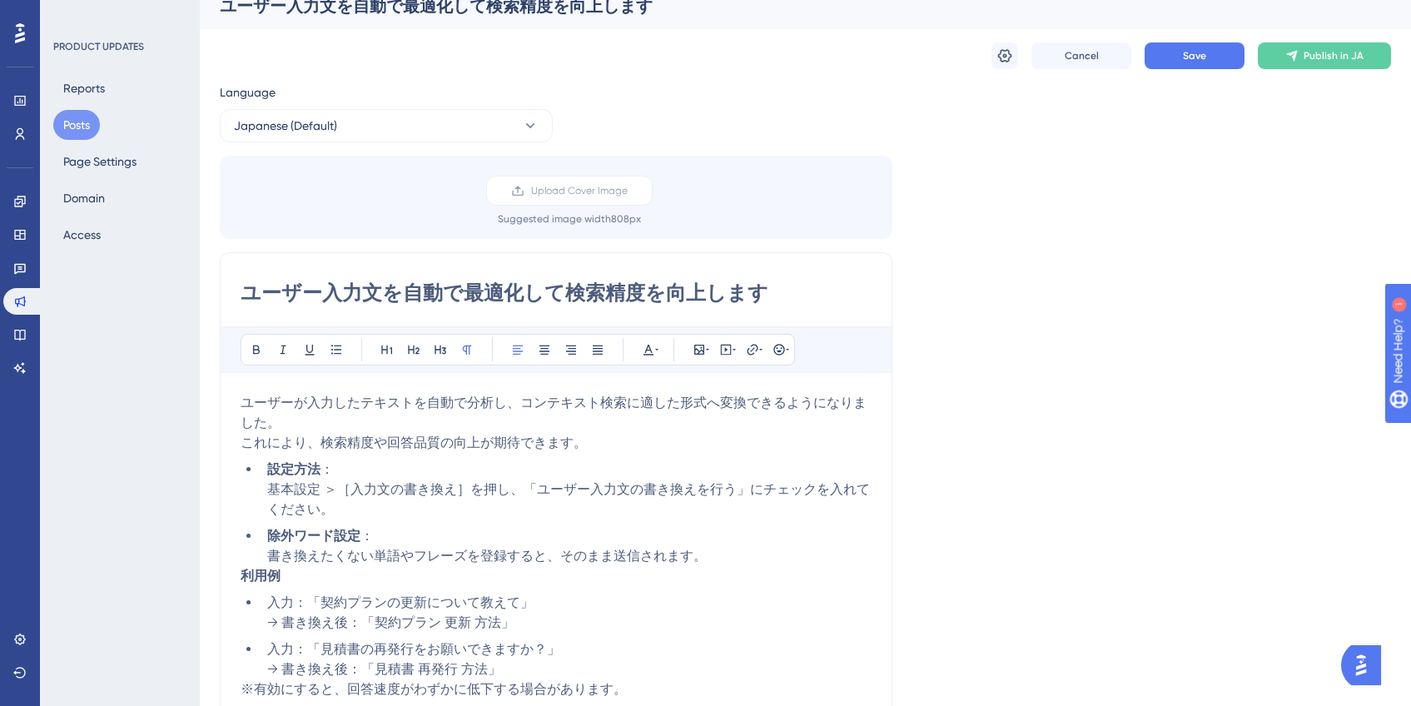
drag, startPoint x: 794, startPoint y: 291, endPoint x: 211, endPoint y: 290, distance: 582.7
paste input "書き換え機能を追加しました"
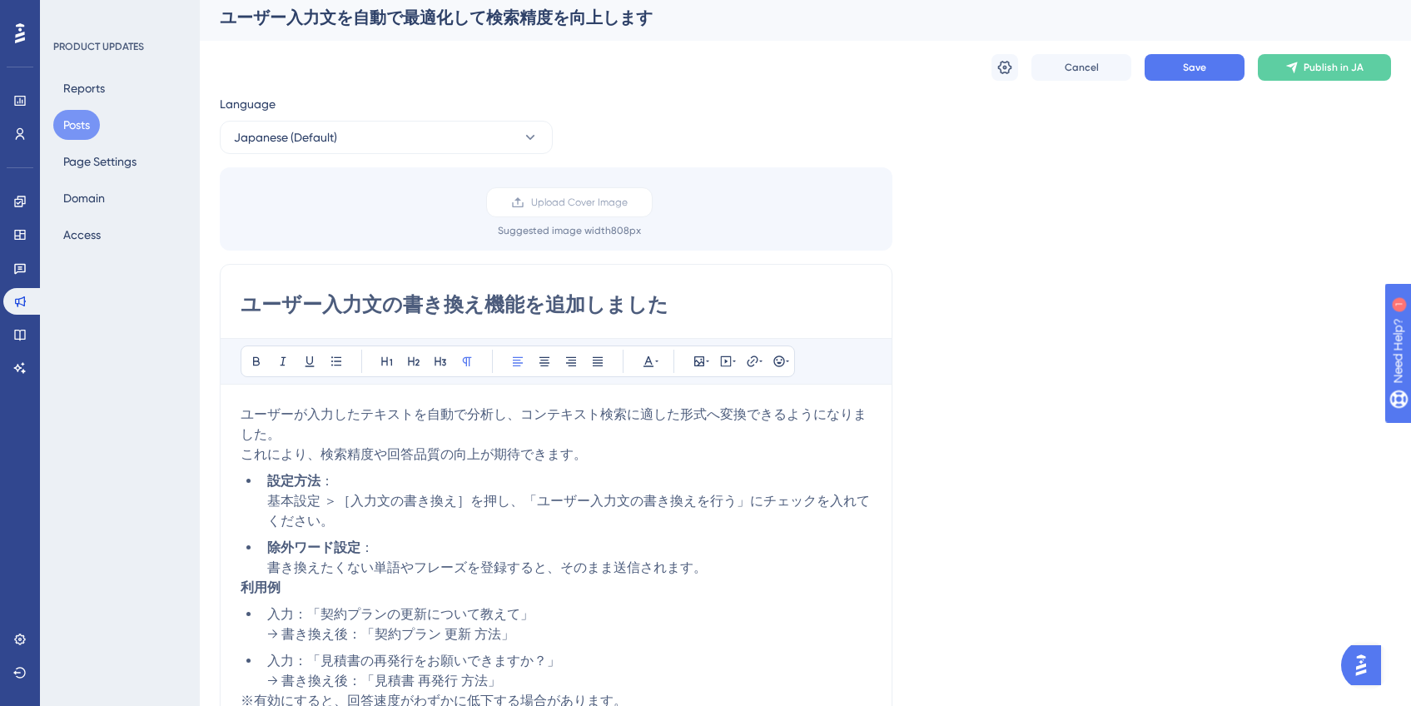
scroll to position [0, 0]
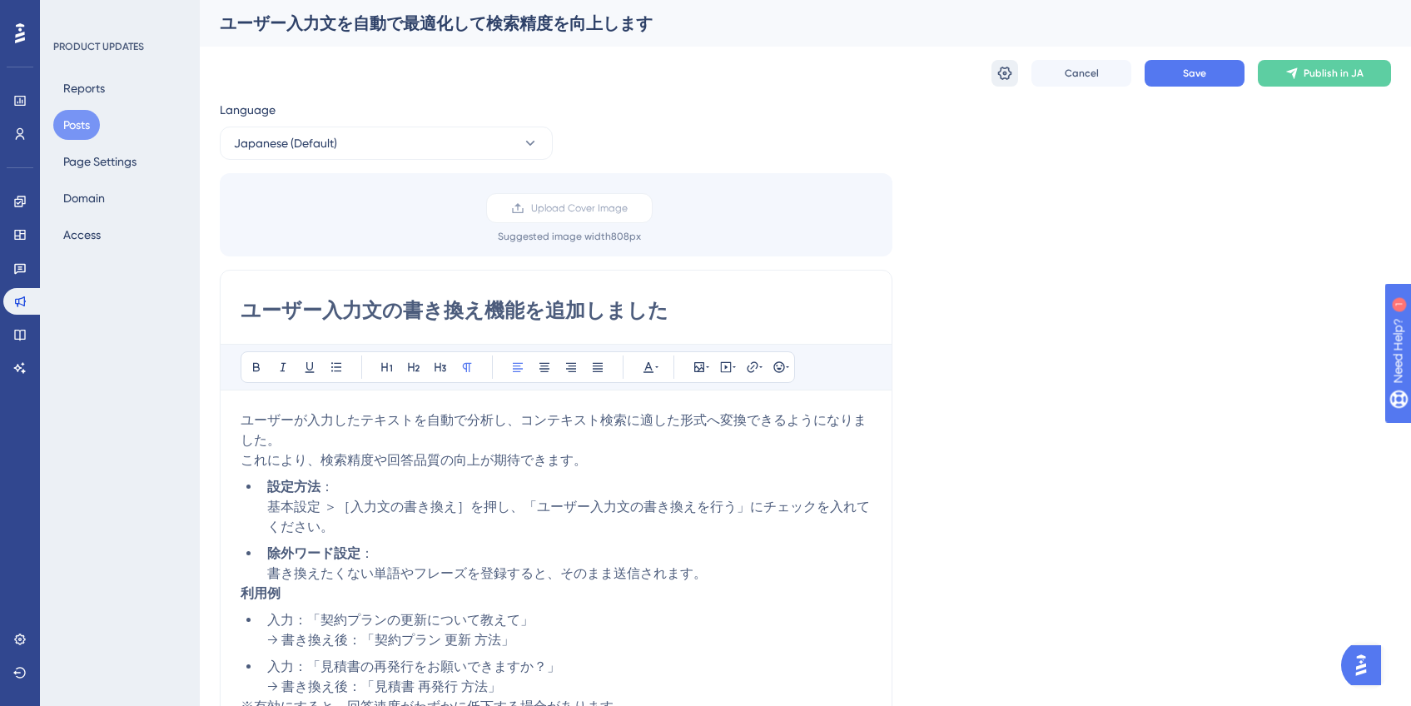
type input "ユーザー入力文の書き換え機能を追加しました"
click at [1016, 77] on button at bounding box center [1004, 73] width 27 height 27
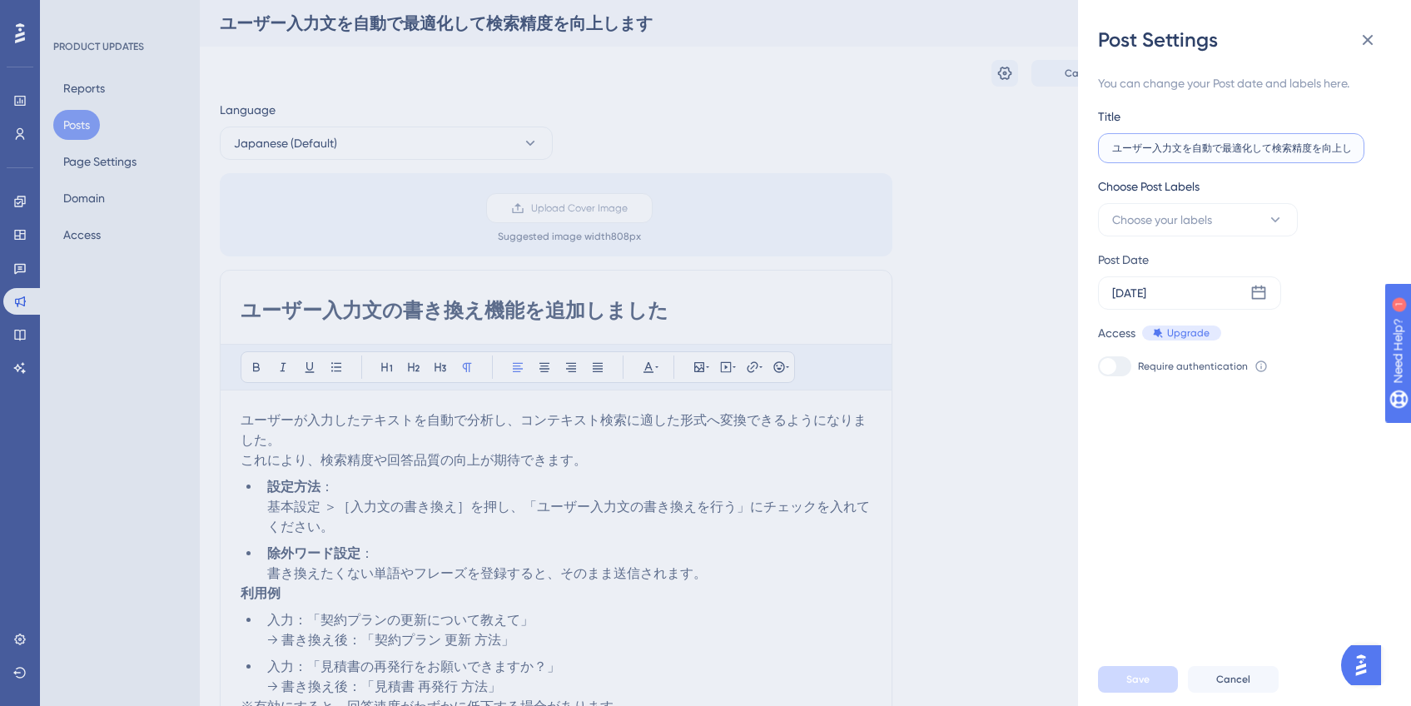
scroll to position [0, 20]
drag, startPoint x: 1114, startPoint y: 151, endPoint x: 1373, endPoint y: 157, distance: 259.0
click at [1373, 157] on div "You can change your Post date and labels here. Title ユーザー入力文を自動で最適化して検索精度を向上します…" at bounding box center [1251, 352] width 306 height 599
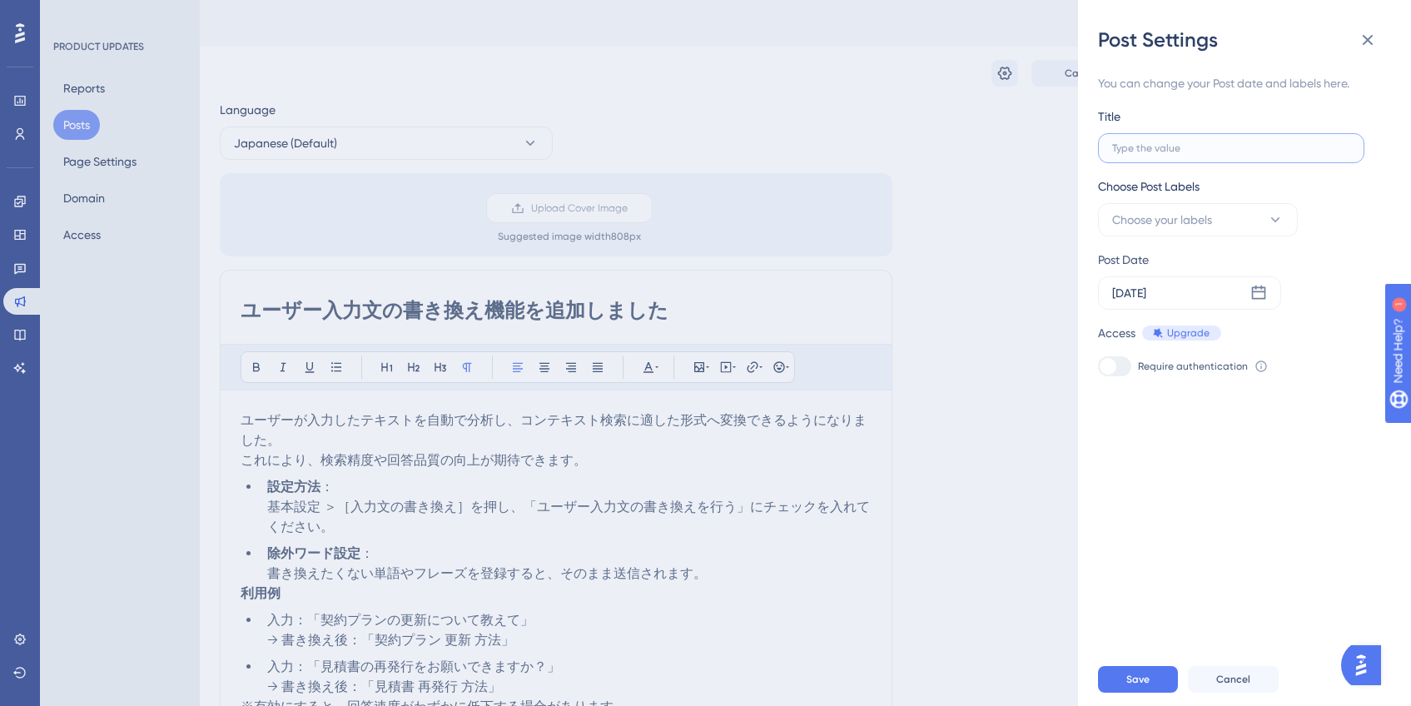
paste input "ユーザー入力文の書き換え機能を追加しました"
type input "ユーザー入力文の書き換え機能を追加しました"
click at [1270, 231] on button "Choose your labels" at bounding box center [1198, 219] width 200 height 33
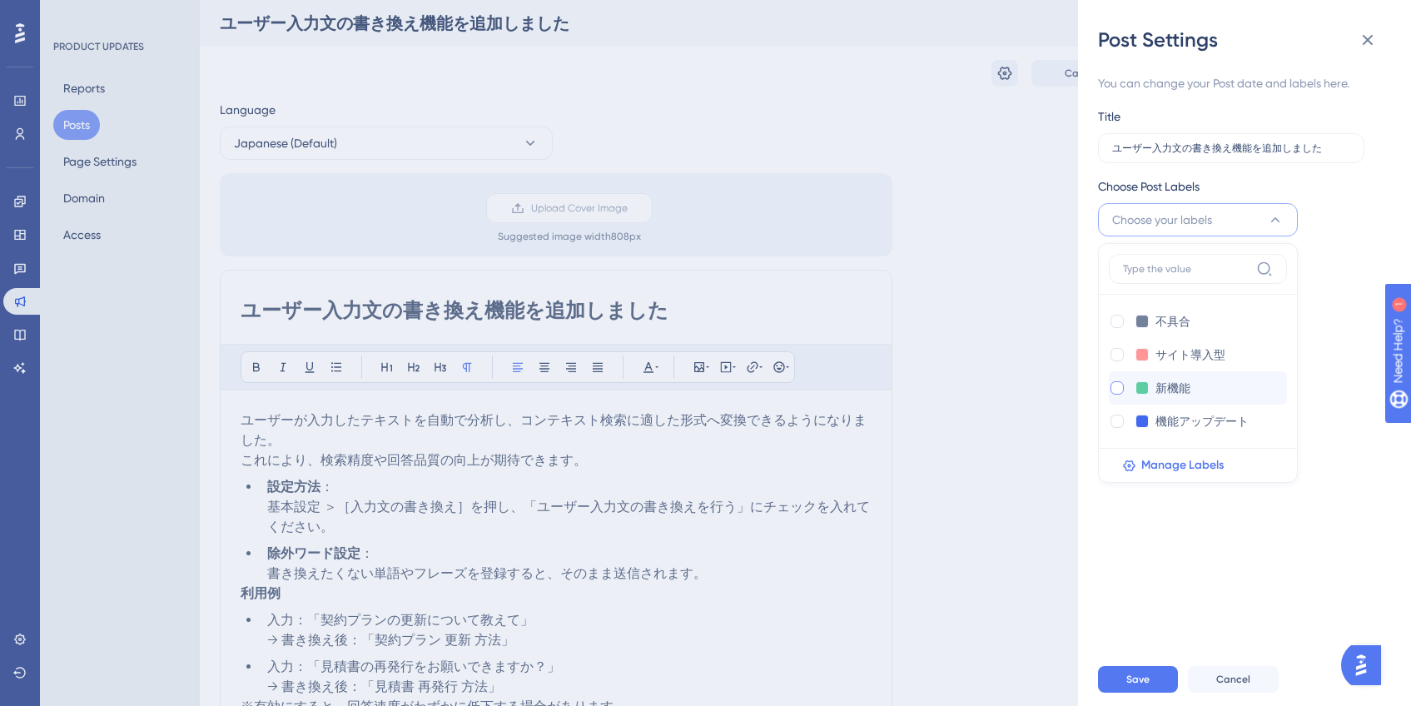
click at [1120, 390] on div at bounding box center [1116, 387] width 13 height 13
checkbox input "true"
click at [1237, 503] on div "You can change your Post date and labels here. Title ユーザー入力文の書き換え機能を追加しました Choo…" at bounding box center [1251, 352] width 306 height 599
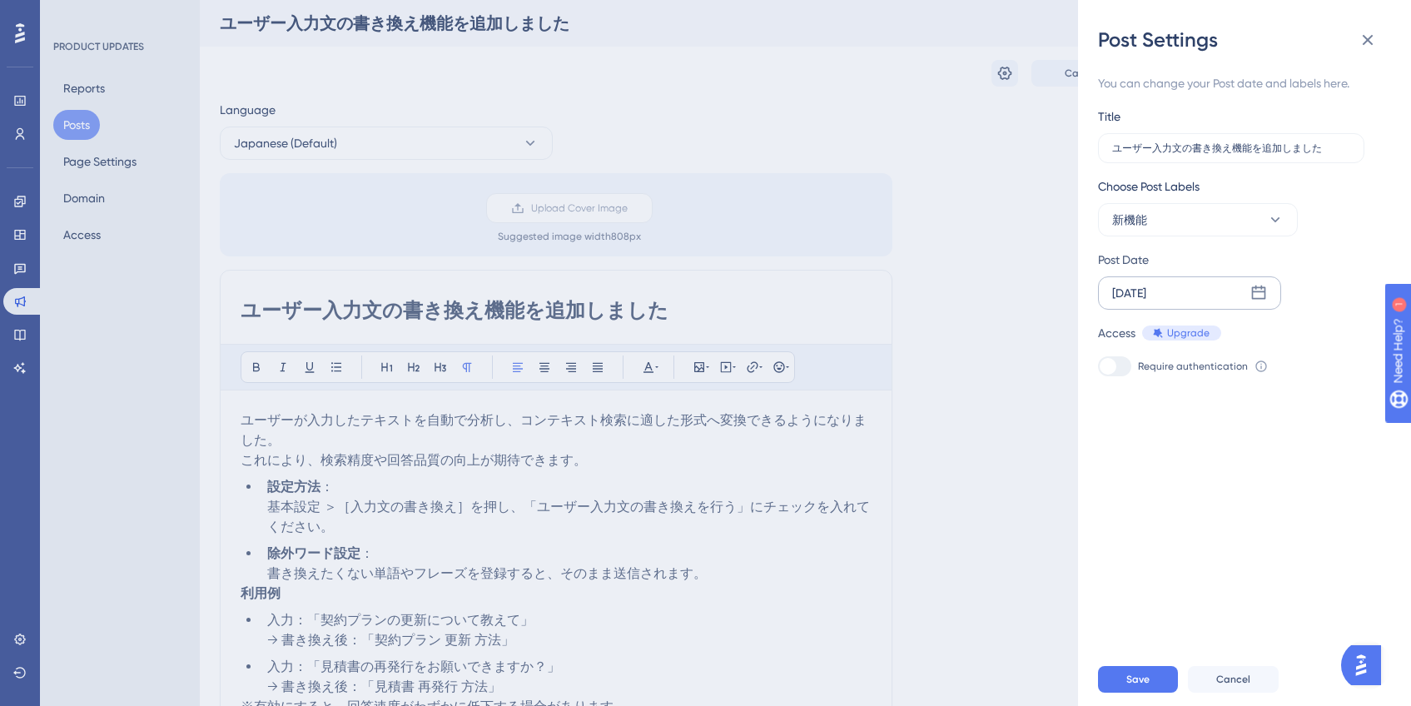
click at [1265, 294] on icon at bounding box center [1258, 293] width 17 height 17
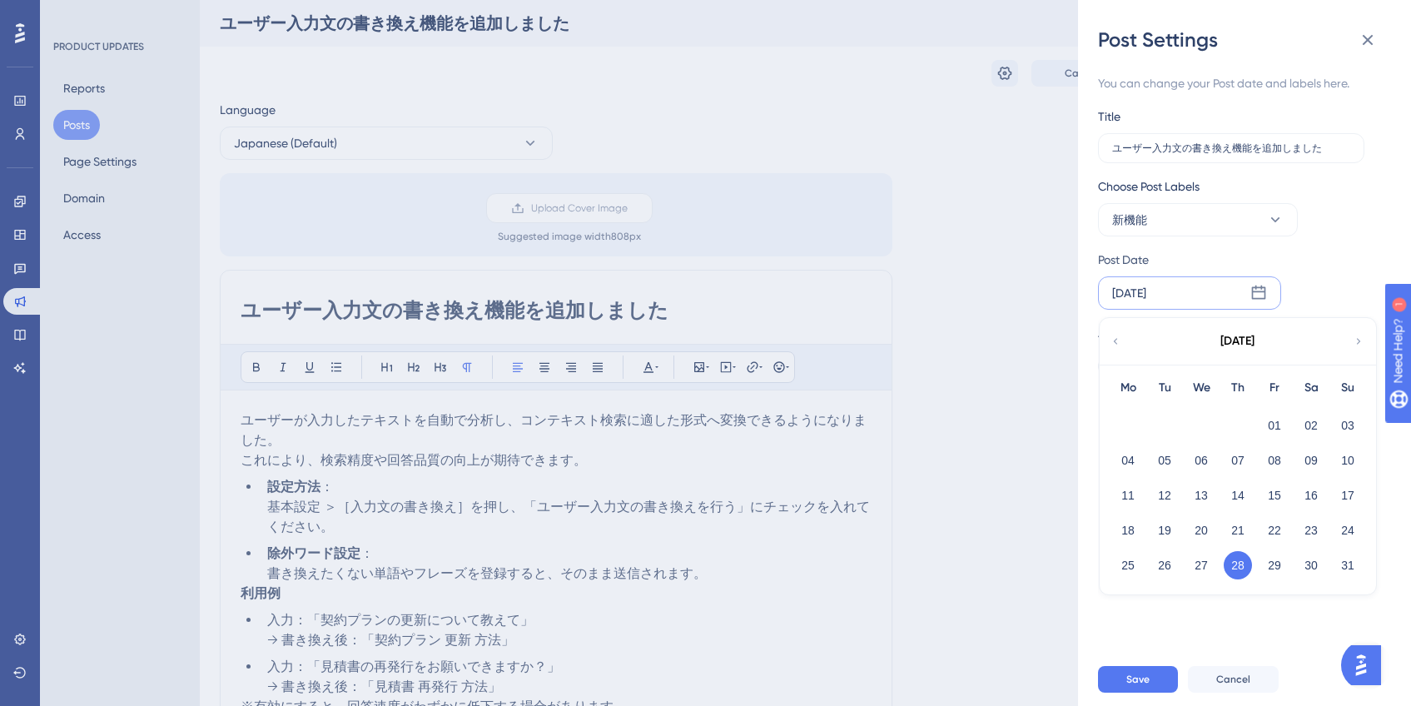
drag, startPoint x: 1251, startPoint y: 281, endPoint x: 1284, endPoint y: 301, distance: 38.1
click at [1250, 282] on div "Aug 28 2025 August 2025 Mo Tu We Th Fr Sa Su 01 02 03 04 05 06 07 08 09 10 11 1…" at bounding box center [1189, 292] width 183 height 33
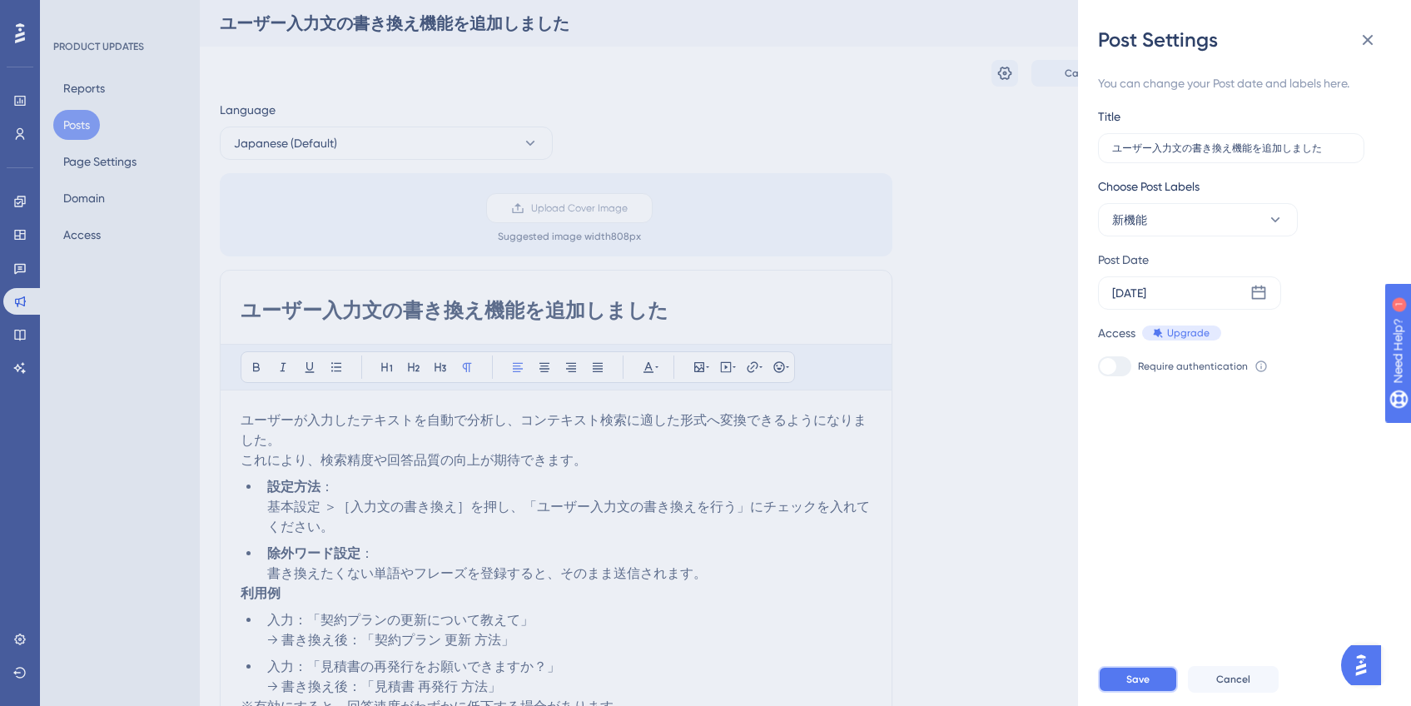
click at [1163, 690] on button "Save" at bounding box center [1138, 679] width 80 height 27
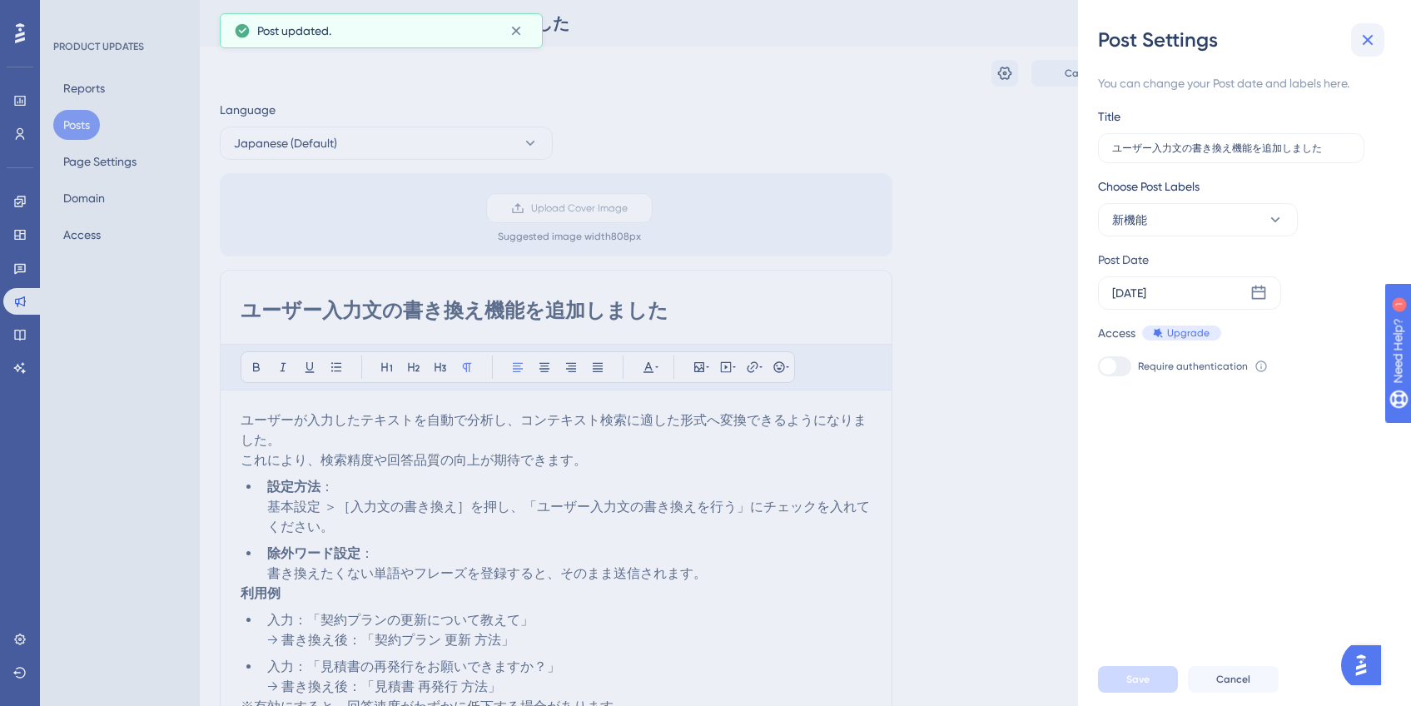
click at [1363, 52] on button at bounding box center [1367, 39] width 33 height 33
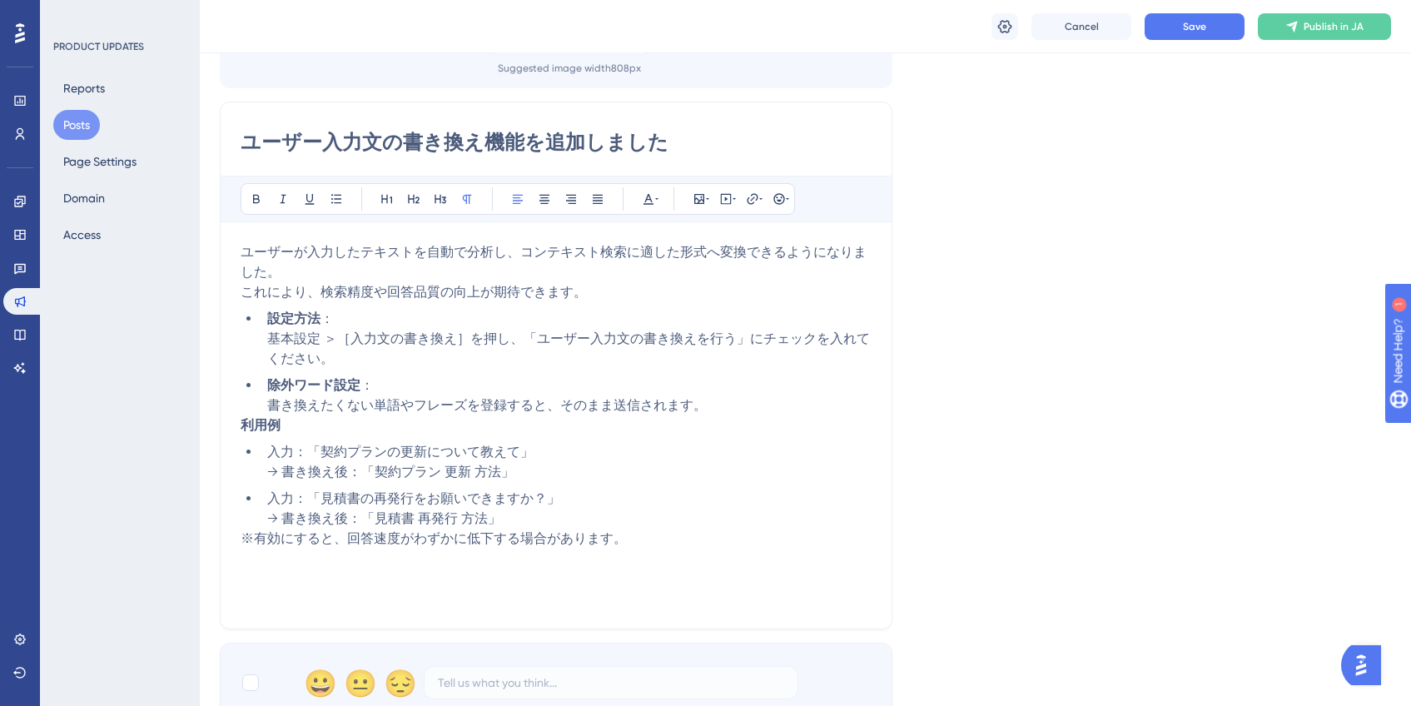
scroll to position [178, 0]
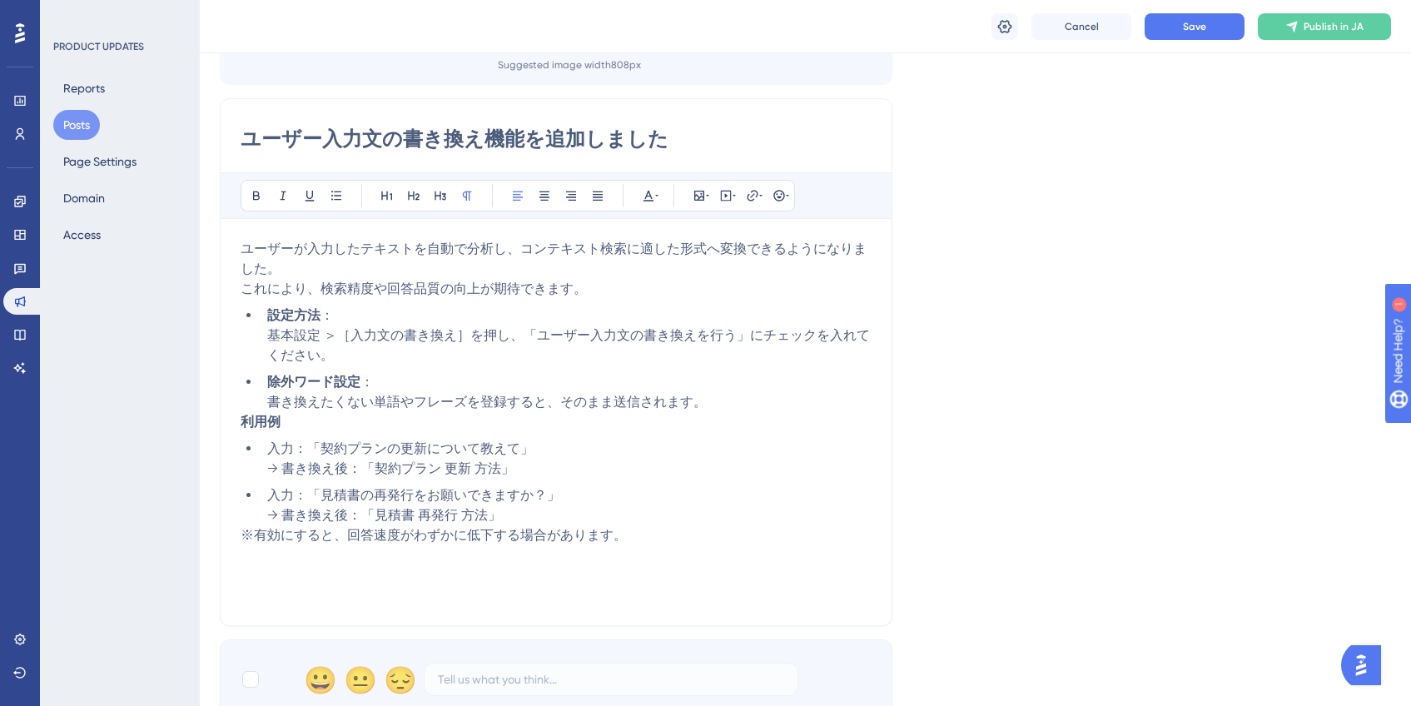
click at [710, 537] on p "※有効にすると、回答速度がわずかに低下する場合があります。" at bounding box center [556, 535] width 631 height 20
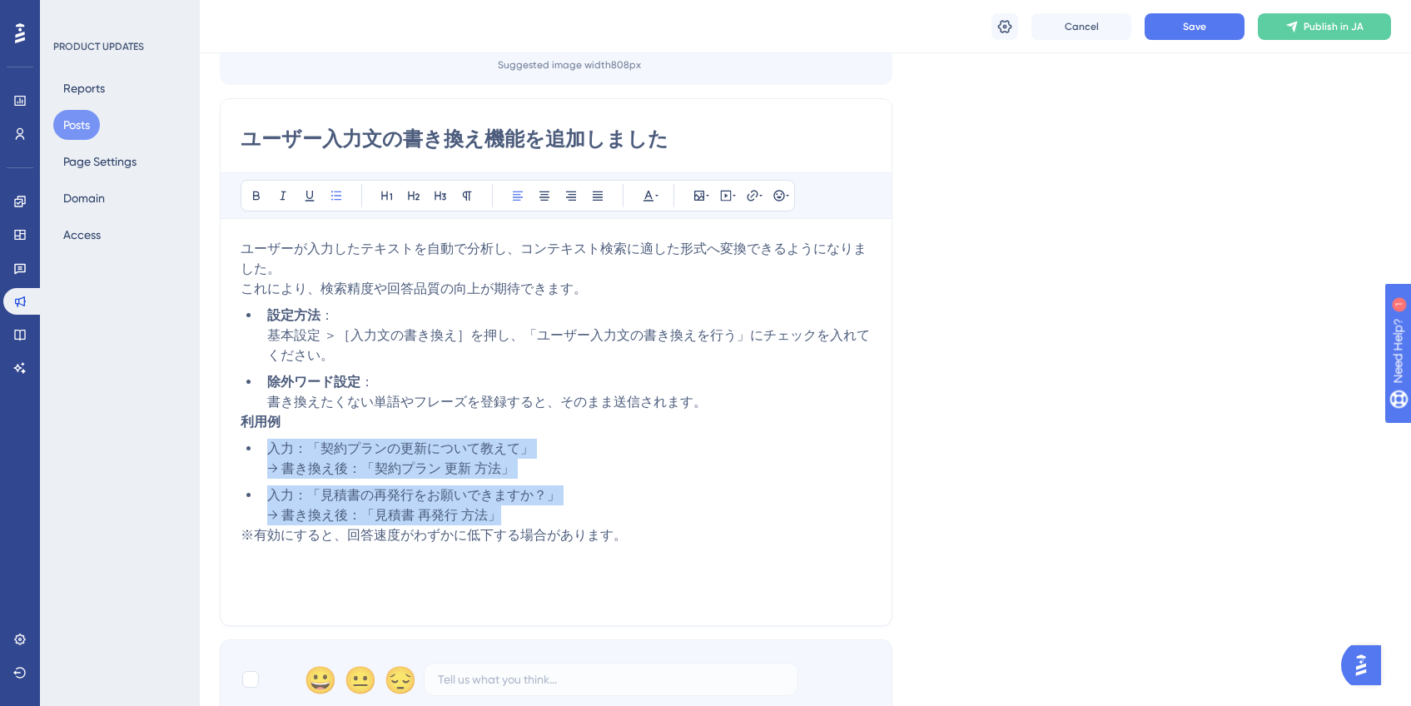
drag, startPoint x: 567, startPoint y: 519, endPoint x: 234, endPoint y: 455, distance: 339.1
click at [234, 455] on div "ユーザー入力文の書き換え機能を追加しました Bold Italic Underline Bullet Point Heading 1 Heading 2 He…" at bounding box center [556, 362] width 673 height 528
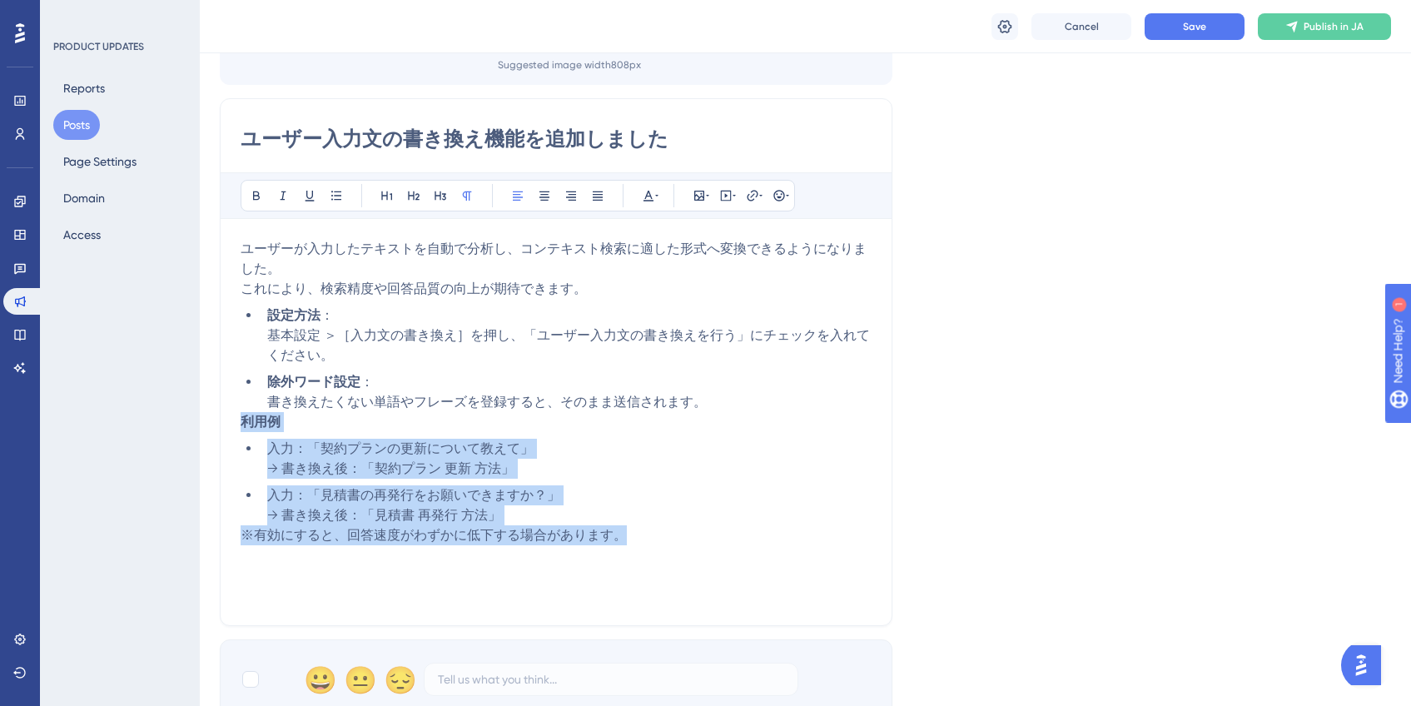
drag, startPoint x: 722, startPoint y: 539, endPoint x: 231, endPoint y: 430, distance: 502.3
click at [231, 430] on div "ユーザー入力文の書き換え機能を追加しました Bold Italic Underline Bullet Point Heading 1 Heading 2 He…" at bounding box center [556, 362] width 673 height 528
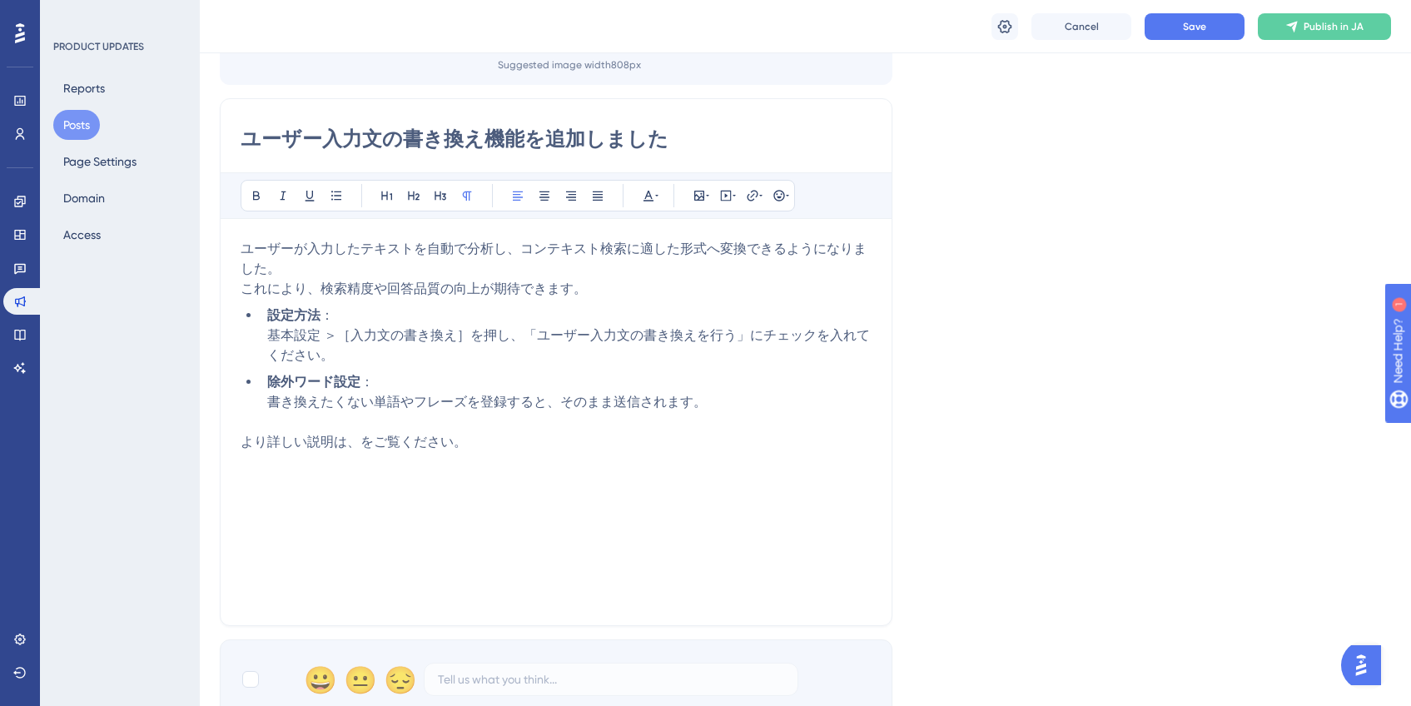
click at [333, 441] on span "より詳しい説明は、をご覧ください。" at bounding box center [354, 442] width 226 height 16
click at [541, 454] on div "ユーザーが入力したテキストを自動で分析し、コンテキスト検索に適した形式へ変換できるようになりました。 これにより、検索精度や回答品質の向上が期待できます。 設…" at bounding box center [556, 422] width 631 height 366
click at [331, 438] on span "より詳しい説明ーーーー該当ヘルプページーーーは、をご覧ください。" at bounding box center [454, 442] width 426 height 16
click at [588, 443] on span "より詳しい説明は、ーーーー該当ヘルプページーーーは、をご覧ください。" at bounding box center [467, 442] width 453 height 16
click at [951, 415] on div "Language Japanese (Default) Upload Cover Image Suggested image width 808 px ユーザ…" at bounding box center [805, 323] width 1171 height 791
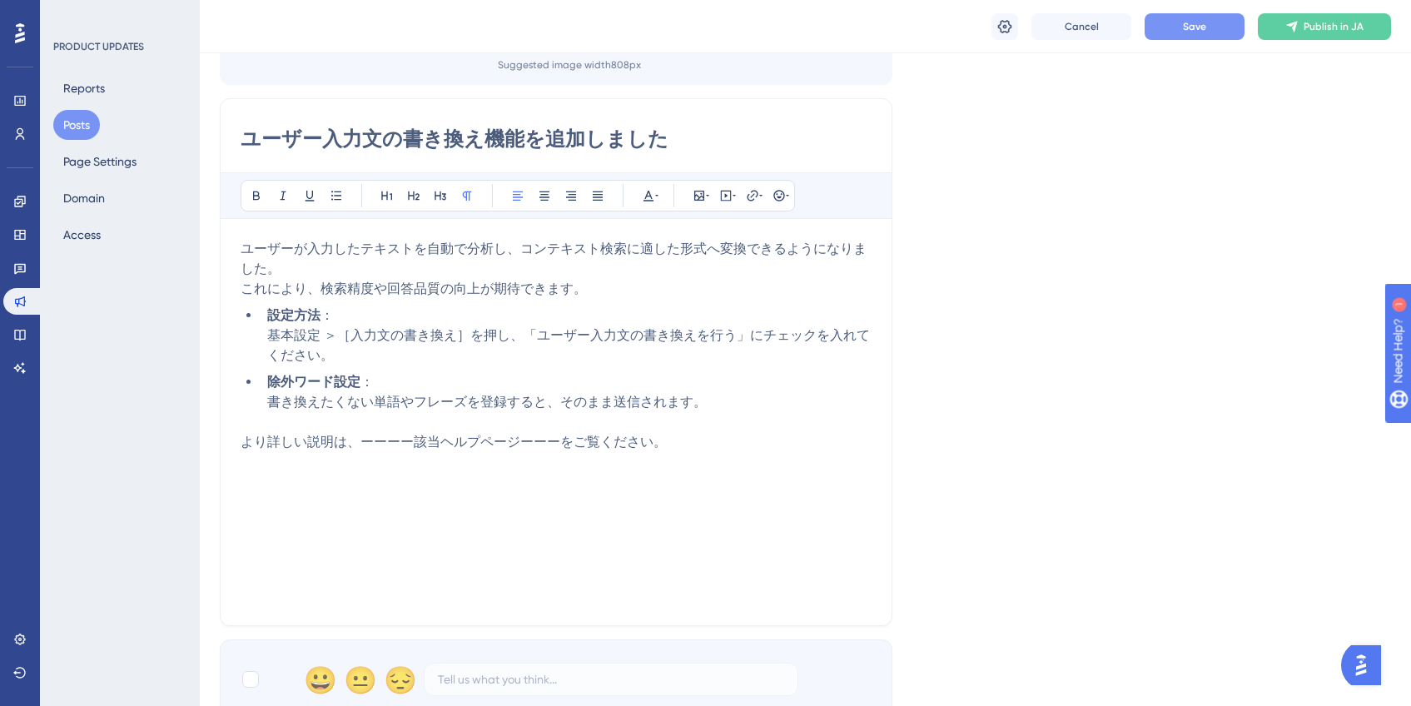
click at [1173, 38] on button "Save" at bounding box center [1195, 26] width 100 height 27
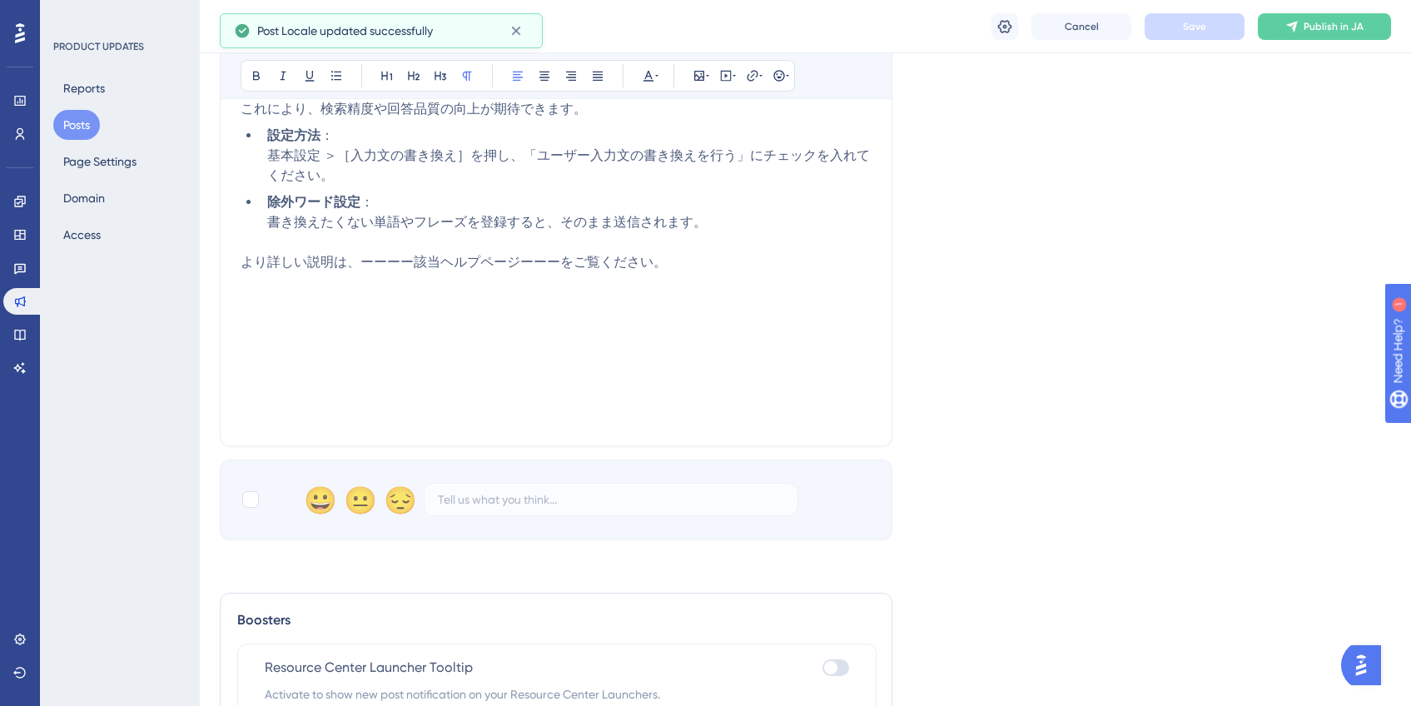
scroll to position [389, 0]
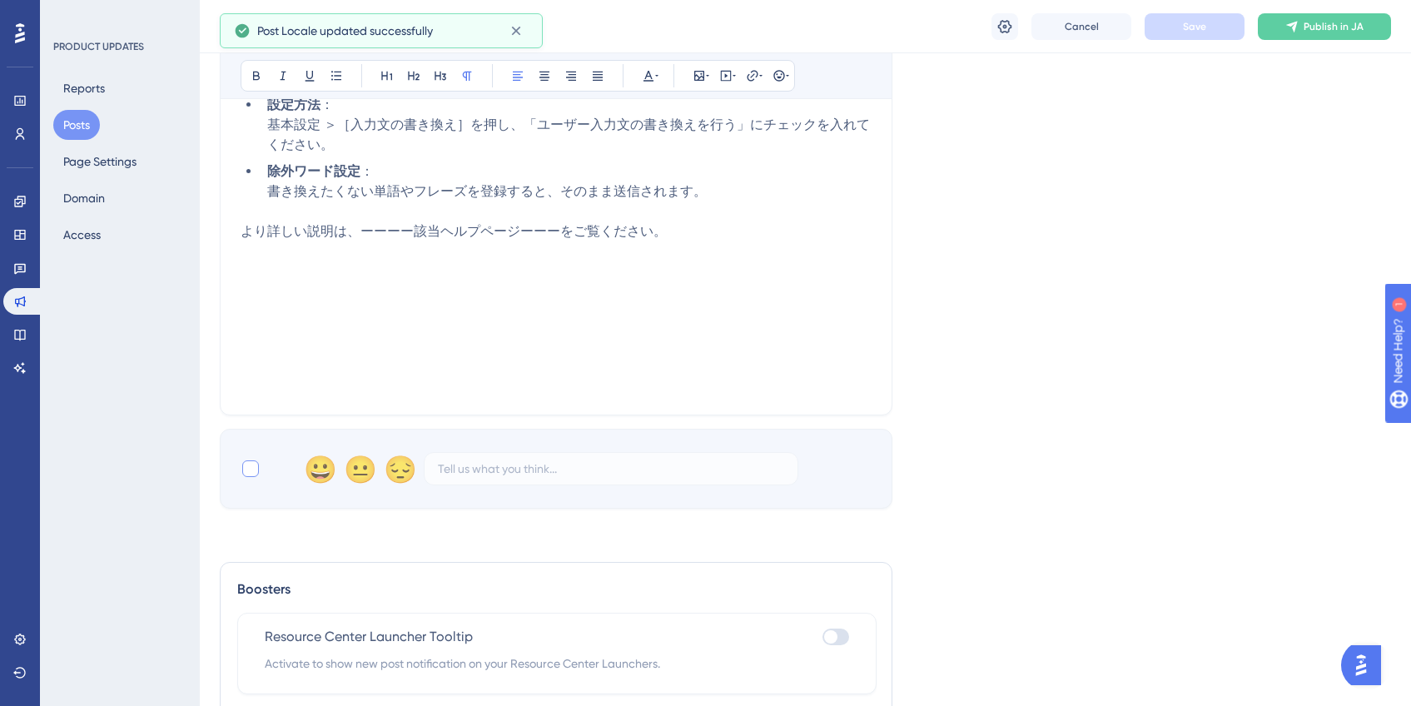
click at [257, 473] on div at bounding box center [250, 468] width 17 height 17
checkbox input "true"
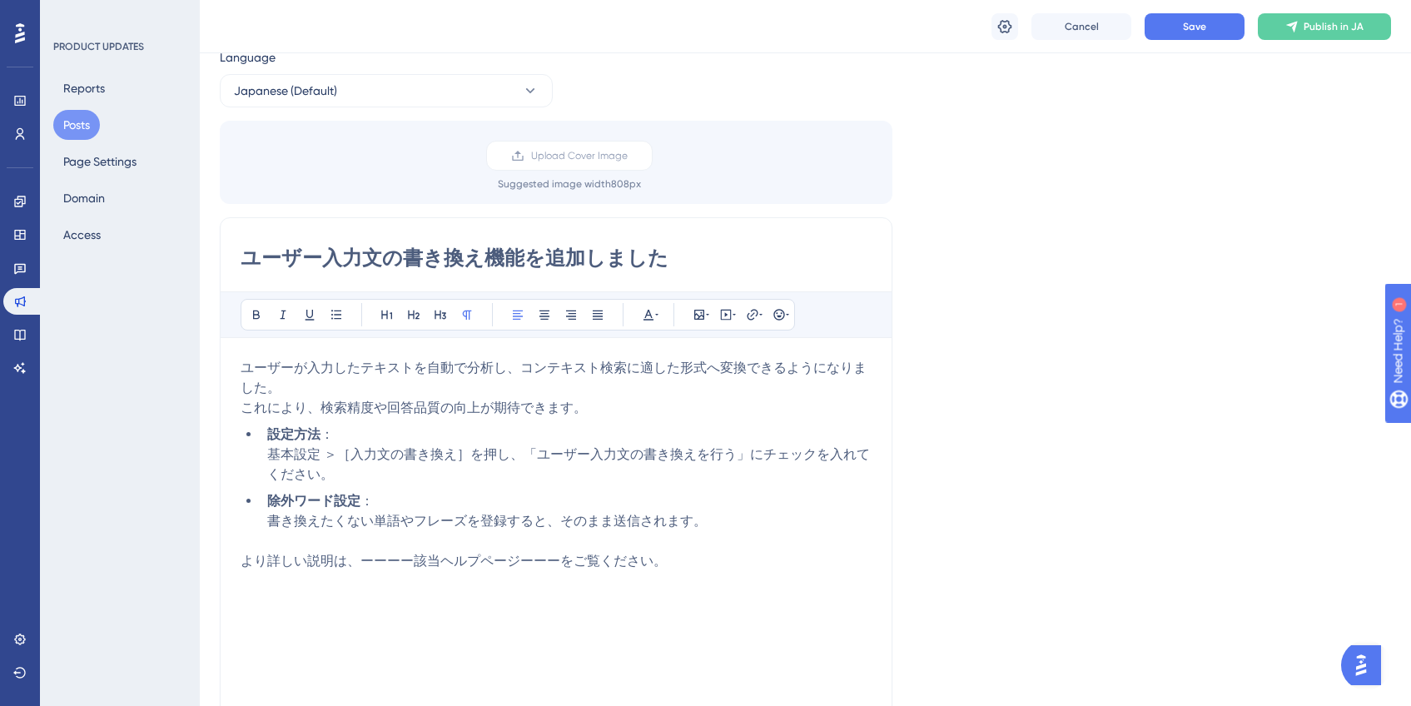
scroll to position [0, 0]
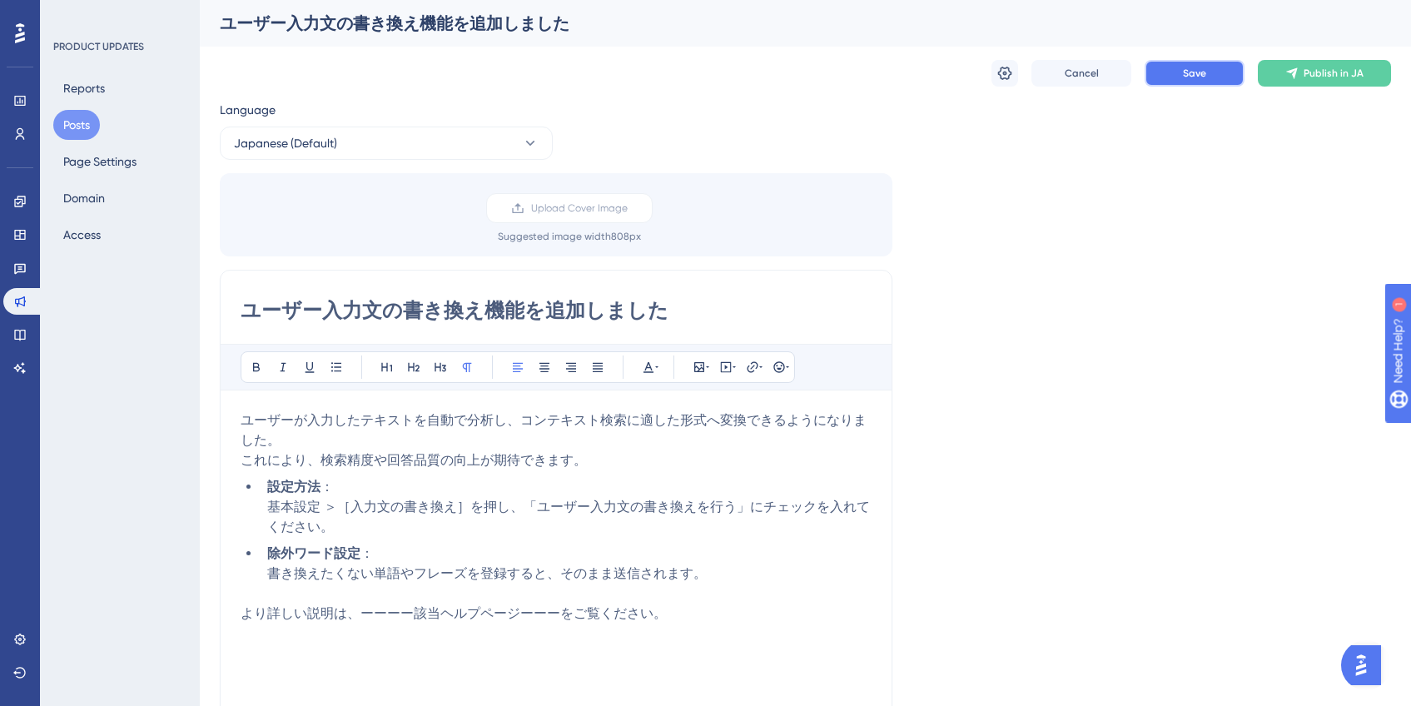
click at [1159, 75] on button "Save" at bounding box center [1195, 73] width 100 height 27
